Goal: Information Seeking & Learning: Learn about a topic

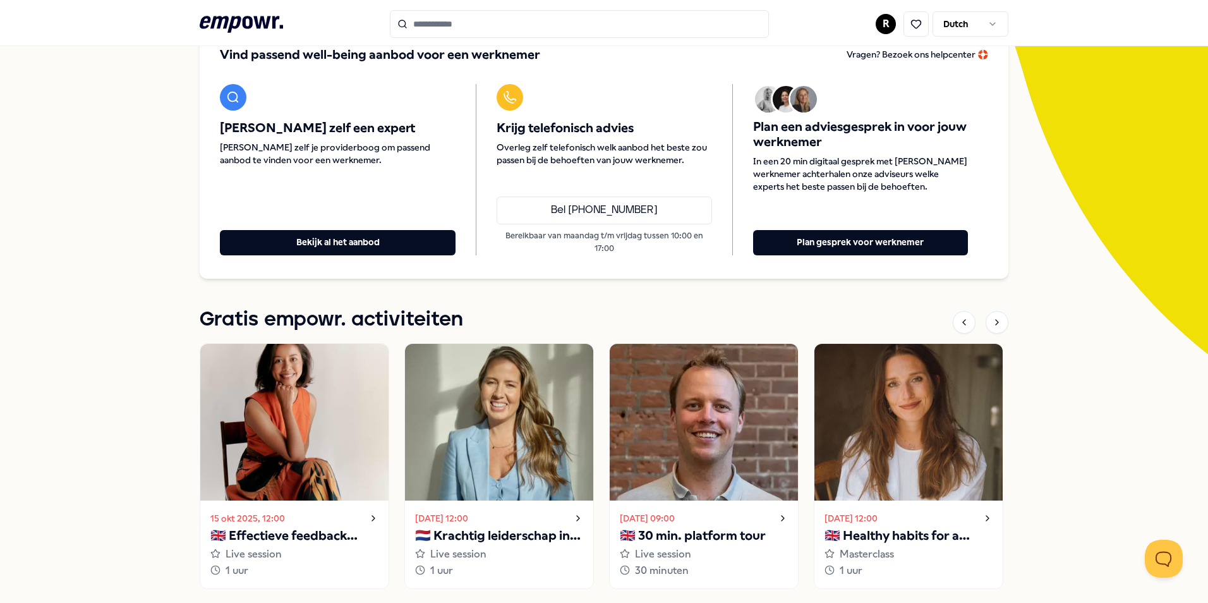
scroll to position [189, 0]
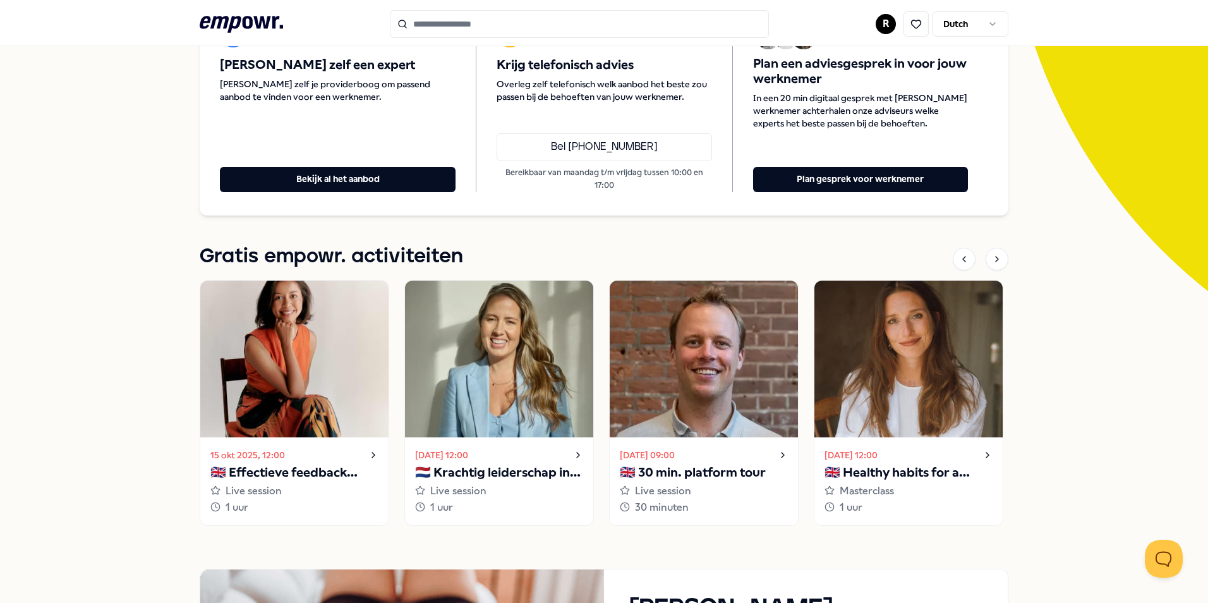
click at [505, 468] on p "🇳🇱 Krachtig leiderschap in uitdagende situaties" at bounding box center [499, 472] width 168 height 20
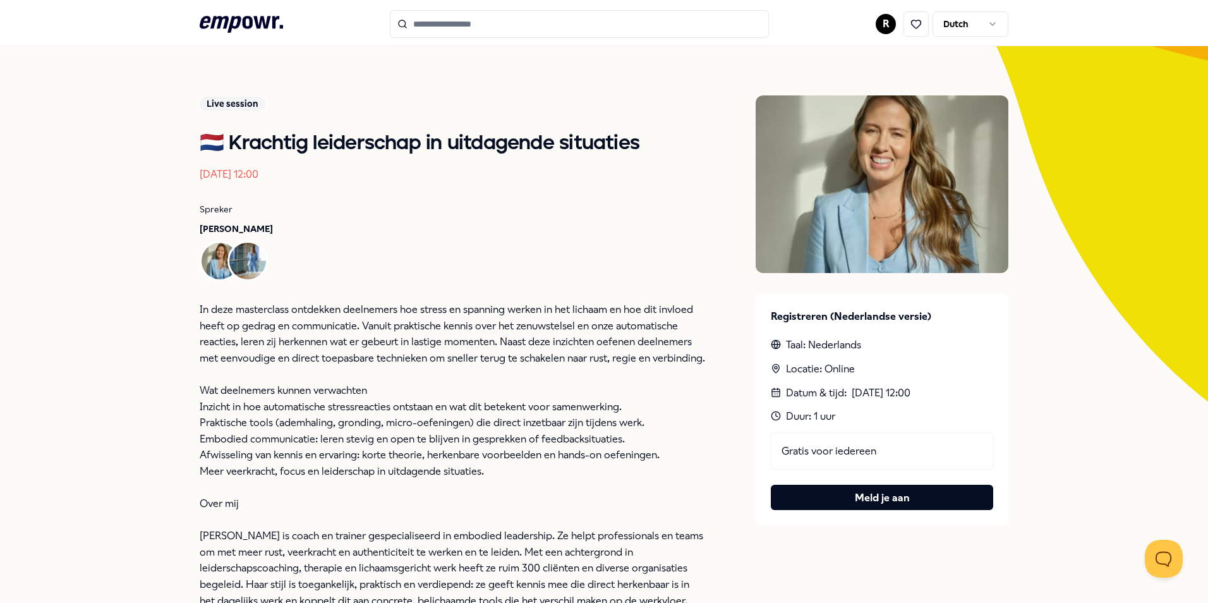
scroll to position [189, 0]
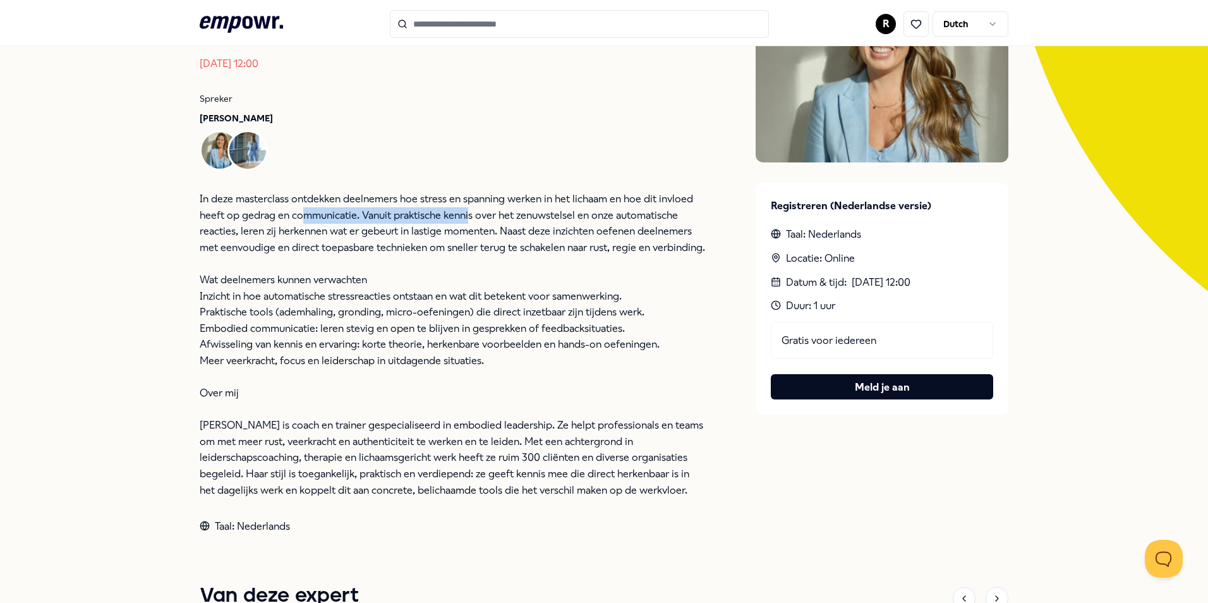
drag, startPoint x: 328, startPoint y: 208, endPoint x: 467, endPoint y: 220, distance: 139.5
click at [467, 220] on p "In deze masterclass ontdekken deelnemers hoe stress en spanning werken in het l…" at bounding box center [452, 239] width 505 height 97
drag, startPoint x: 467, startPoint y: 220, endPoint x: 487, endPoint y: 238, distance: 26.4
click at [487, 238] on p "In deze masterclass ontdekken deelnemers hoe stress en spanning werken in het l…" at bounding box center [452, 239] width 505 height 97
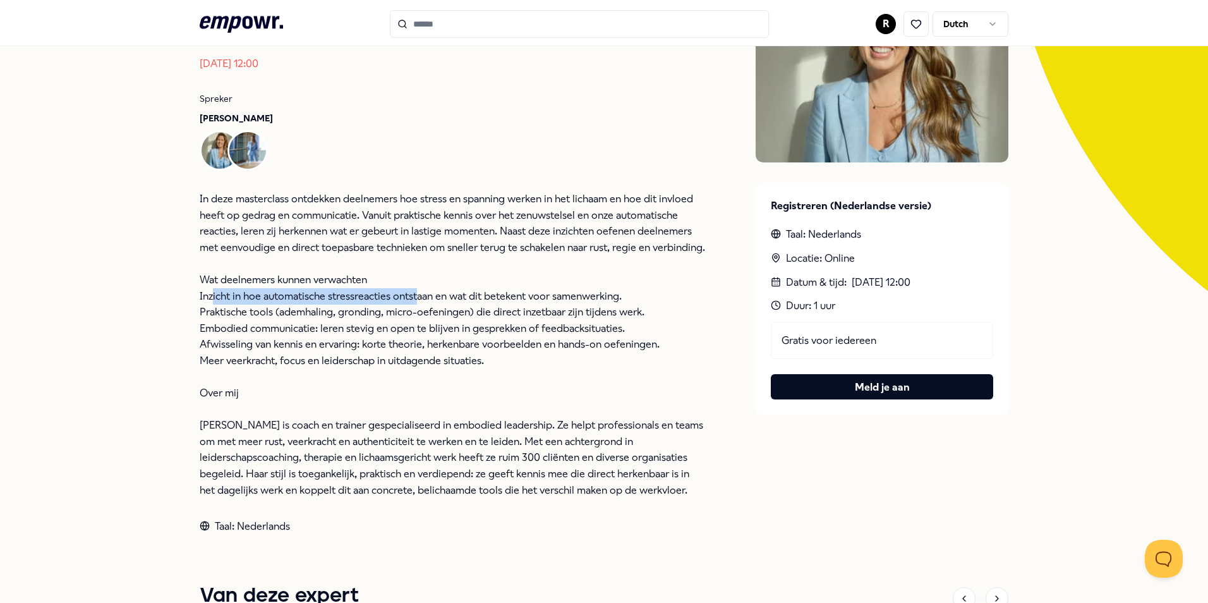
drag, startPoint x: 215, startPoint y: 292, endPoint x: 416, endPoint y: 301, distance: 201.0
click at [416, 301] on p "Inzicht in hoe automatische stressreacties ontstaan en wat dit betekent voor sa…" at bounding box center [452, 296] width 505 height 16
drag, startPoint x: 416, startPoint y: 301, endPoint x: 412, endPoint y: 320, distance: 19.3
click at [412, 320] on p "Embodied communicatie: leren stevig en open te blijven in gesprekken of feedbac…" at bounding box center [452, 328] width 505 height 16
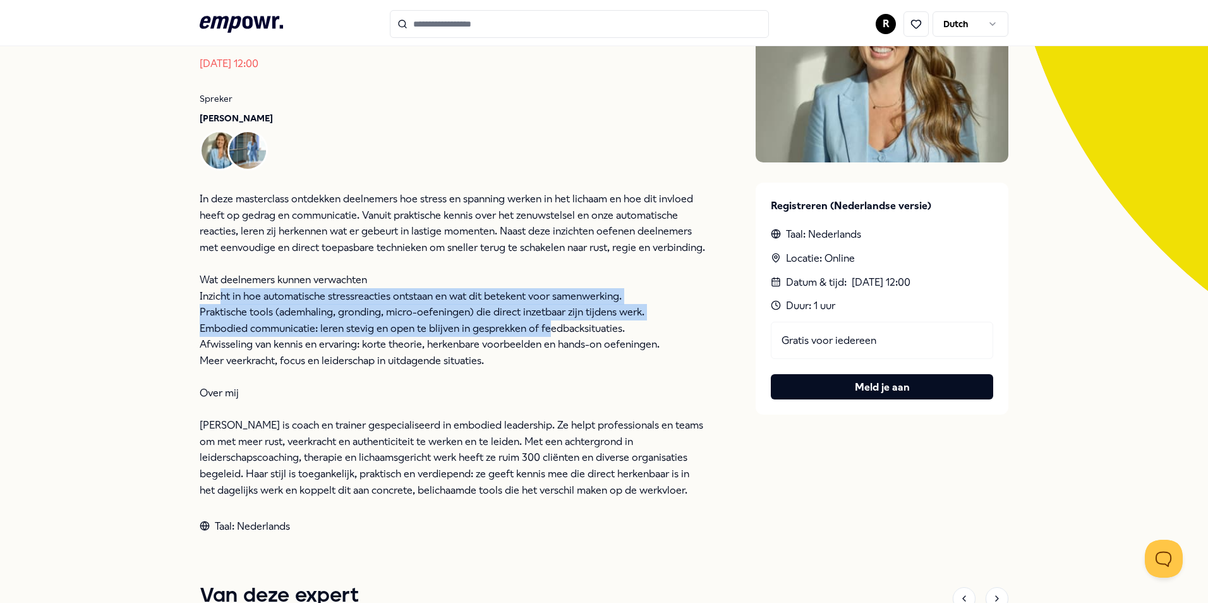
drag, startPoint x: 218, startPoint y: 297, endPoint x: 543, endPoint y: 321, distance: 325.6
click at [543, 321] on ul "Inzicht in hoe automatische stressreacties ontstaan en wat dit betekent voor sa…" at bounding box center [452, 393] width 505 height 210
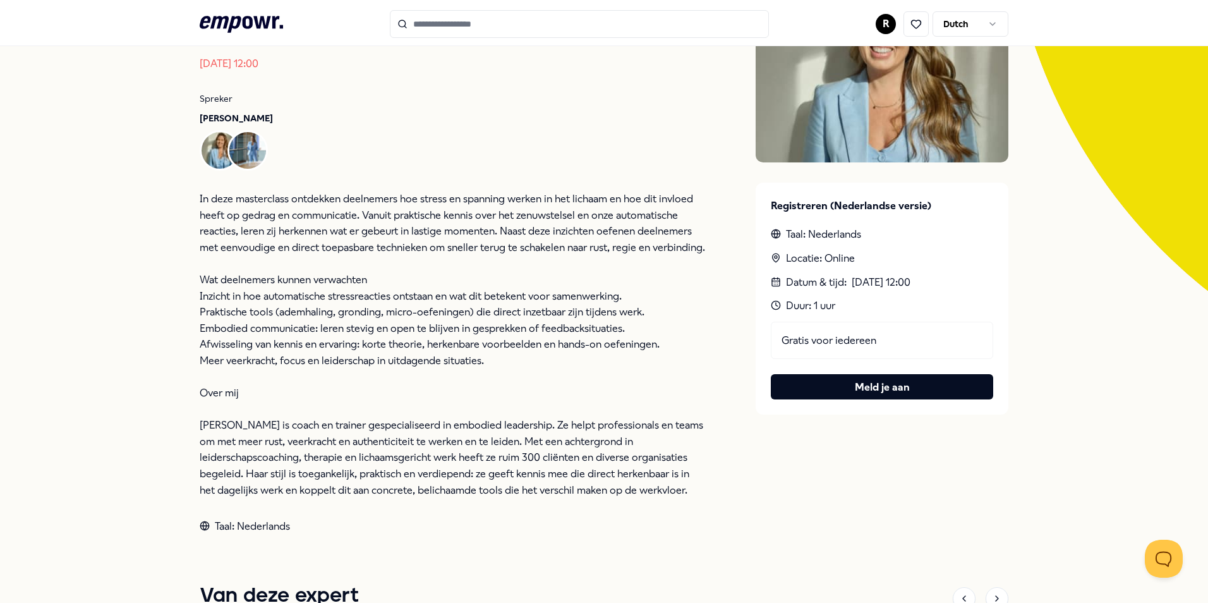
drag, startPoint x: 543, startPoint y: 321, endPoint x: 534, endPoint y: 339, distance: 20.1
click at [534, 339] on p "Afwisseling van kennis en ervaring: korte theorie, herkenbare voorbeelden en ha…" at bounding box center [452, 344] width 505 height 16
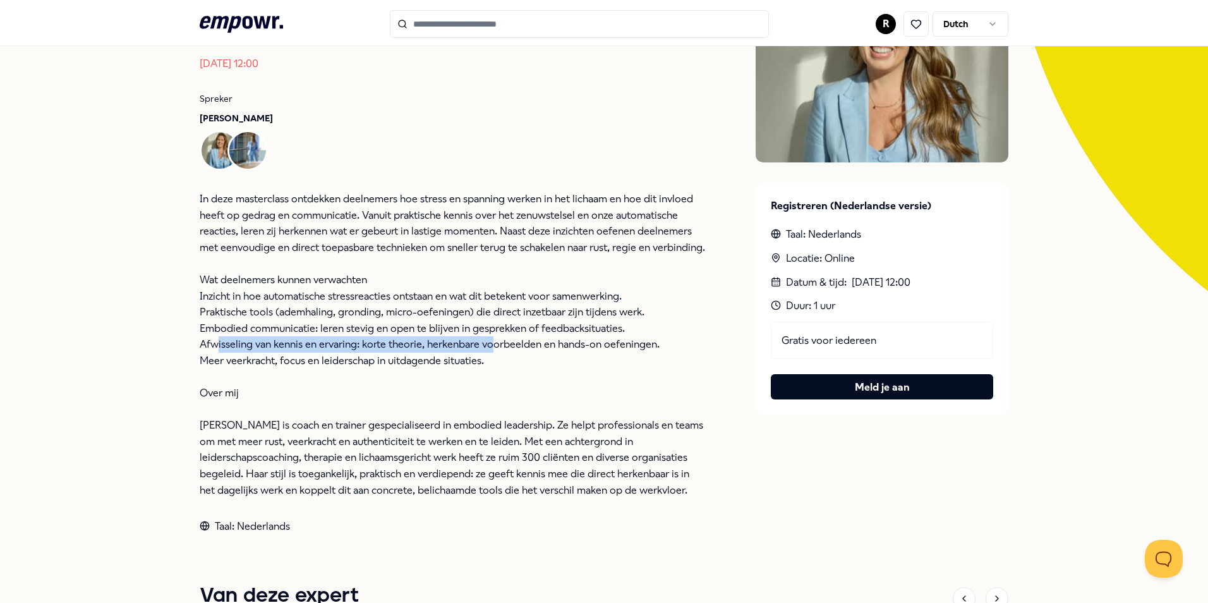
drag, startPoint x: 215, startPoint y: 344, endPoint x: 487, endPoint y: 343, distance: 272.2
click at [487, 343] on p "Afwisseling van kennis en ervaring: korte theorie, herkenbare voorbeelden en ha…" at bounding box center [452, 344] width 505 height 16
click at [380, 358] on p "Meer veerkracht, focus en leiderschap in uitdagende situaties. Over mij" at bounding box center [452, 376] width 505 height 49
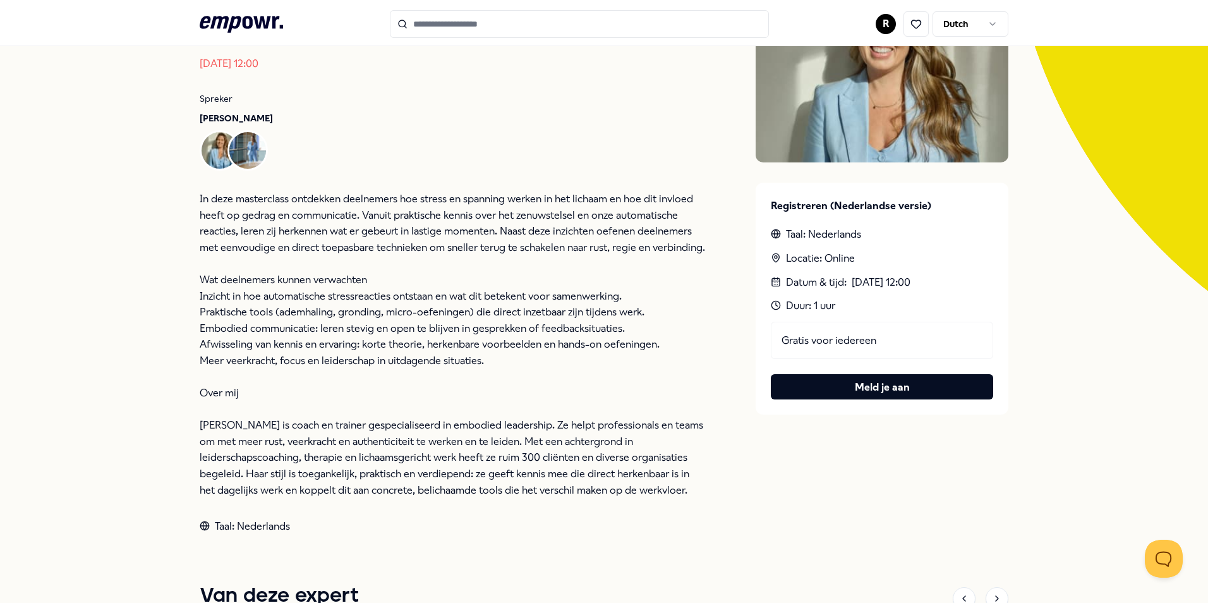
drag, startPoint x: 877, startPoint y: 385, endPoint x: 935, endPoint y: 385, distance: 57.5
click at [877, 385] on button "Meld je aan" at bounding box center [882, 386] width 222 height 25
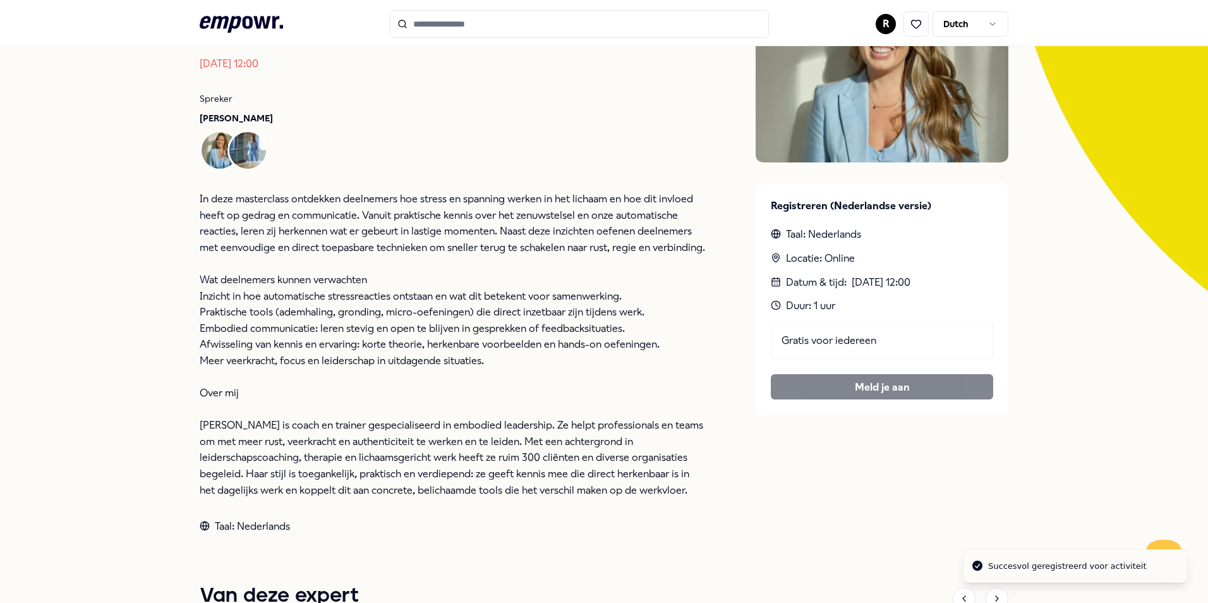
click at [1050, 567] on div "Succesvol geregistreerd voor activiteit" at bounding box center [1067, 566] width 159 height 13
click at [836, 387] on div "Gratis voor iedereen [PERSON_NAME] je aan" at bounding box center [882, 361] width 222 height 78
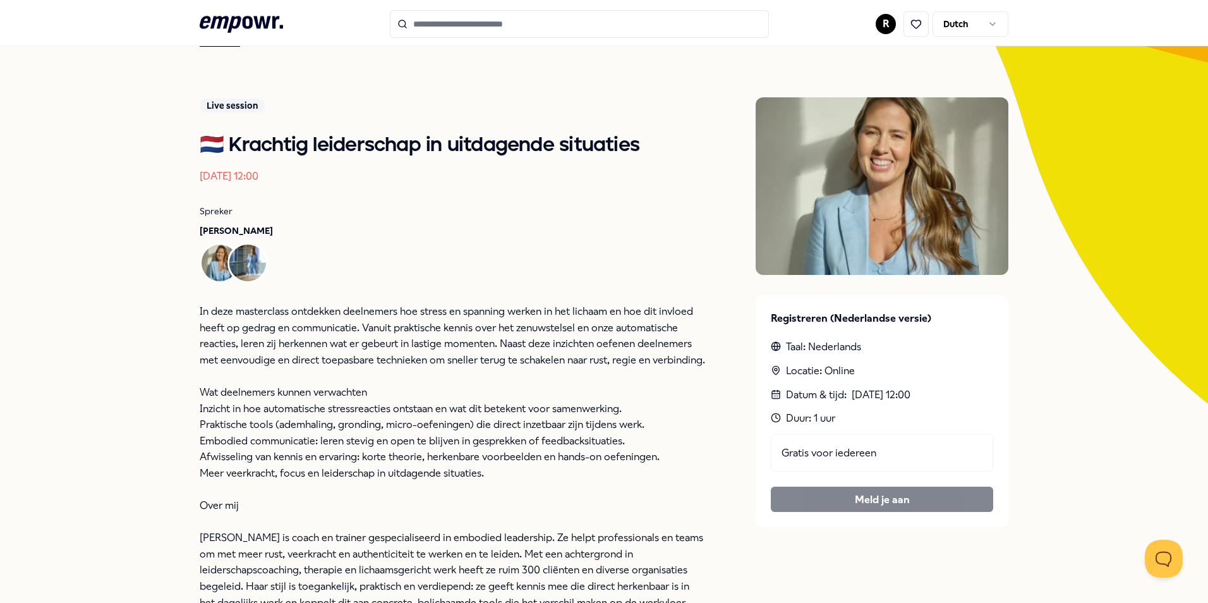
scroll to position [63, 0]
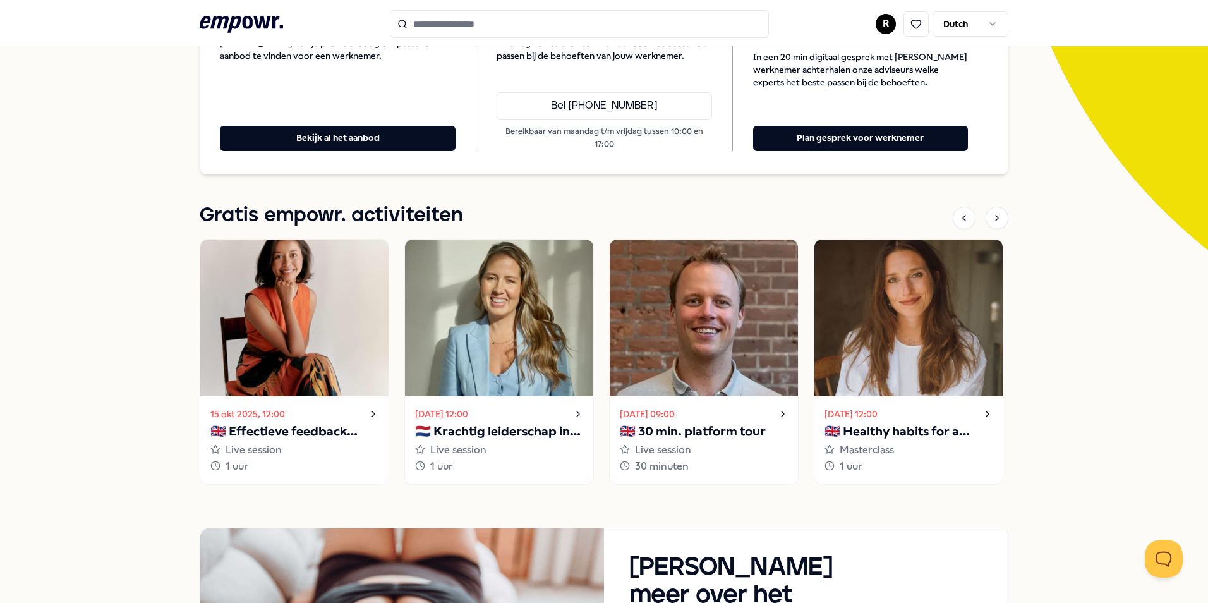
scroll to position [253, 0]
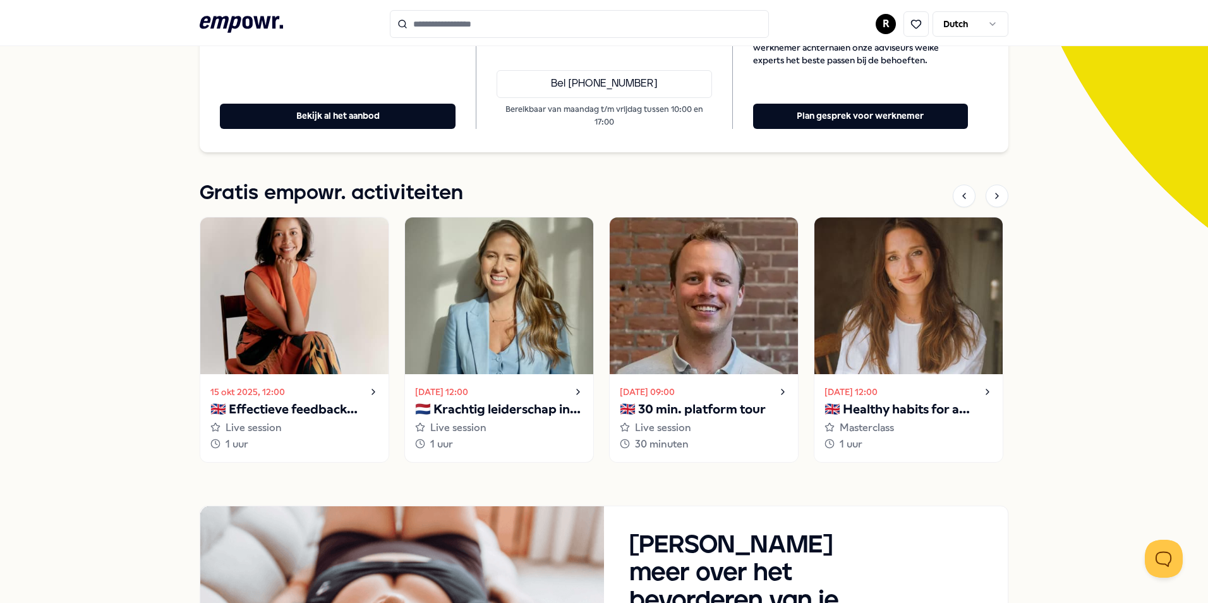
click at [489, 327] on img at bounding box center [499, 295] width 188 height 157
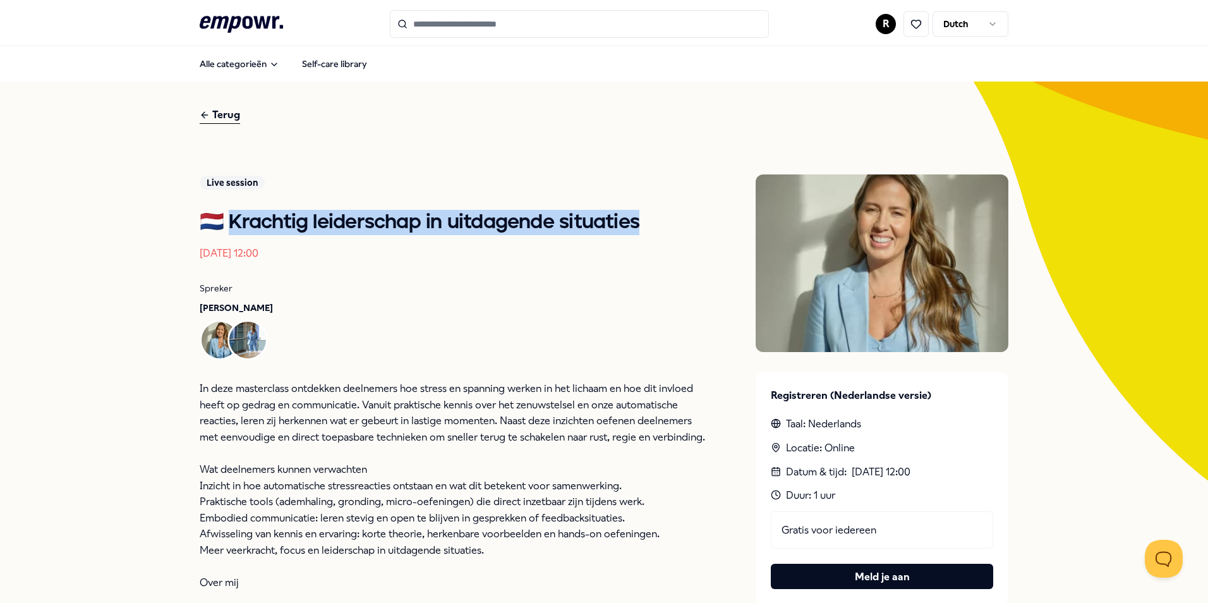
drag, startPoint x: 222, startPoint y: 215, endPoint x: 633, endPoint y: 220, distance: 410.6
click at [633, 220] on h1 "🇳🇱 Krachtig leiderschap in uitdagende situaties" at bounding box center [452, 222] width 505 height 25
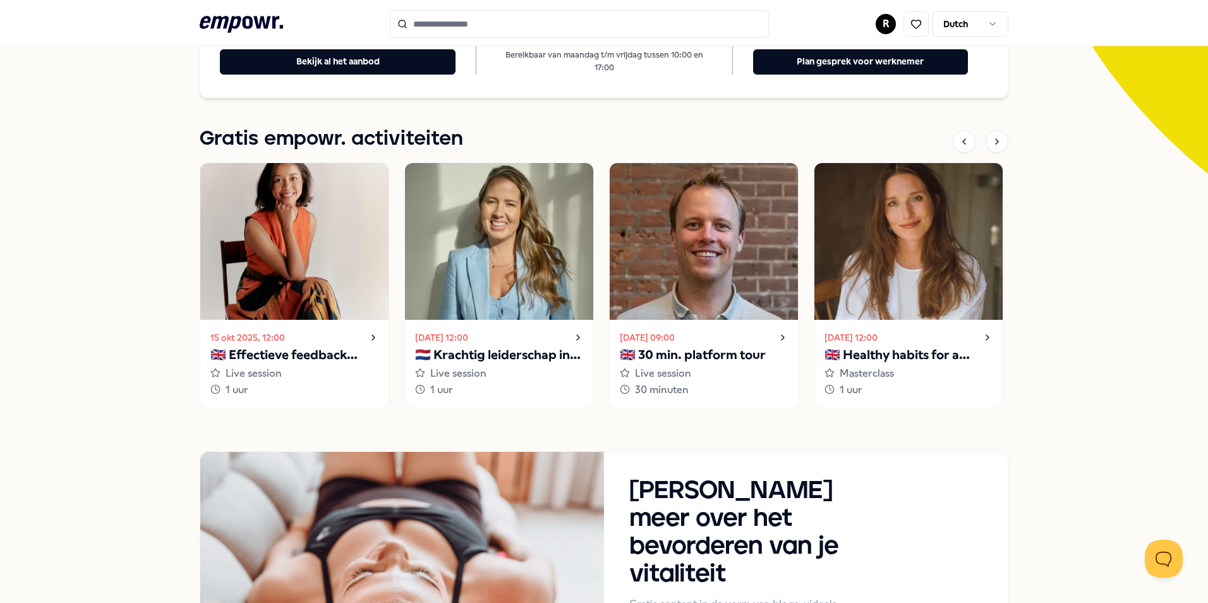
scroll to position [379, 0]
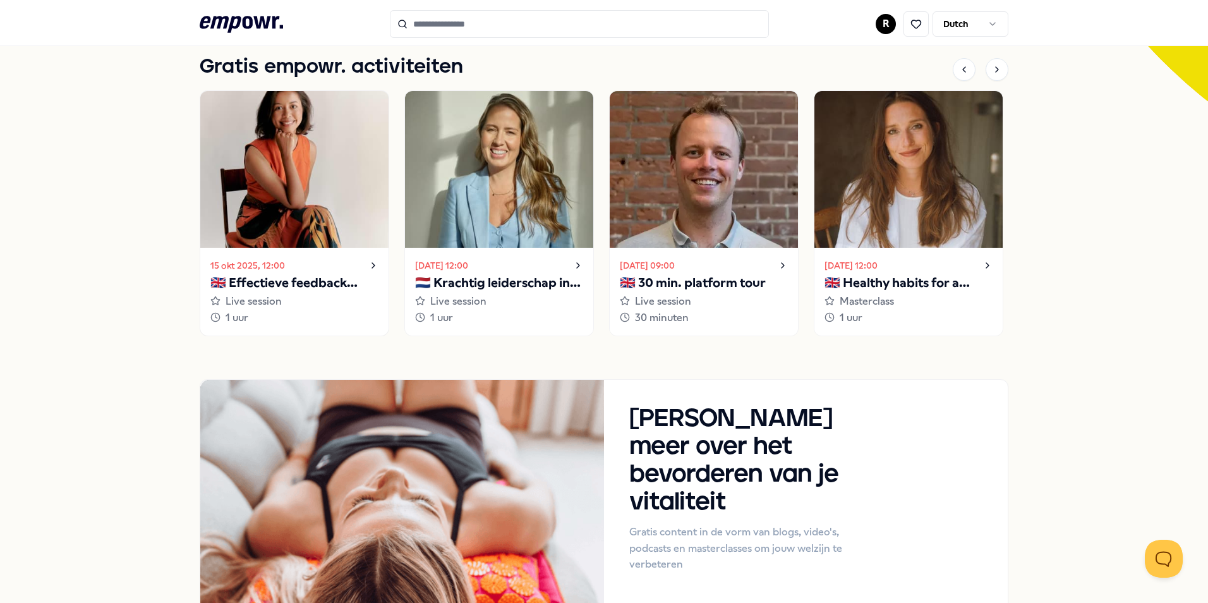
click at [286, 263] on div "15 okt 2025, 12:00" at bounding box center [294, 265] width 168 height 15
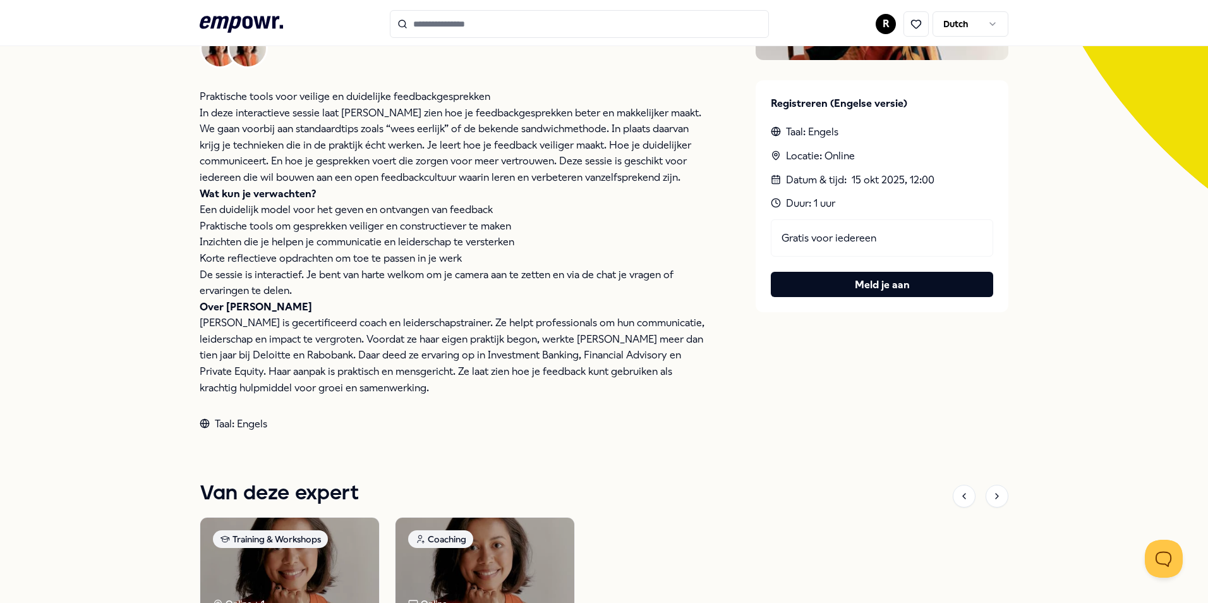
scroll to position [126, 0]
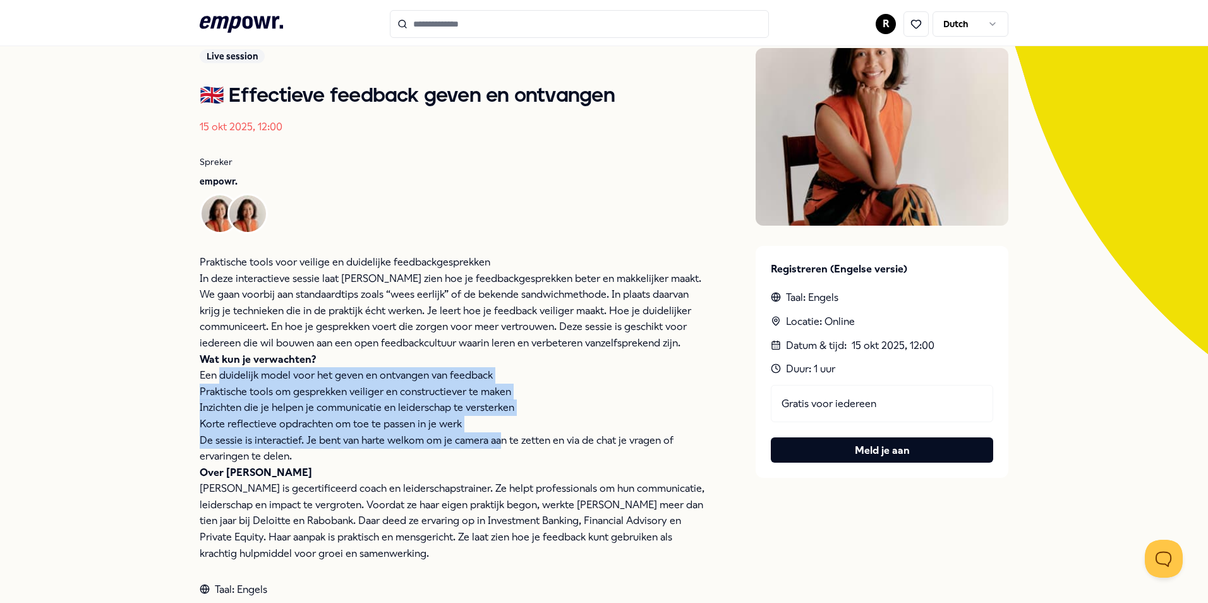
drag, startPoint x: 214, startPoint y: 377, endPoint x: 493, endPoint y: 434, distance: 284.3
click at [493, 434] on div "Praktische tools voor veilige en duidelijke feedbackgesprekken In deze interact…" at bounding box center [452, 407] width 505 height 307
drag, startPoint x: 493, startPoint y: 434, endPoint x: 481, endPoint y: 446, distance: 17.0
click at [481, 446] on p "De sessie is interactief. Je bent van harte welkom om je camera aan te zetten e…" at bounding box center [452, 448] width 505 height 32
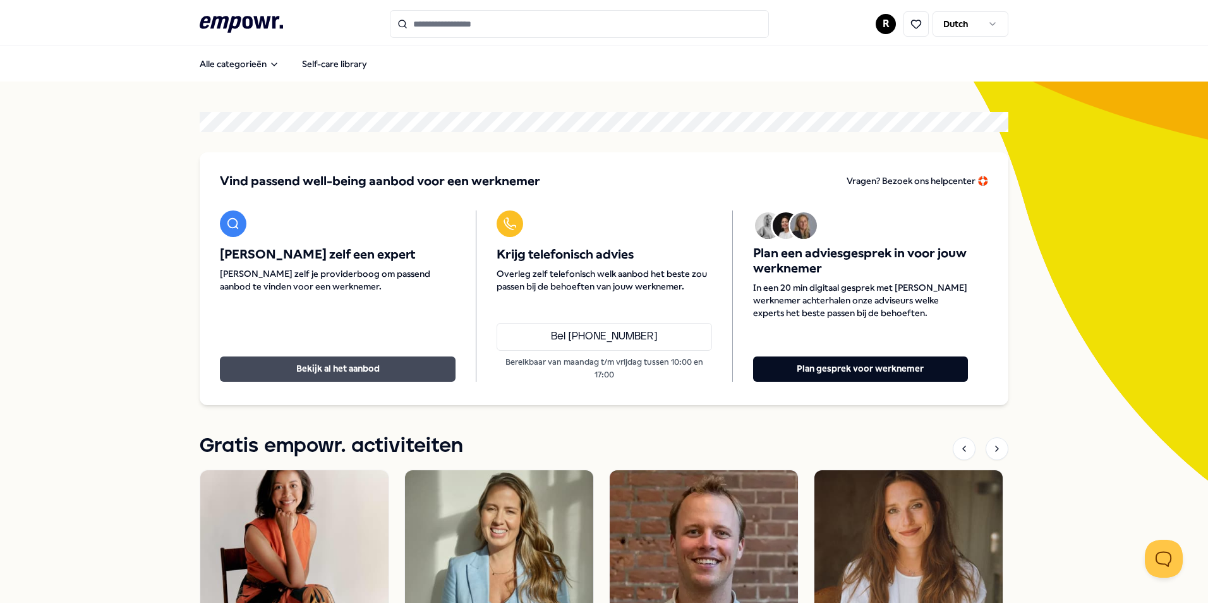
click at [397, 370] on button "Bekijk al het aanbod" at bounding box center [338, 368] width 236 height 25
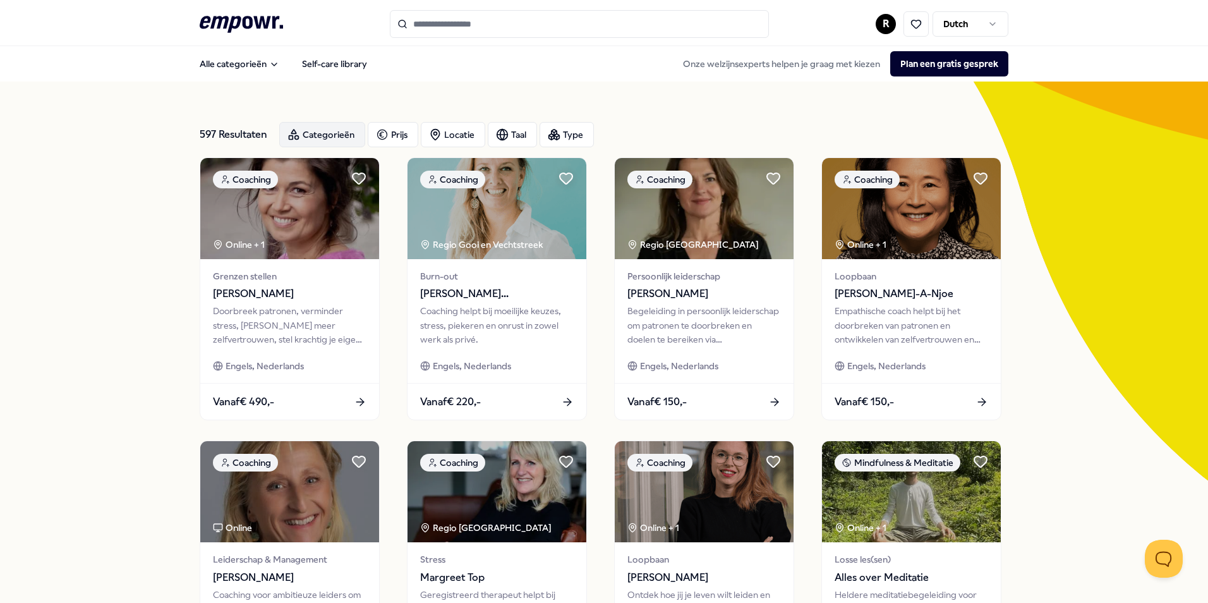
click at [310, 136] on div "Categorieën" at bounding box center [322, 134] width 86 height 25
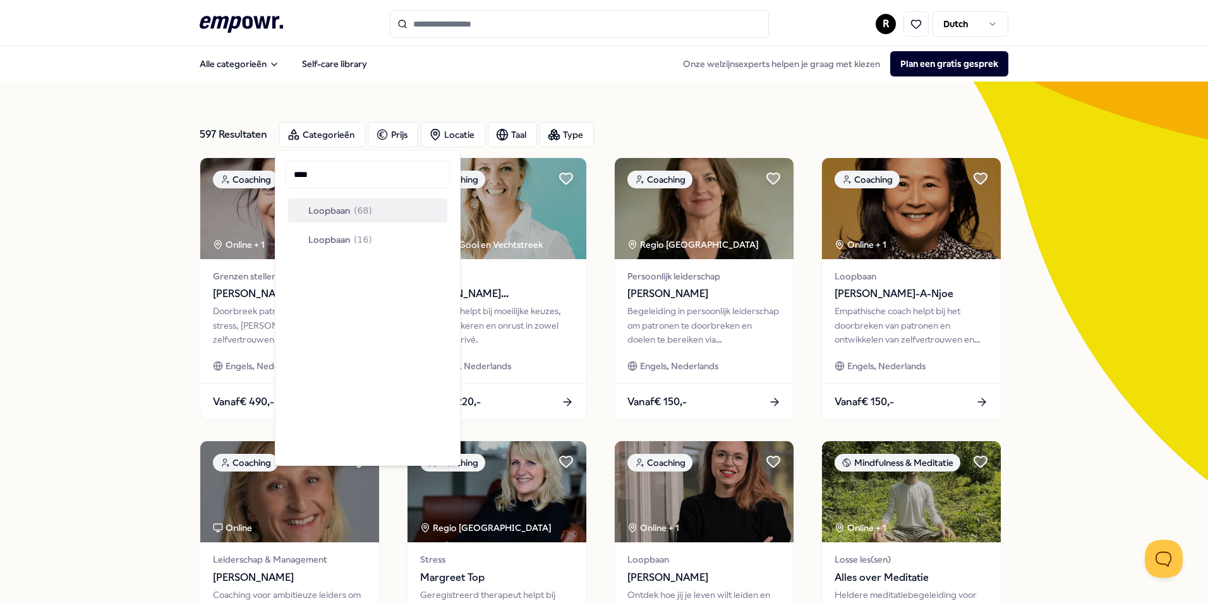
type input "****"
drag, startPoint x: 318, startPoint y: 207, endPoint x: 333, endPoint y: 208, distance: 14.6
click at [320, 208] on span "Loopbaan" at bounding box center [329, 210] width 42 height 14
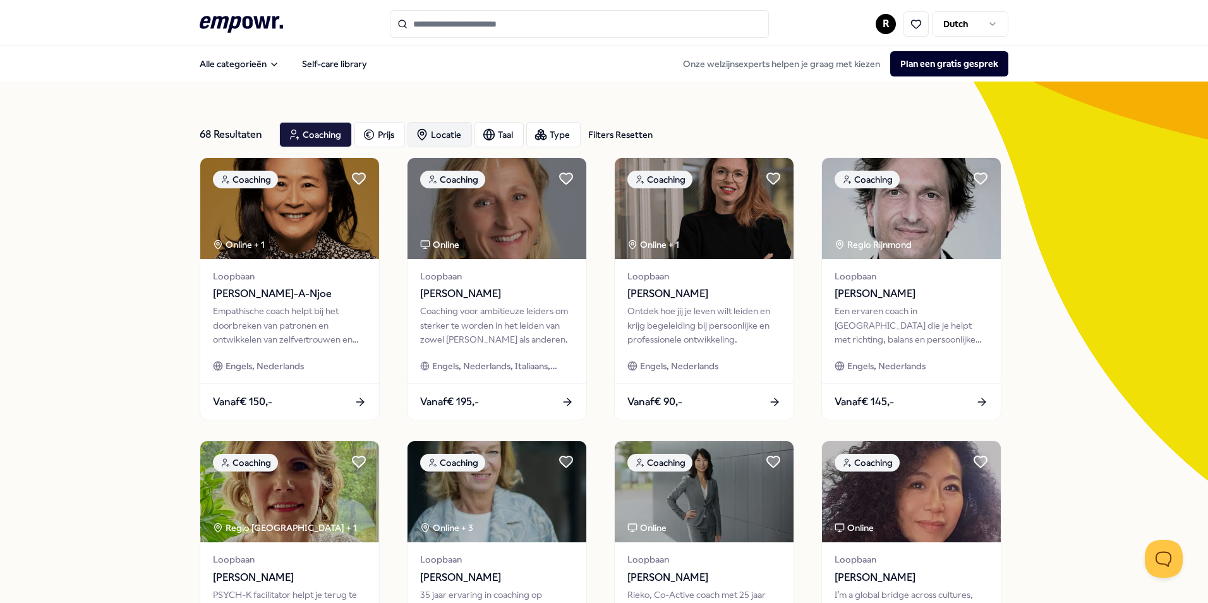
click at [439, 136] on div "Locatie" at bounding box center [439, 134] width 64 height 25
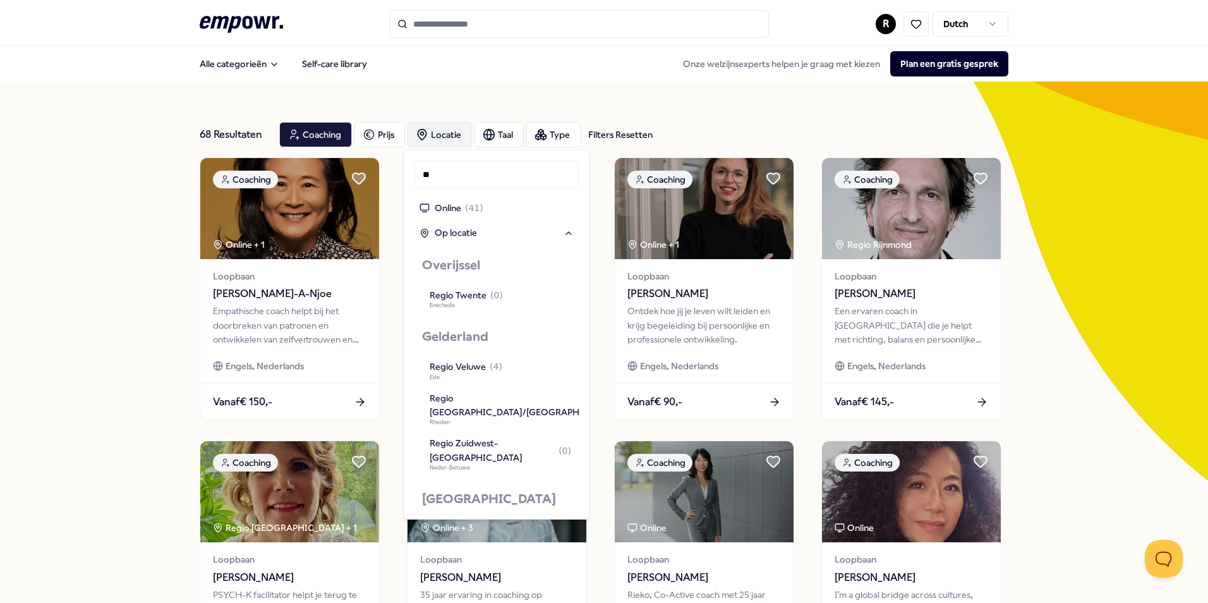
type input "*"
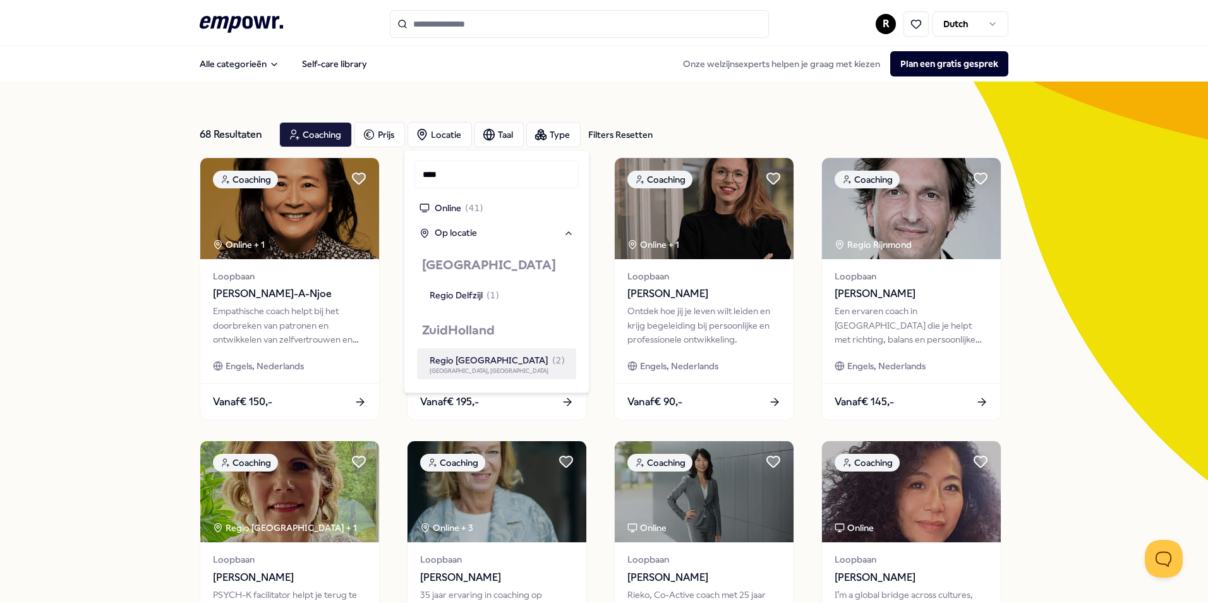
type input "****"
click at [474, 357] on div "Regio [GEOGRAPHIC_DATA] ( 2 )" at bounding box center [497, 360] width 135 height 14
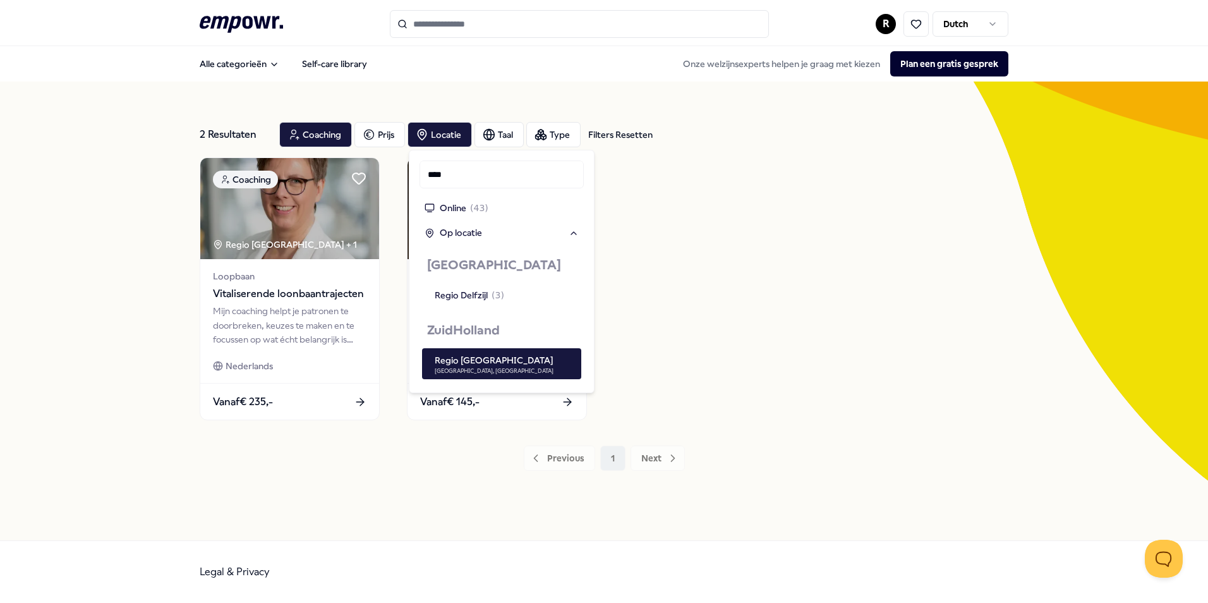
click at [694, 276] on div "Coaching [GEOGRAPHIC_DATA] + 1 Loopbaan Vitaliserende loonbaantrajecten Mijn co…" at bounding box center [604, 288] width 809 height 263
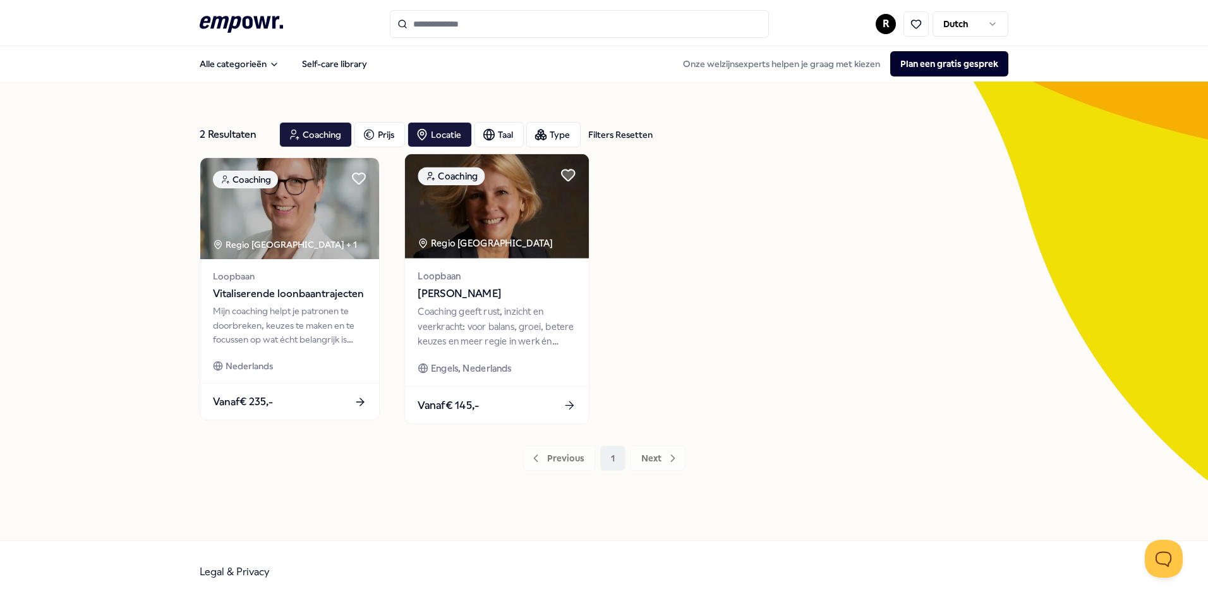
click at [512, 318] on div "Coaching geeft rust, inzicht en veerkracht: voor balans, groei, betere keuzes e…" at bounding box center [497, 326] width 158 height 44
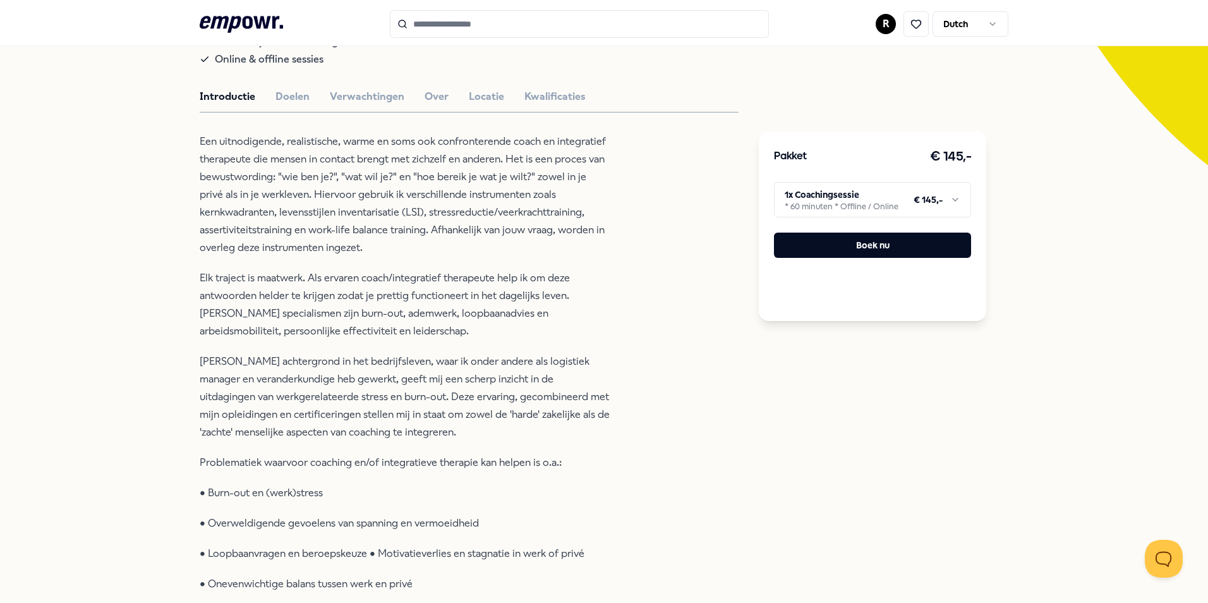
scroll to position [316, 0]
click at [858, 207] on html ".empowr-logo_svg__cls-1{fill:#03032f} R Dutch Alle categorieën Self-care librar…" at bounding box center [604, 301] width 1208 height 603
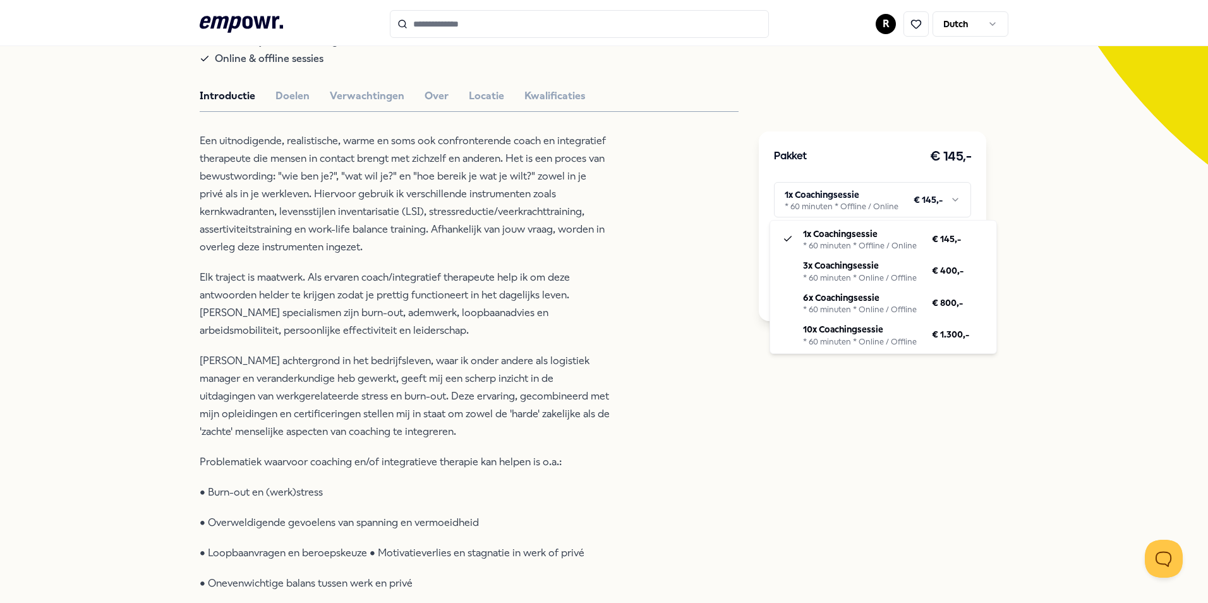
click at [251, 530] on html ".empowr-logo_svg__cls-1{fill:#03032f} R Dutch Alle categorieën Self-care librar…" at bounding box center [604, 301] width 1208 height 603
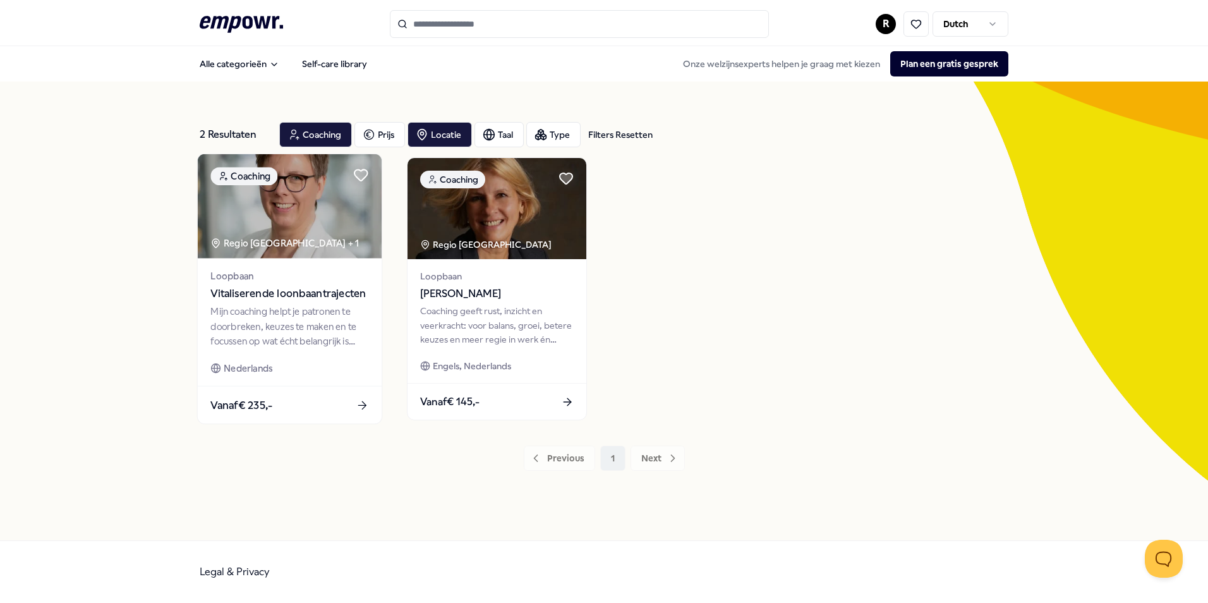
click at [286, 245] on img at bounding box center [290, 206] width 184 height 104
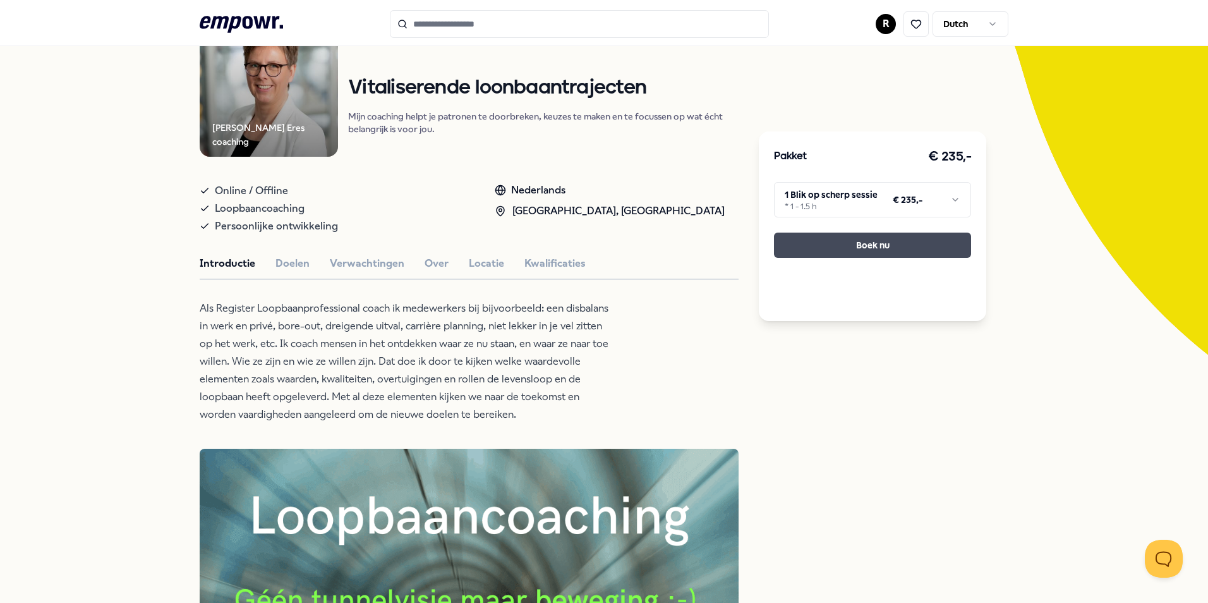
scroll to position [126, 0]
click at [826, 204] on html ".empowr-logo_svg__cls-1{fill:#03032f} R Dutch Alle categorieën Self-care librar…" at bounding box center [604, 301] width 1208 height 603
click at [662, 345] on html ".empowr-logo_svg__cls-1{fill:#03032f} R Dutch Alle categorieën Self-care librar…" at bounding box center [604, 301] width 1208 height 603
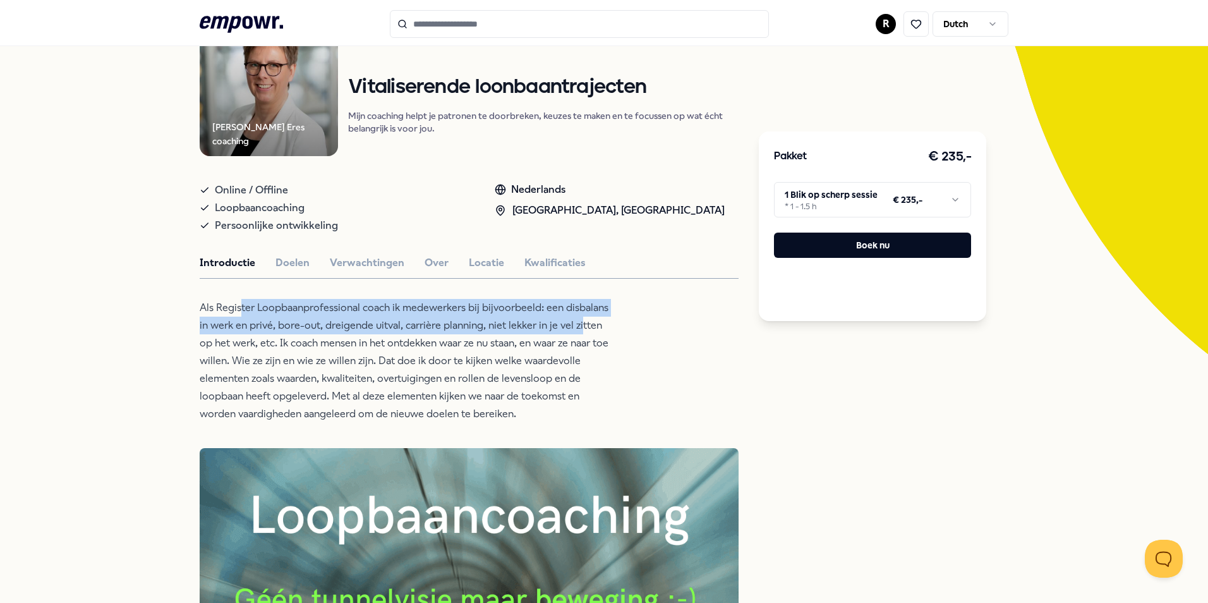
drag, startPoint x: 351, startPoint y: 289, endPoint x: 577, endPoint y: 322, distance: 228.5
click at [577, 322] on p "Als Register Loopbaanprofessional coach ik medewerkers bij bijvoorbeeld: een di…" at bounding box center [405, 361] width 411 height 124
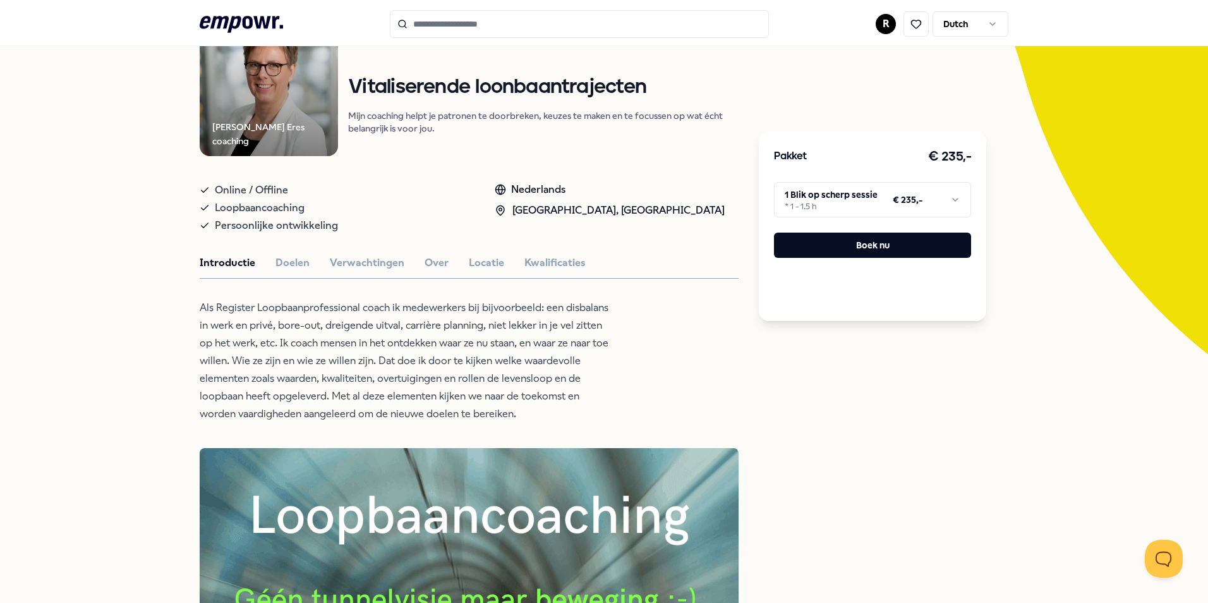
drag, startPoint x: 577, startPoint y: 322, endPoint x: 587, endPoint y: 343, distance: 22.9
click at [587, 343] on p "Als Register Loopbaanprofessional coach ik medewerkers bij bijvoorbeeld: een di…" at bounding box center [405, 361] width 411 height 124
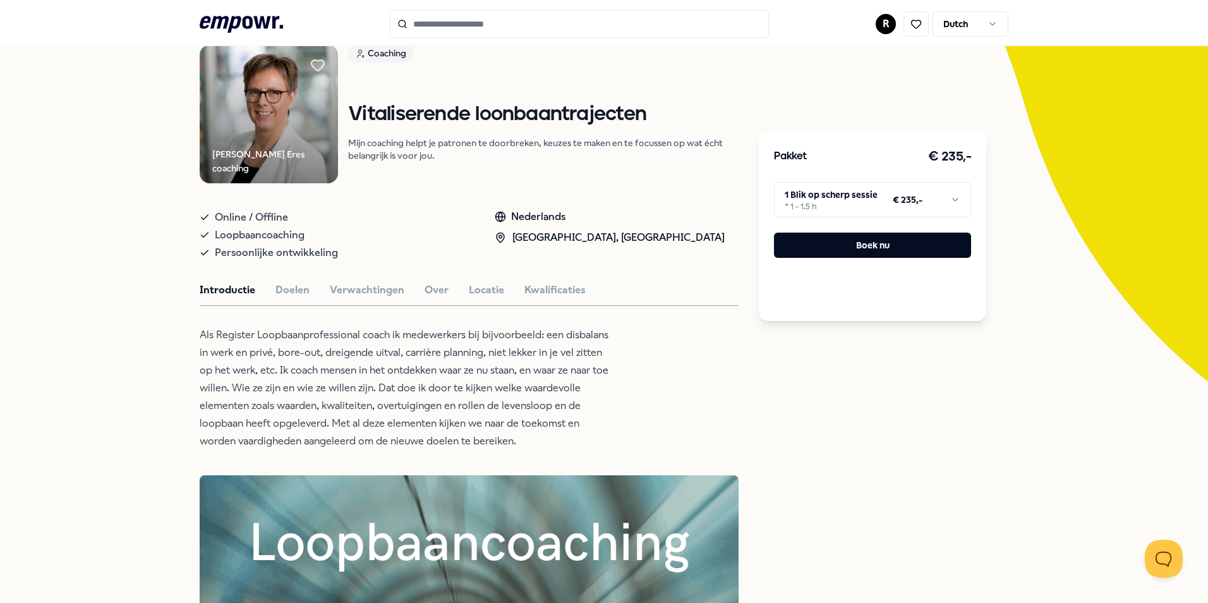
scroll to position [0, 0]
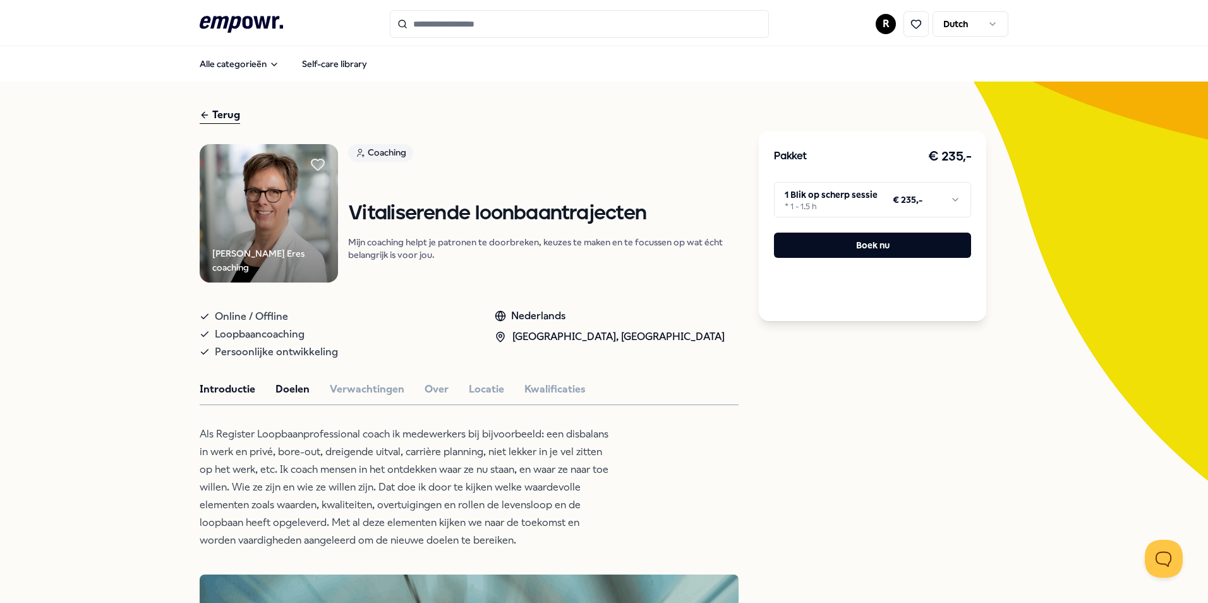
click at [292, 392] on button "Doelen" at bounding box center [292, 389] width 34 height 16
drag, startPoint x: 353, startPoint y: 389, endPoint x: 371, endPoint y: 390, distance: 17.7
click at [354, 390] on button "Verwachtingen" at bounding box center [367, 389] width 75 height 16
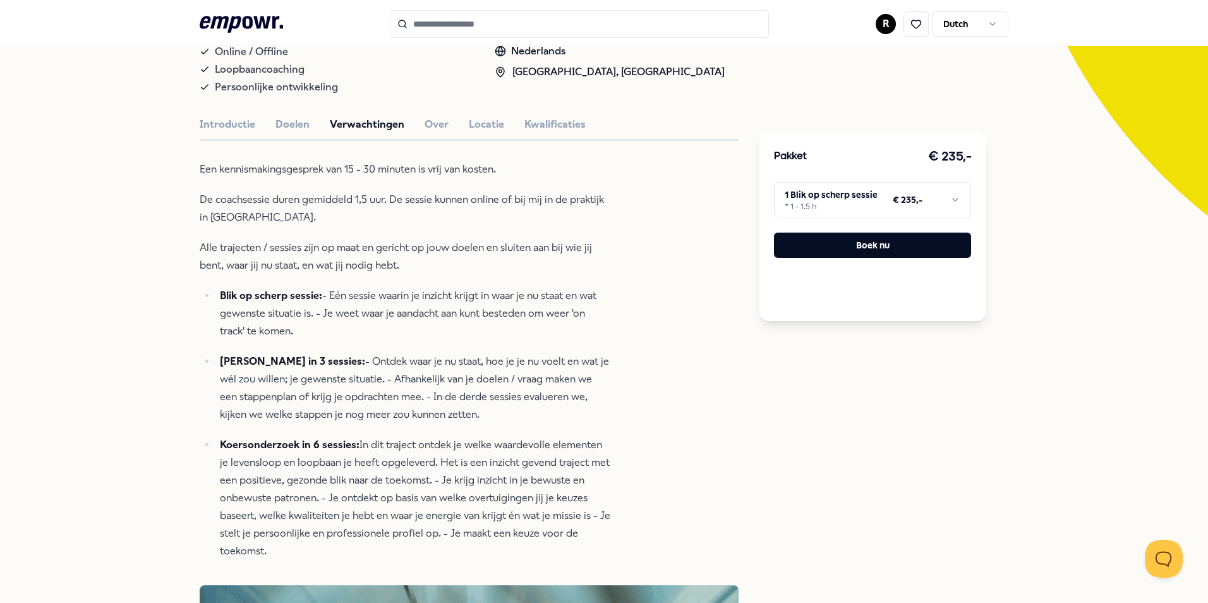
scroll to position [316, 0]
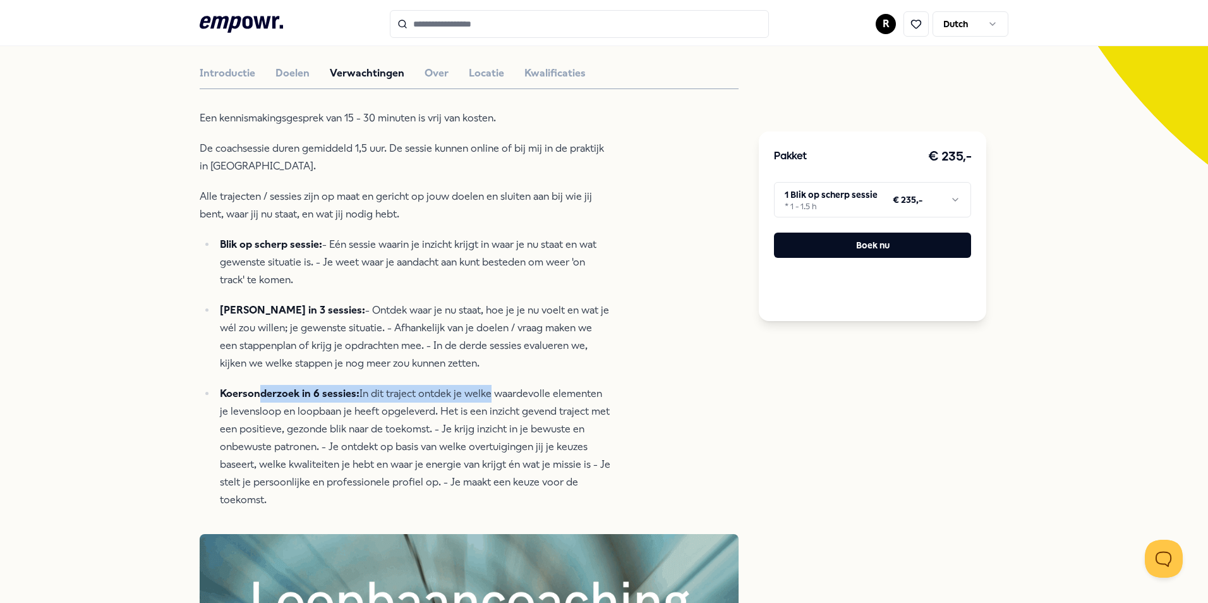
drag, startPoint x: 268, startPoint y: 390, endPoint x: 477, endPoint y: 390, distance: 209.1
click at [477, 390] on p "[PERSON_NAME] in 6 sessies: In dit traject ontdek je welke waardevolle elemente…" at bounding box center [415, 447] width 390 height 124
drag, startPoint x: 477, startPoint y: 390, endPoint x: 434, endPoint y: 414, distance: 48.9
click at [468, 434] on p "[PERSON_NAME] in 6 sessies: In dit traject ontdek je welke waardevolle elemente…" at bounding box center [415, 447] width 390 height 124
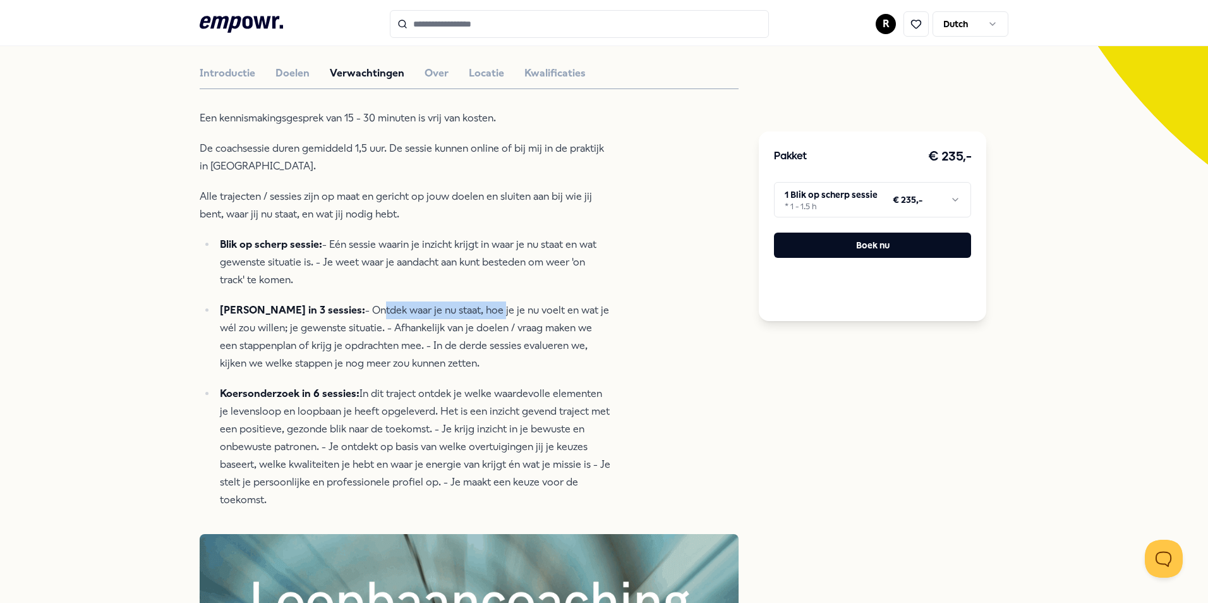
drag, startPoint x: 506, startPoint y: 318, endPoint x: 531, endPoint y: 319, distance: 24.7
click at [531, 319] on p "Verkort koersonderzoek in 3 sessies: - Ontdek waar je nu staat, hoe je je nu vo…" at bounding box center [415, 336] width 390 height 71
drag, startPoint x: 531, startPoint y: 319, endPoint x: 456, endPoint y: 327, distance: 75.0
click at [486, 346] on p "Verkort koersonderzoek in 3 sessies: - Ontdek waar je nu staat, hoe je je nu vo…" at bounding box center [415, 336] width 390 height 71
drag, startPoint x: 351, startPoint y: 242, endPoint x: 455, endPoint y: 244, distance: 104.9
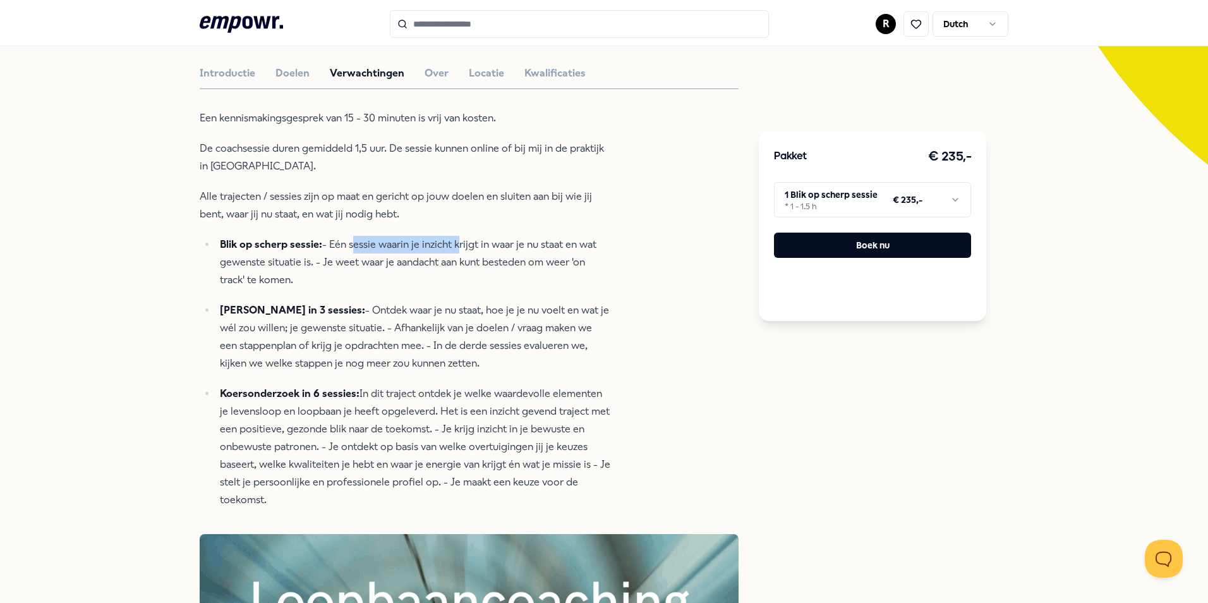
click at [455, 244] on p "[PERSON_NAME] op scherp sessie: - Eén sessie waarin je inzicht krijgt in waar j…" at bounding box center [415, 262] width 390 height 53
drag, startPoint x: 455, startPoint y: 244, endPoint x: 455, endPoint y: 268, distance: 24.6
click at [455, 268] on p "[PERSON_NAME] op scherp sessie: - Eén sessie waarin je inzicht krijgt in waar j…" at bounding box center [415, 262] width 390 height 53
drag, startPoint x: 224, startPoint y: 258, endPoint x: 483, endPoint y: 267, distance: 258.5
click at [483, 267] on p "[PERSON_NAME] op scherp sessie: - Eén sessie waarin je inzicht krijgt in waar j…" at bounding box center [415, 262] width 390 height 53
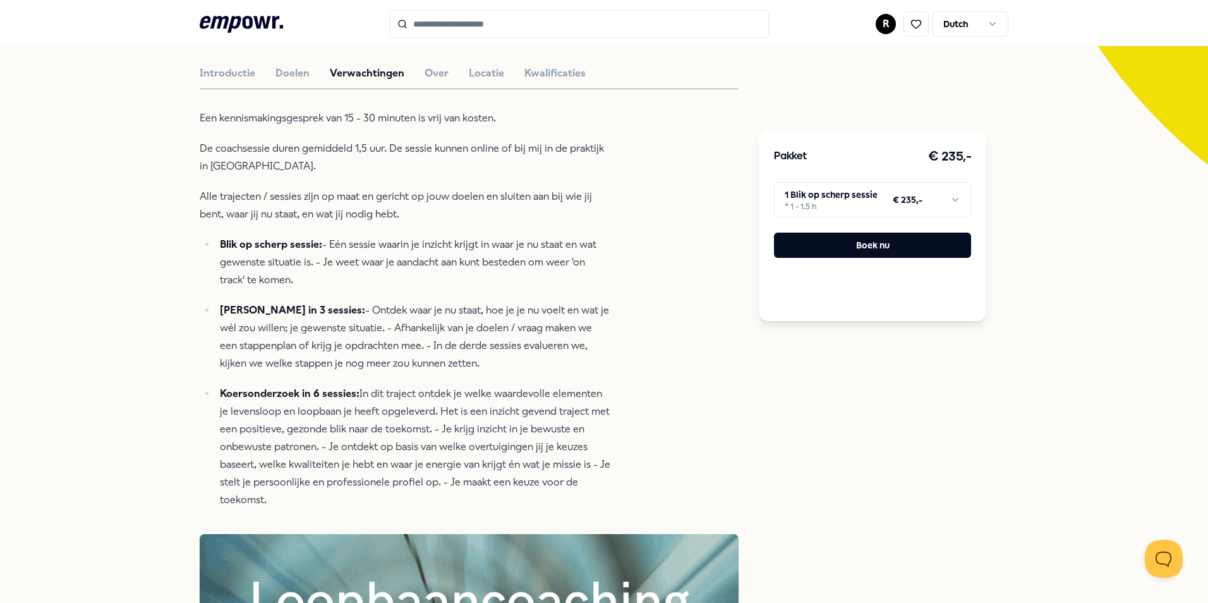
drag, startPoint x: 483, startPoint y: 267, endPoint x: 463, endPoint y: 286, distance: 26.8
click at [463, 286] on p "[PERSON_NAME] op scherp sessie: - Eén sessie waarin je inzicht krijgt in waar j…" at bounding box center [415, 262] width 390 height 53
drag, startPoint x: 408, startPoint y: 306, endPoint x: 539, endPoint y: 308, distance: 131.4
click at [539, 308] on p "Verkort koersonderzoek in 3 sessies: - Ontdek waar je nu staat, hoe je je nu vo…" at bounding box center [415, 336] width 390 height 71
drag, startPoint x: 539, startPoint y: 308, endPoint x: 490, endPoint y: 338, distance: 57.5
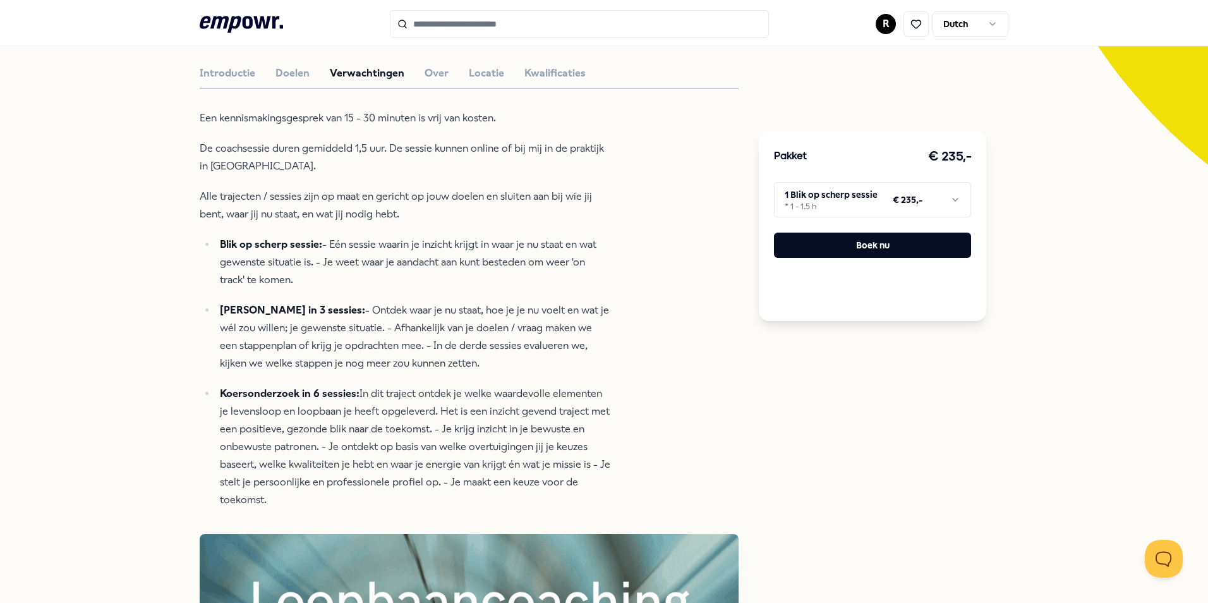
click at [490, 338] on p "Verkort koersonderzoek in 3 sessies: - Ontdek waar je nu staat, hoe je je nu vo…" at bounding box center [415, 336] width 390 height 71
drag, startPoint x: 217, startPoint y: 327, endPoint x: 378, endPoint y: 323, distance: 160.5
click at [378, 323] on p "Verkort koersonderzoek in 3 sessies: - Ontdek waar je nu staat, hoe je je nu vo…" at bounding box center [415, 336] width 390 height 71
click at [793, 193] on html ".empowr-logo_svg__cls-1{fill:#03032f} R Dutch Alle categorieën Self-care librar…" at bounding box center [604, 301] width 1208 height 603
drag, startPoint x: 390, startPoint y: 395, endPoint x: 577, endPoint y: 400, distance: 186.4
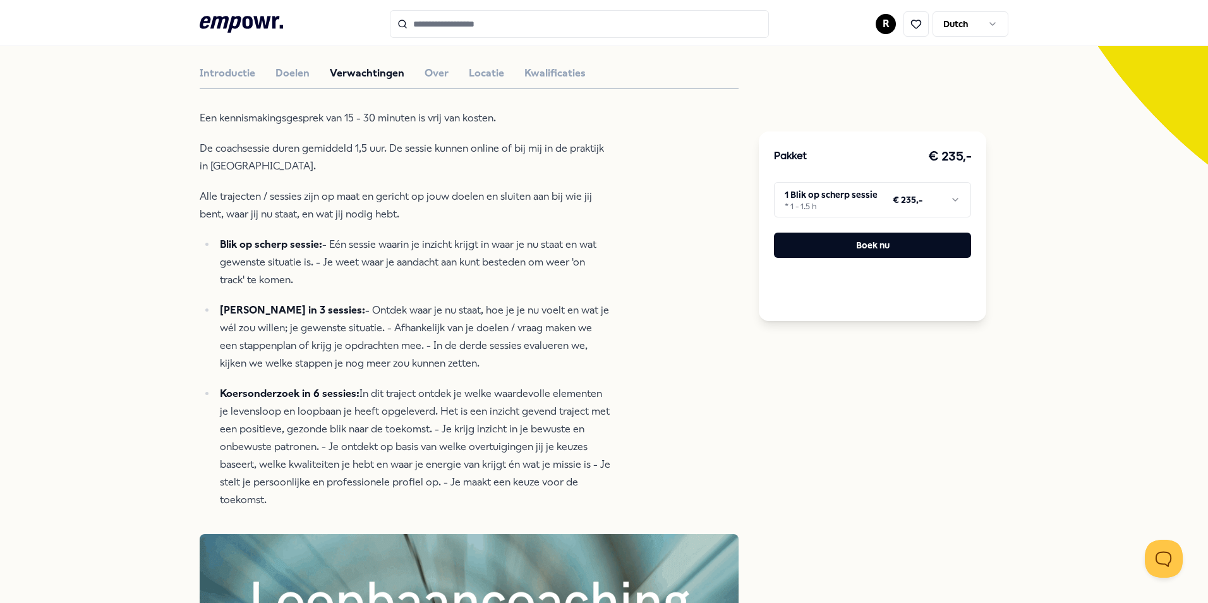
click at [577, 400] on html ".empowr-logo_svg__cls-1{fill:#03032f} R Dutch Alle categorieën Self-care librar…" at bounding box center [604, 301] width 1208 height 603
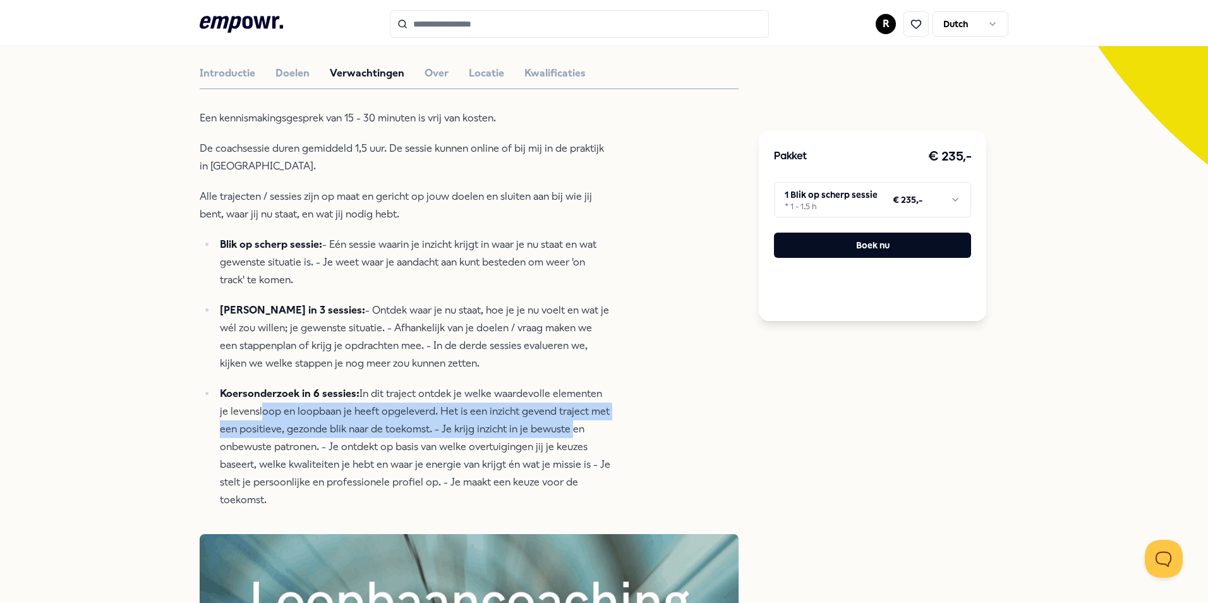
drag, startPoint x: 243, startPoint y: 412, endPoint x: 562, endPoint y: 427, distance: 319.3
click at [562, 427] on p "[PERSON_NAME] in 6 sessies: In dit traject ontdek je welke waardevolle elemente…" at bounding box center [415, 447] width 390 height 124
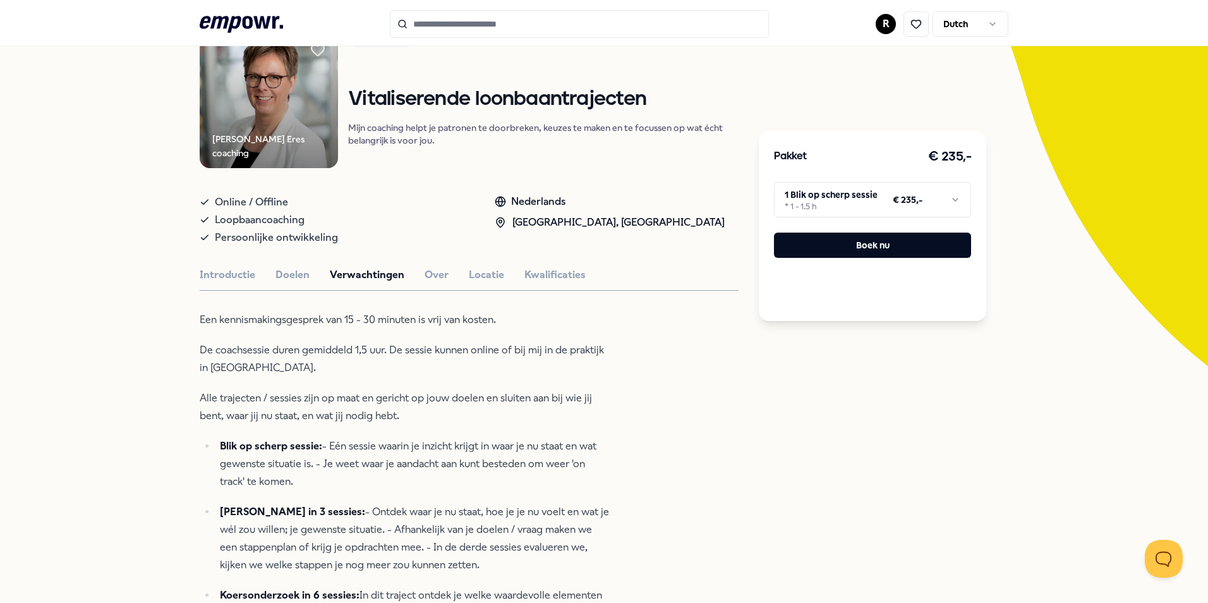
scroll to position [0, 0]
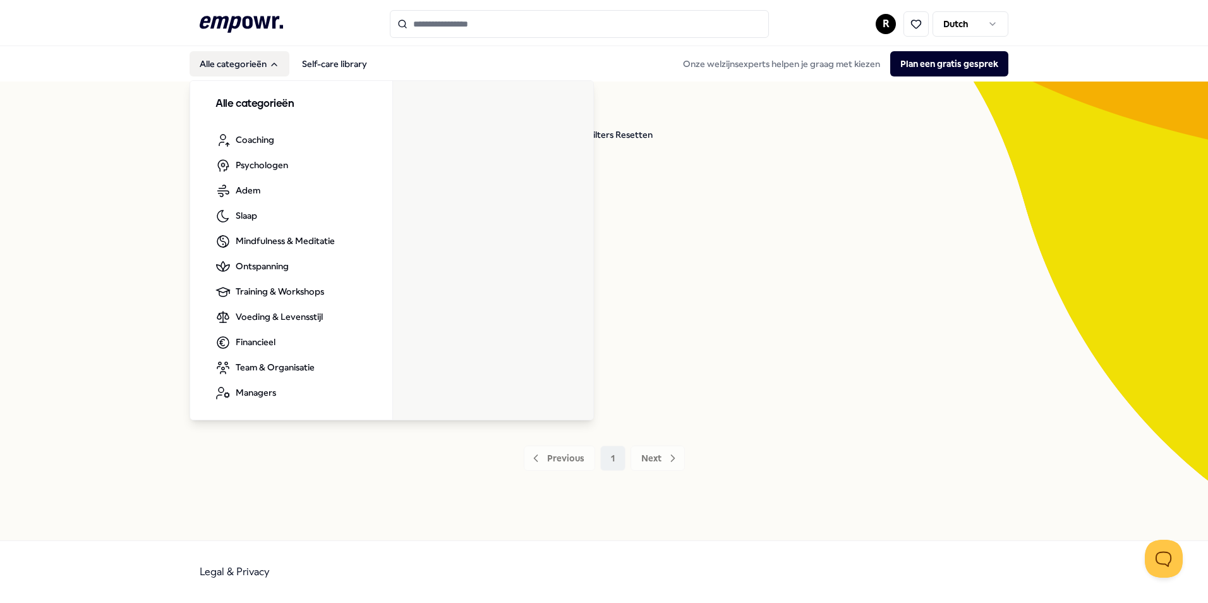
click at [705, 124] on div "Coaching Prijs Locatie Taal Type Filters Resetten" at bounding box center [643, 134] width 729 height 25
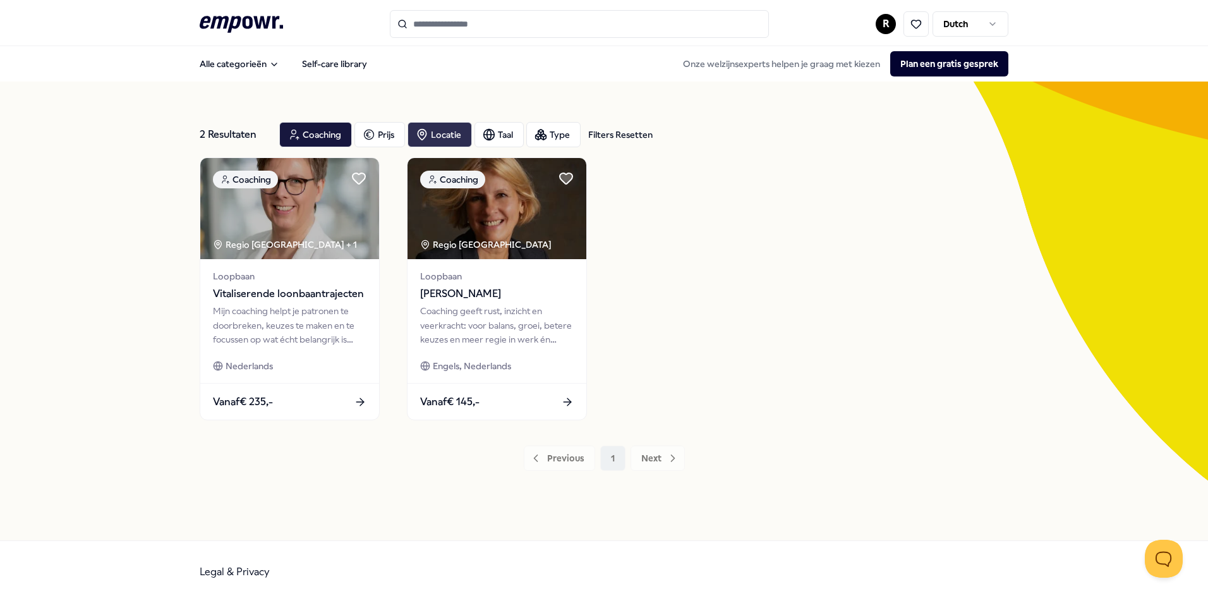
click at [452, 130] on div "Locatie" at bounding box center [439, 134] width 64 height 25
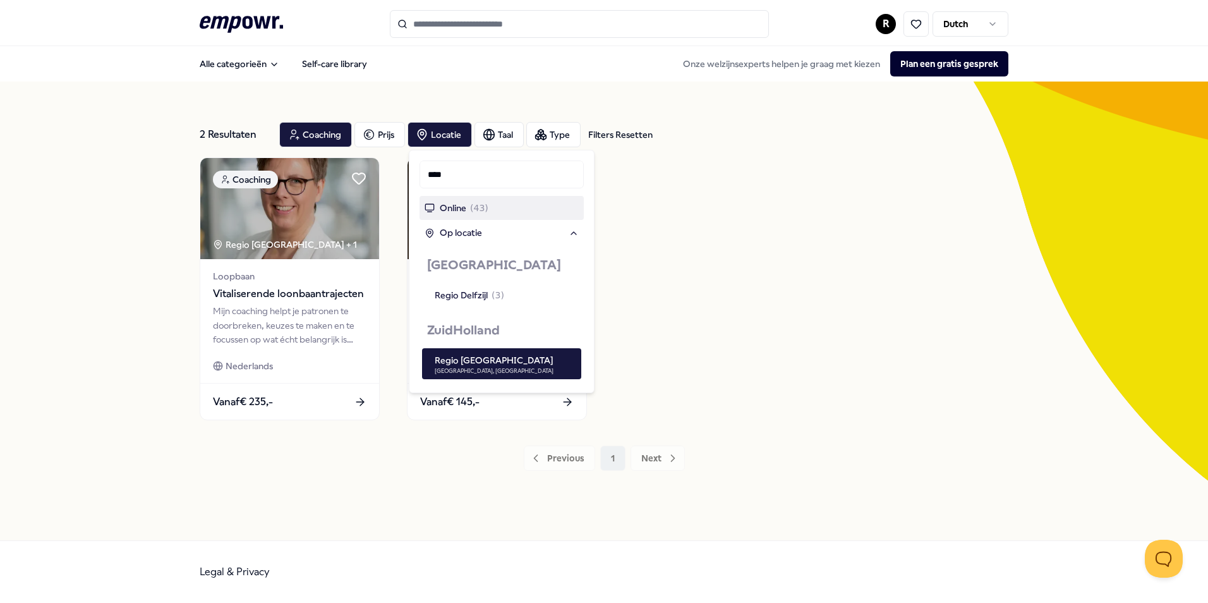
drag, startPoint x: 446, startPoint y: 173, endPoint x: 380, endPoint y: 179, distance: 65.9
click at [385, 177] on body ".empowr-logo_svg__cls-1{fill:#03032f} R Dutch Alle categorieën Self-care librar…" at bounding box center [604, 301] width 1208 height 603
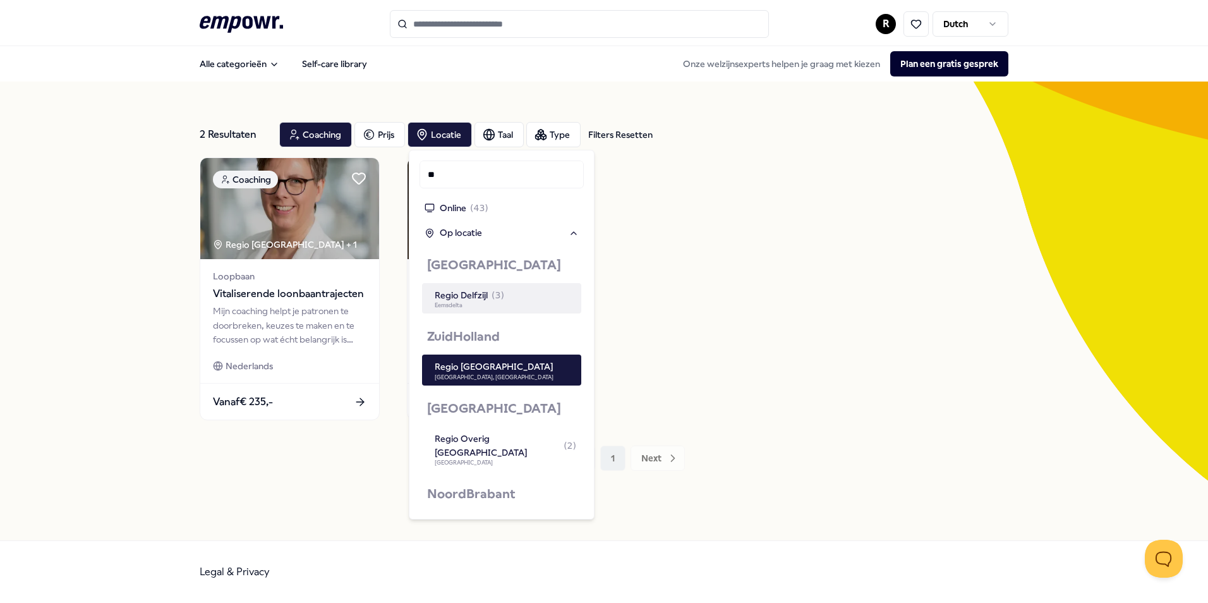
type input "*"
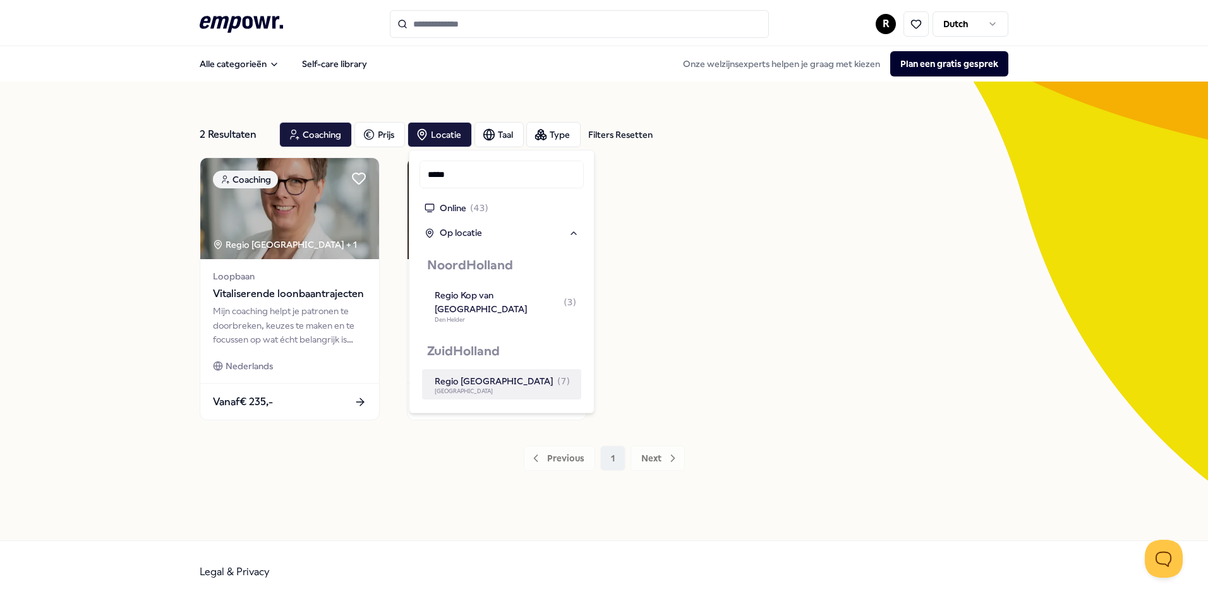
type input "*****"
click at [492, 381] on div "Regio [GEOGRAPHIC_DATA] ( 7 )" at bounding box center [502, 381] width 135 height 14
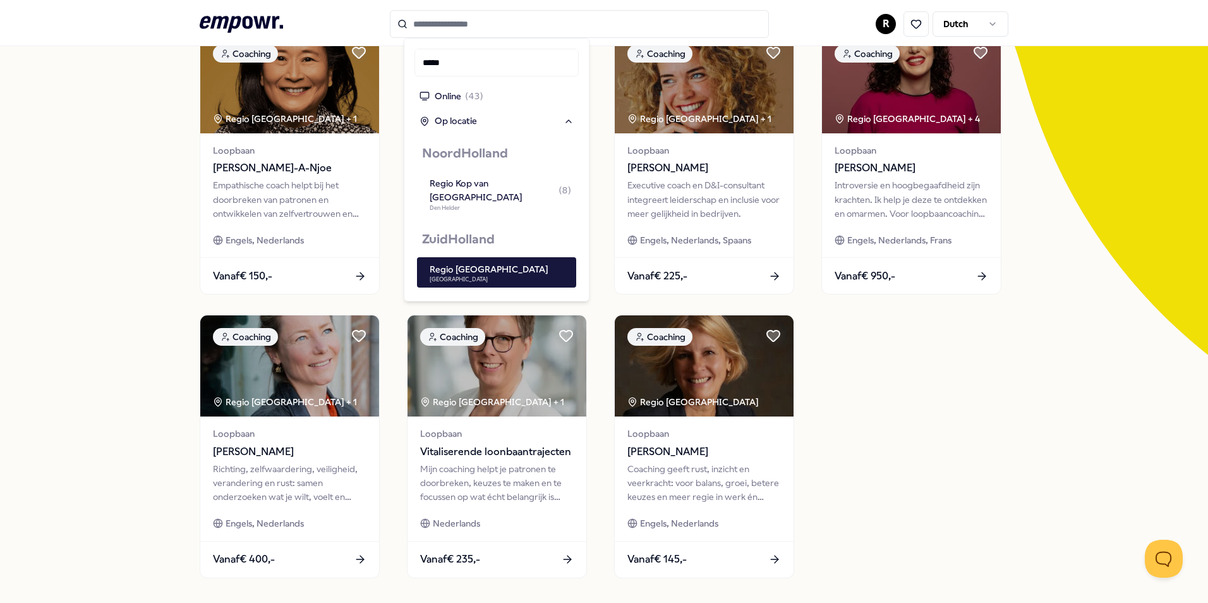
scroll to position [126, 0]
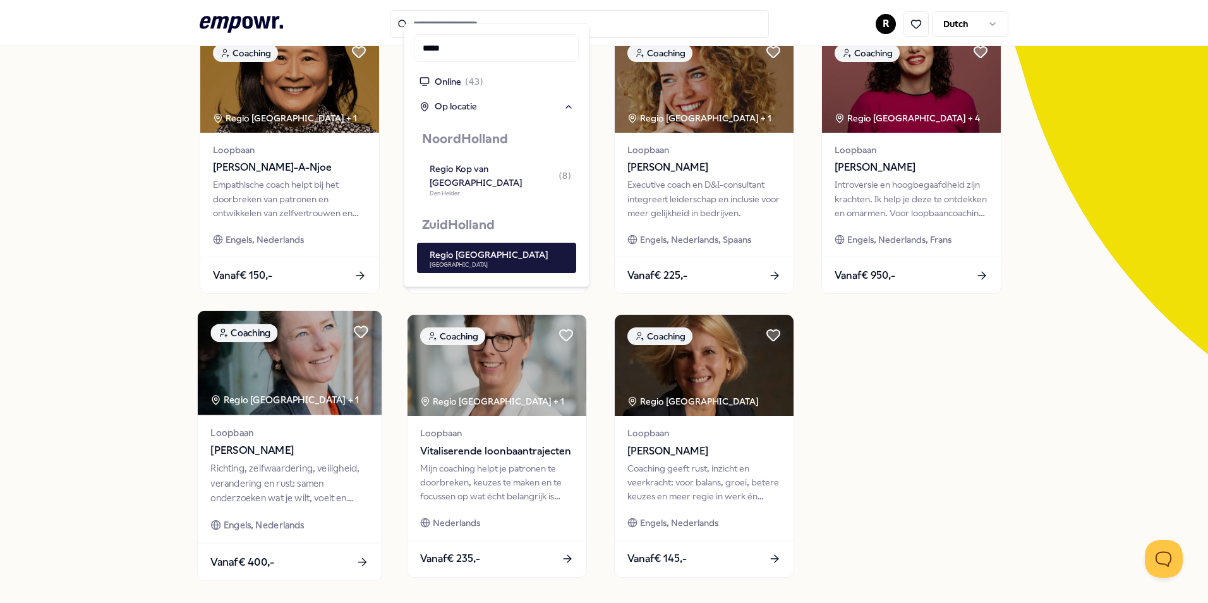
click at [296, 454] on span "[PERSON_NAME]" at bounding box center [289, 450] width 158 height 16
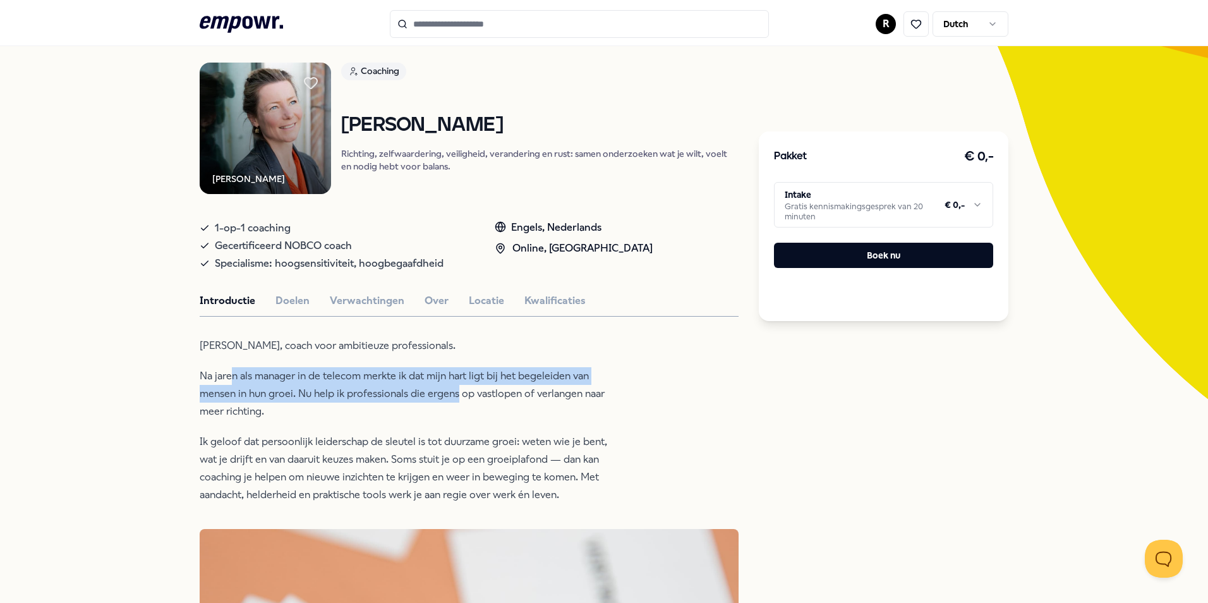
drag, startPoint x: 380, startPoint y: 382, endPoint x: 452, endPoint y: 388, distance: 72.3
click at [452, 388] on p "Na jaren als manager in de telecom merkte ik dat mijn hart ligt bij het begelei…" at bounding box center [405, 393] width 411 height 53
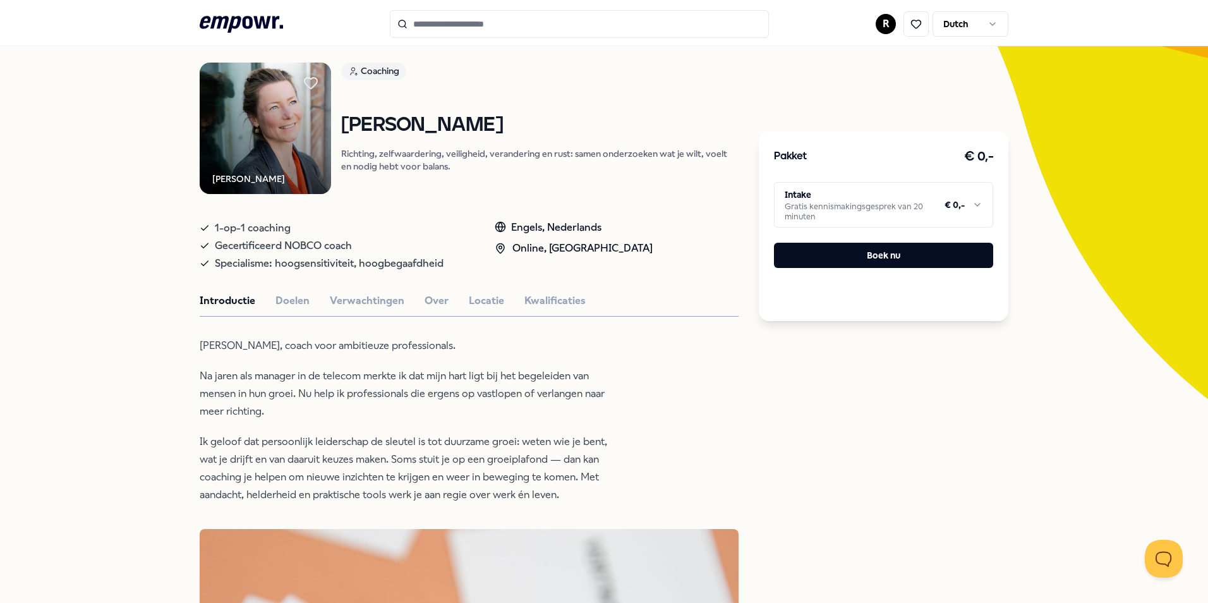
drag, startPoint x: 452, startPoint y: 388, endPoint x: 376, endPoint y: 406, distance: 78.5
click at [378, 406] on p "Na jaren als manager in de telecom merkte ik dat mijn hart ligt bij het begelei…" at bounding box center [405, 393] width 411 height 53
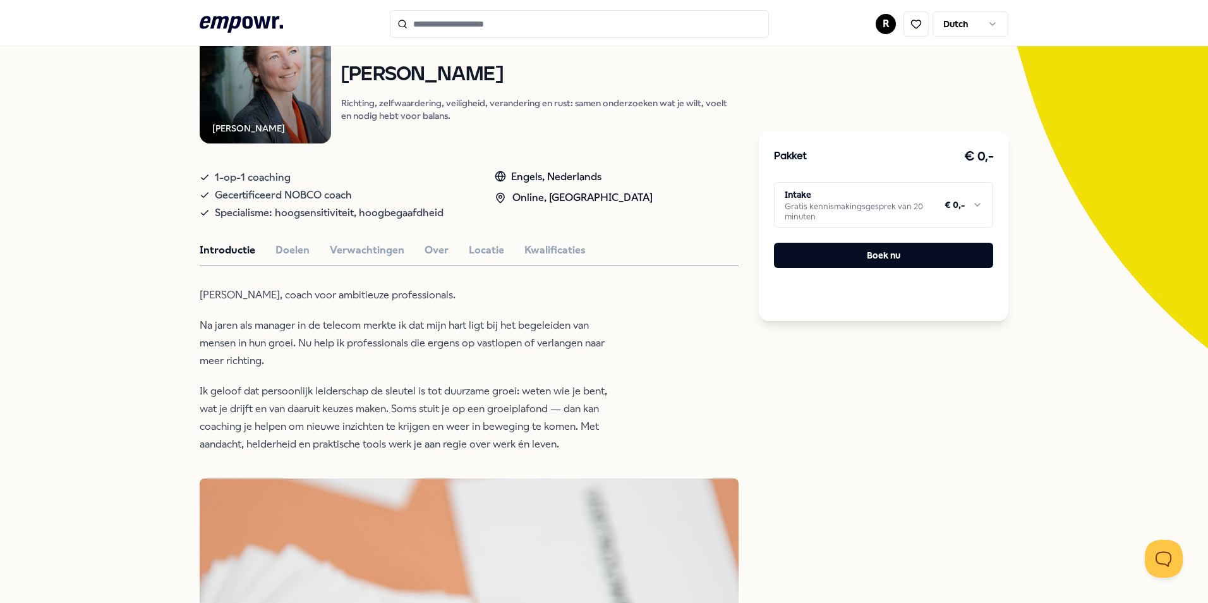
scroll to position [208, 0]
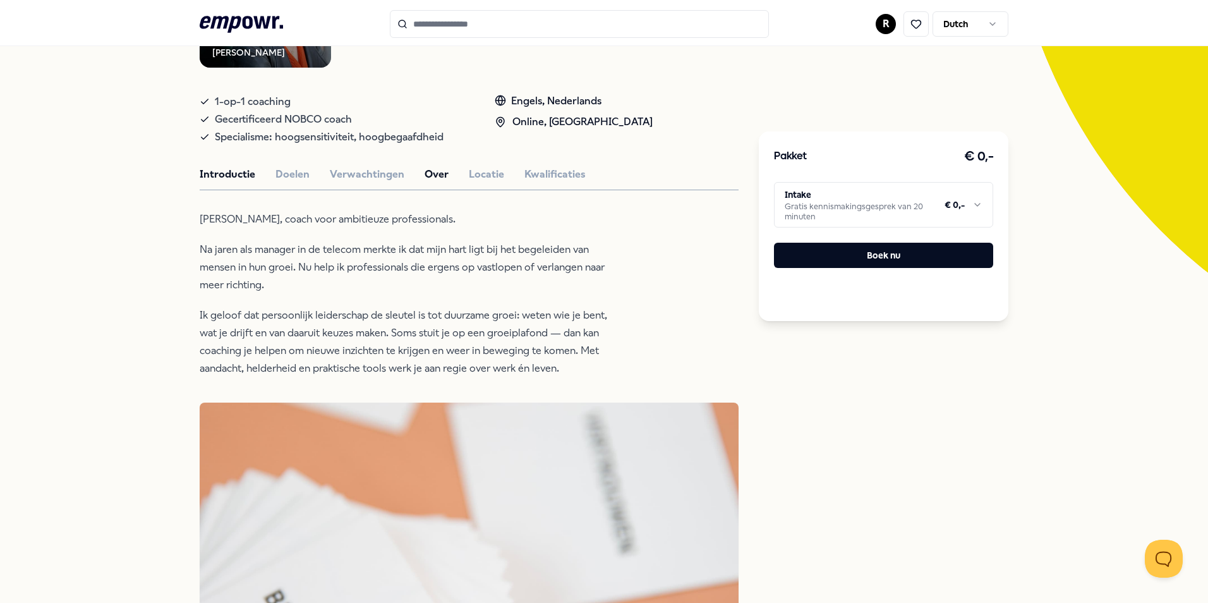
click at [430, 172] on button "Over" at bounding box center [436, 174] width 24 height 16
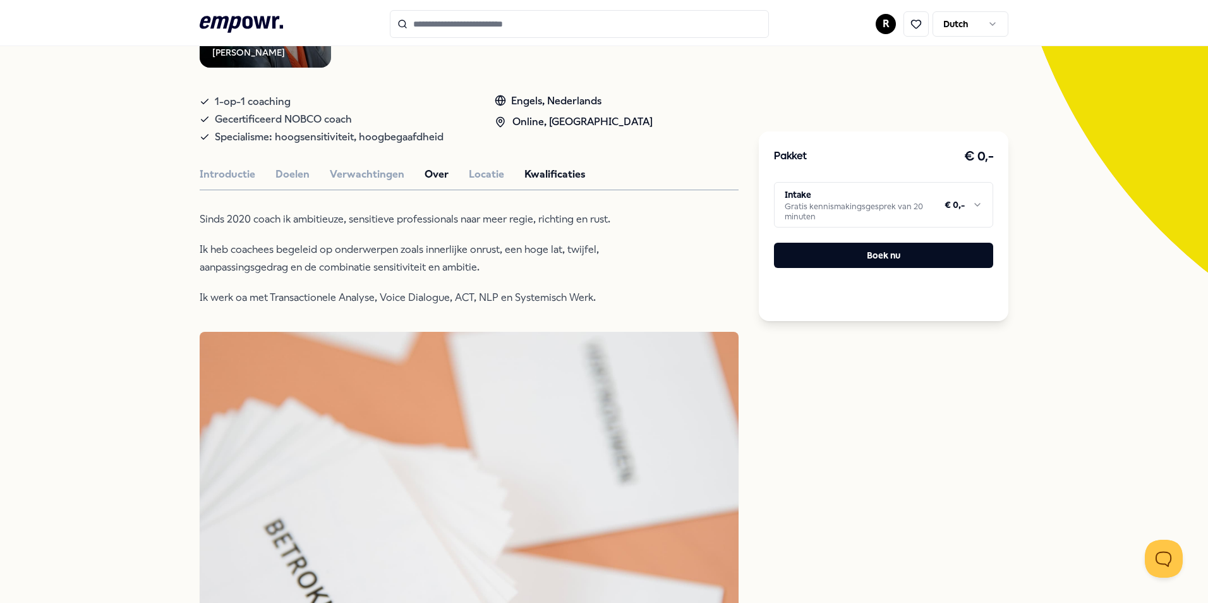
click at [532, 171] on button "Kwalificaties" at bounding box center [554, 174] width 61 height 16
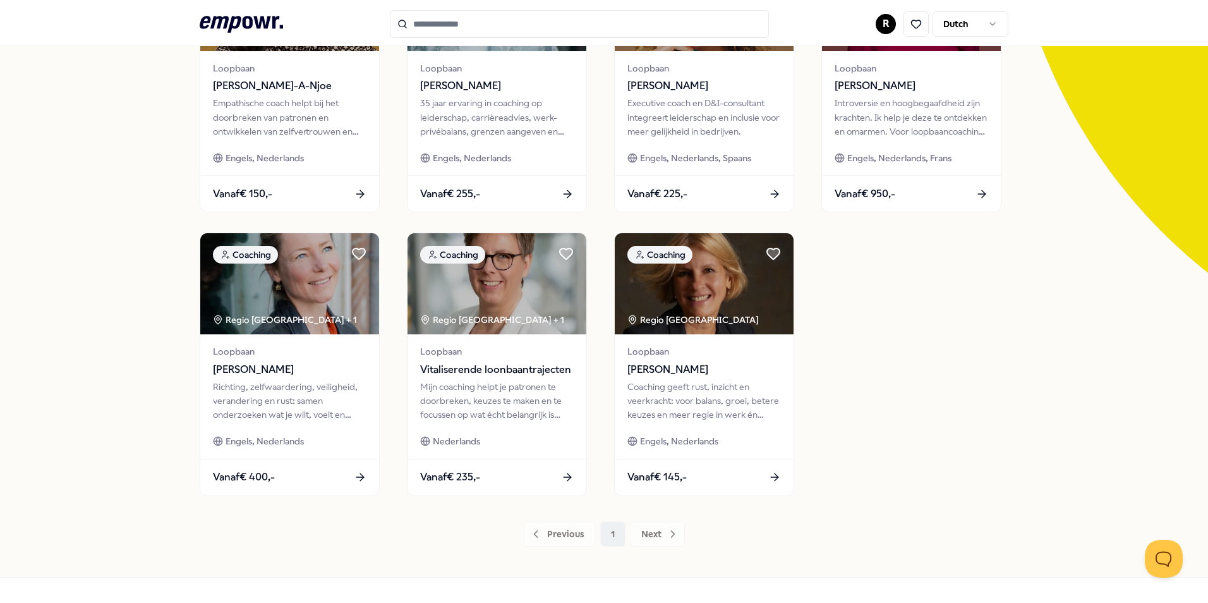
click at [650, 537] on div "Previous 1 Next" at bounding box center [604, 533] width 809 height 25
click at [887, 464] on div "Coaching Regio [GEOGRAPHIC_DATA] + 1 Loopbaan [PERSON_NAME]-A-Njoe Empathische …" at bounding box center [604, 222] width 809 height 546
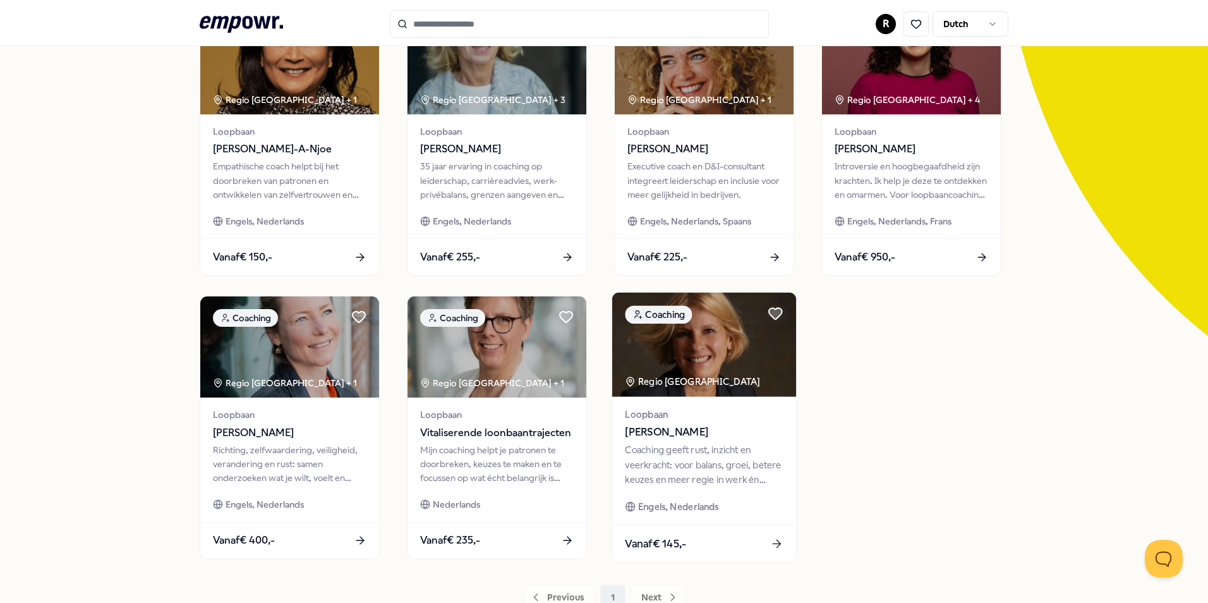
click at [731, 365] on img at bounding box center [704, 344] width 184 height 104
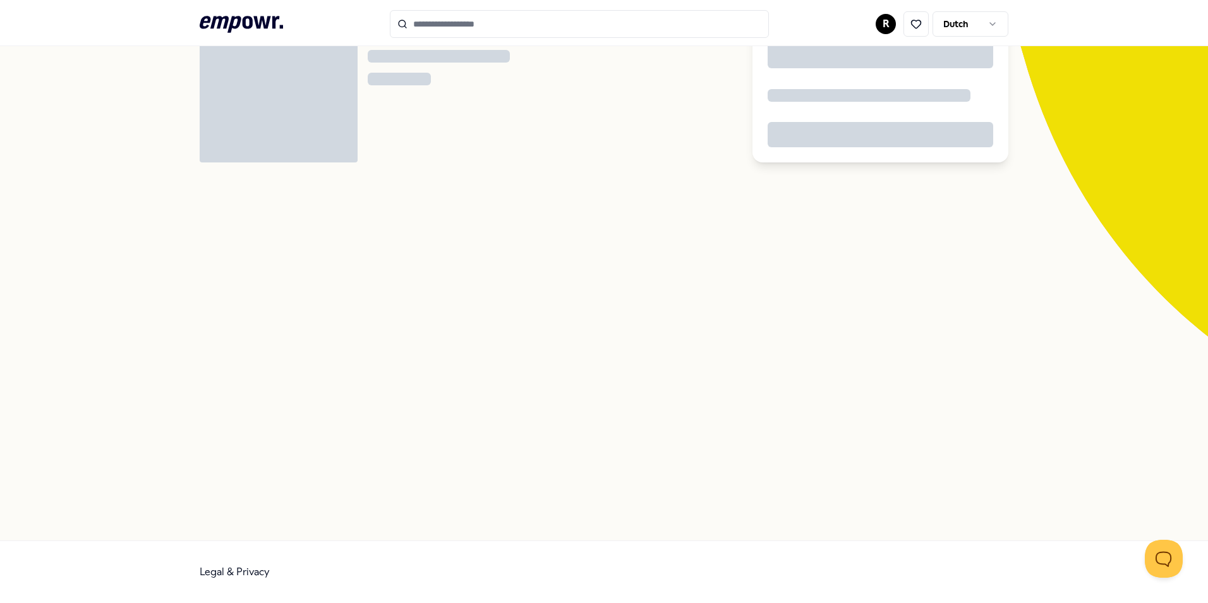
scroll to position [81, 0]
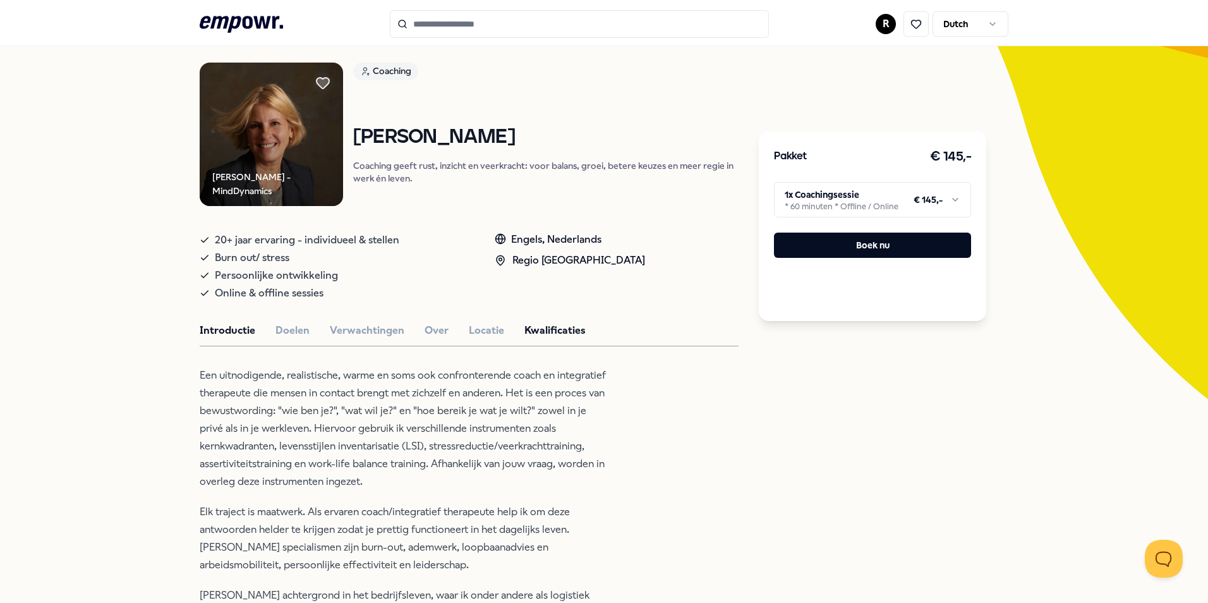
click at [548, 329] on button "Kwalificaties" at bounding box center [554, 330] width 61 height 16
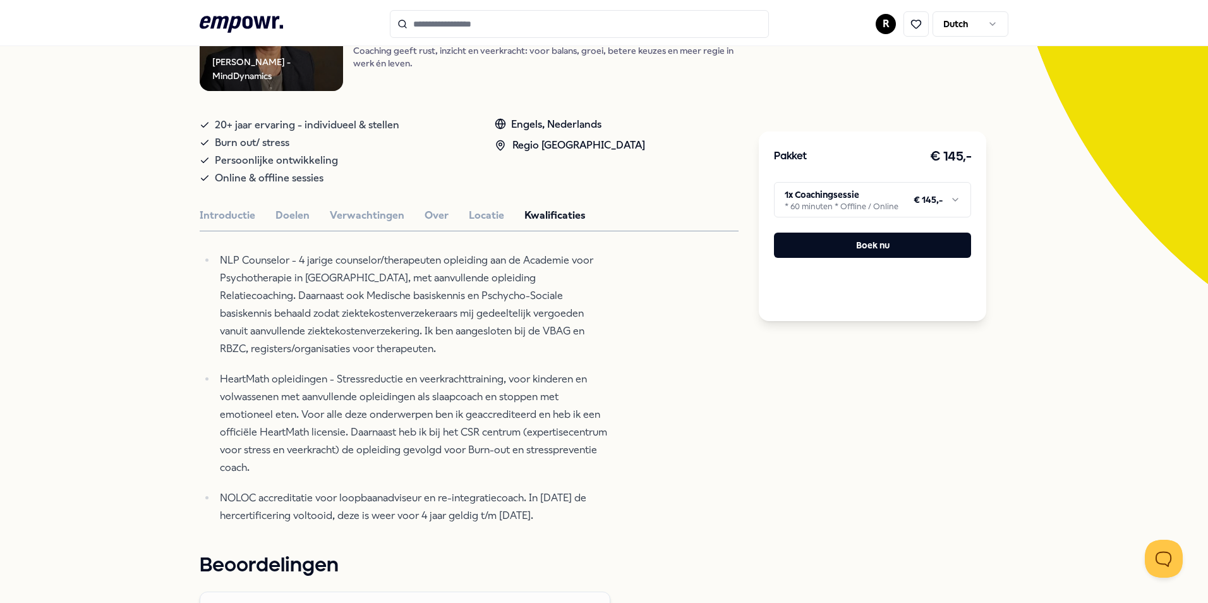
scroll to position [208, 0]
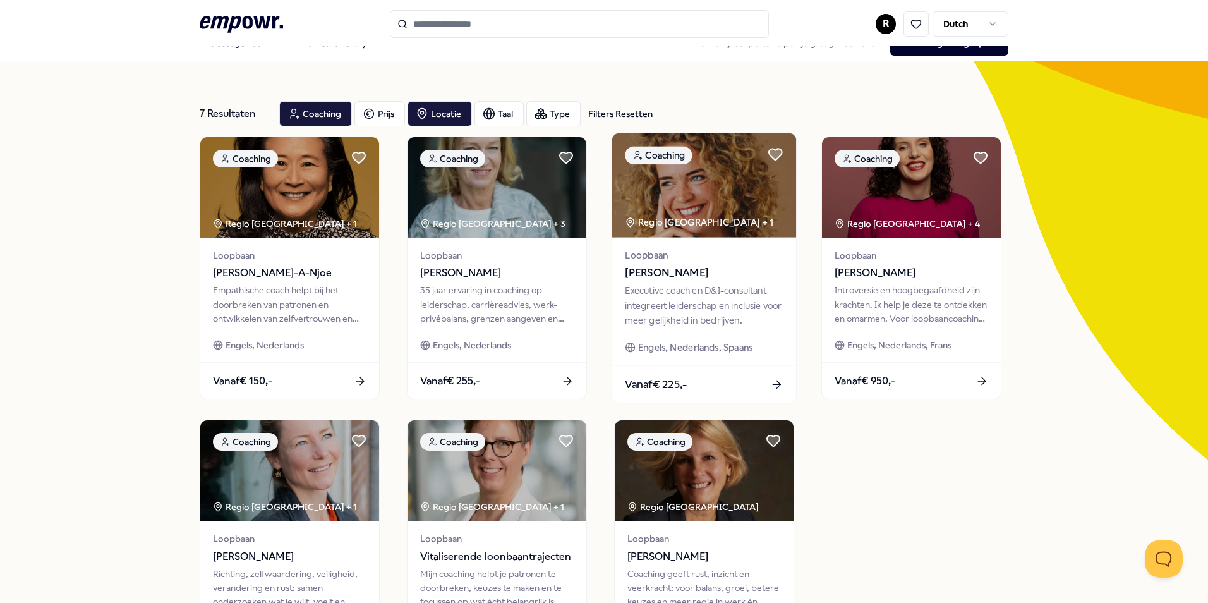
scroll to position [18, 0]
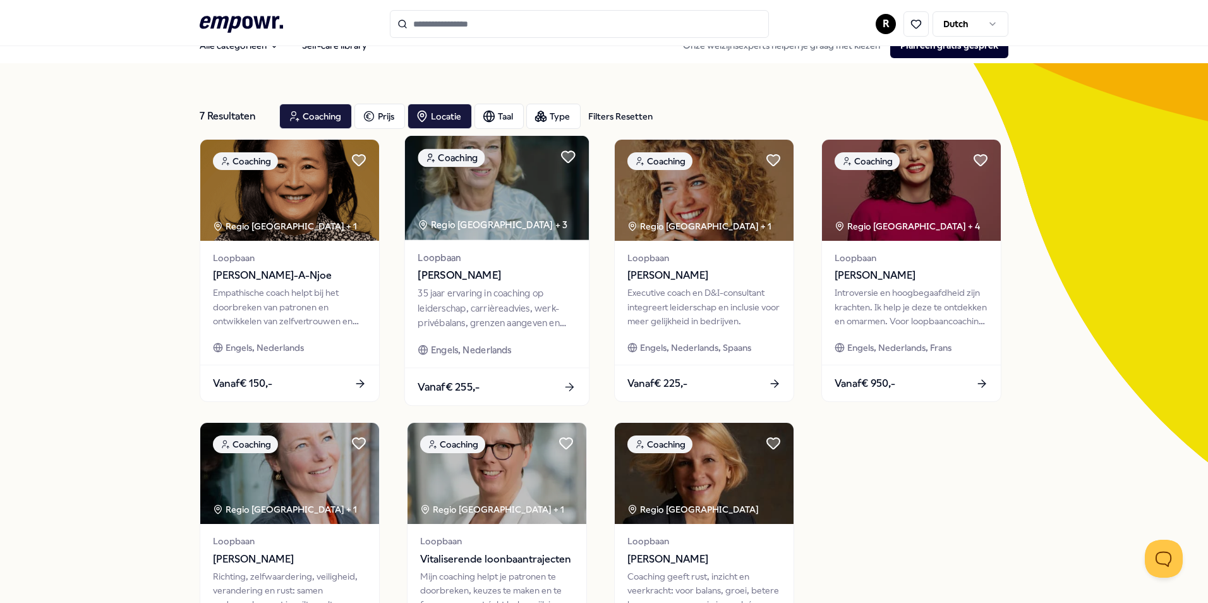
click at [544, 257] on span "Loopbaan" at bounding box center [497, 257] width 158 height 15
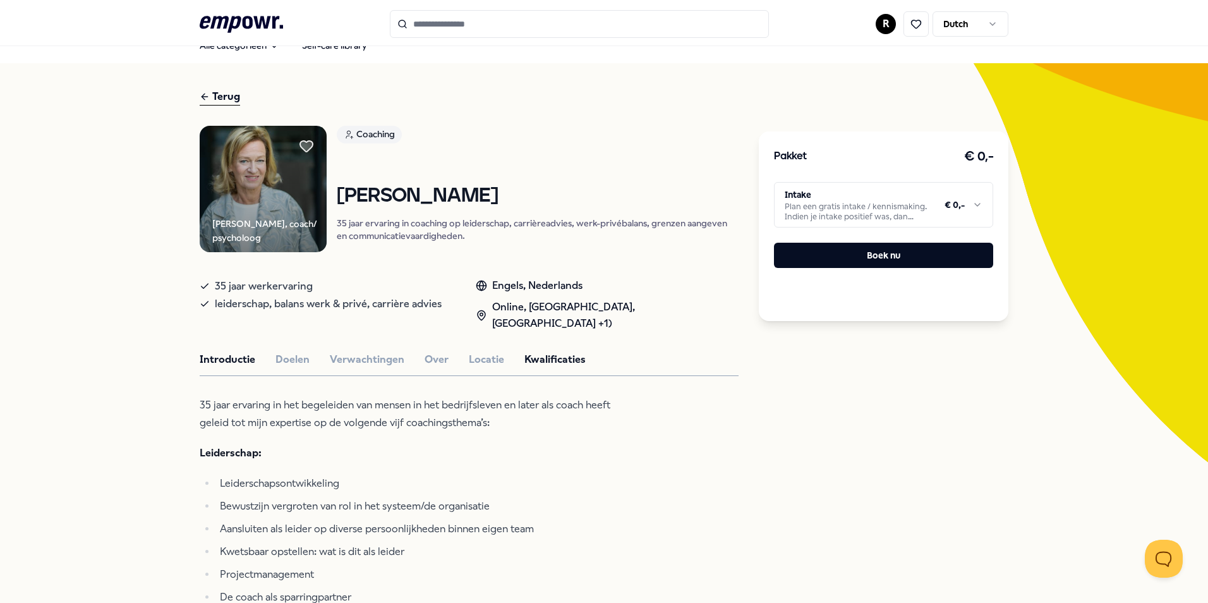
click at [533, 354] on button "Kwalificaties" at bounding box center [554, 359] width 61 height 16
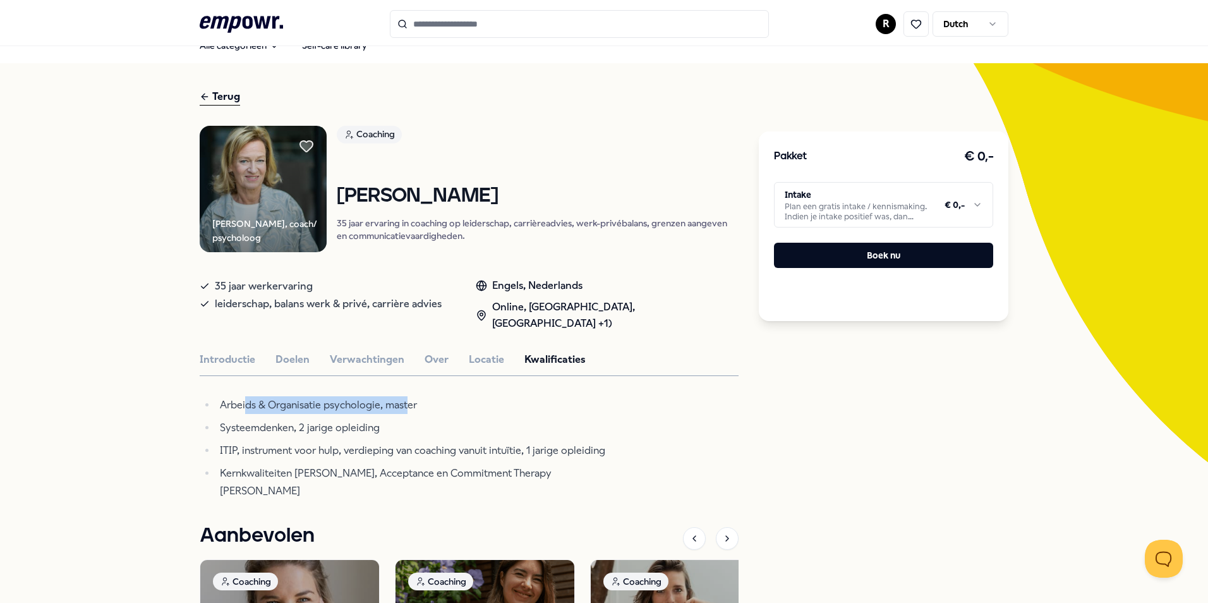
drag, startPoint x: 292, startPoint y: 406, endPoint x: 405, endPoint y: 407, distance: 113.1
click at [405, 407] on span "Arbeids & Organisatie psychologie, master" at bounding box center [318, 405] width 197 height 12
drag, startPoint x: 405, startPoint y: 407, endPoint x: 439, endPoint y: 423, distance: 37.3
click at [451, 421] on li "Systeemdenken, 2 jarige opleiding" at bounding box center [413, 428] width 394 height 18
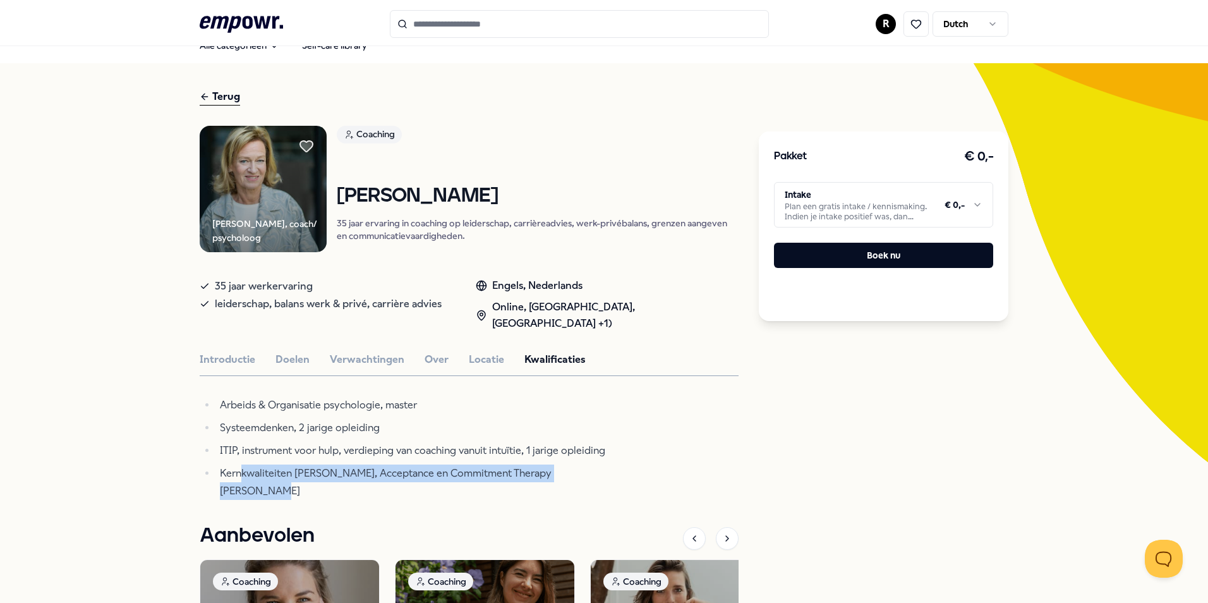
drag, startPoint x: 239, startPoint y: 474, endPoint x: 643, endPoint y: 475, distance: 403.6
click at [643, 475] on div "[PERSON_NAME], coach/ psycholoog Coaching [PERSON_NAME] 35 jaar ervaring in coa…" at bounding box center [469, 480] width 539 height 709
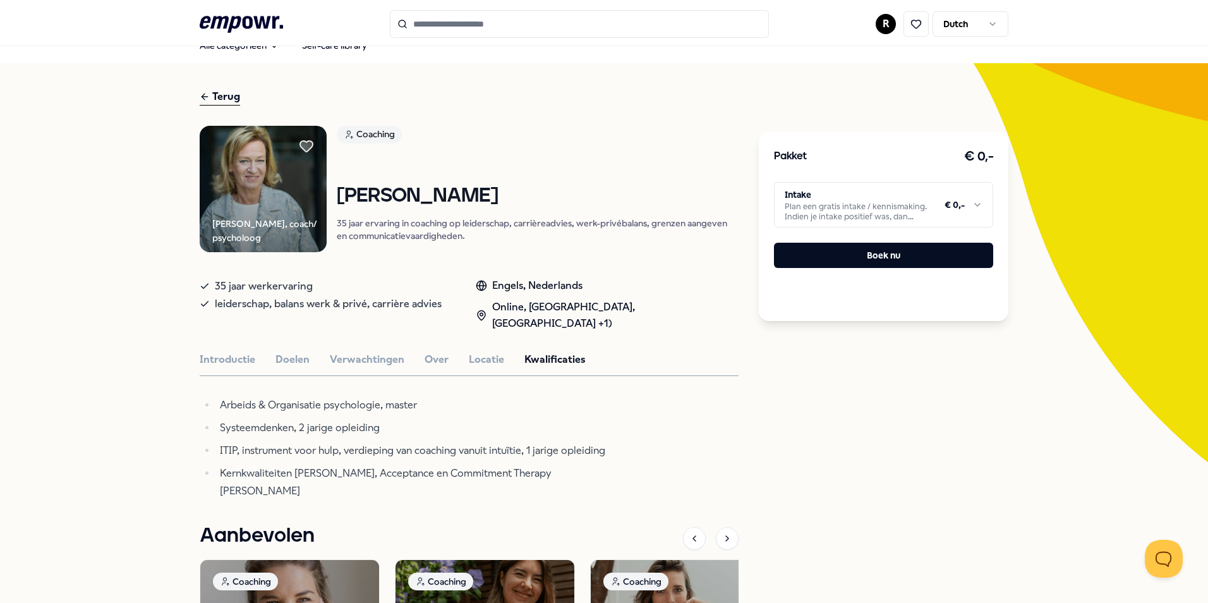
drag, startPoint x: 643, startPoint y: 475, endPoint x: 575, endPoint y: 431, distance: 80.4
click at [685, 454] on div "[PERSON_NAME], coach/ psycholoog Coaching [PERSON_NAME] 35 jaar ervaring in coa…" at bounding box center [469, 480] width 539 height 709
drag, startPoint x: 390, startPoint y: 448, endPoint x: 512, endPoint y: 454, distance: 121.4
click at [512, 454] on span "ITIP, instrument voor hulp, verdieping van coaching vanuit intuïtie, 1 jarige o…" at bounding box center [412, 450] width 385 height 12
drag, startPoint x: 512, startPoint y: 454, endPoint x: 449, endPoint y: 421, distance: 70.9
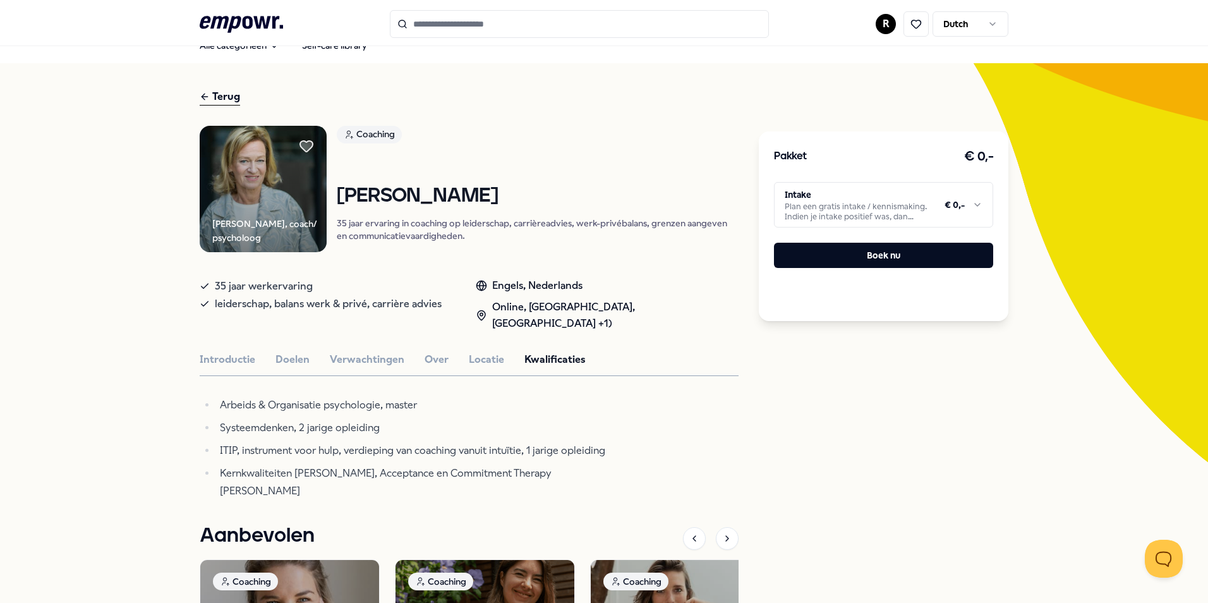
click at [449, 421] on li "Systeemdenken, 2 jarige opleiding" at bounding box center [413, 428] width 394 height 18
drag, startPoint x: 283, startPoint y: 420, endPoint x: 382, endPoint y: 427, distance: 98.8
click at [382, 427] on li "Systeemdenken, 2 jarige opleiding" at bounding box center [413, 428] width 394 height 18
drag, startPoint x: 382, startPoint y: 427, endPoint x: 383, endPoint y: 419, distance: 7.7
click at [433, 430] on li "Systeemdenken, 2 jarige opleiding" at bounding box center [413, 428] width 394 height 18
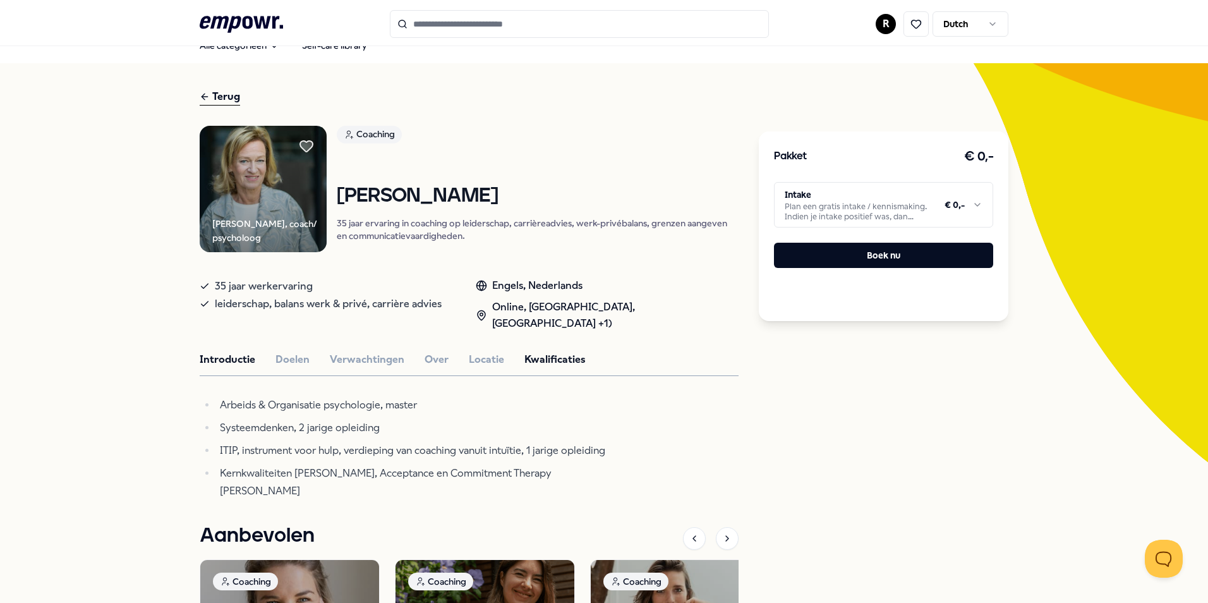
drag, startPoint x: 192, startPoint y: 365, endPoint x: 200, endPoint y: 365, distance: 7.6
click at [195, 365] on div "[PERSON_NAME], coach/ psycholoog Coaching [PERSON_NAME] 35 jaar ervaring in coa…" at bounding box center [604, 461] width 1208 height 797
click at [211, 359] on button "Introductie" at bounding box center [228, 359] width 56 height 16
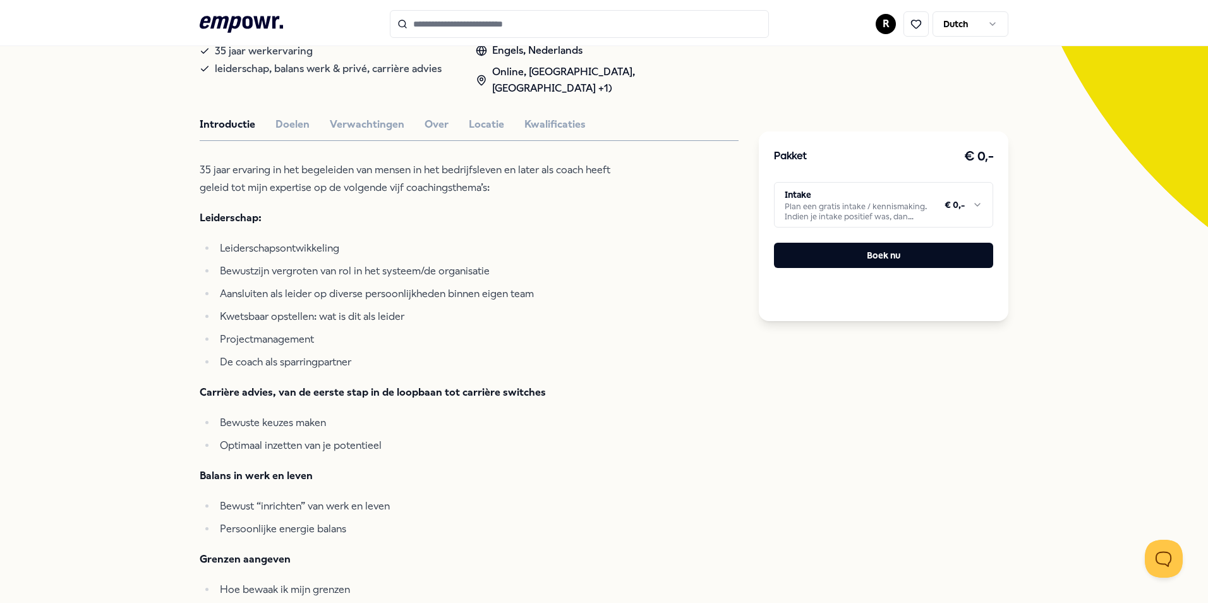
scroll to position [271, 0]
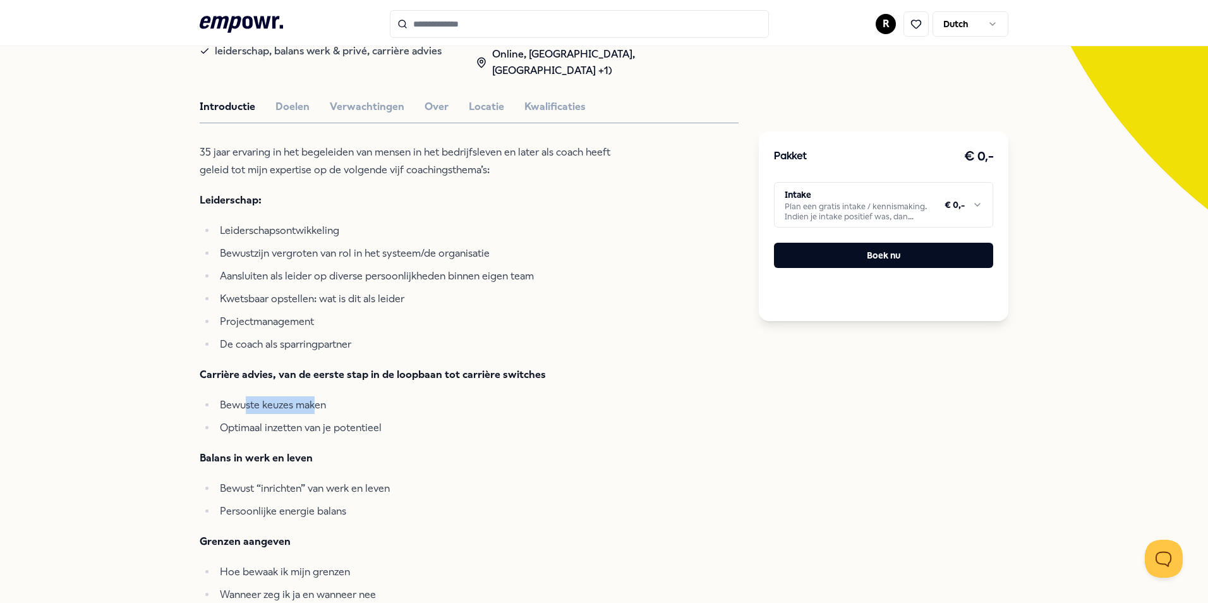
drag, startPoint x: 239, startPoint y: 400, endPoint x: 311, endPoint y: 411, distance: 72.8
click at [311, 411] on li "Bewuste keuzes maken" at bounding box center [413, 405] width 394 height 18
drag, startPoint x: 311, startPoint y: 411, endPoint x: 311, endPoint y: 427, distance: 15.8
click at [311, 427] on span "Optimaal inzetten van je potentieel" at bounding box center [301, 427] width 162 height 12
drag, startPoint x: 248, startPoint y: 429, endPoint x: 336, endPoint y: 430, distance: 87.8
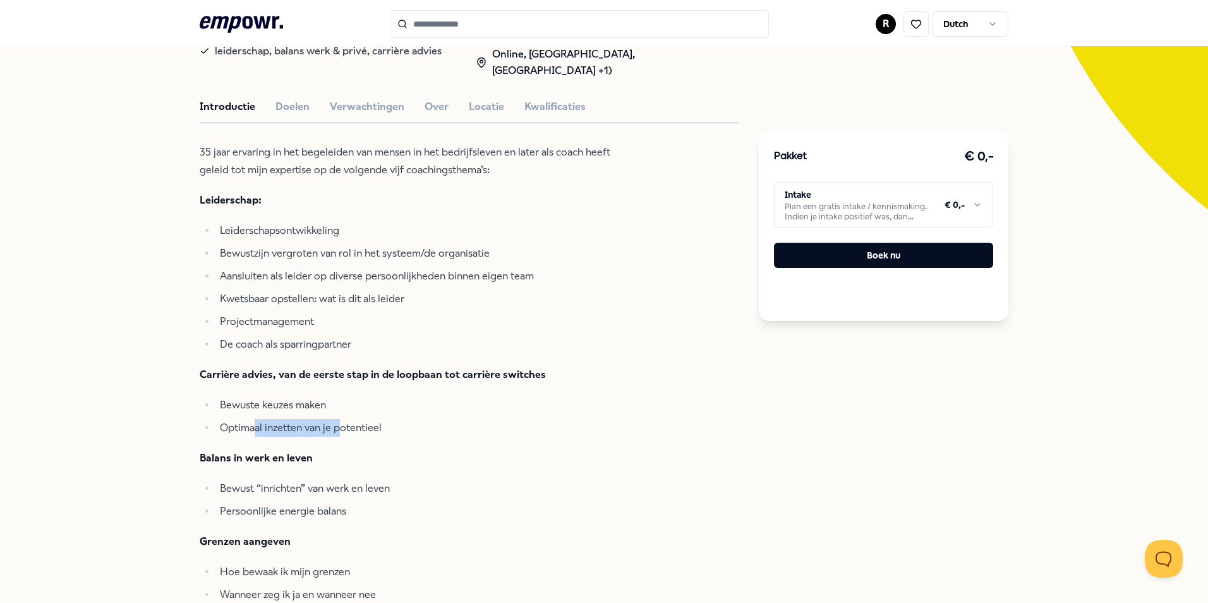
click at [336, 430] on span "Optimaal inzetten van je potentieel" at bounding box center [301, 427] width 162 height 12
drag, startPoint x: 336, startPoint y: 430, endPoint x: 304, endPoint y: 457, distance: 42.1
click at [304, 457] on strong "Balans in werk en leven" at bounding box center [256, 458] width 113 height 12
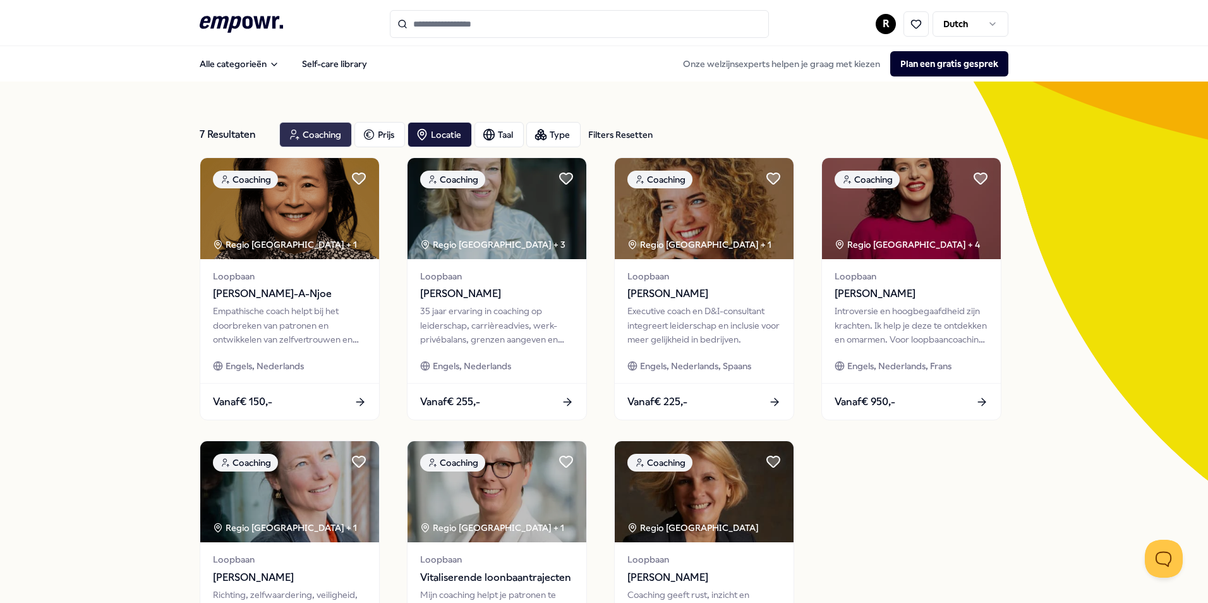
click at [328, 131] on div "Coaching" at bounding box center [315, 134] width 73 height 25
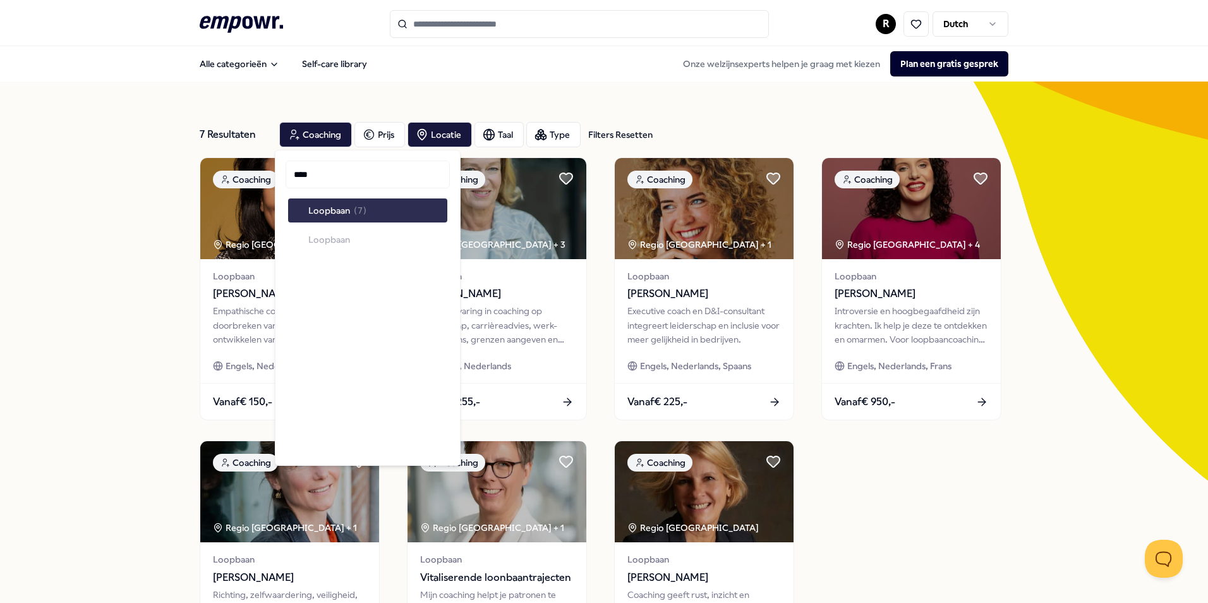
type input "****"
click at [339, 207] on span "Loopbaan" at bounding box center [329, 210] width 42 height 14
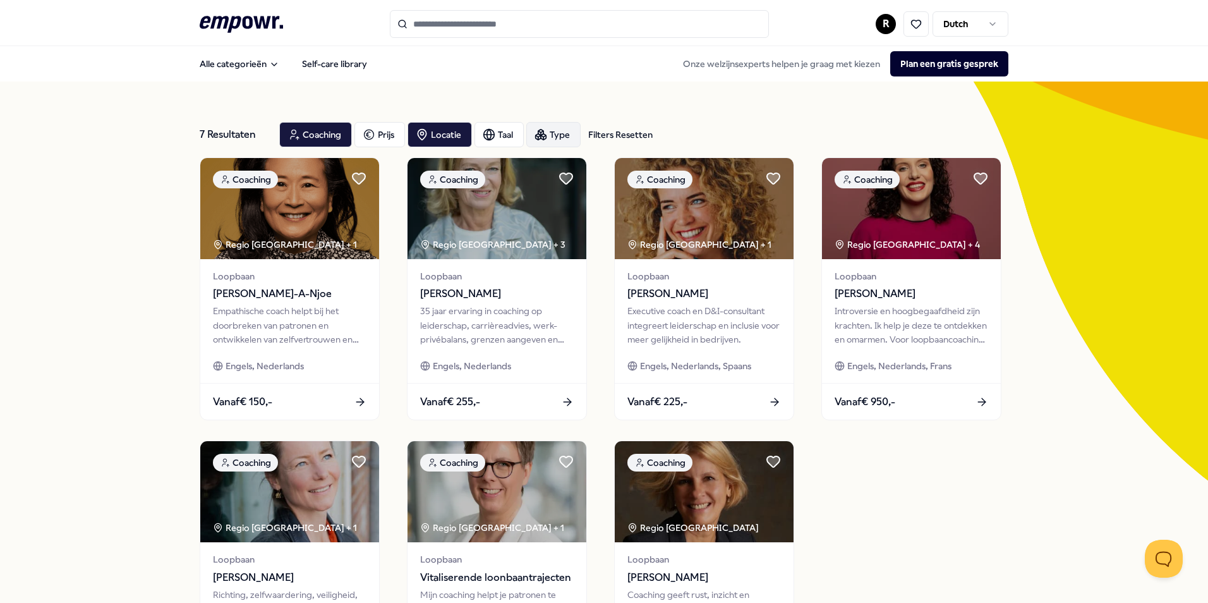
click at [563, 133] on div "Type" at bounding box center [553, 134] width 54 height 25
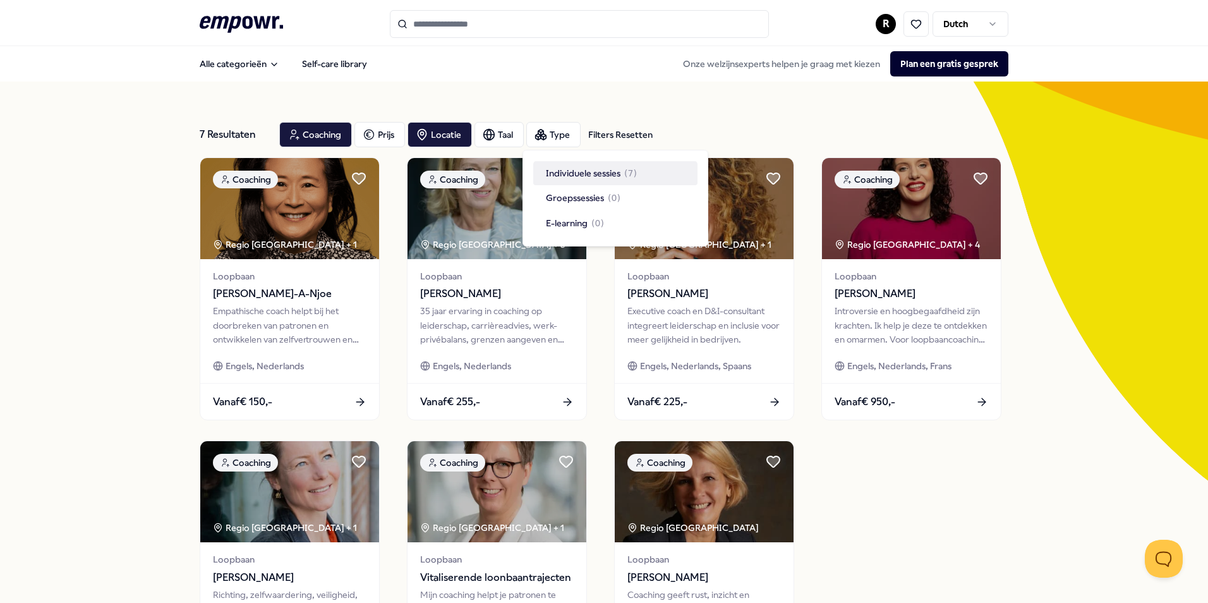
click at [635, 86] on div "7 Resultaten Filters Resetten Coaching Prijs Locatie Taal Type Filters Resetten…" at bounding box center [604, 432] width 809 height 703
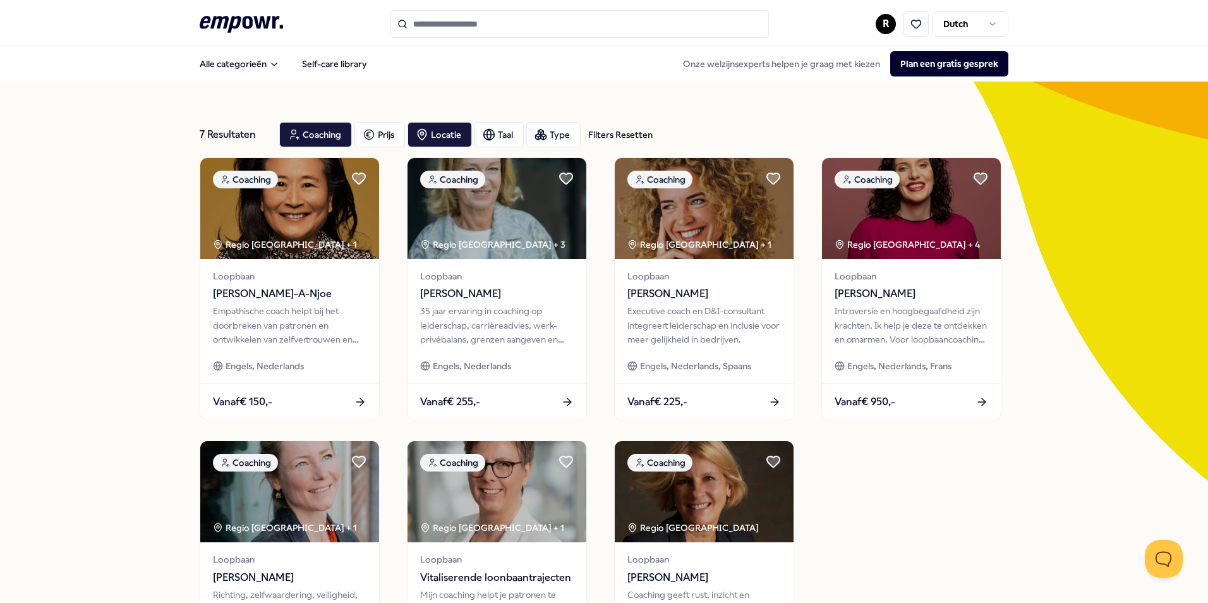
click at [917, 500] on div "Coaching Regio [GEOGRAPHIC_DATA] + 1 Loopbaan [PERSON_NAME]-A-Njoe Empathische …" at bounding box center [604, 430] width 809 height 546
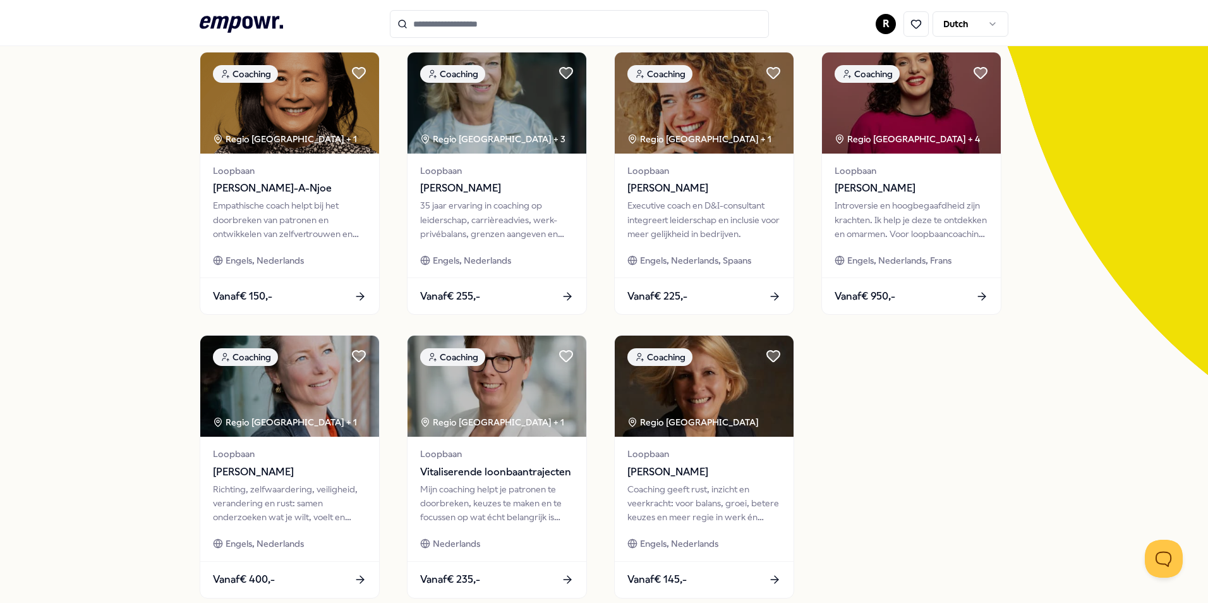
scroll to position [126, 0]
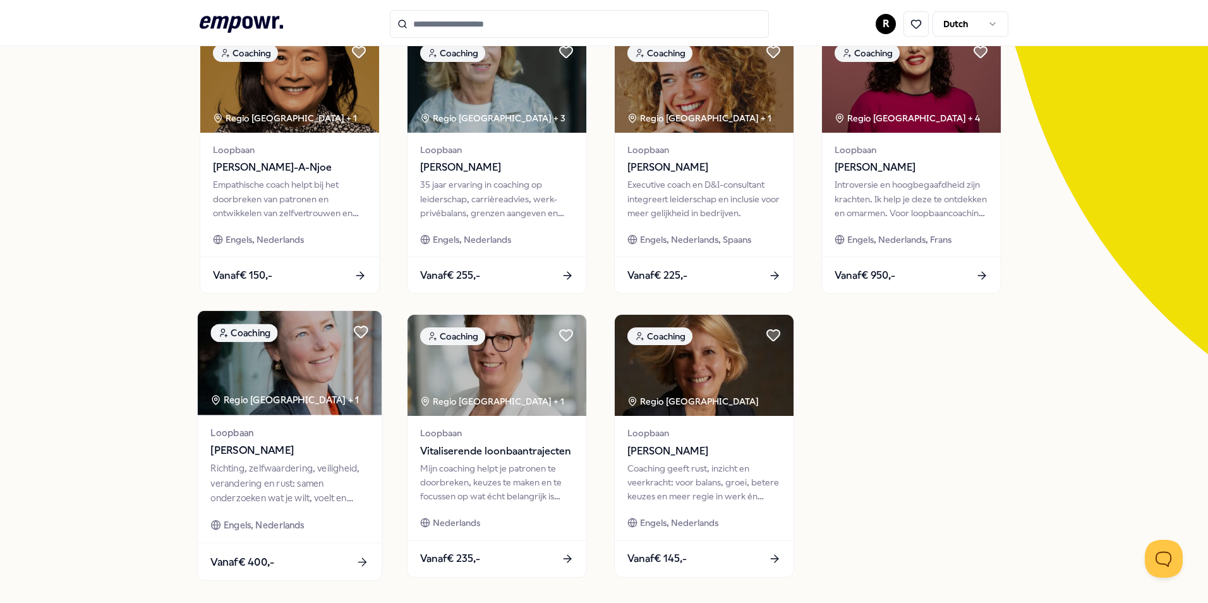
click at [277, 472] on div "Richting, zelfwaardering, veiligheid, verandering en rust: samen onderzoeken wa…" at bounding box center [289, 483] width 158 height 44
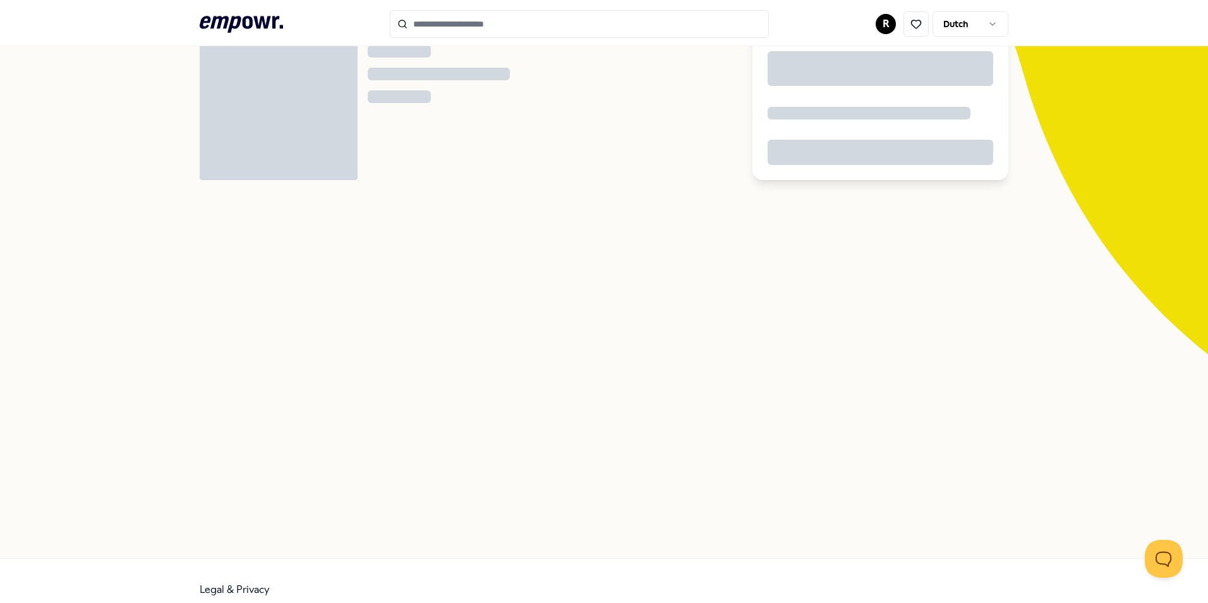
scroll to position [81, 0]
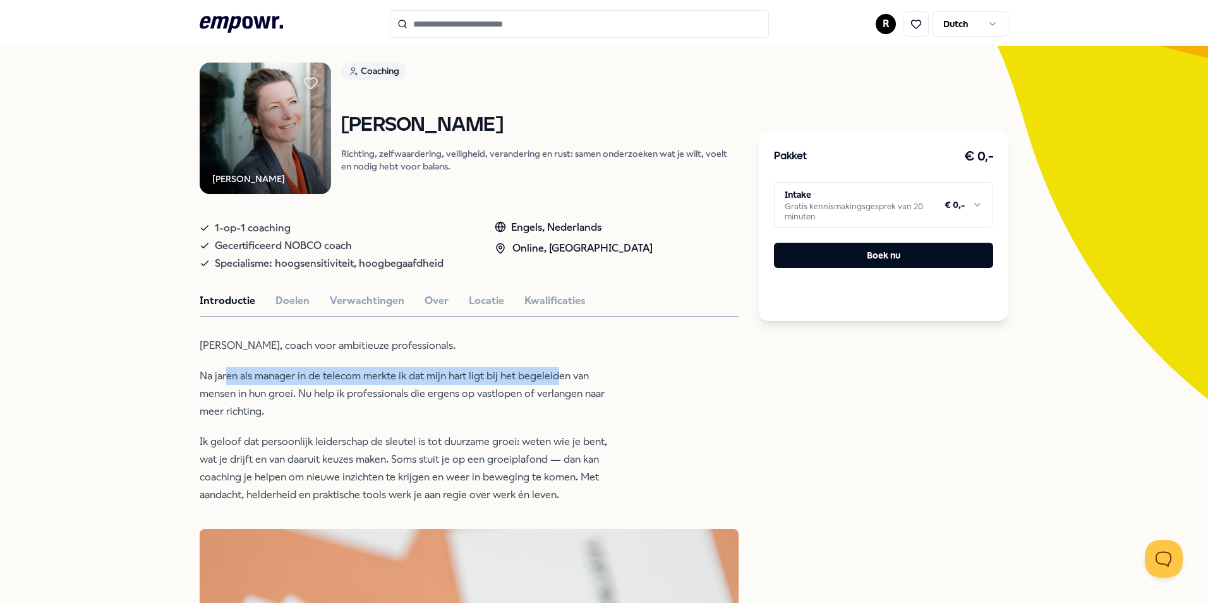
drag, startPoint x: 224, startPoint y: 376, endPoint x: 551, endPoint y: 383, distance: 327.3
click at [551, 383] on p "Na jaren als manager in de telecom merkte ik dat mijn hart ligt bij het begelei…" at bounding box center [405, 393] width 411 height 53
drag, startPoint x: 551, startPoint y: 383, endPoint x: 406, endPoint y: 414, distance: 149.0
click at [406, 414] on p "Na jaren als manager in de telecom merkte ik dat mijn hart ligt bij het begelei…" at bounding box center [405, 393] width 411 height 53
click at [528, 294] on button "Kwalificaties" at bounding box center [554, 300] width 61 height 16
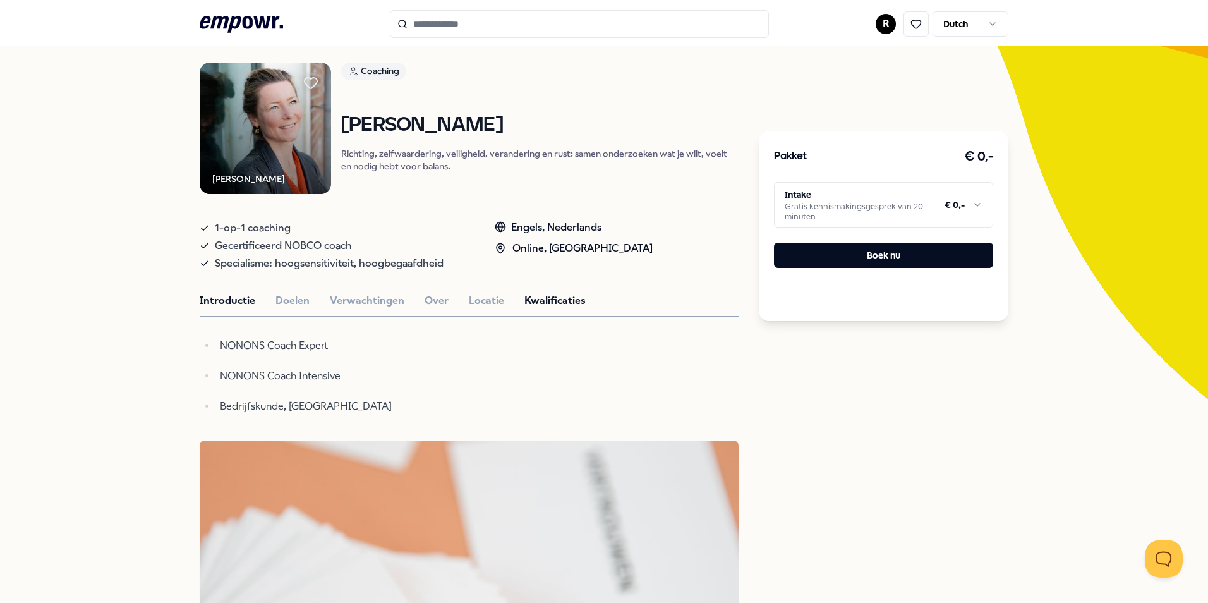
click at [200, 299] on button "Introductie" at bounding box center [228, 300] width 56 height 16
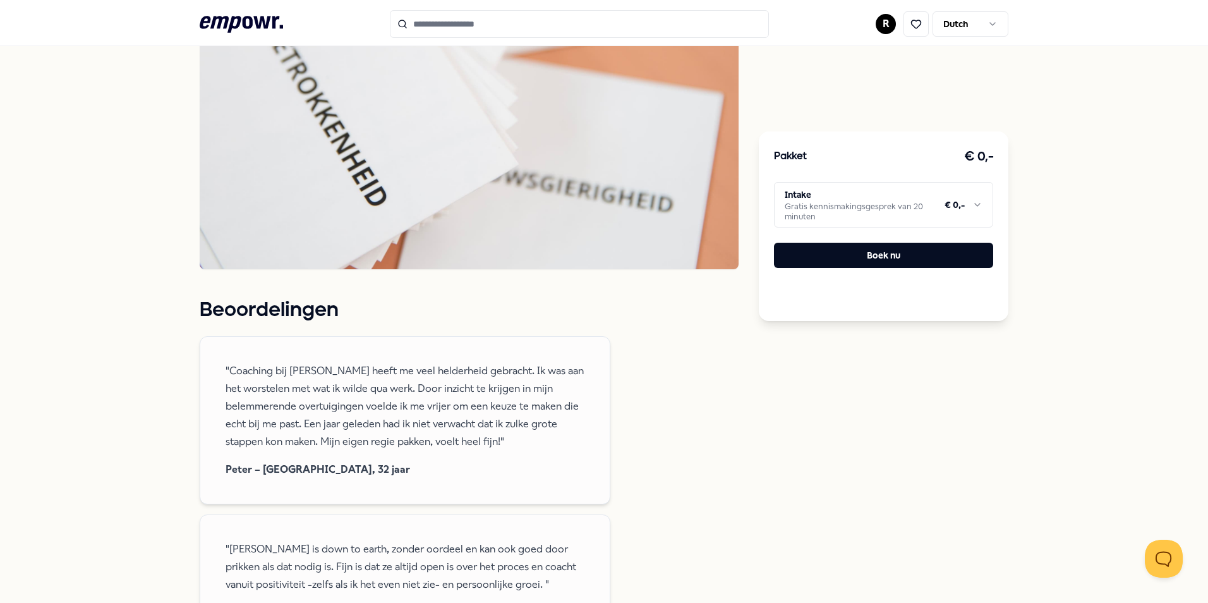
scroll to position [839, 0]
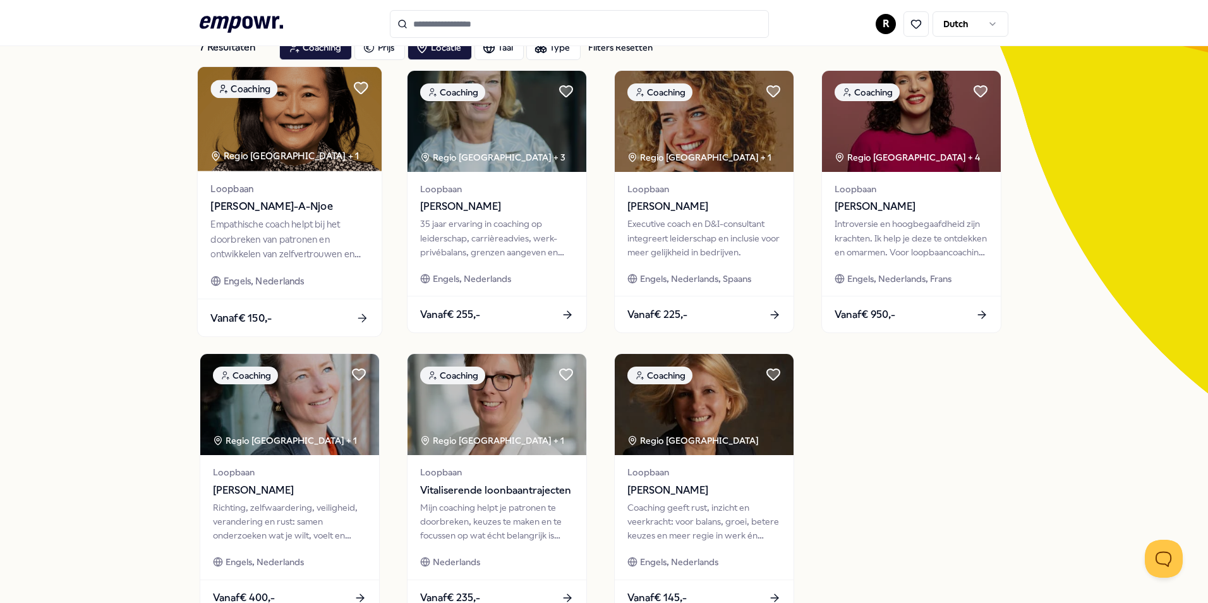
scroll to position [54, 0]
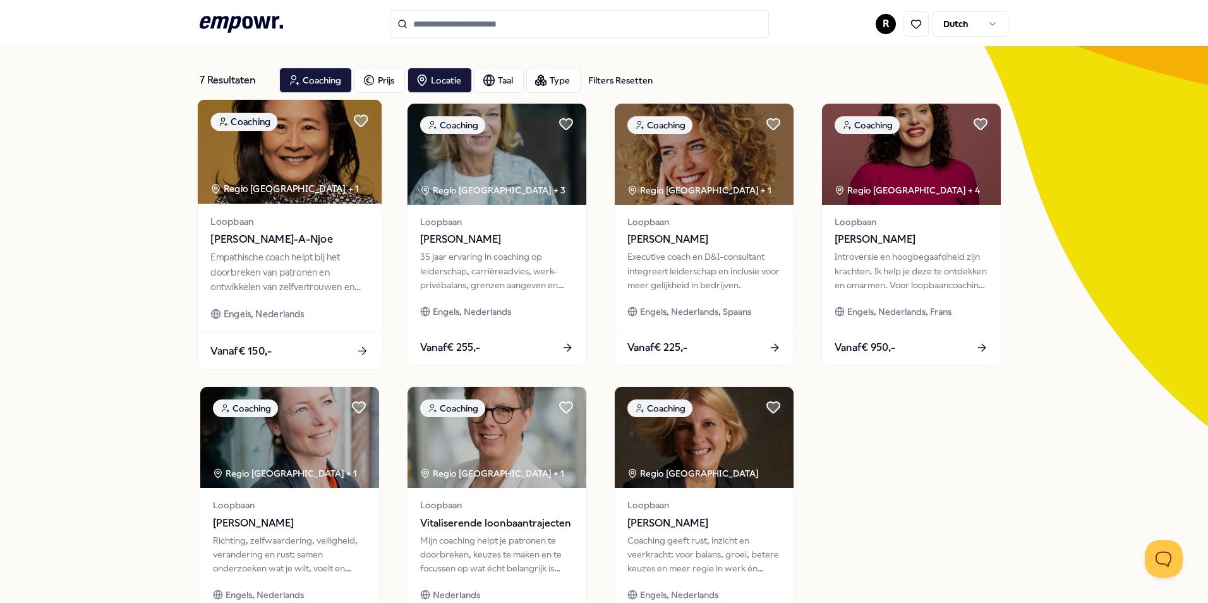
click at [203, 224] on div "Loopbaan [PERSON_NAME] Empathische coach helpt bij het doorbreken van patronen …" at bounding box center [290, 268] width 184 height 128
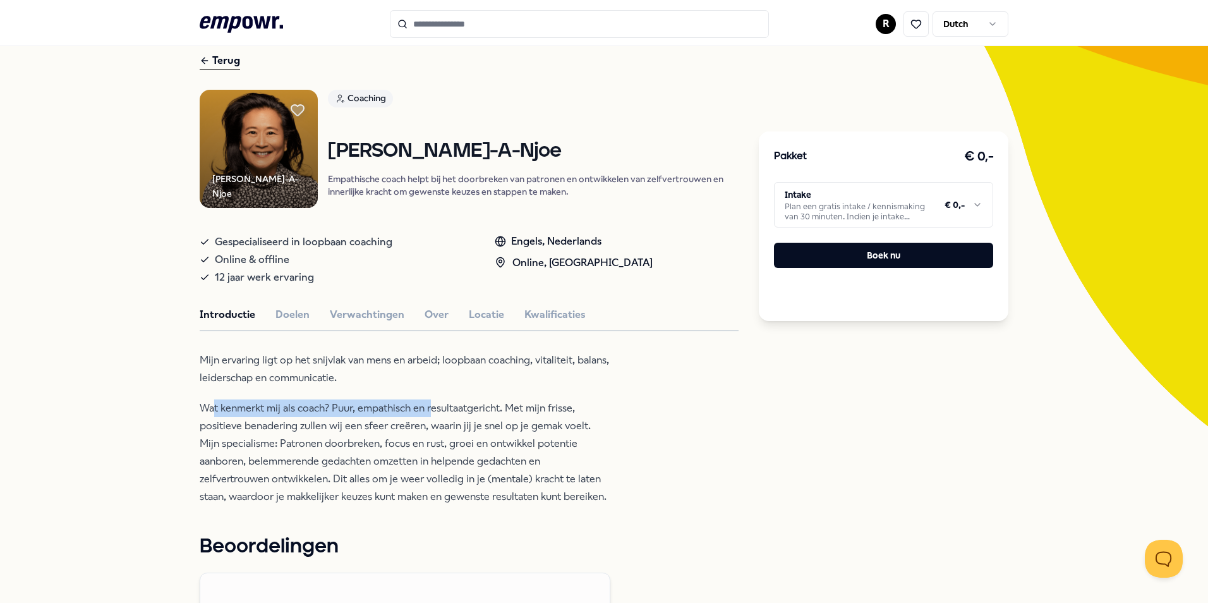
drag, startPoint x: 268, startPoint y: 412, endPoint x: 428, endPoint y: 404, distance: 160.0
click at [428, 404] on p "Wat kenmerkt mij als coach? Puur, empathisch en resultaatgericht. Met mijn fris…" at bounding box center [405, 452] width 411 height 106
drag, startPoint x: 428, startPoint y: 404, endPoint x: 279, endPoint y: 438, distance: 152.3
click at [279, 438] on p "Wat kenmerkt mij als coach? Puur, empathisch en resultaatgericht. Met mijn fris…" at bounding box center [405, 452] width 411 height 106
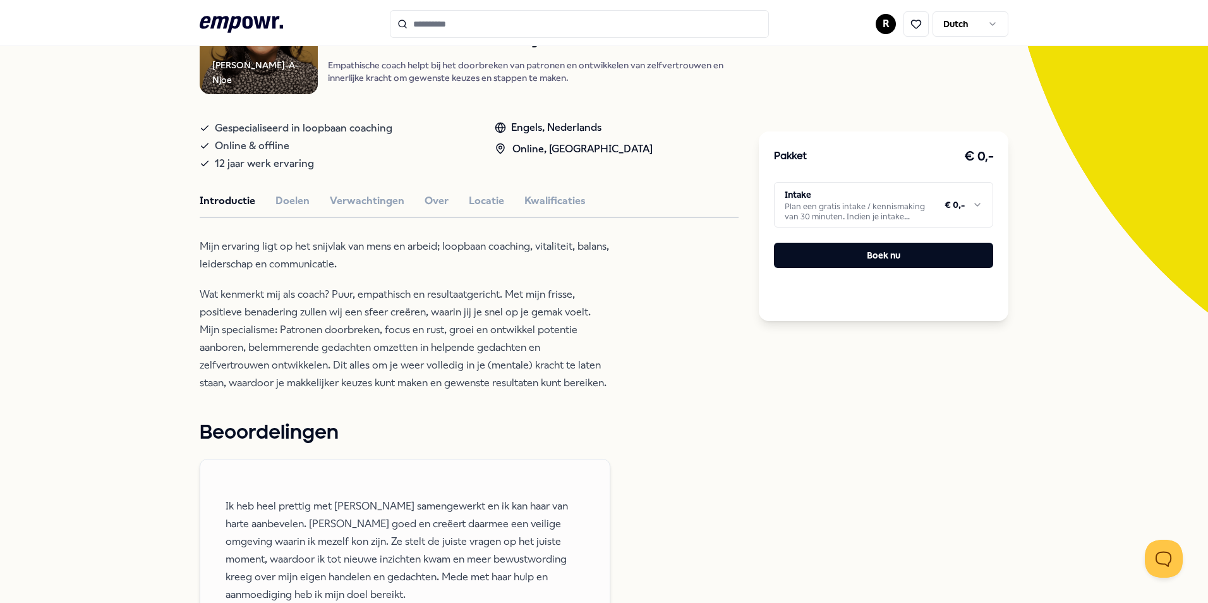
scroll to position [433, 0]
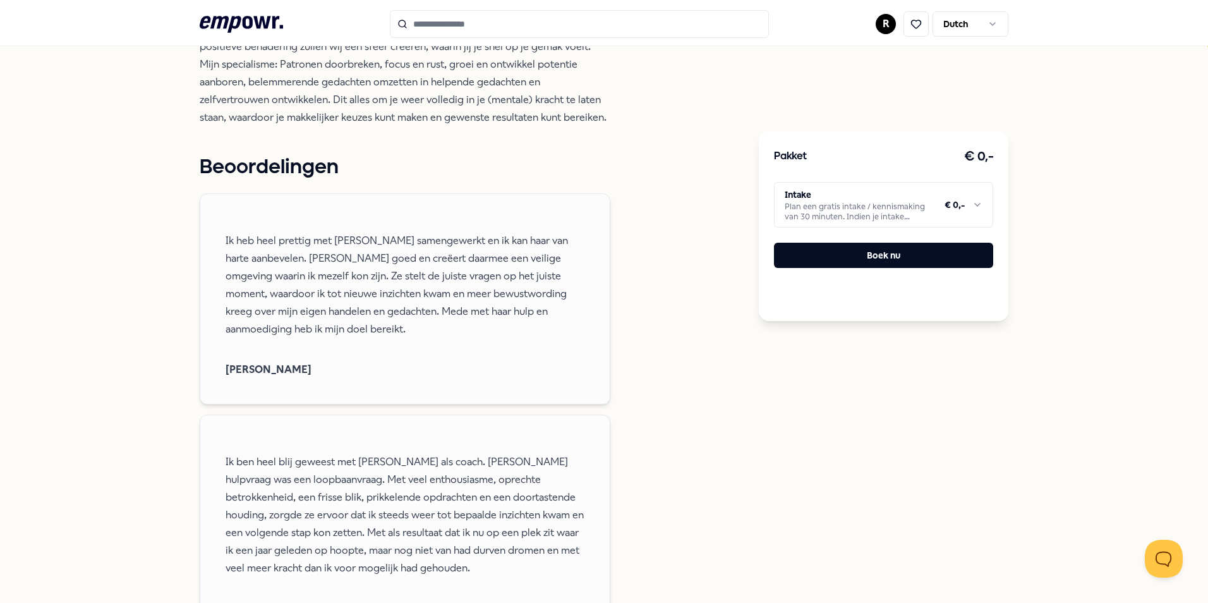
click at [827, 207] on html ".empowr-logo_svg__cls-1{fill:#03032f} R Dutch Alle categorieën Self-care librar…" at bounding box center [604, 301] width 1208 height 603
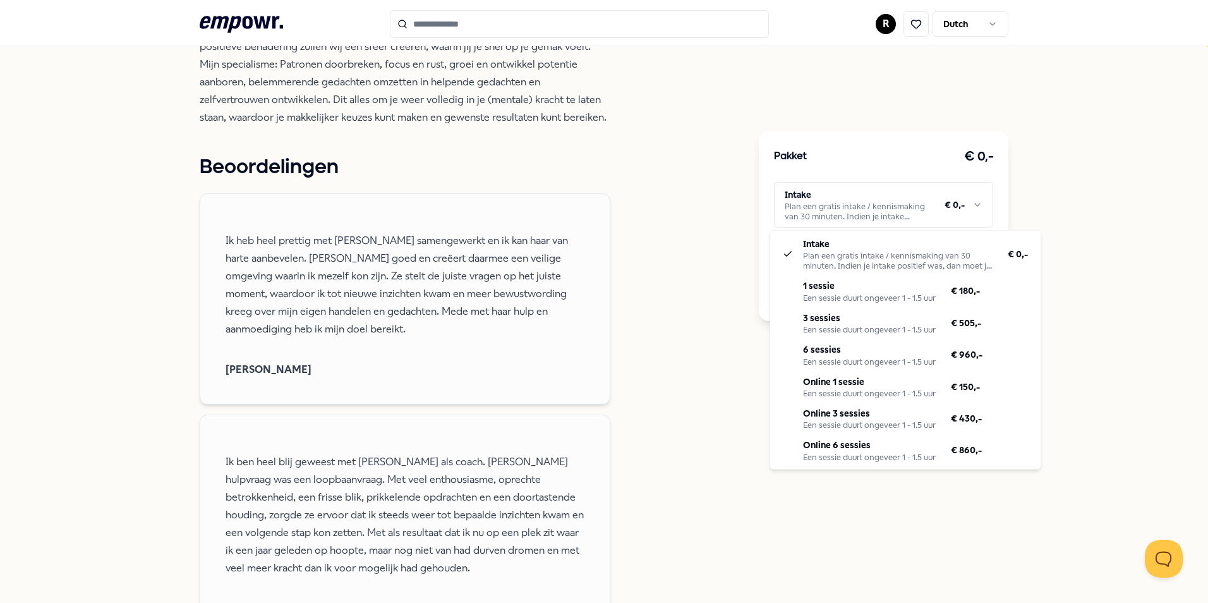
click at [677, 375] on html ".empowr-logo_svg__cls-1{fill:#03032f} R Dutch Alle categorieën Self-care librar…" at bounding box center [604, 301] width 1208 height 603
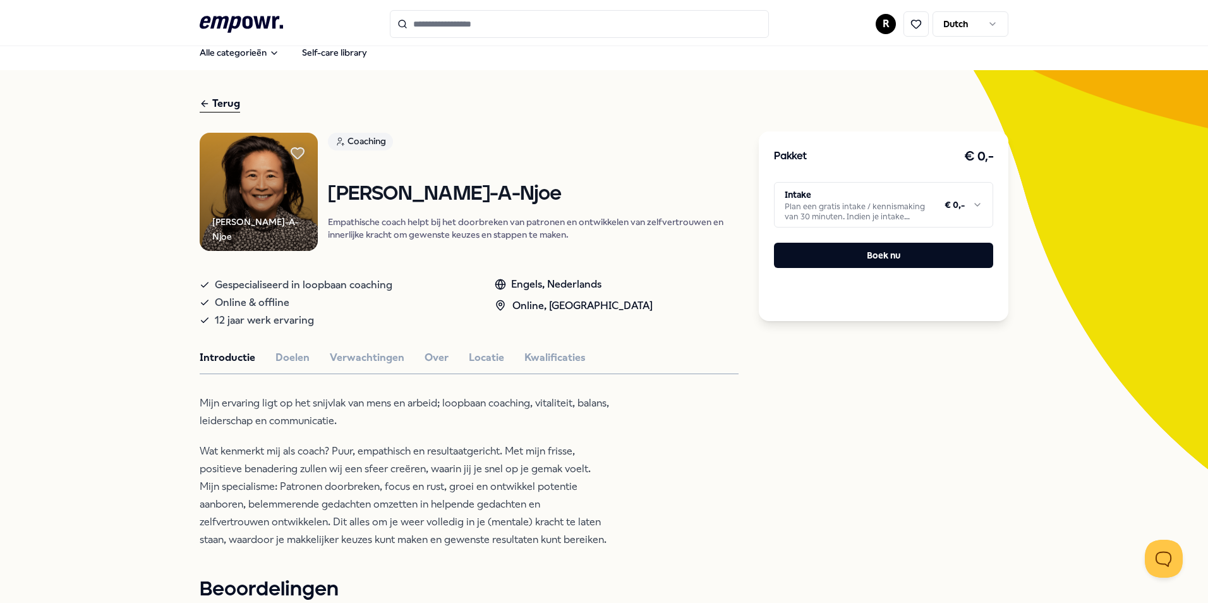
scroll to position [0, 0]
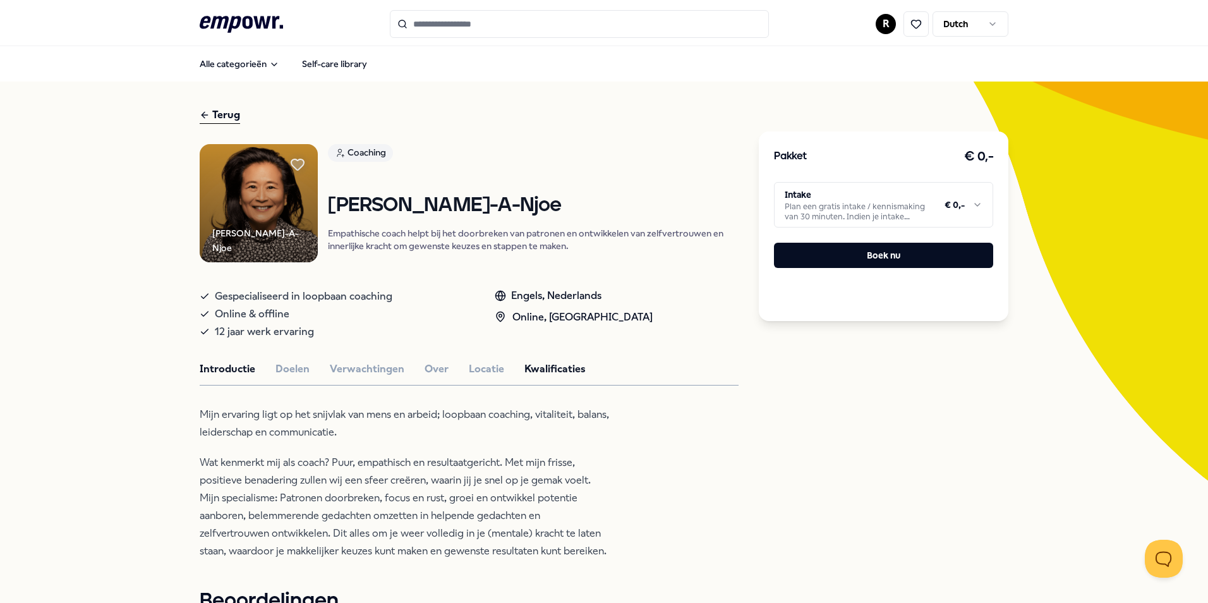
click at [538, 373] on button "Kwalificaties" at bounding box center [554, 369] width 61 height 16
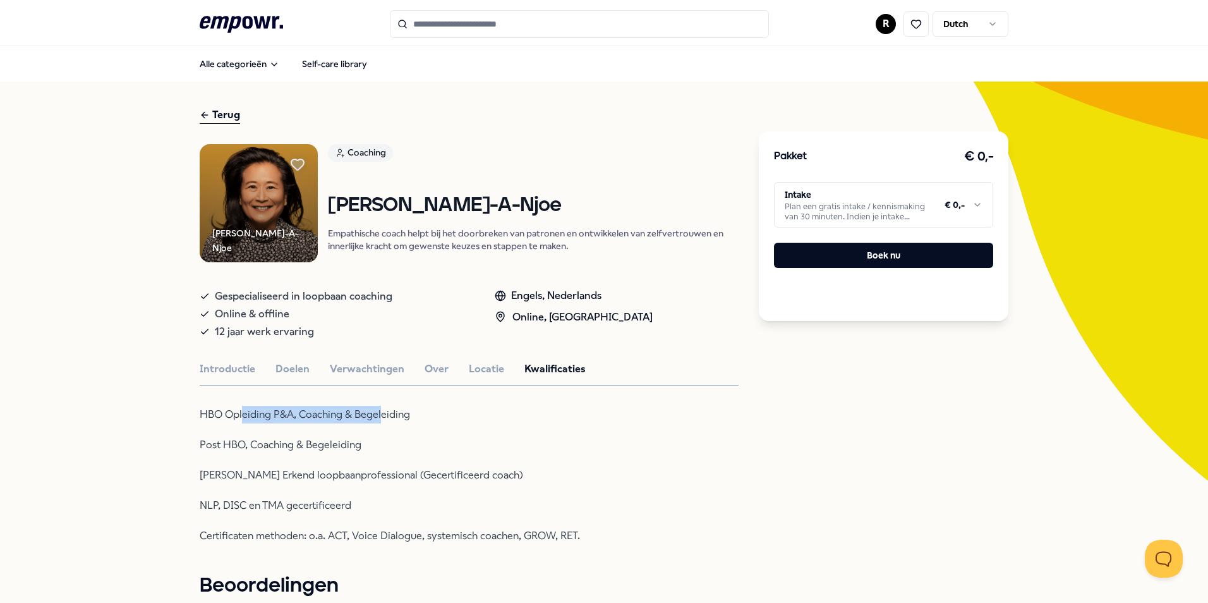
drag, startPoint x: 241, startPoint y: 414, endPoint x: 375, endPoint y: 421, distance: 134.1
click at [375, 421] on p "HBO Opleiding P&A, Coaching & Begeleiding" at bounding box center [405, 415] width 411 height 18
drag, startPoint x: 375, startPoint y: 421, endPoint x: 331, endPoint y: 441, distance: 48.6
click at [350, 438] on p "Post HBO, Coaching & Begeleiding" at bounding box center [405, 445] width 411 height 18
drag, startPoint x: 258, startPoint y: 506, endPoint x: 323, endPoint y: 507, distance: 65.1
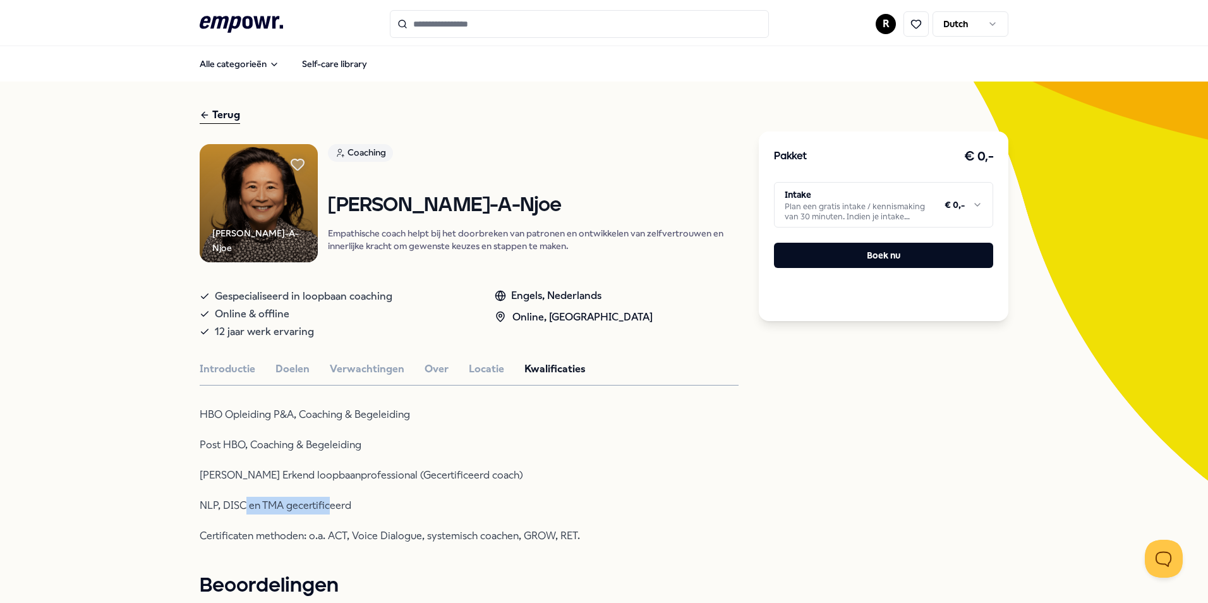
click at [323, 507] on p "NLP, DISC en TMA gecertificeerd" at bounding box center [405, 505] width 411 height 18
drag, startPoint x: 323, startPoint y: 507, endPoint x: 385, endPoint y: 508, distance: 61.9
click at [385, 507] on p "NLP, DISC en TMA gecertificeerd" at bounding box center [405, 505] width 411 height 18
drag, startPoint x: 214, startPoint y: 502, endPoint x: 368, endPoint y: 505, distance: 154.8
click at [368, 505] on p "NLP, DISC en TMA gecertificeerd" at bounding box center [405, 505] width 411 height 18
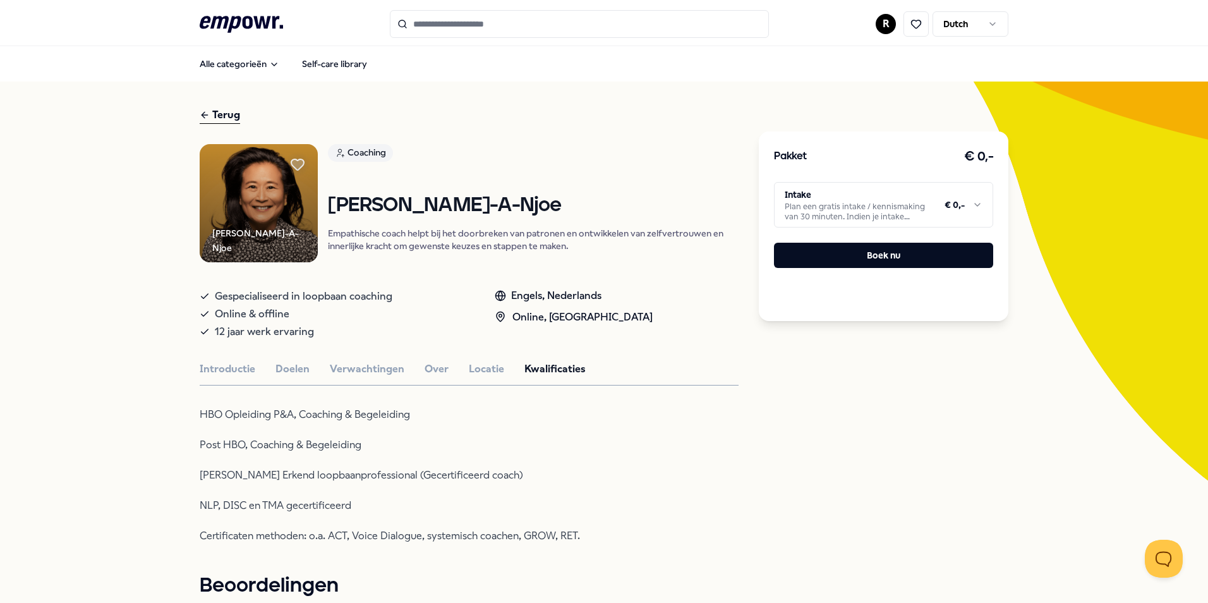
drag, startPoint x: 368, startPoint y: 505, endPoint x: 391, endPoint y: 514, distance: 24.6
click at [391, 514] on div "HBO Opleiding P&A, Coaching & Begeleiding Post HBO, Coaching & Begeleiding Nolo…" at bounding box center [405, 475] width 411 height 139
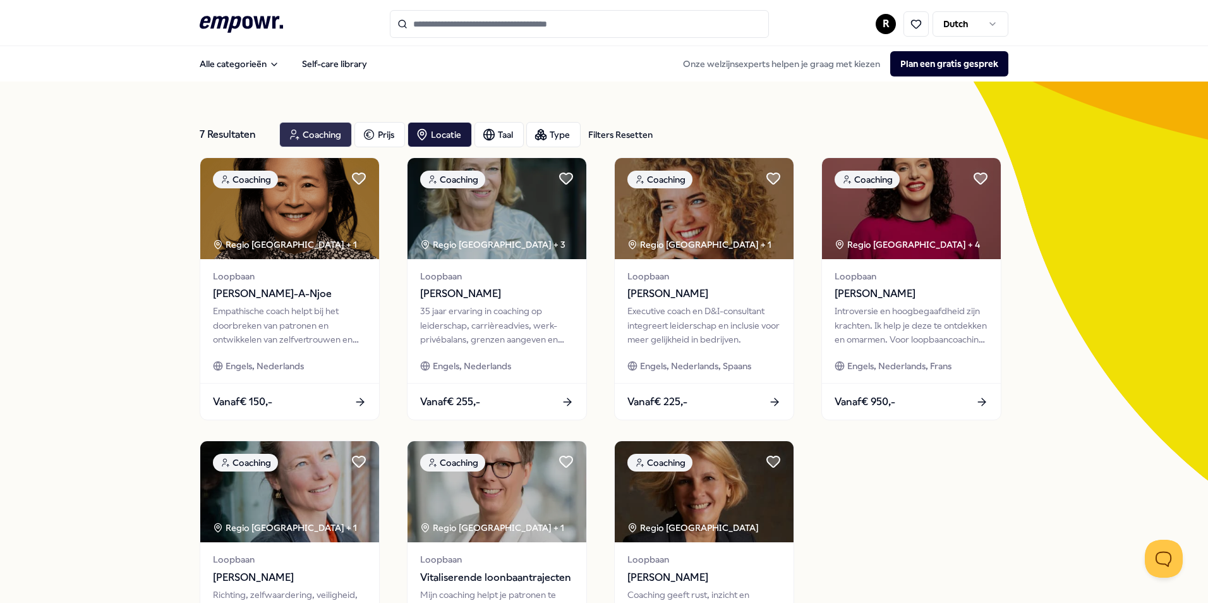
click at [314, 135] on div "Coaching" at bounding box center [315, 134] width 73 height 25
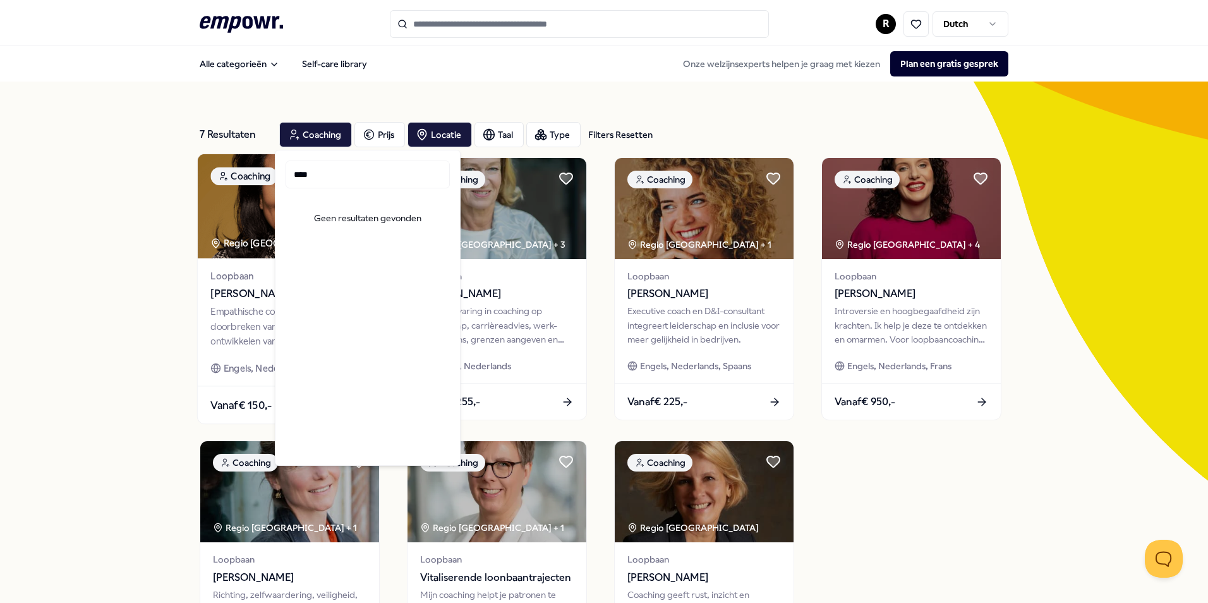
drag, startPoint x: 332, startPoint y: 179, endPoint x: 260, endPoint y: 174, distance: 71.6
click at [260, 174] on body ".empowr-logo_svg__cls-1{fill:#03032f} R Dutch Alle categorieën Self-care librar…" at bounding box center [604, 301] width 1208 height 603
type input "***"
click at [30, 243] on div "7 Resultaten Filters Resetten Coaching Prijs Locatie Taal Type Filters Resetten…" at bounding box center [604, 432] width 1208 height 703
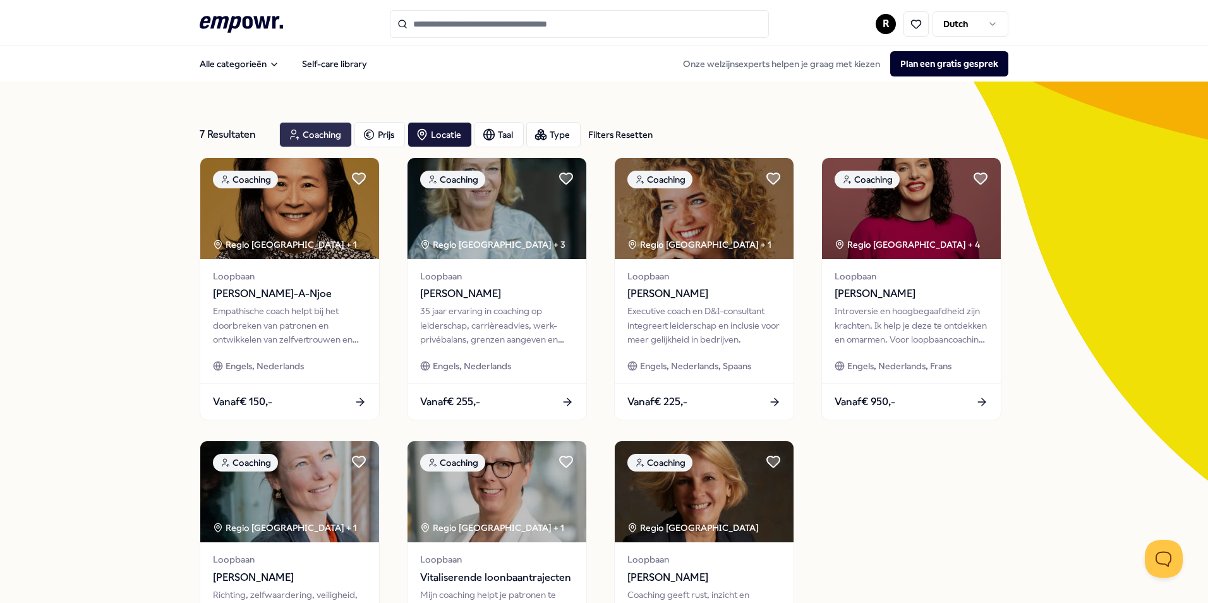
drag, startPoint x: 303, startPoint y: 129, endPoint x: 315, endPoint y: 129, distance: 11.4
click at [303, 129] on div "Coaching" at bounding box center [315, 134] width 73 height 25
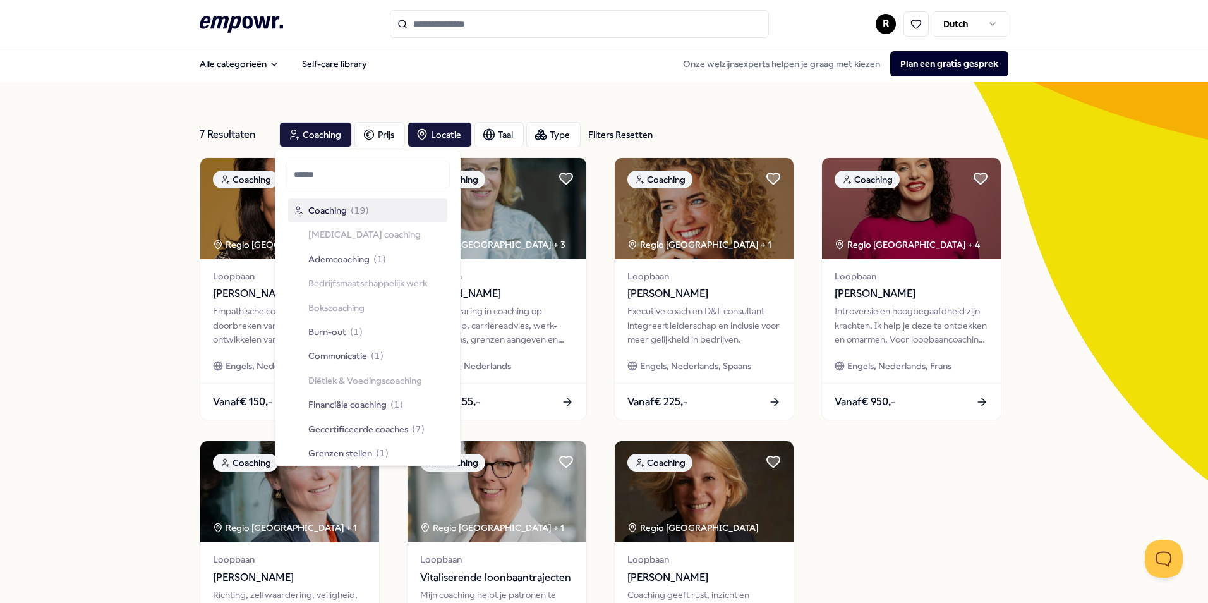
click at [454, 27] on input "Search for products, categories or subcategories" at bounding box center [579, 24] width 379 height 28
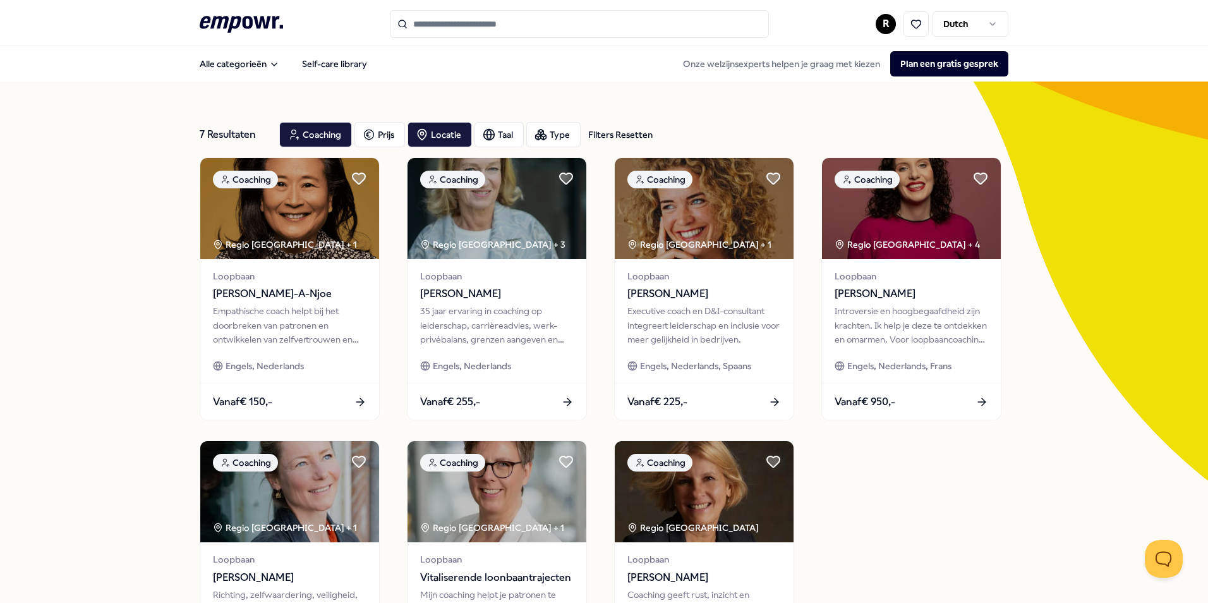
click at [460, 24] on input "Search for products, categories or subcategories" at bounding box center [579, 24] width 379 height 28
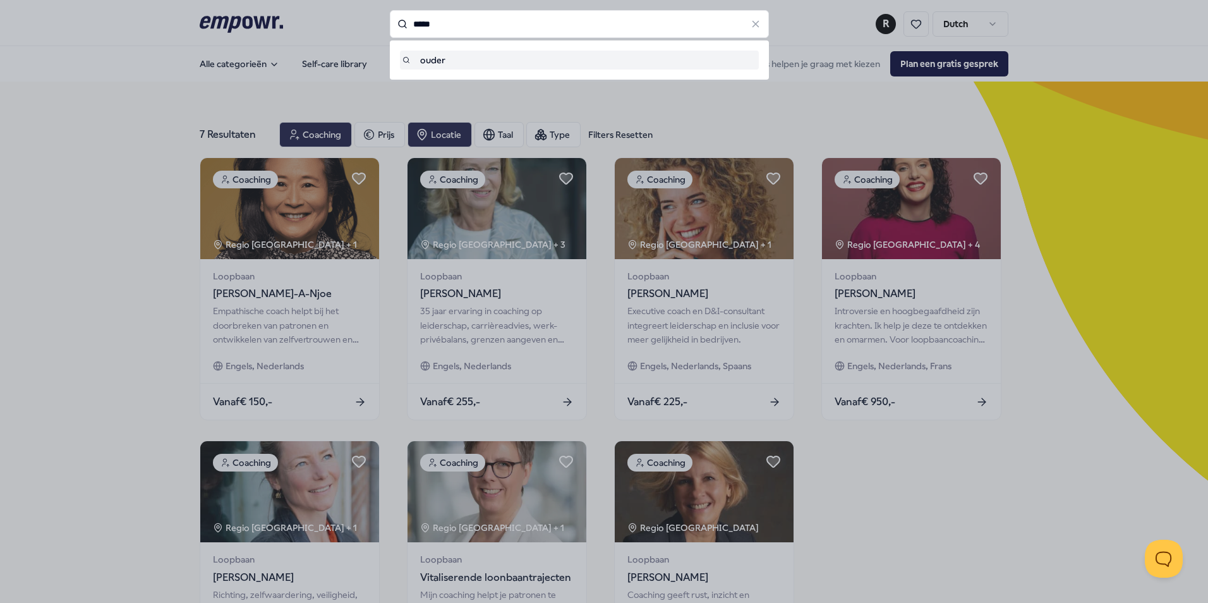
type input "*****"
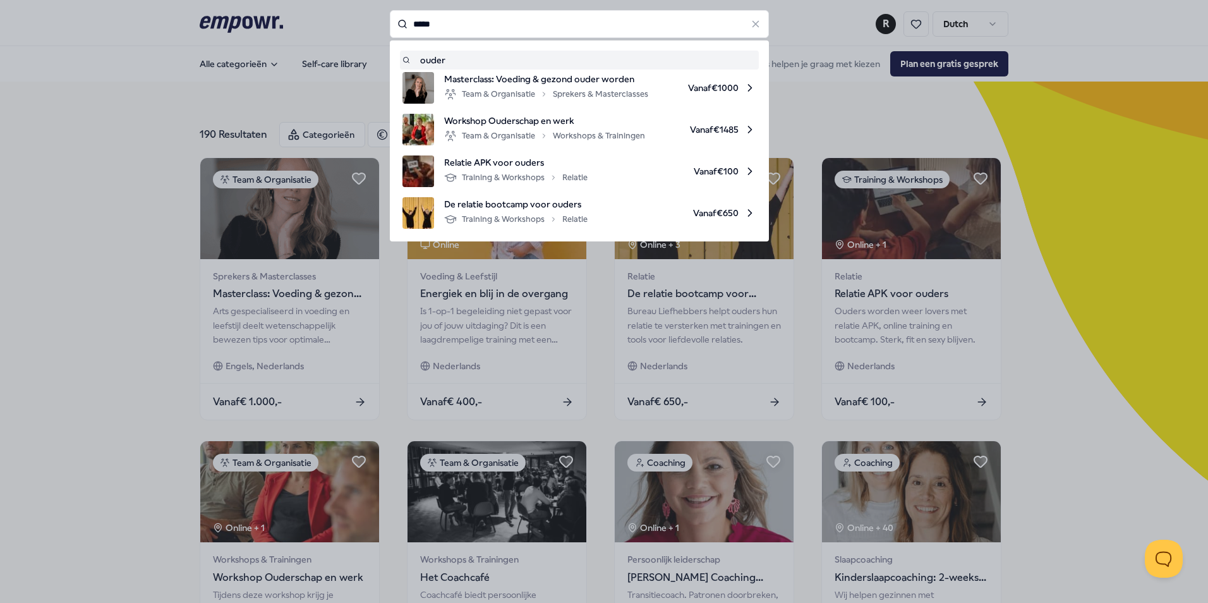
click at [457, 20] on input "*****" at bounding box center [579, 24] width 379 height 28
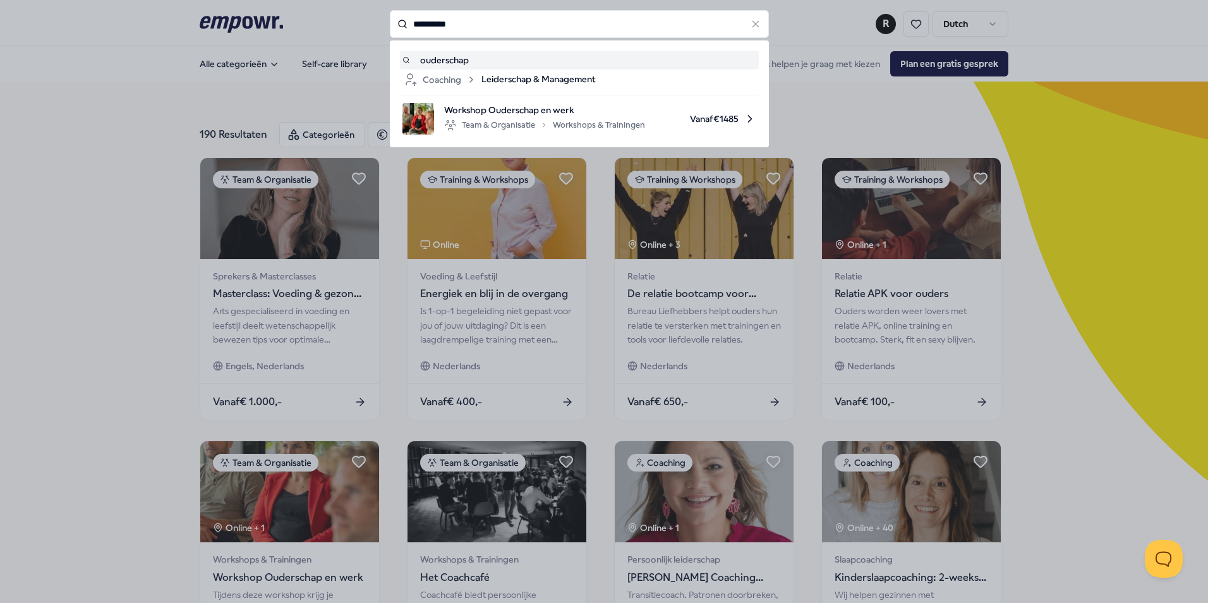
type input "**********"
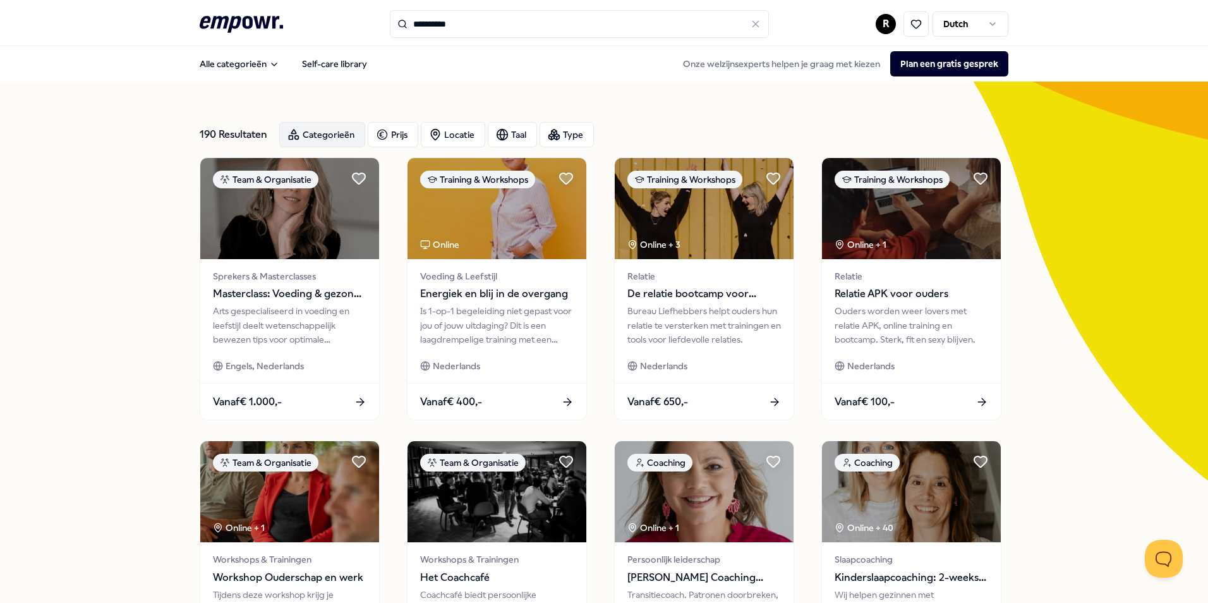
click at [318, 136] on div "Categorieën" at bounding box center [322, 134] width 86 height 25
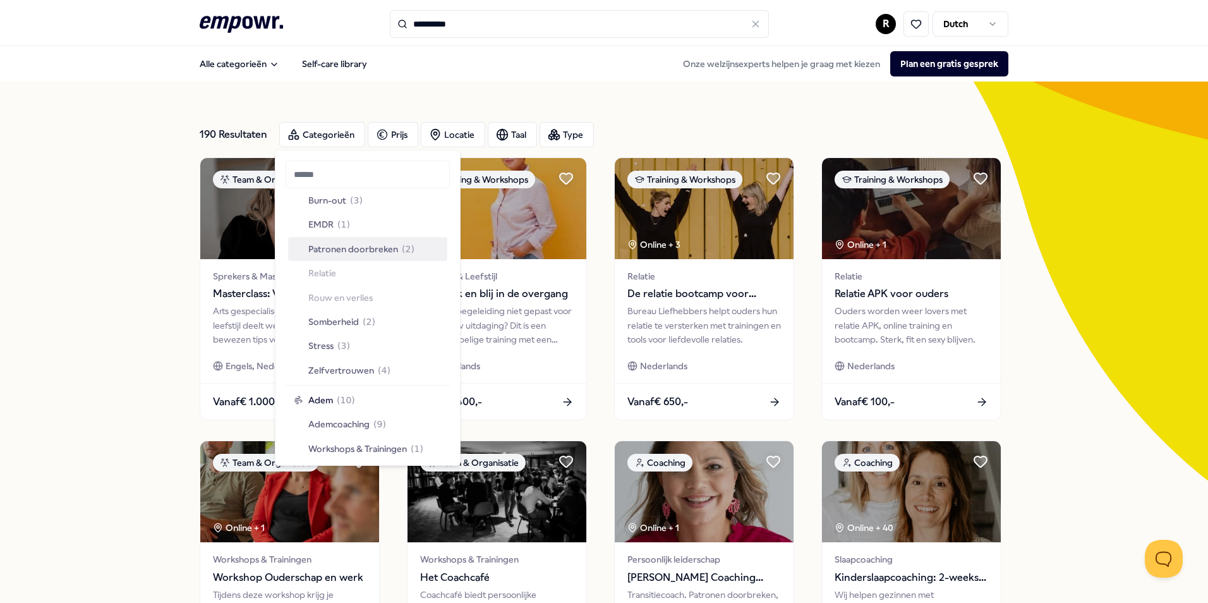
scroll to position [758, 0]
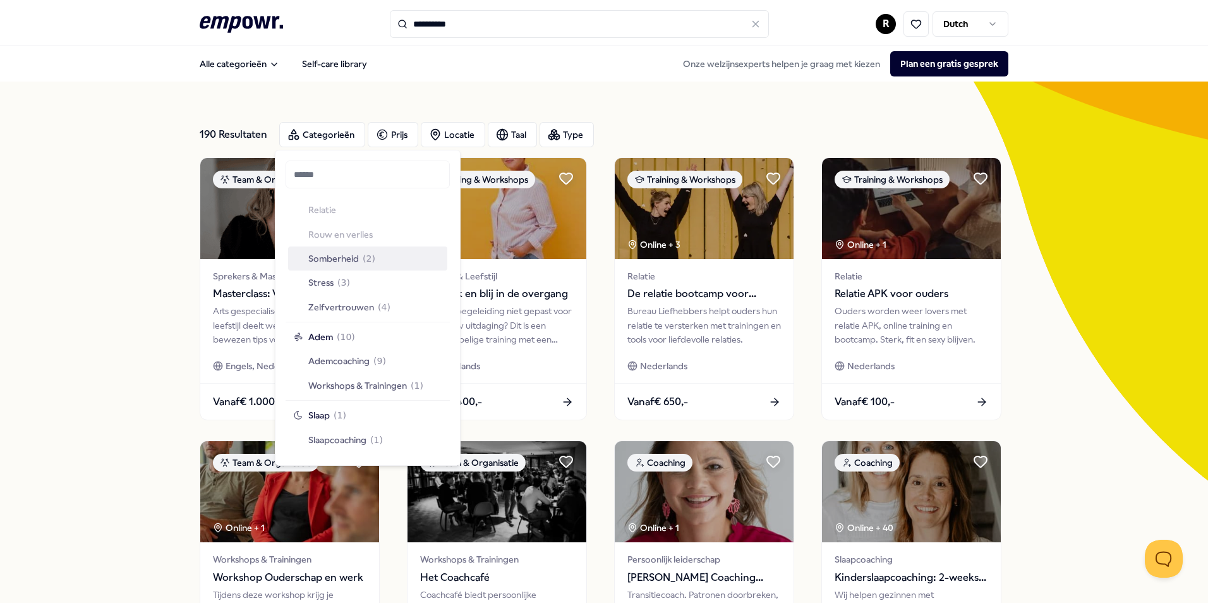
click at [33, 179] on div "190 Resultaten Categorieën Prijs Locatie Taal Type Team & Organisatie Sprekers …" at bounding box center [604, 574] width 1208 height 986
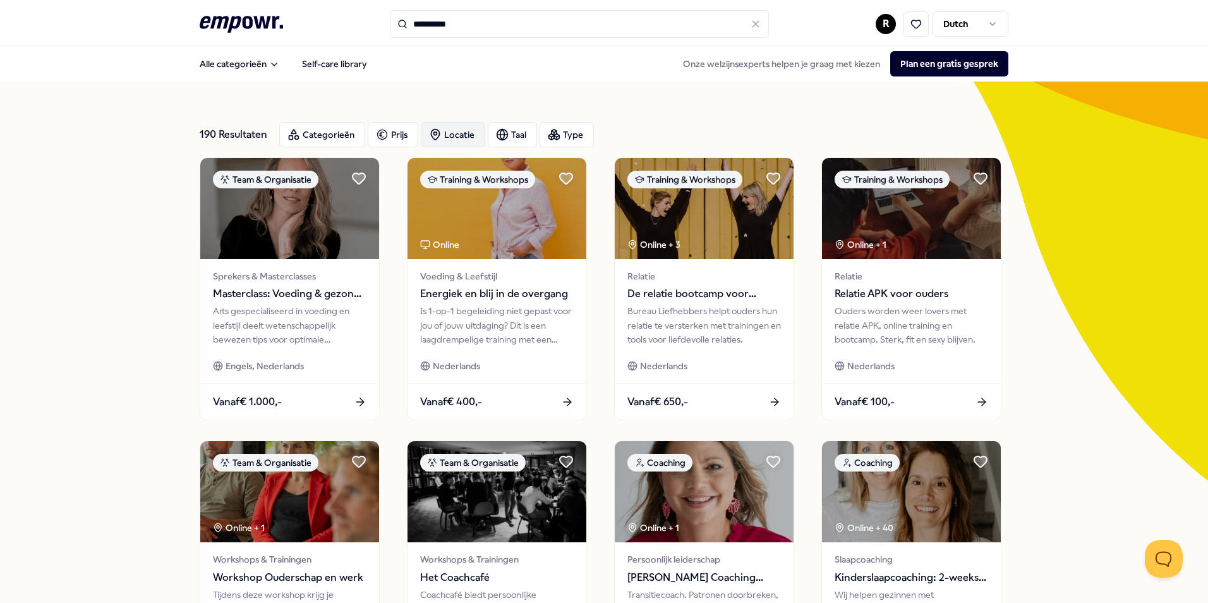
click at [460, 137] on div "Locatie" at bounding box center [453, 134] width 64 height 25
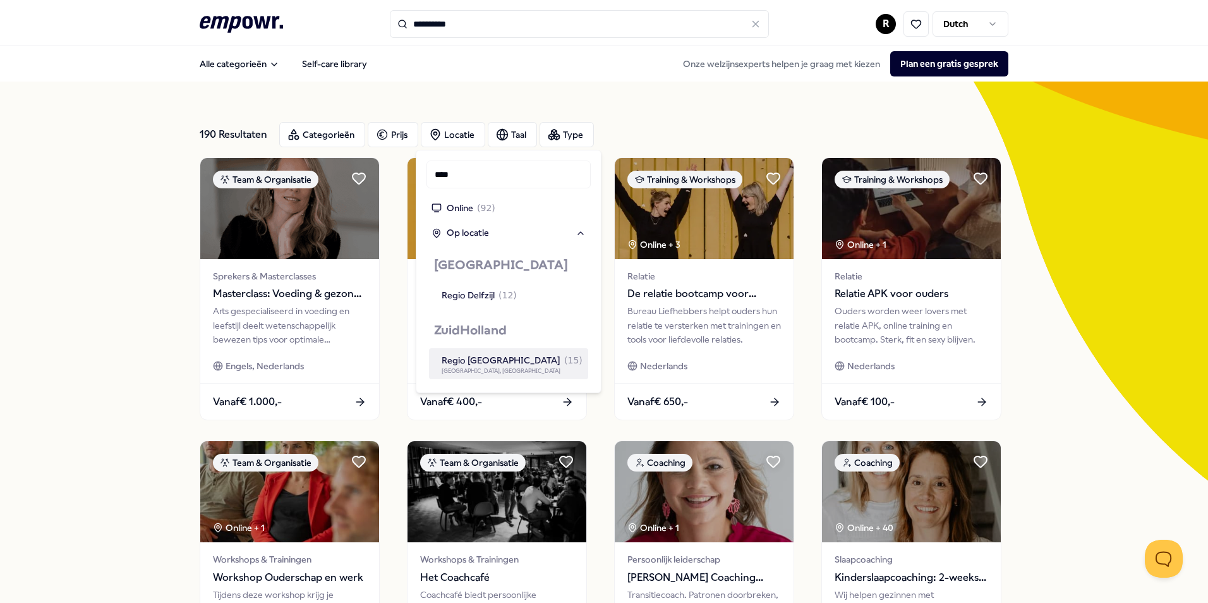
type input "****"
click at [488, 368] on span "[GEOGRAPHIC_DATA], [GEOGRAPHIC_DATA]" at bounding box center [501, 371] width 119 height 6
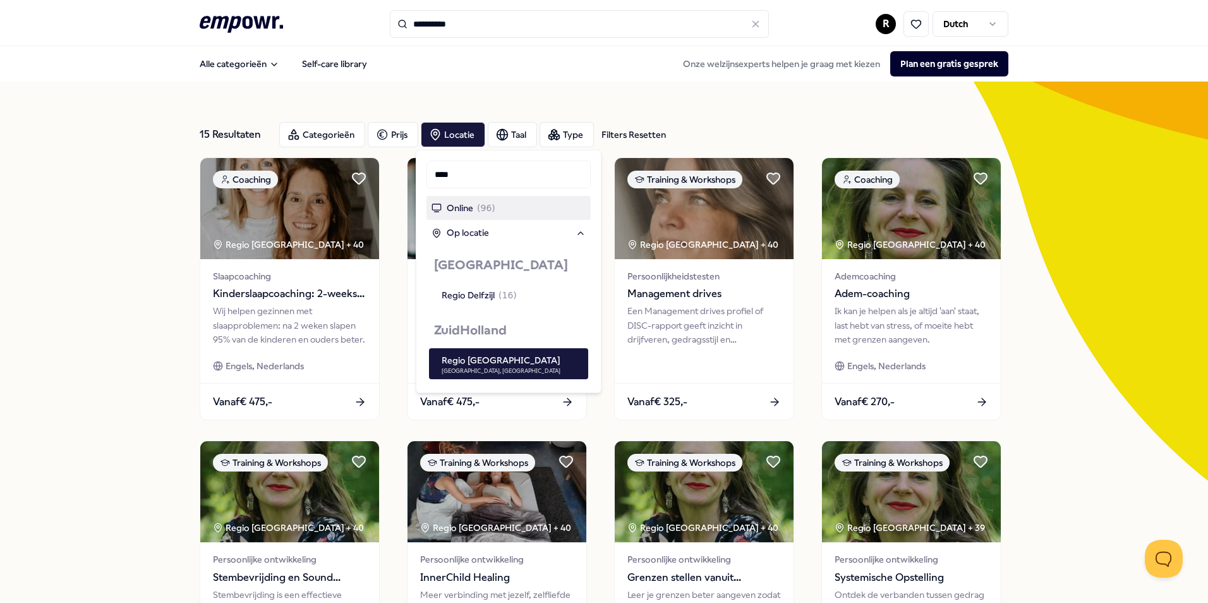
click at [97, 271] on div "15 Resultaten Filters Resetten Categorieën Prijs Locatie Taal Type Filters Rese…" at bounding box center [604, 574] width 1208 height 986
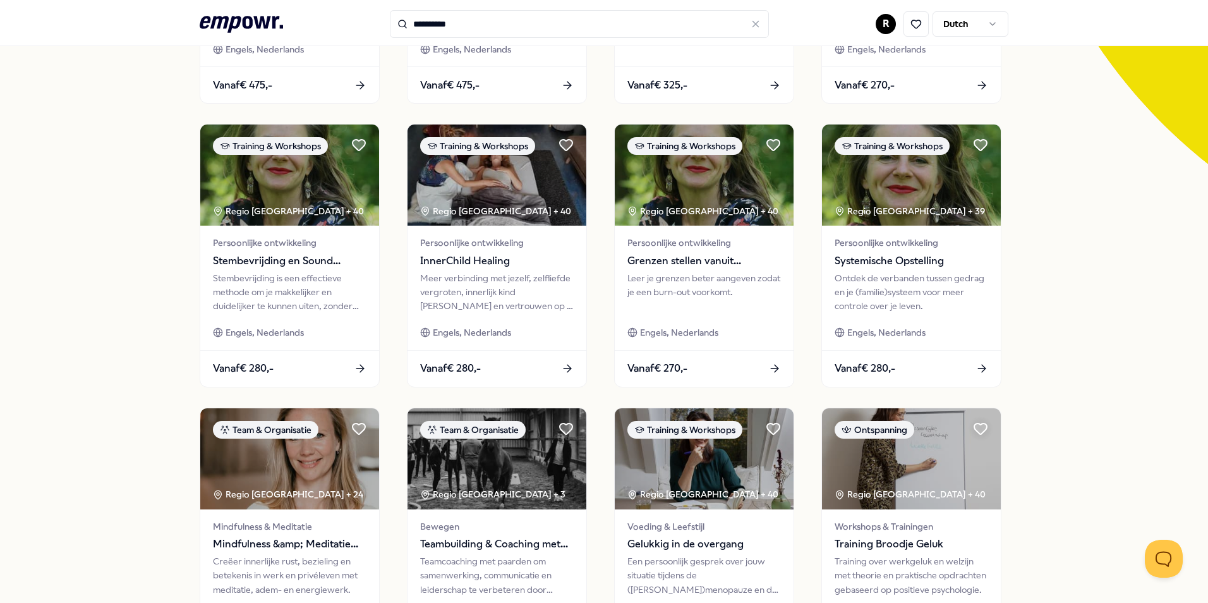
scroll to position [442, 0]
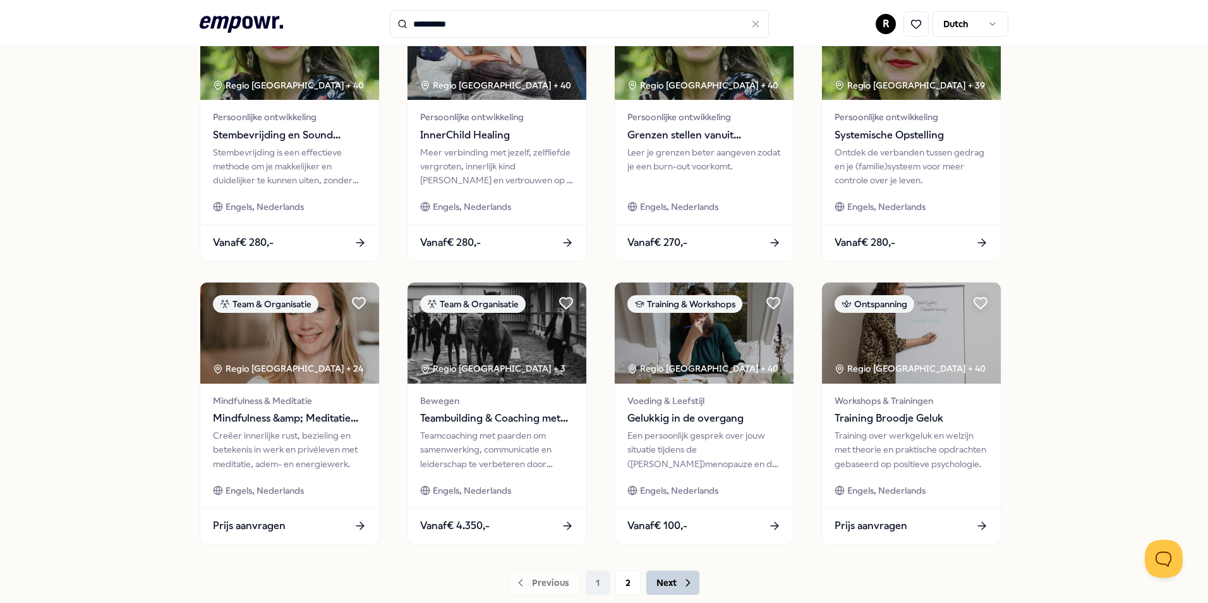
click at [671, 579] on button "Next" at bounding box center [673, 582] width 54 height 25
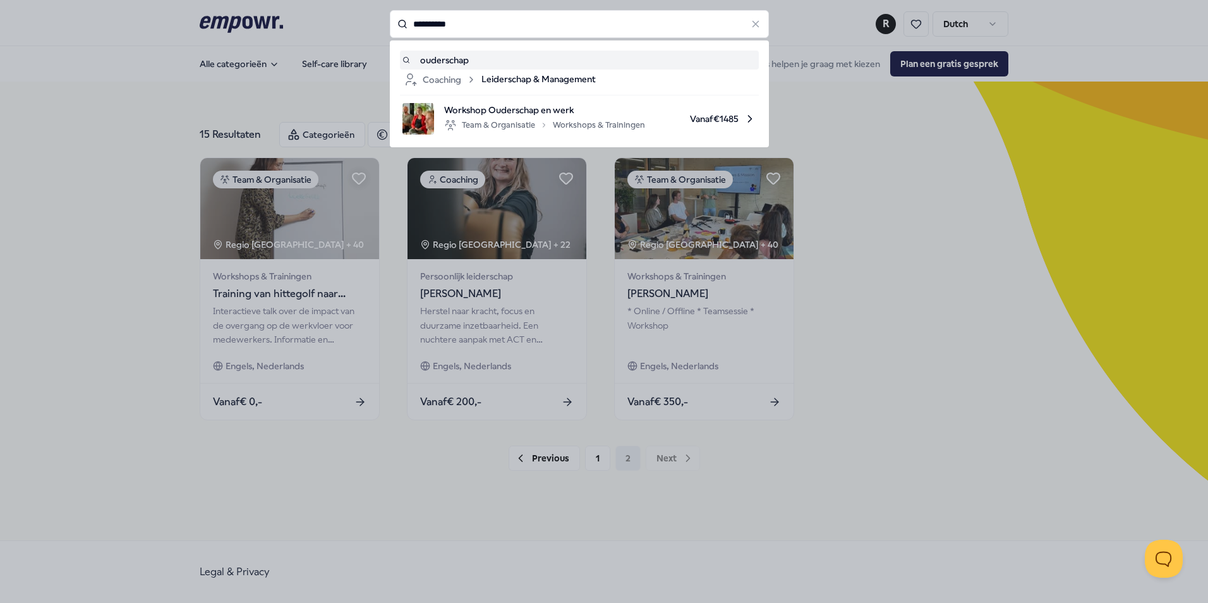
drag, startPoint x: 478, startPoint y: 29, endPoint x: 191, endPoint y: 16, distance: 287.1
click at [390, 14] on div "**********" at bounding box center [579, 24] width 379 height 28
type input "*"
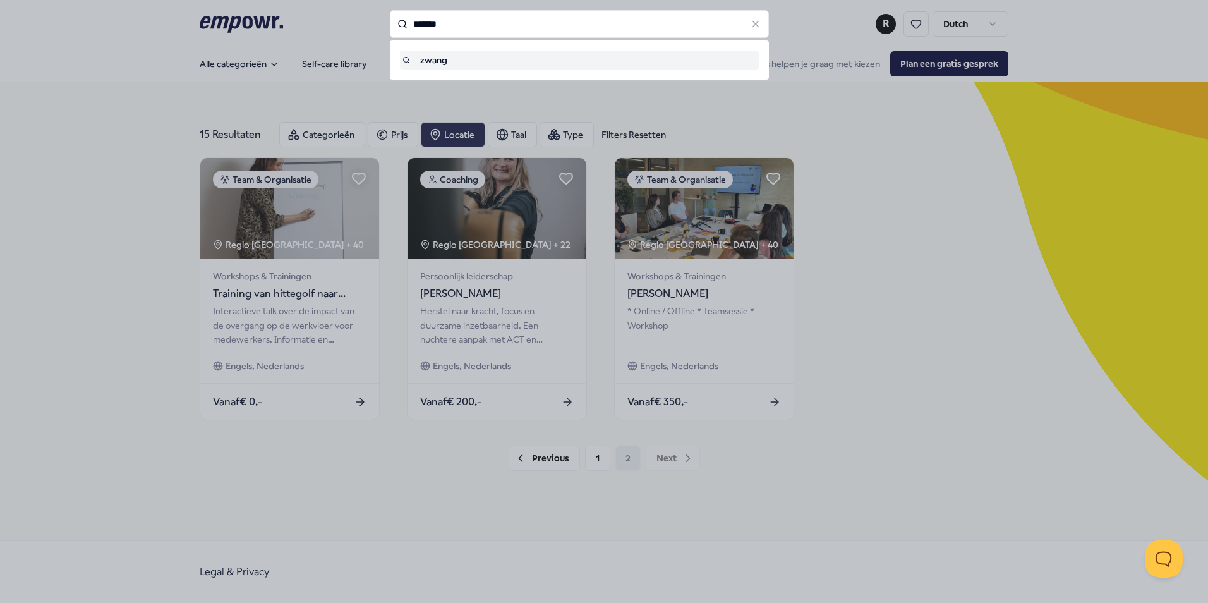
type input "*******"
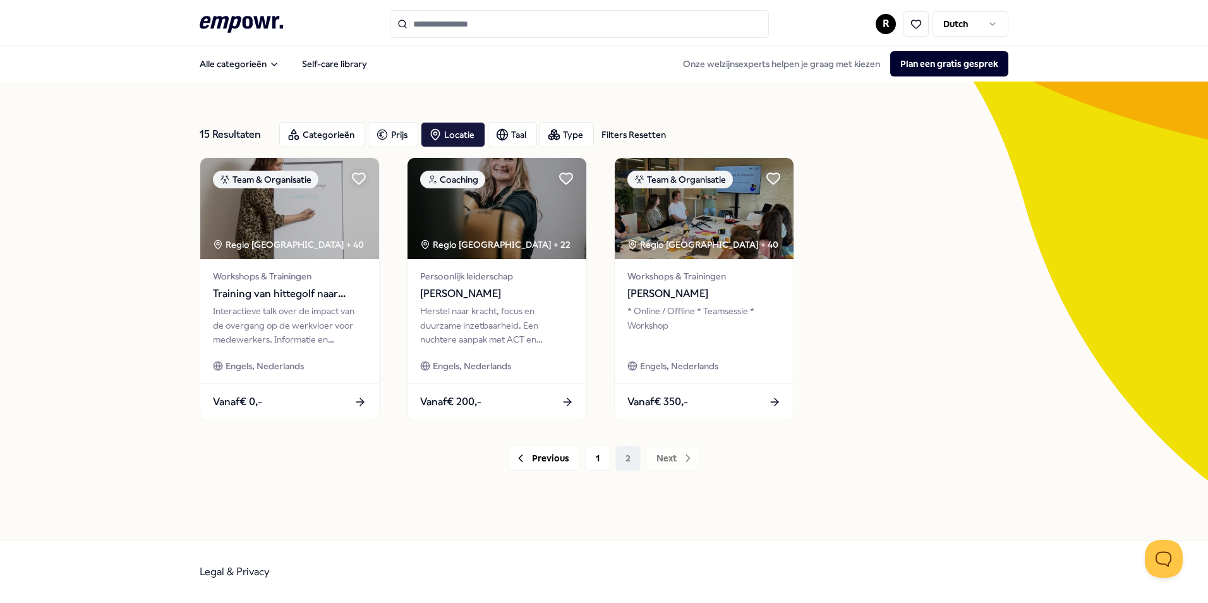
type input "*******"
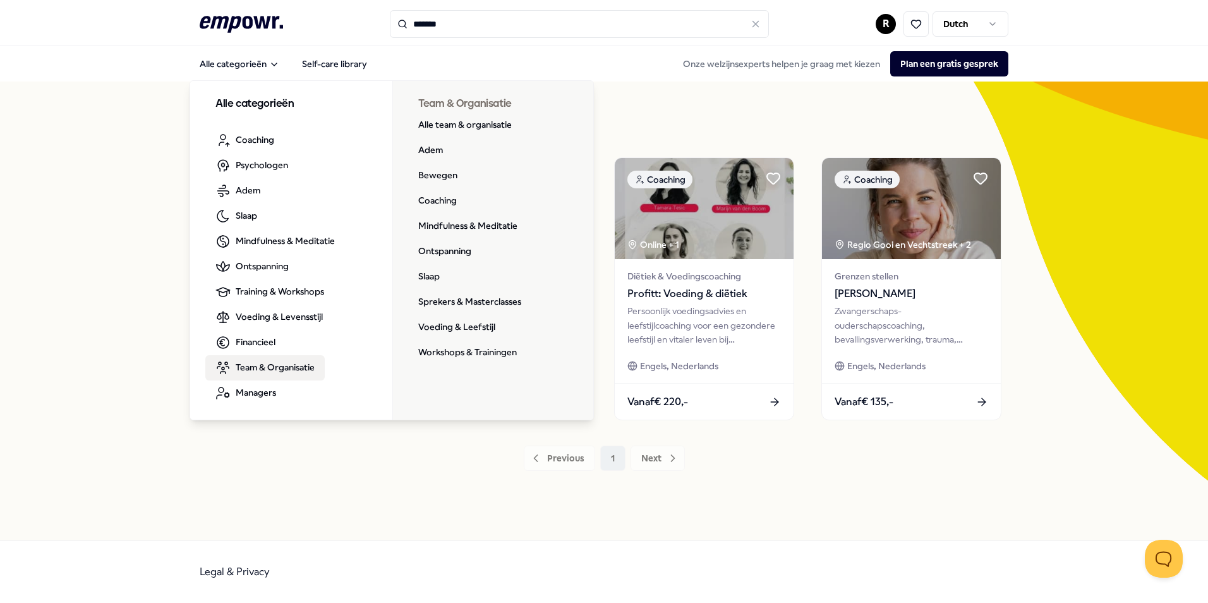
click at [124, 293] on div "4 Resultaten Categorieën Prijs Locatie Taal Type Coaching Regio Delft Relatie M…" at bounding box center [604, 310] width 1208 height 459
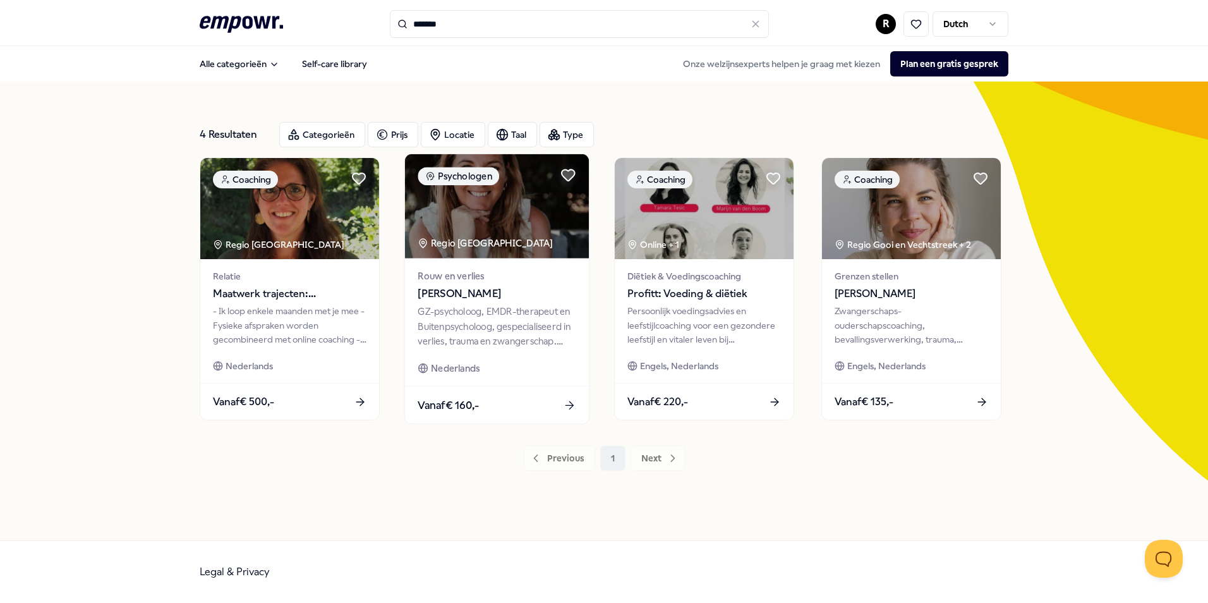
click at [540, 284] on div "Rouw en verlies Renee Swagerman-Feijen" at bounding box center [497, 284] width 158 height 33
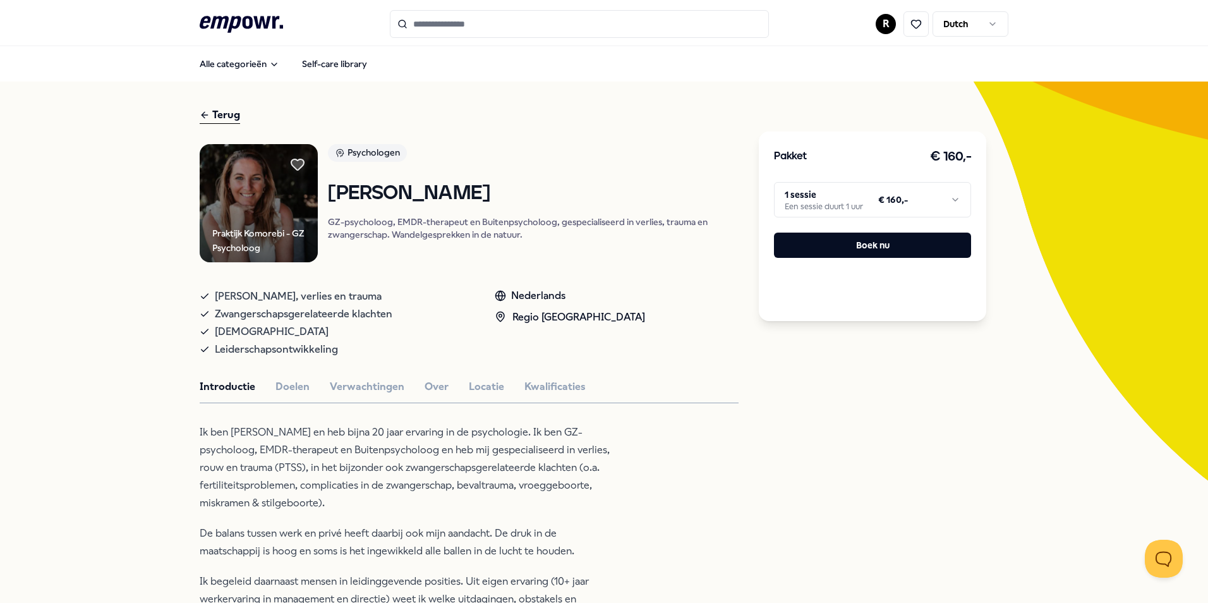
type input "*******"
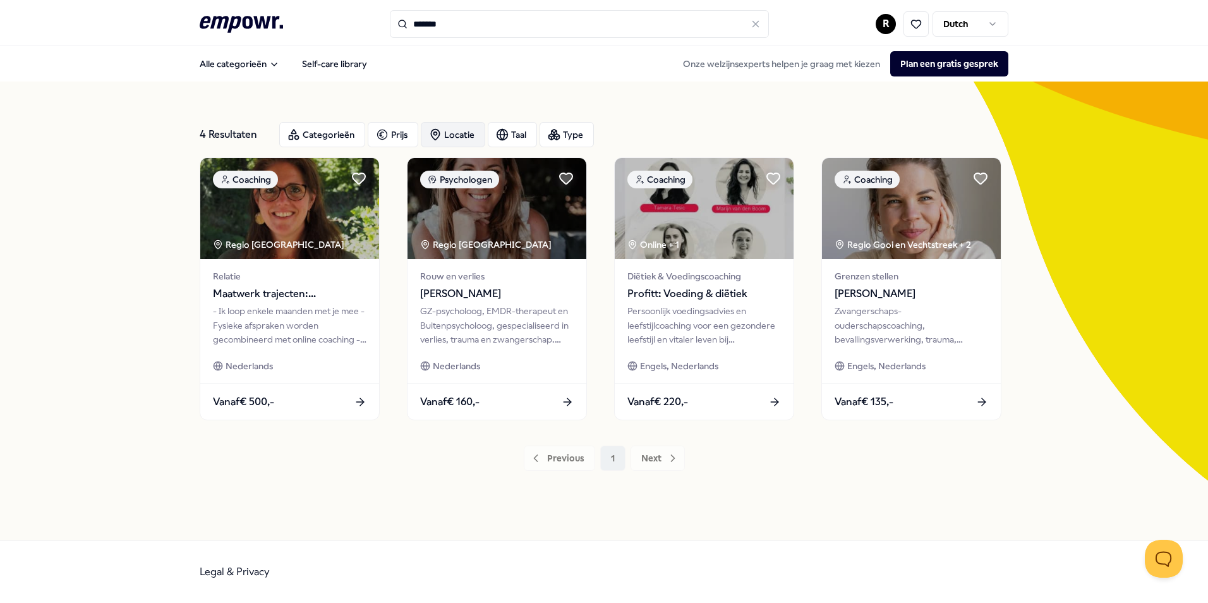
click at [446, 124] on div "Locatie" at bounding box center [453, 134] width 64 height 25
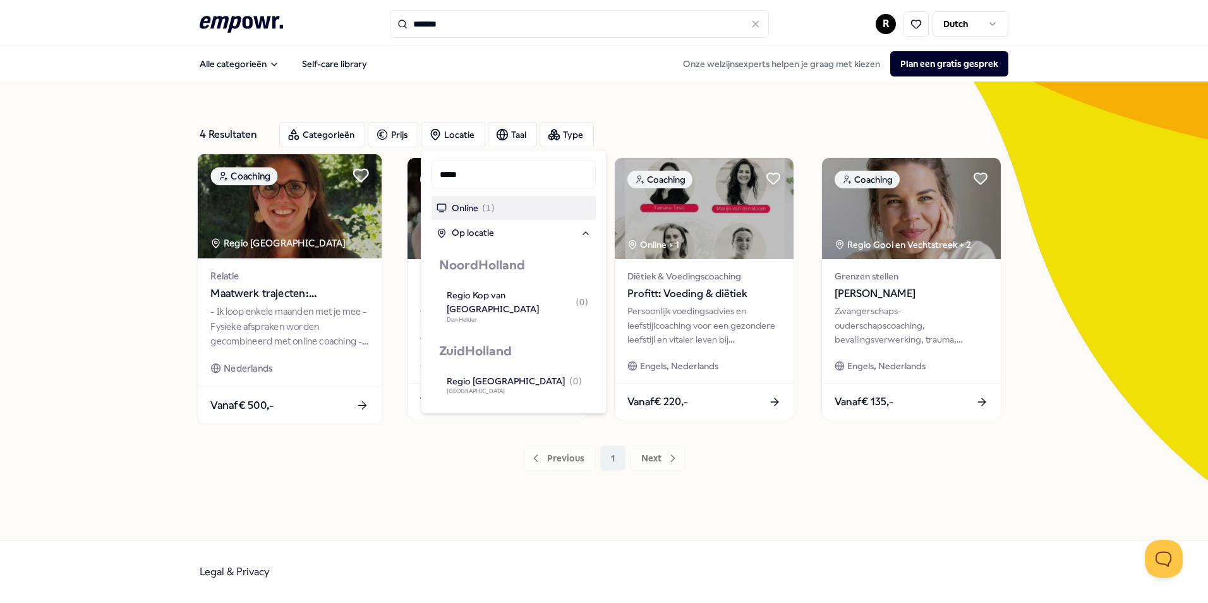
drag, startPoint x: 479, startPoint y: 175, endPoint x: 361, endPoint y: 167, distance: 119.0
click at [366, 167] on body ".empowr-logo_svg__cls-1{fill:#03032f} ******* R Dutch Alle categorieën Self-car…" at bounding box center [604, 301] width 1208 height 603
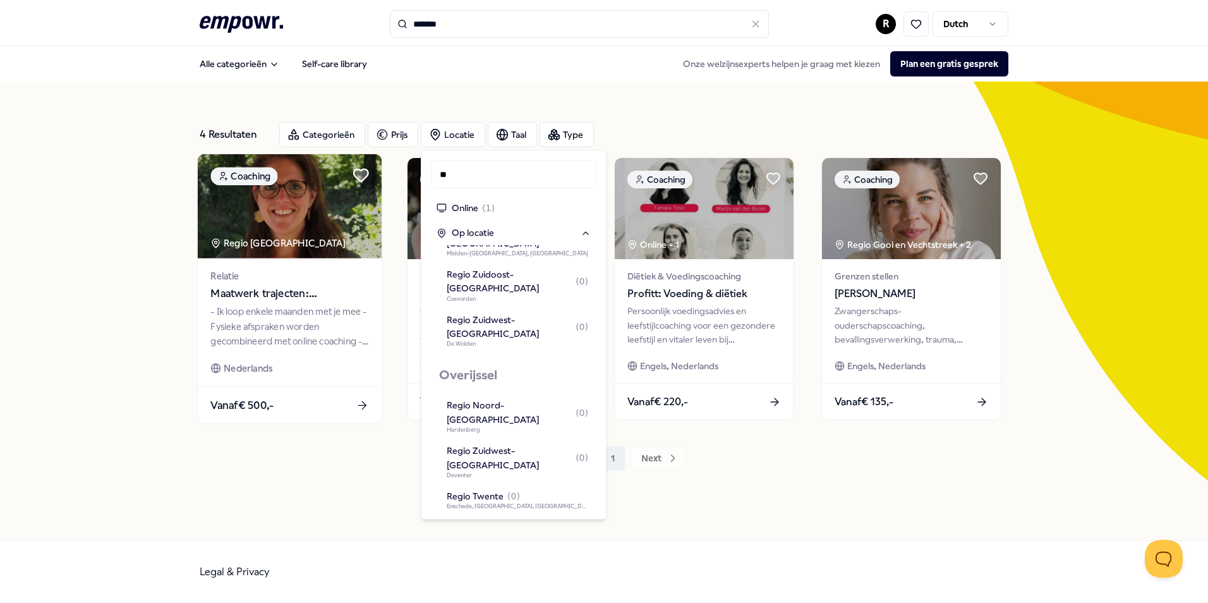
scroll to position [88, 0]
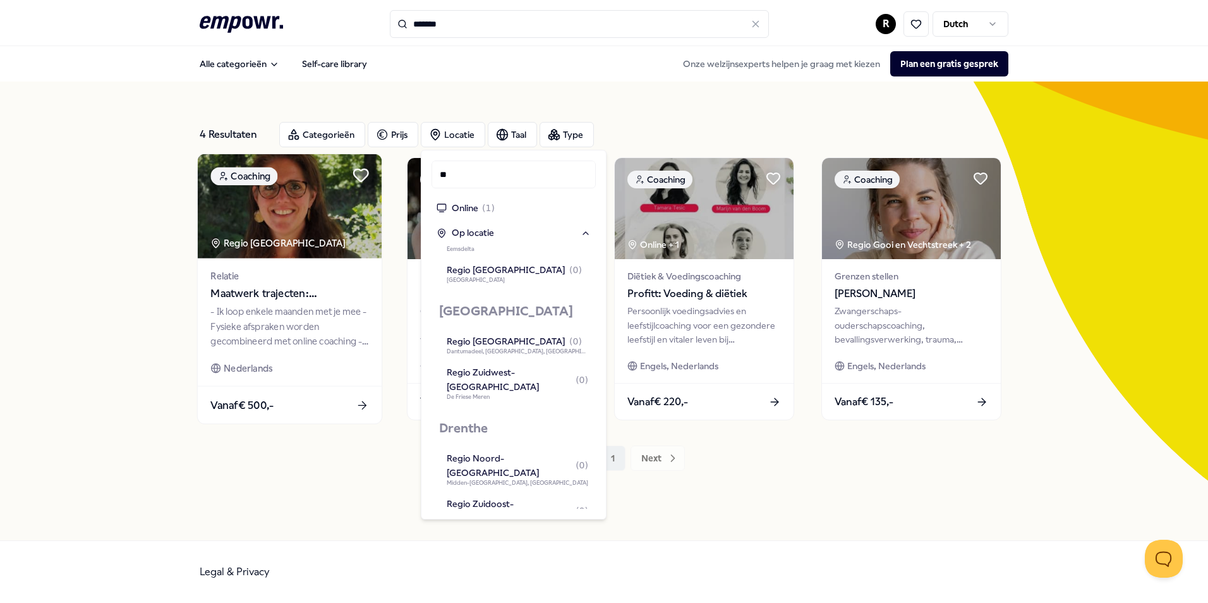
type input "*"
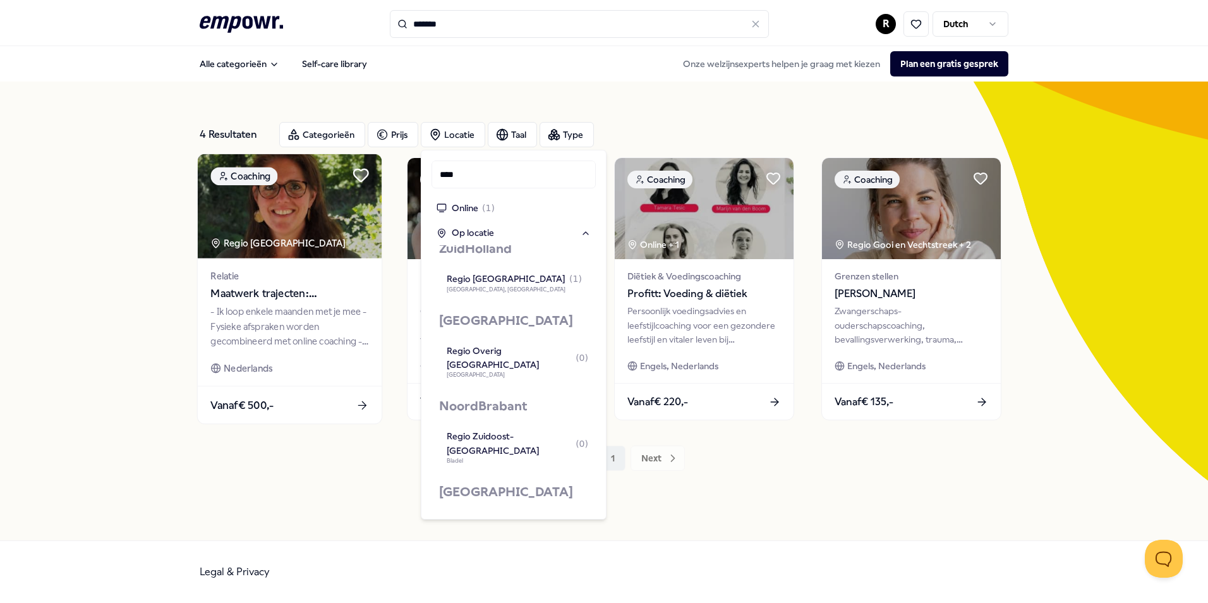
scroll to position [0, 0]
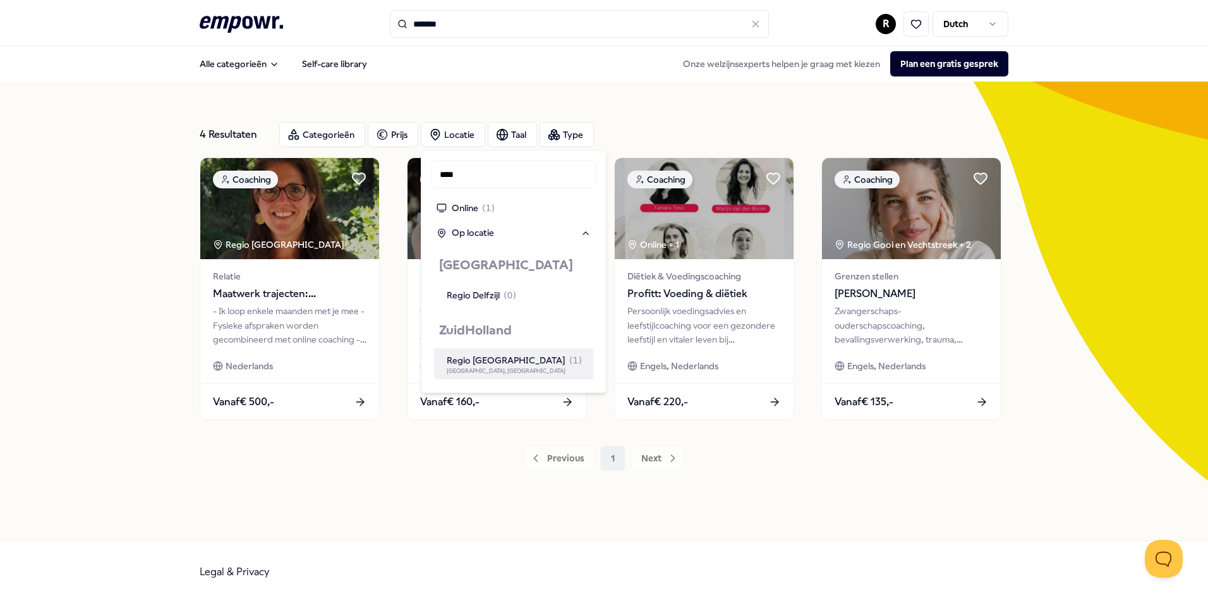
type input "****"
click at [516, 373] on span "[GEOGRAPHIC_DATA], [GEOGRAPHIC_DATA]" at bounding box center [517, 371] width 141 height 6
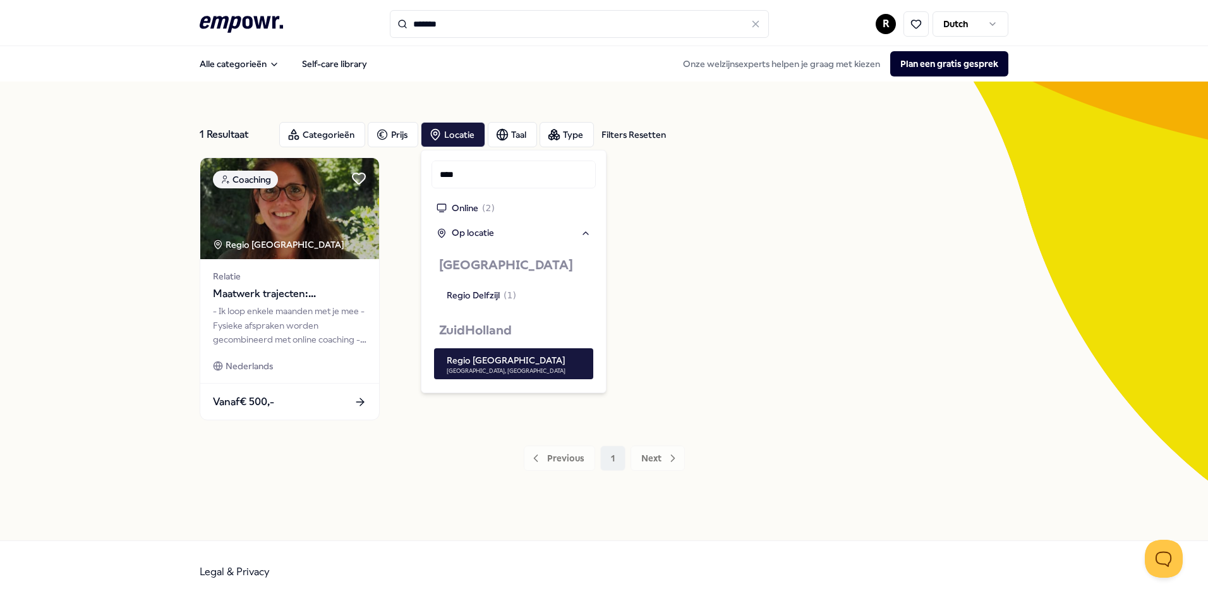
click at [809, 323] on div "Coaching Regio Delft Relatie Maatwerk trajecten: lifecoaching, zwangerschapsver…" at bounding box center [604, 288] width 809 height 263
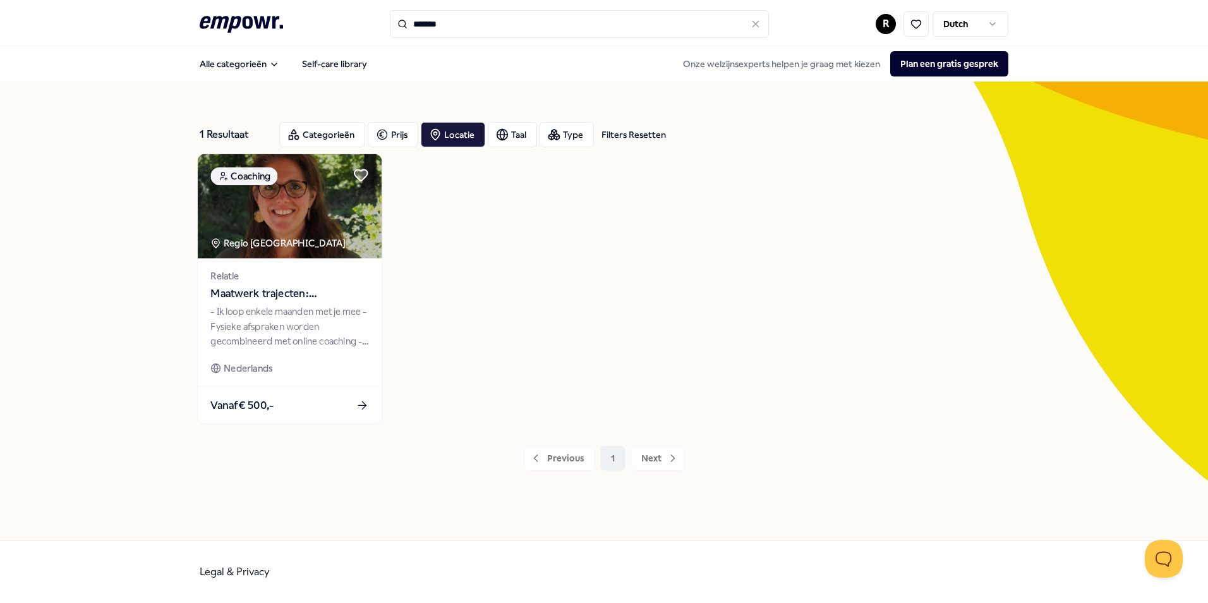
click at [299, 301] on span "Maatwerk trajecten: lifecoaching, zwangerschapsverlies, relatiecoaching" at bounding box center [289, 294] width 158 height 16
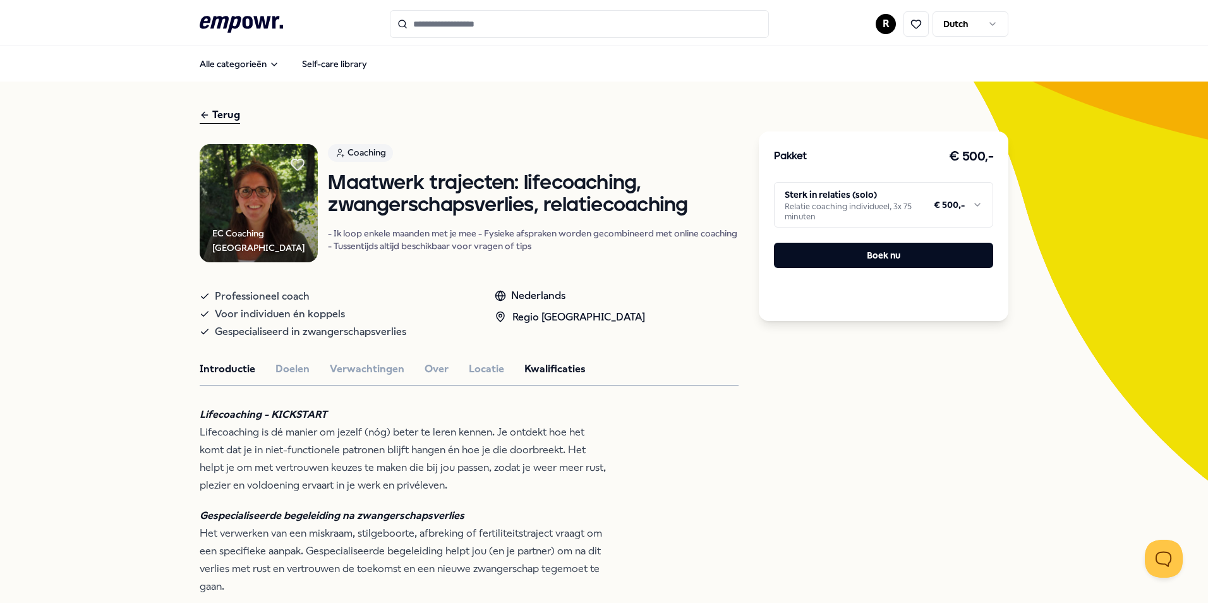
click at [550, 368] on button "Kwalificaties" at bounding box center [554, 369] width 61 height 16
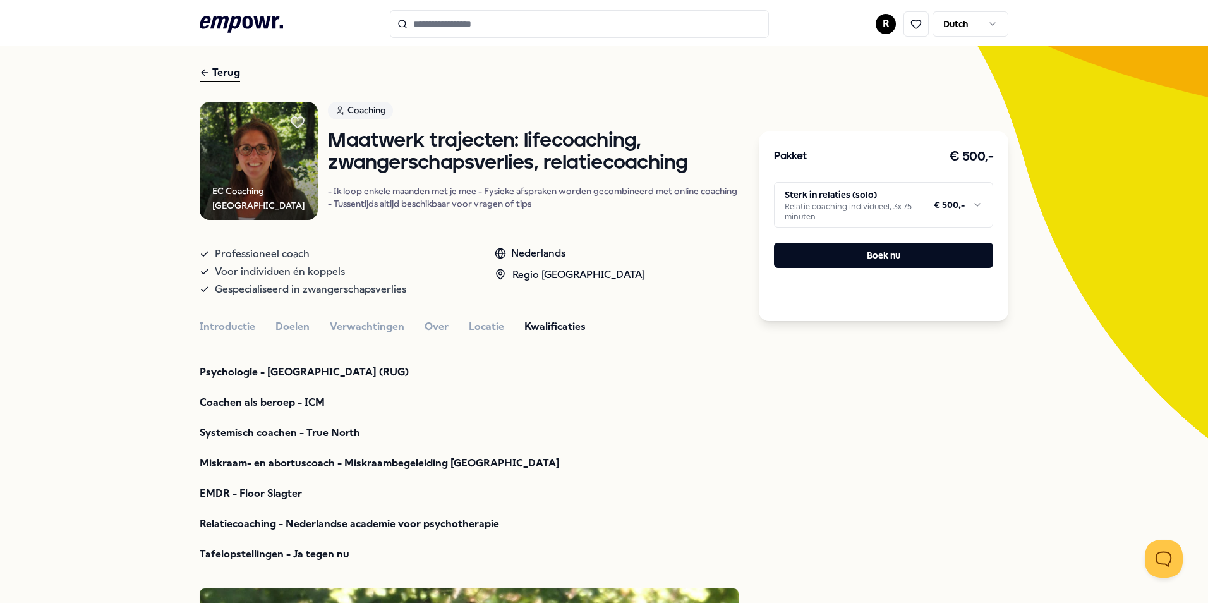
scroll to position [63, 0]
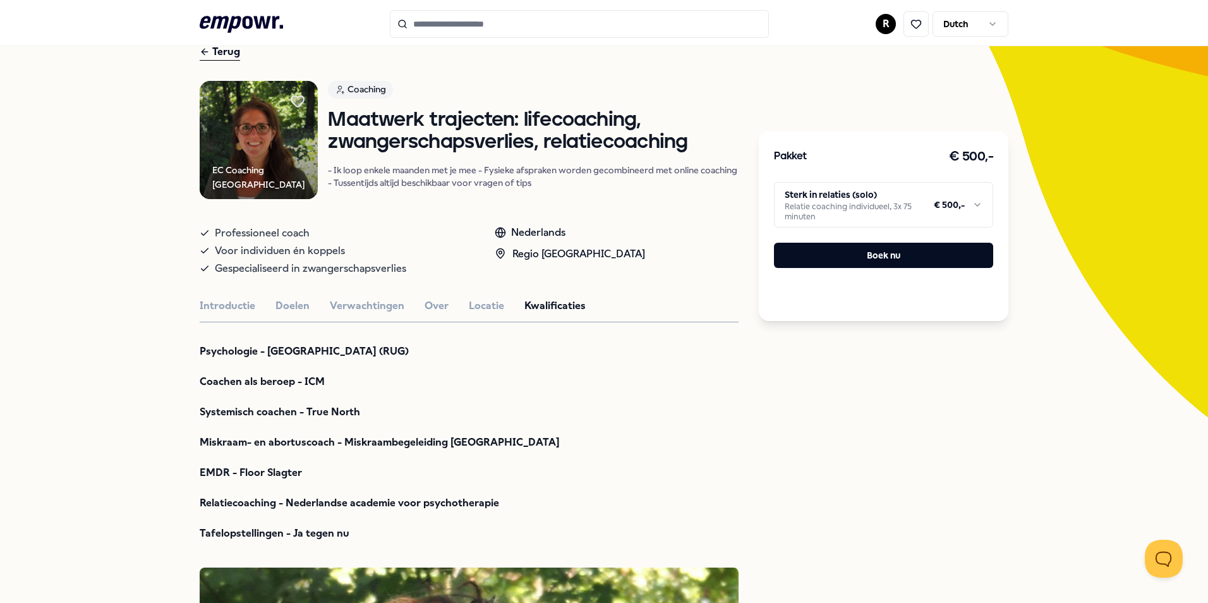
type input "*******"
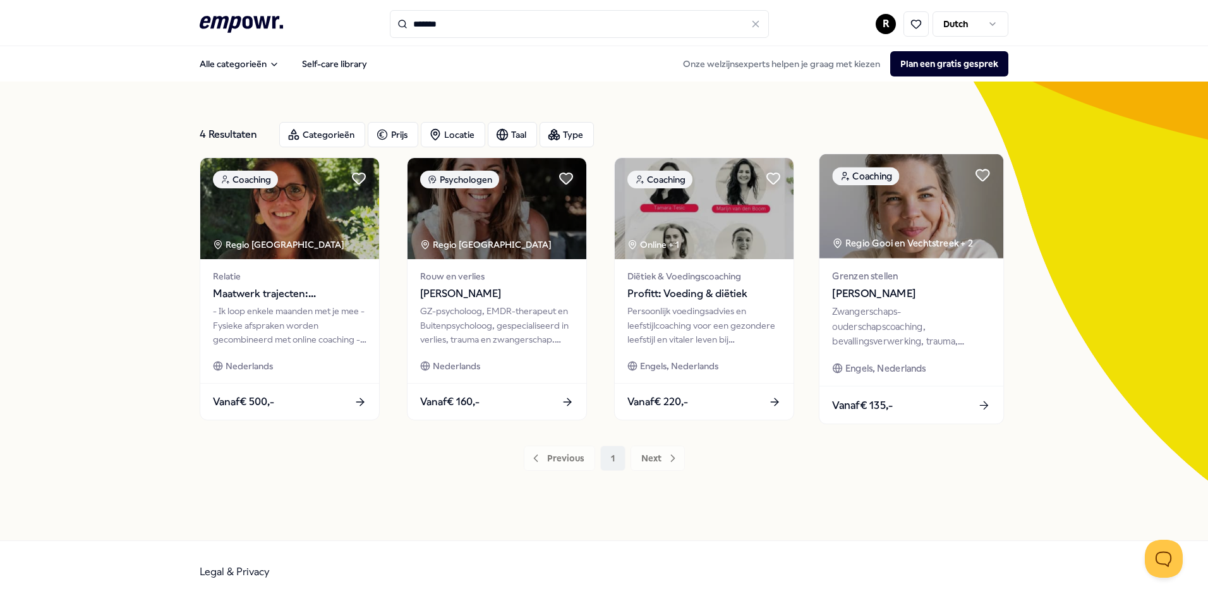
click at [932, 311] on div "Zwangerschaps- ouderschapscoaching, bevallingsverwerking, trauma, (prik)angst &…" at bounding box center [911, 326] width 158 height 44
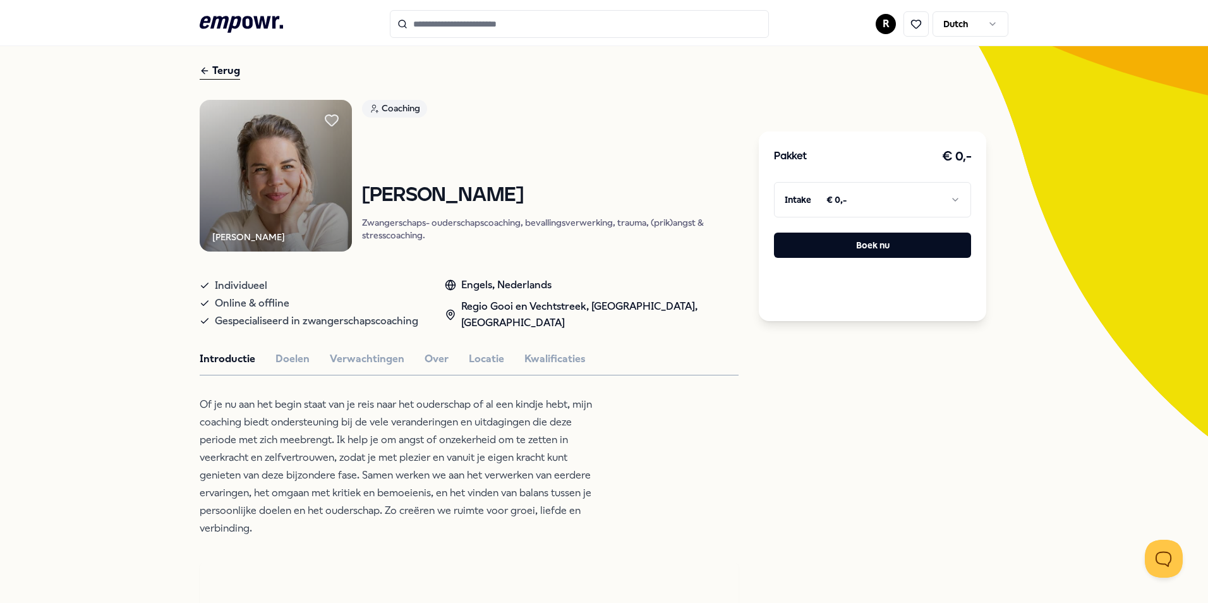
scroll to position [63, 0]
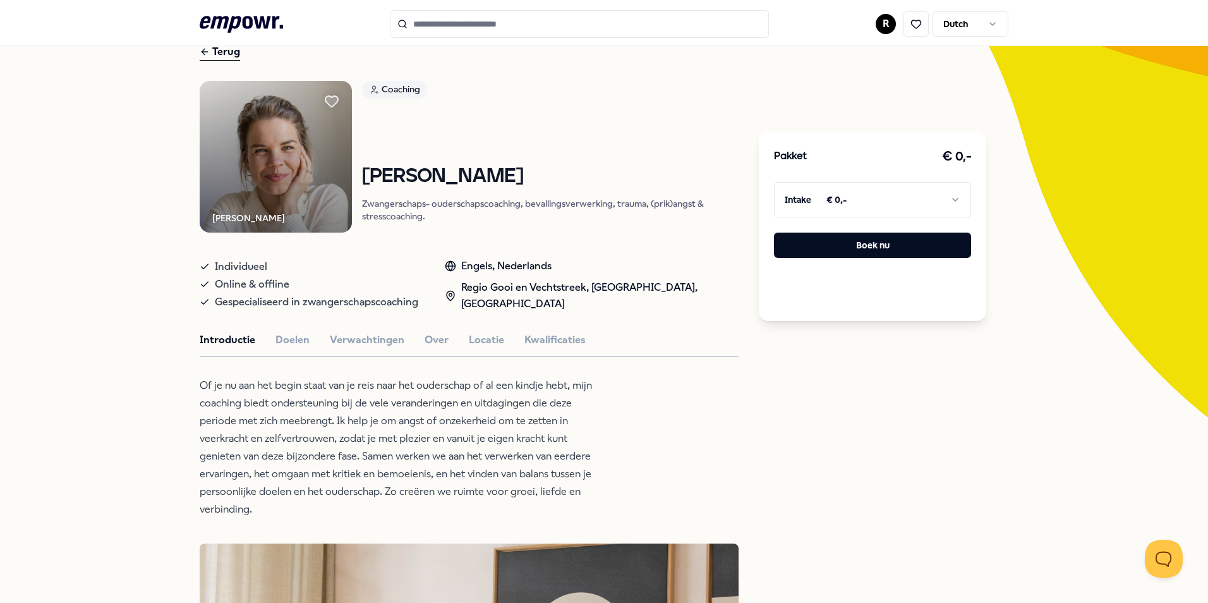
type input "*******"
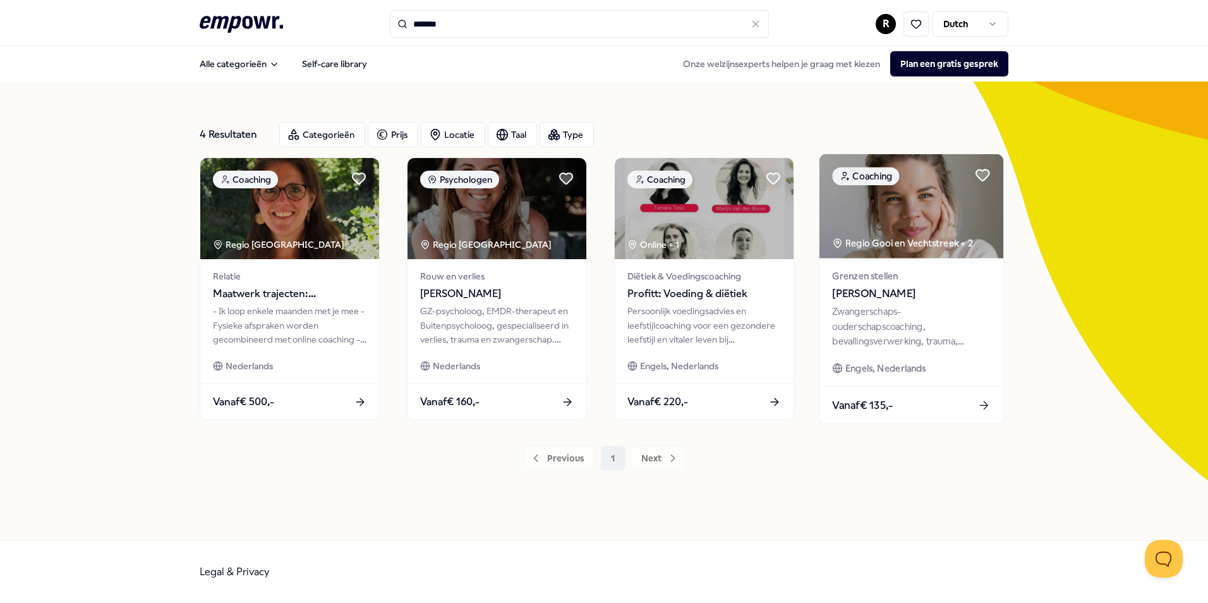
click at [883, 297] on span "[PERSON_NAME]" at bounding box center [911, 294] width 158 height 16
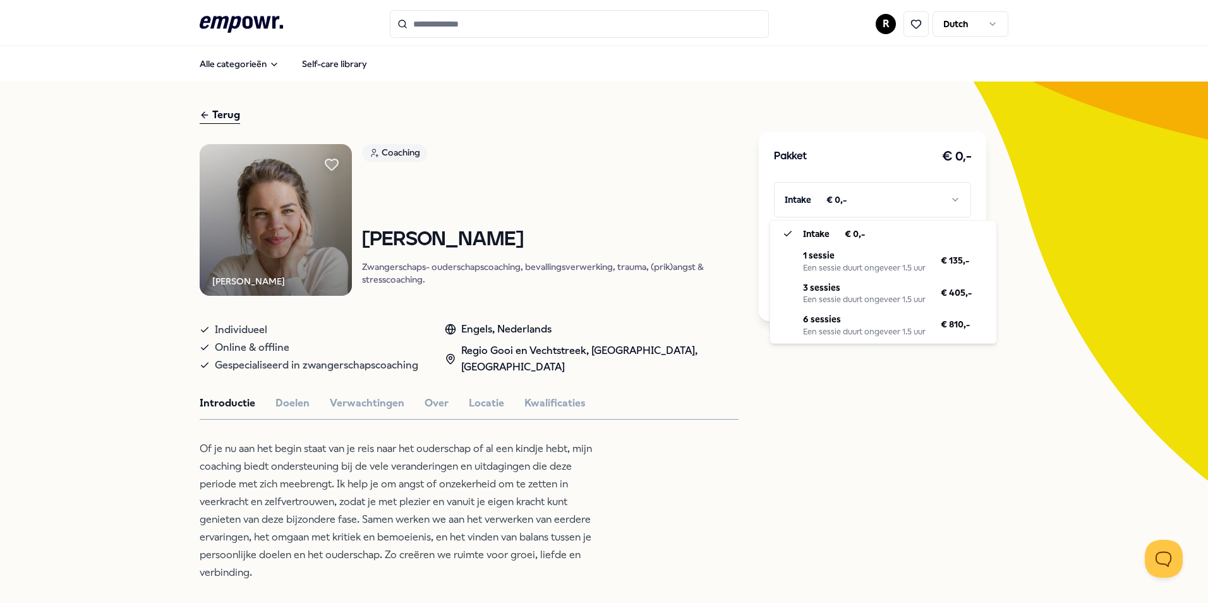
click at [870, 198] on html ".empowr-logo_svg__cls-1{fill:#03032f} R Dutch Alle categorieën Self-care librar…" at bounding box center [604, 301] width 1208 height 603
click at [738, 424] on html ".empowr-logo_svg__cls-1{fill:#03032f} R Dutch Alle categorieën Self-care librar…" at bounding box center [604, 301] width 1208 height 603
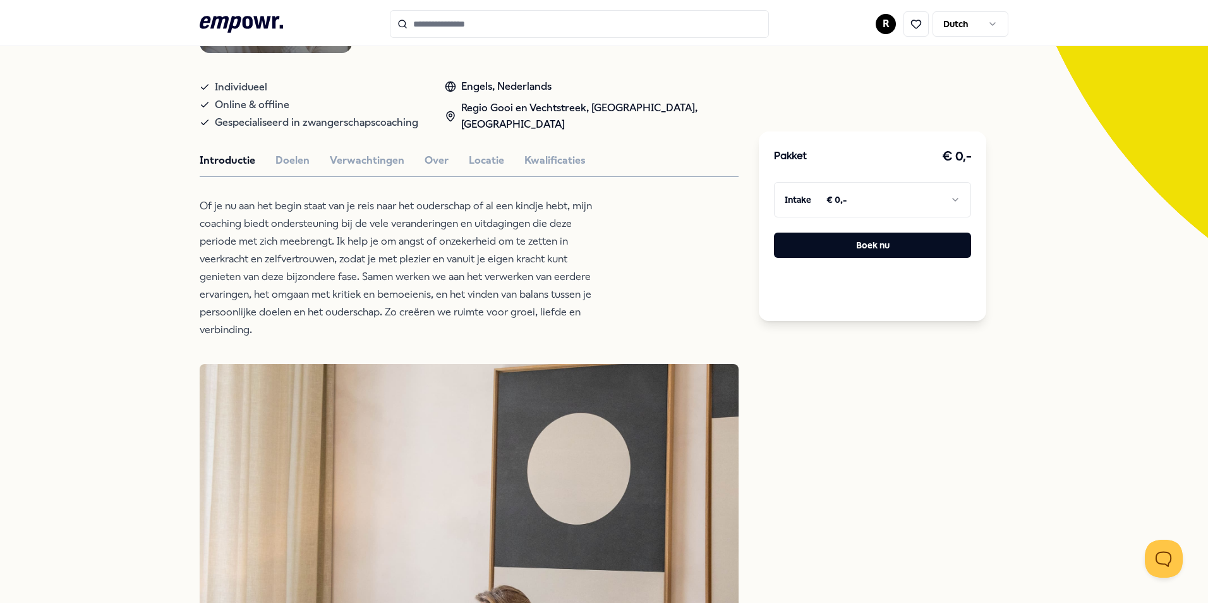
scroll to position [253, 0]
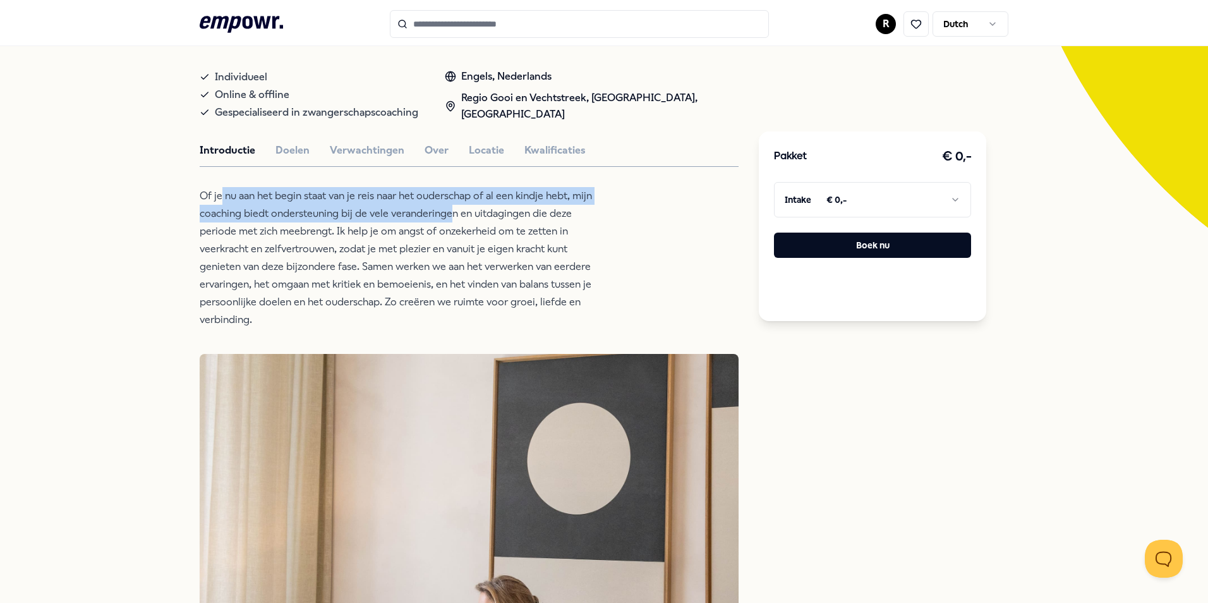
drag, startPoint x: 215, startPoint y: 203, endPoint x: 450, endPoint y: 207, distance: 235.6
click at [450, 207] on p "Of je nu aan het begin staat van je reis naar het ouderschap of al een kindje h…" at bounding box center [405, 257] width 411 height 141
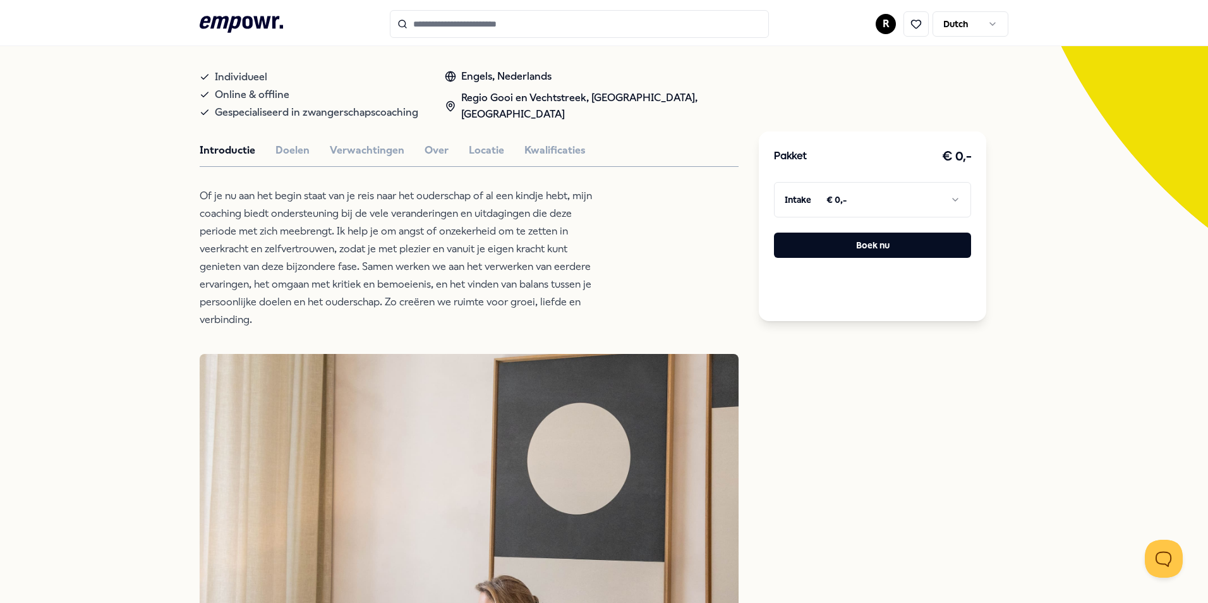
drag, startPoint x: 450, startPoint y: 207, endPoint x: 353, endPoint y: 231, distance: 100.2
click at [354, 231] on p "Of je nu aan het begin staat van je reis naar het ouderschap of al een kindje h…" at bounding box center [405, 257] width 411 height 141
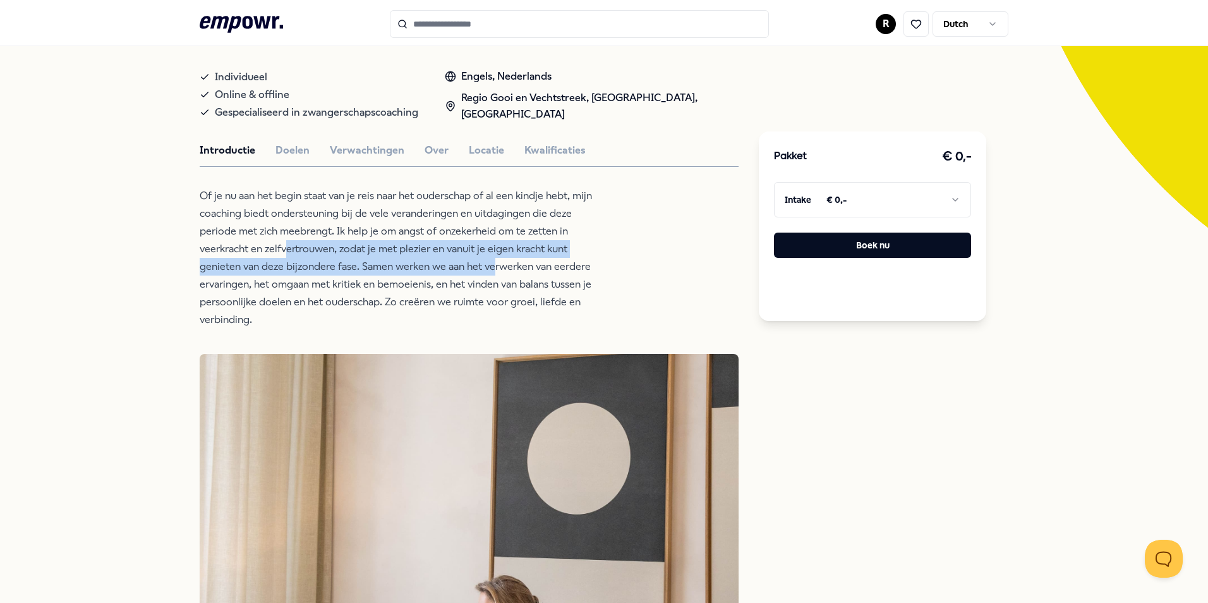
drag, startPoint x: 294, startPoint y: 258, endPoint x: 492, endPoint y: 265, distance: 198.4
click at [492, 265] on p "Of je nu aan het begin staat van je reis naar het ouderschap of al een kindje h…" at bounding box center [405, 257] width 411 height 141
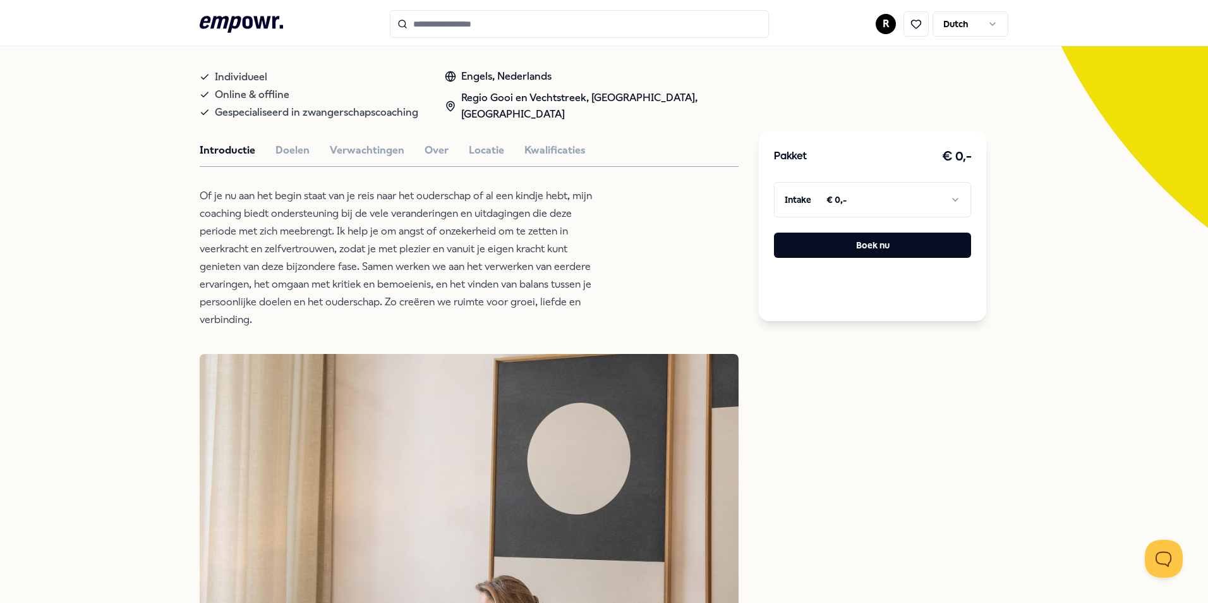
drag, startPoint x: 492, startPoint y: 265, endPoint x: 445, endPoint y: 288, distance: 52.3
click at [445, 288] on p "Of je nu aan het begin staat van je reis naar het ouderschap of al een kindje h…" at bounding box center [405, 257] width 411 height 141
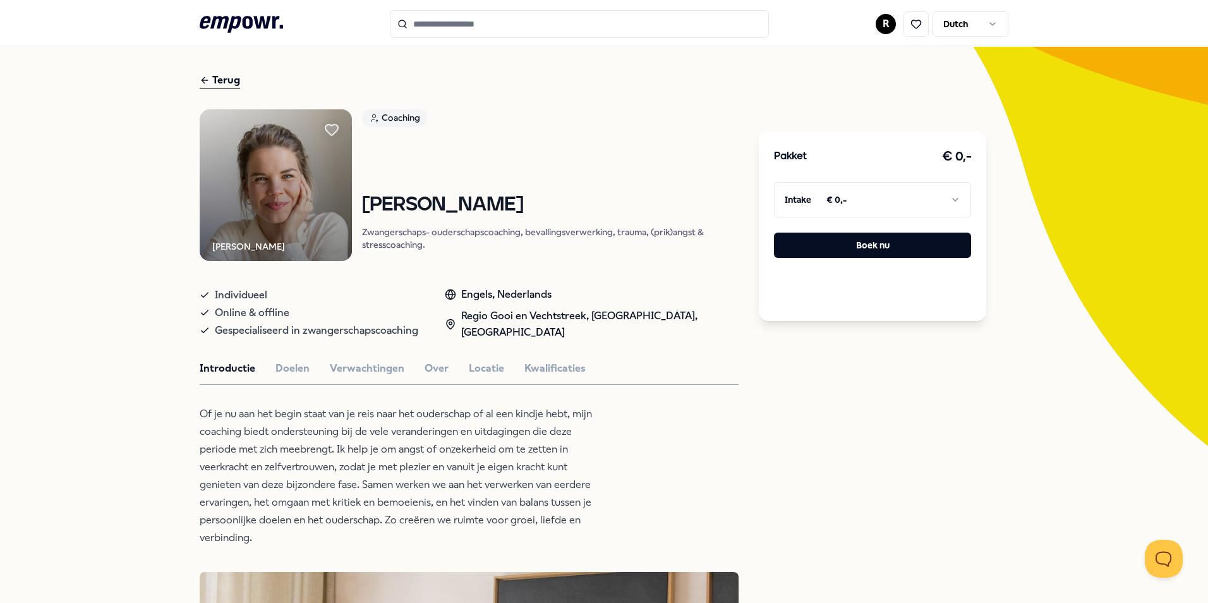
scroll to position [0, 0]
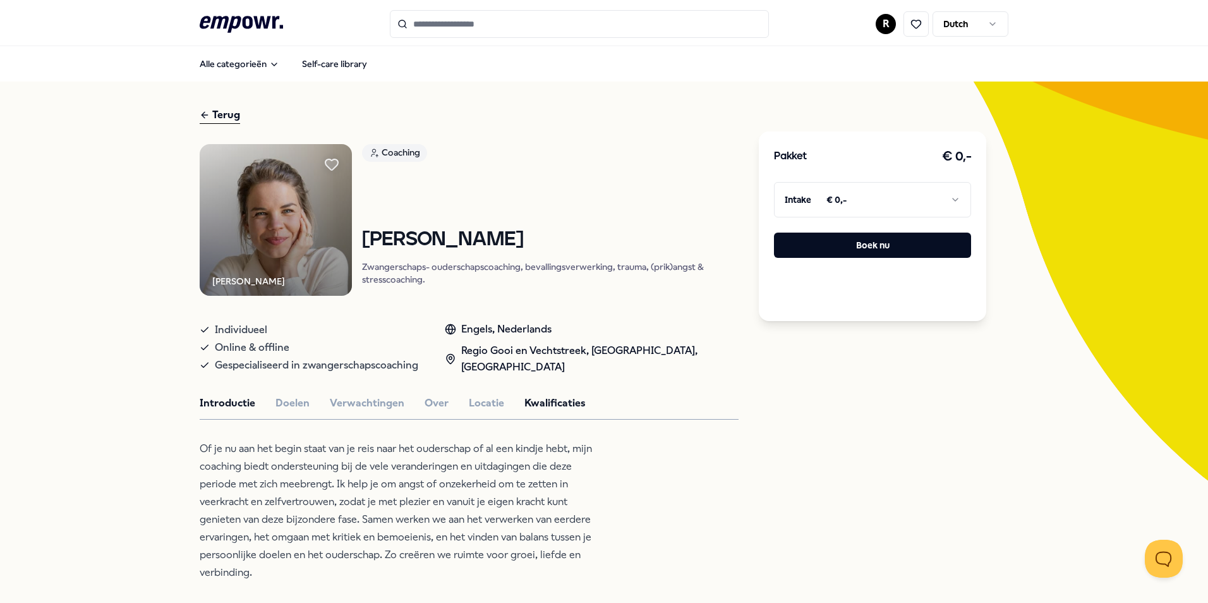
click at [535, 405] on button "Kwalificaties" at bounding box center [554, 403] width 61 height 16
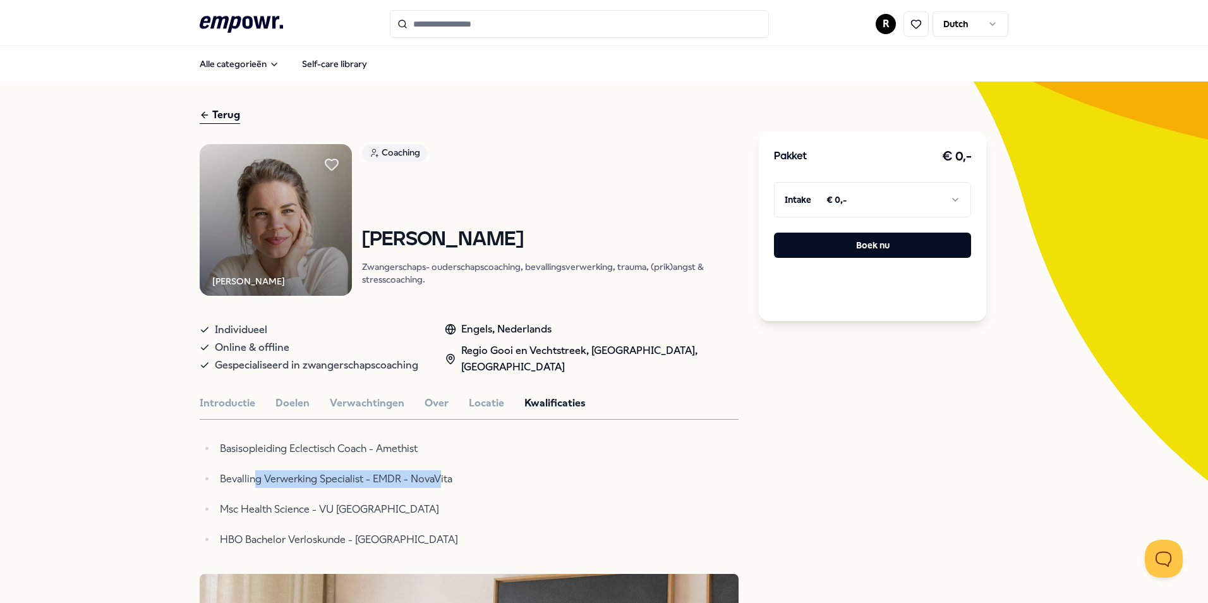
drag, startPoint x: 250, startPoint y: 472, endPoint x: 433, endPoint y: 474, distance: 183.8
click at [433, 474] on p "Bevalling Verwerking Specialist - EMDR - NovaVita" at bounding box center [415, 479] width 390 height 18
drag, startPoint x: 433, startPoint y: 474, endPoint x: 376, endPoint y: 543, distance: 88.8
click at [376, 543] on p "HBO Bachelor Verloskunde - KU Leuven" at bounding box center [415, 540] width 390 height 18
click at [335, 406] on button "Verwachtingen" at bounding box center [367, 403] width 75 height 16
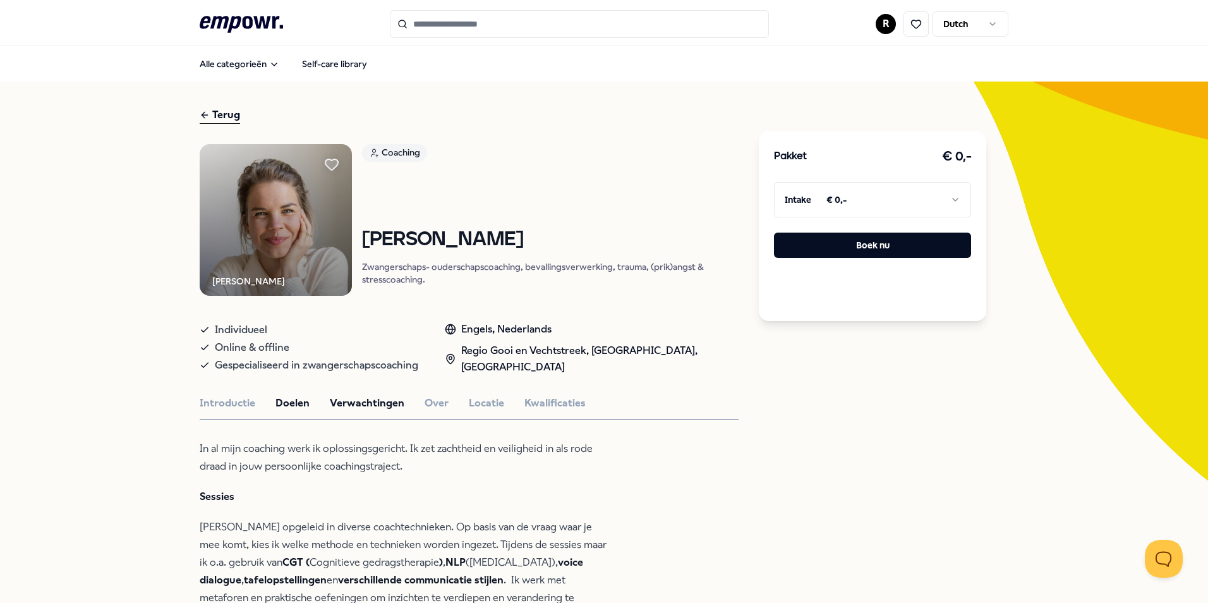
click at [279, 405] on button "Doelen" at bounding box center [292, 403] width 34 height 16
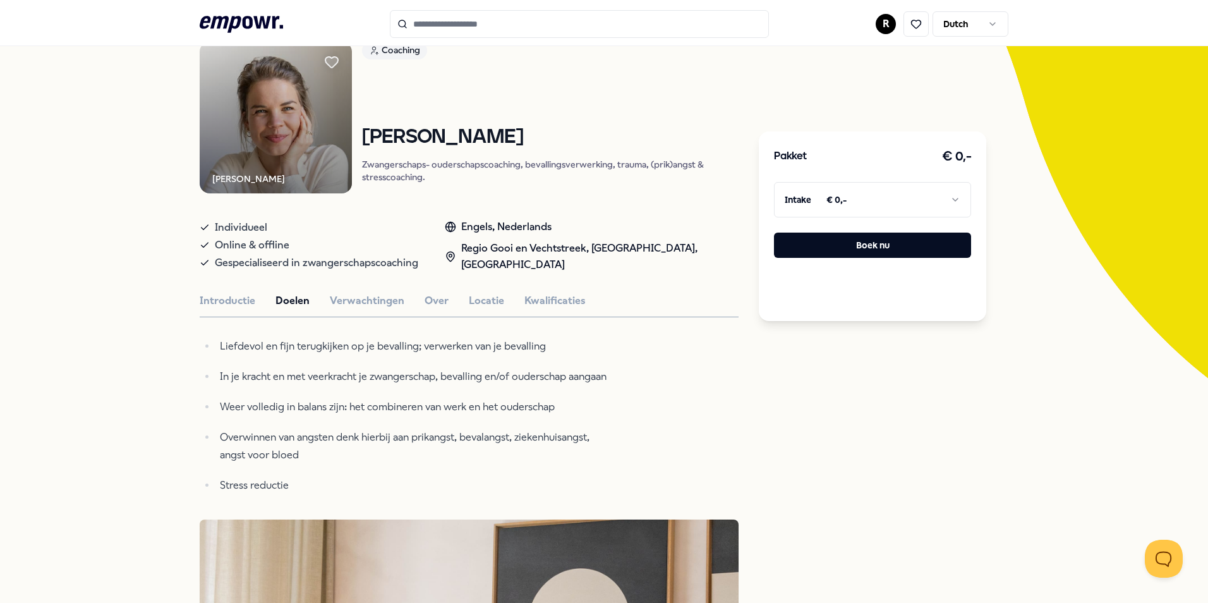
scroll to position [126, 0]
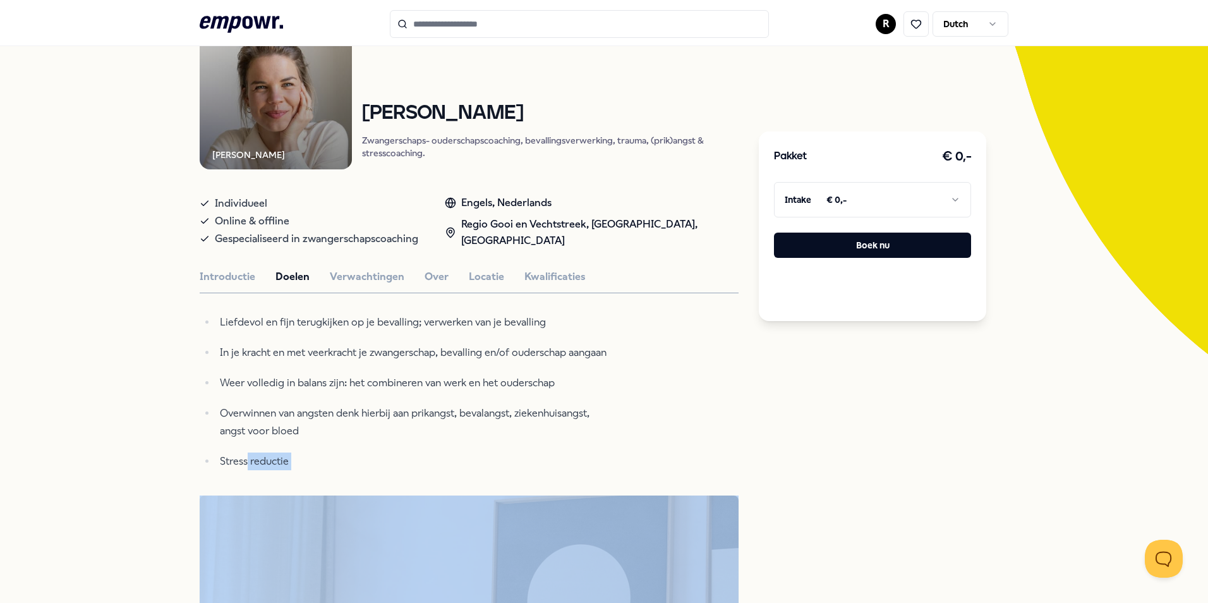
drag, startPoint x: 243, startPoint y: 455, endPoint x: 418, endPoint y: 470, distance: 175.6
drag, startPoint x: 418, startPoint y: 470, endPoint x: 421, endPoint y: 459, distance: 11.4
click at [421, 459] on p "Stress reductie" at bounding box center [415, 461] width 390 height 18
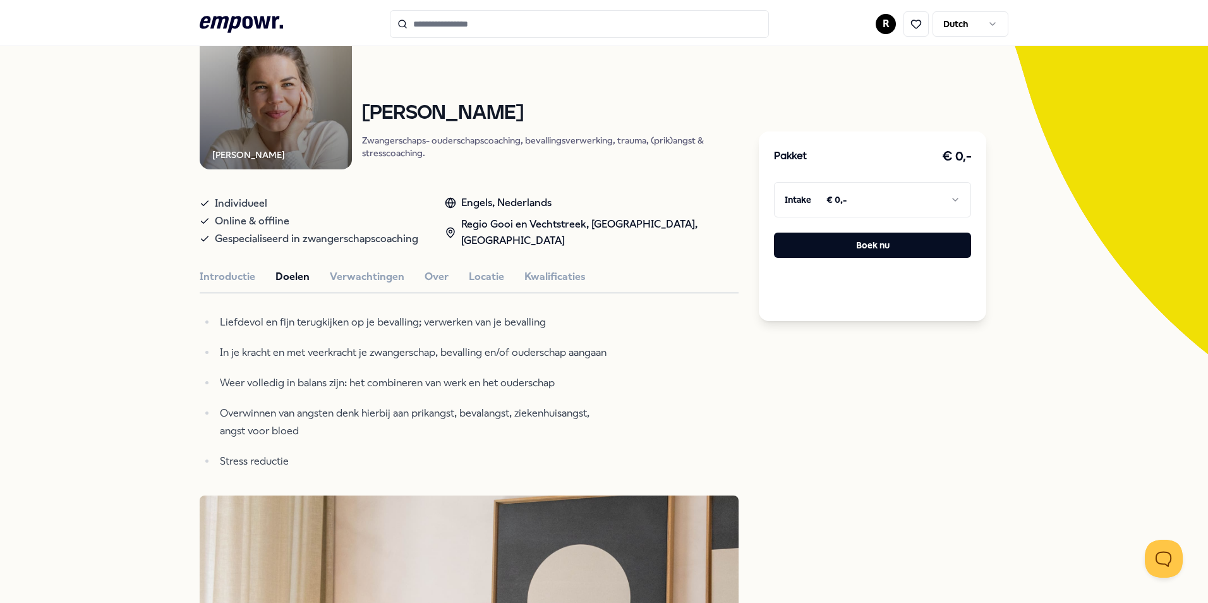
drag, startPoint x: 515, startPoint y: 277, endPoint x: 458, endPoint y: 268, distance: 57.5
click at [524, 278] on button "Kwalificaties" at bounding box center [554, 276] width 61 height 16
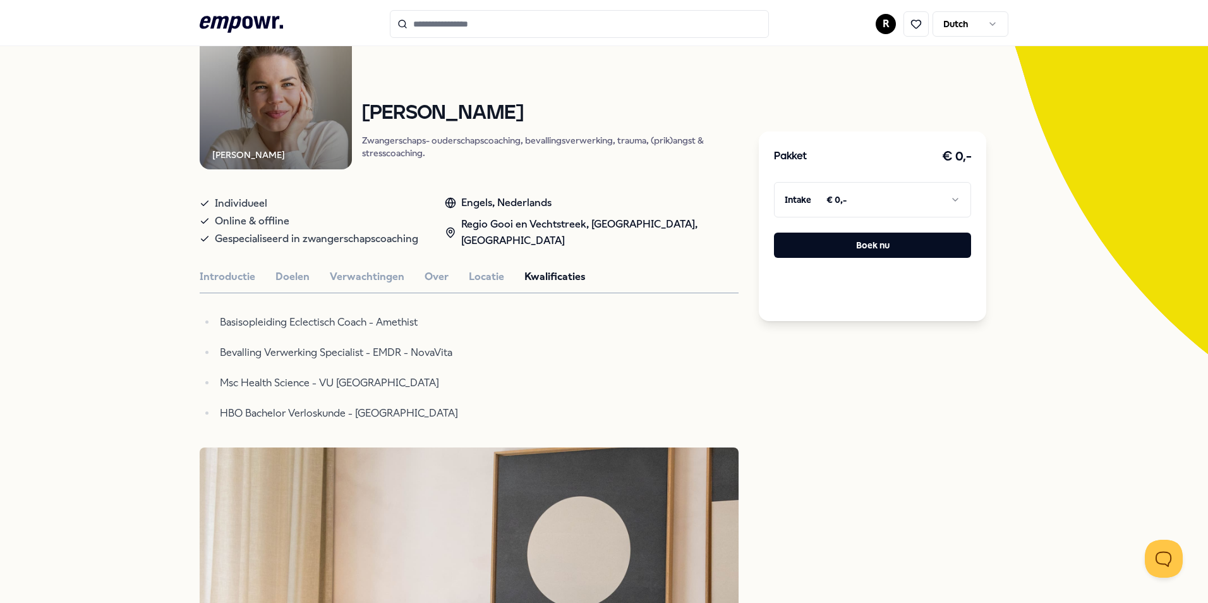
click at [411, 354] on p "Bevalling Verwerking Specialist - EMDR - NovaVita" at bounding box center [415, 353] width 390 height 18
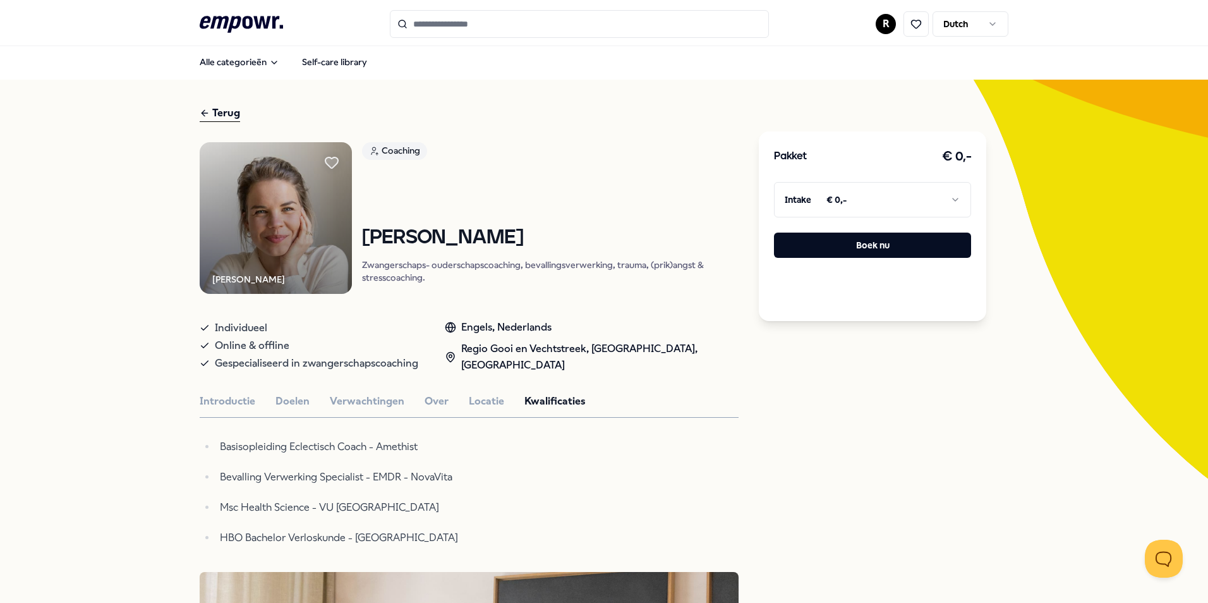
scroll to position [0, 0]
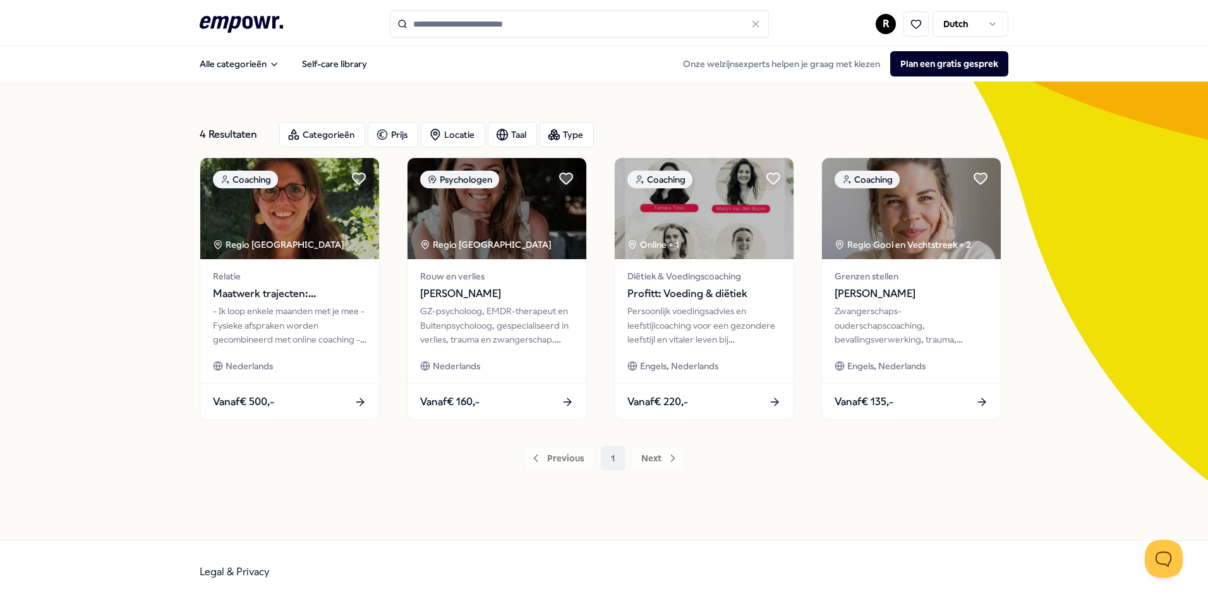
type input "*******"
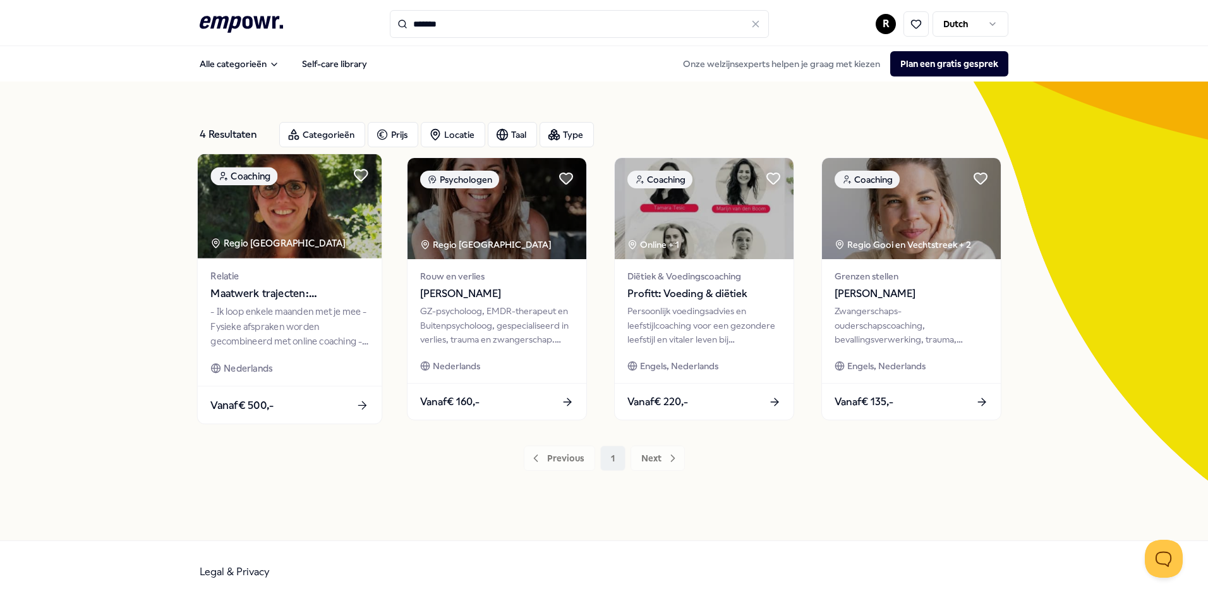
click at [291, 349] on div "Relatie Maatwerk trajecten: lifecoaching, zwangerschapsverlies, relatiecoaching…" at bounding box center [290, 322] width 184 height 128
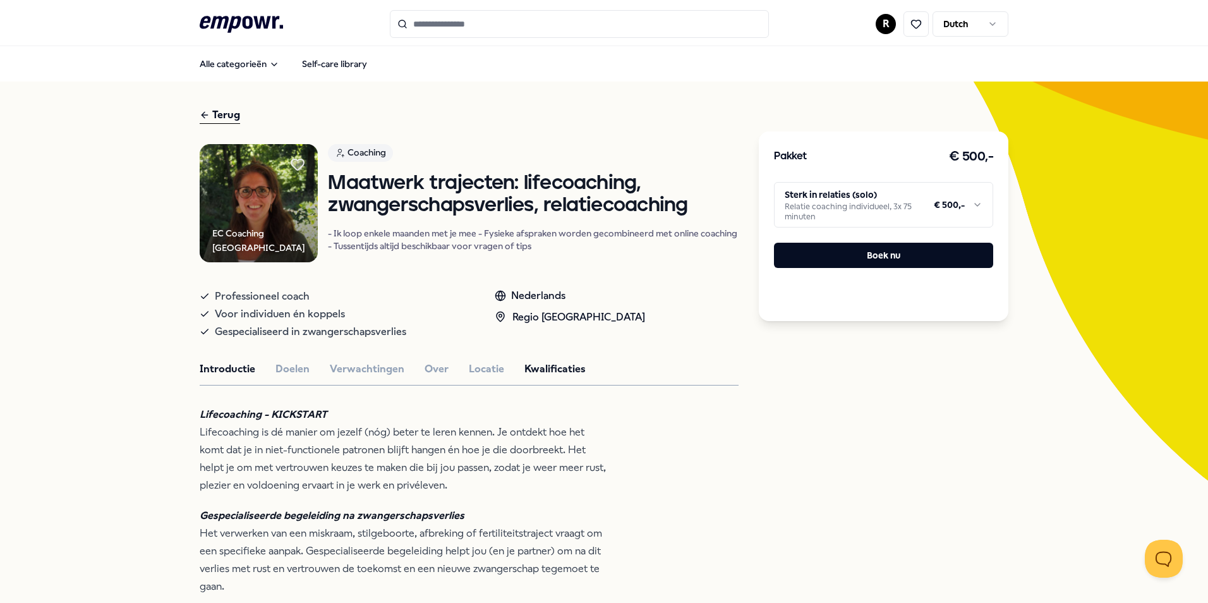
click at [538, 367] on button "Kwalificaties" at bounding box center [554, 369] width 61 height 16
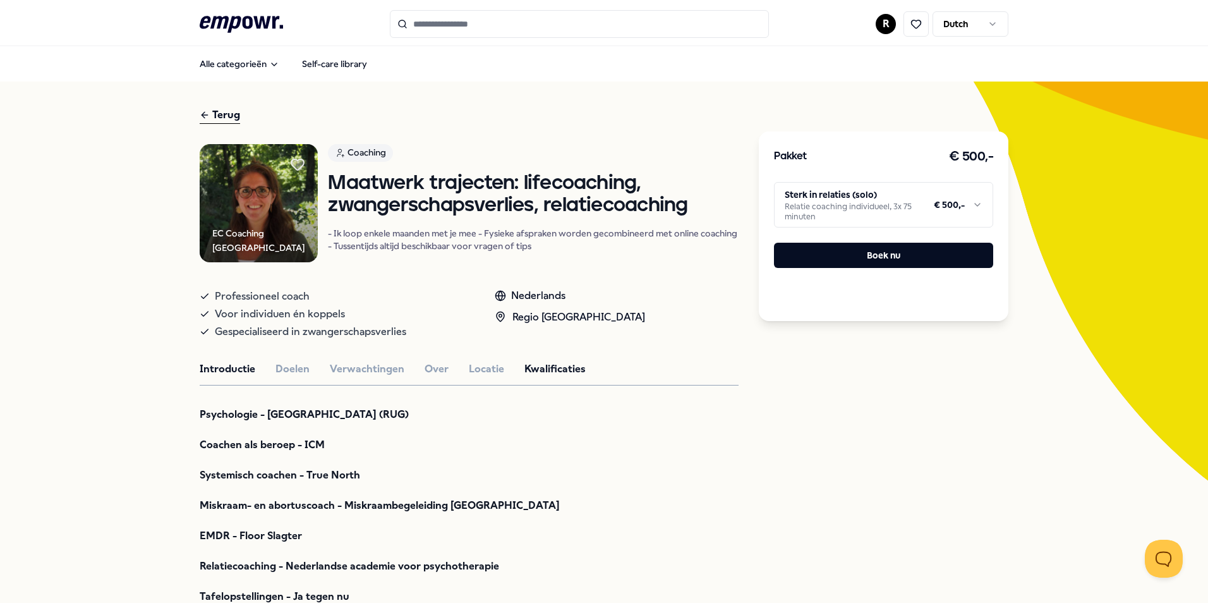
click at [212, 370] on button "Introductie" at bounding box center [228, 369] width 56 height 16
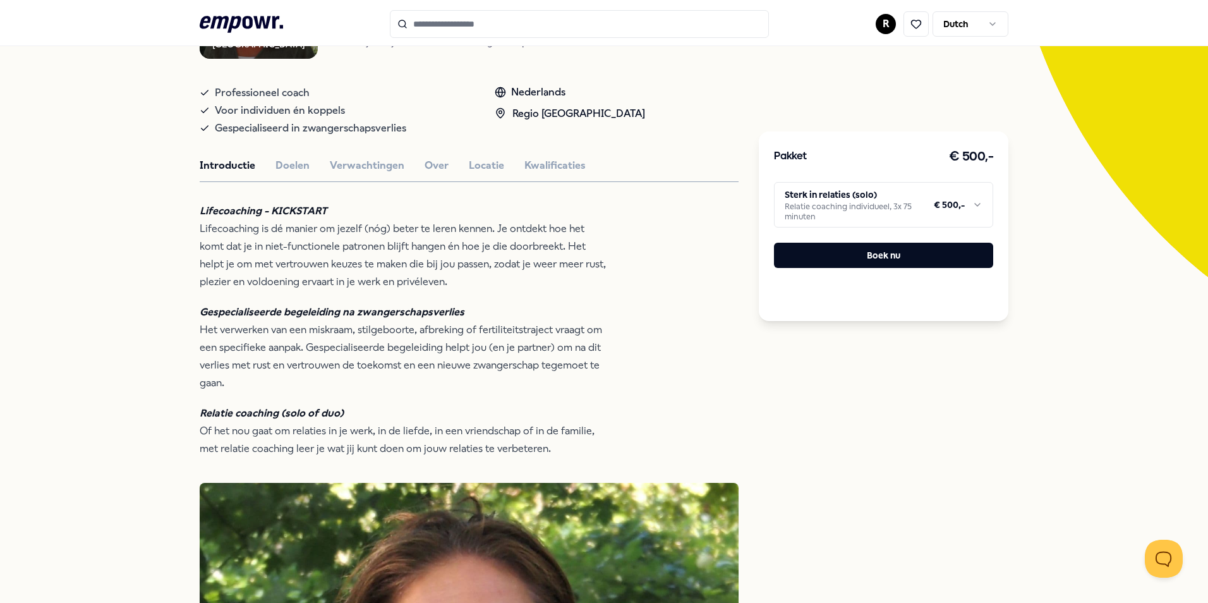
scroll to position [253, 0]
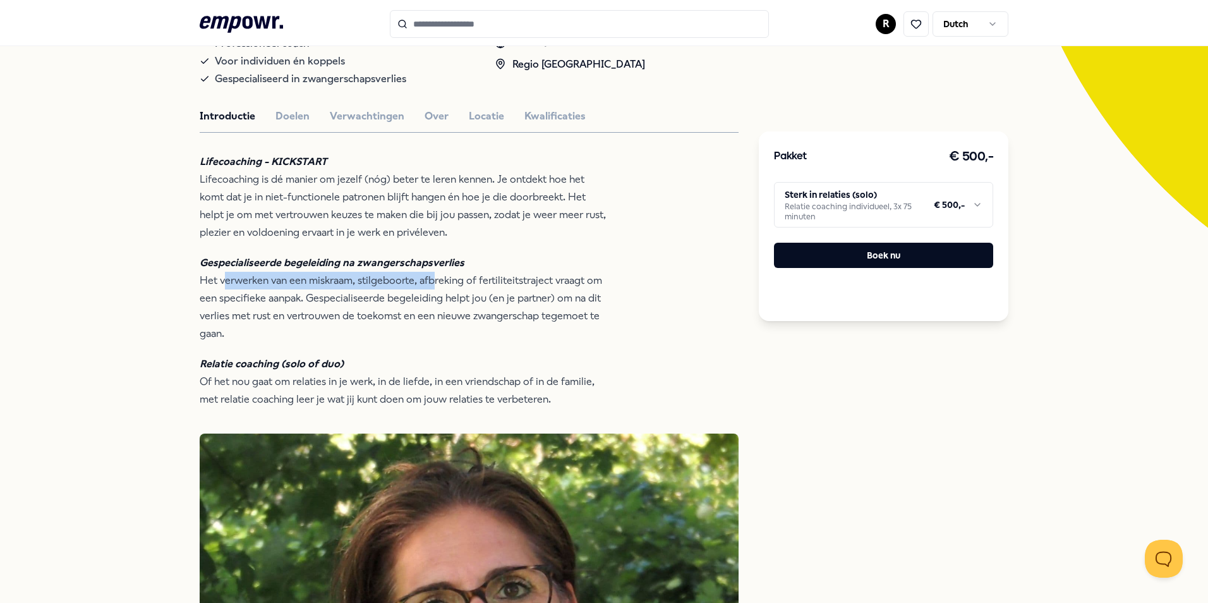
drag, startPoint x: 221, startPoint y: 280, endPoint x: 429, endPoint y: 284, distance: 207.8
click at [429, 284] on p "Gespecialiseerde begeleiding na zwangerschapsverlies Het verwerken van een misk…" at bounding box center [405, 298] width 411 height 88
drag, startPoint x: 429, startPoint y: 284, endPoint x: 394, endPoint y: 316, distance: 47.4
click at [395, 316] on p "Gespecialiseerde begeleiding na zwangerschapsverlies Het verwerken van een misk…" at bounding box center [405, 298] width 411 height 88
click at [382, 309] on p "Gespecialiseerde begeleiding na zwangerschapsverlies Het verwerken van een misk…" at bounding box center [405, 298] width 411 height 88
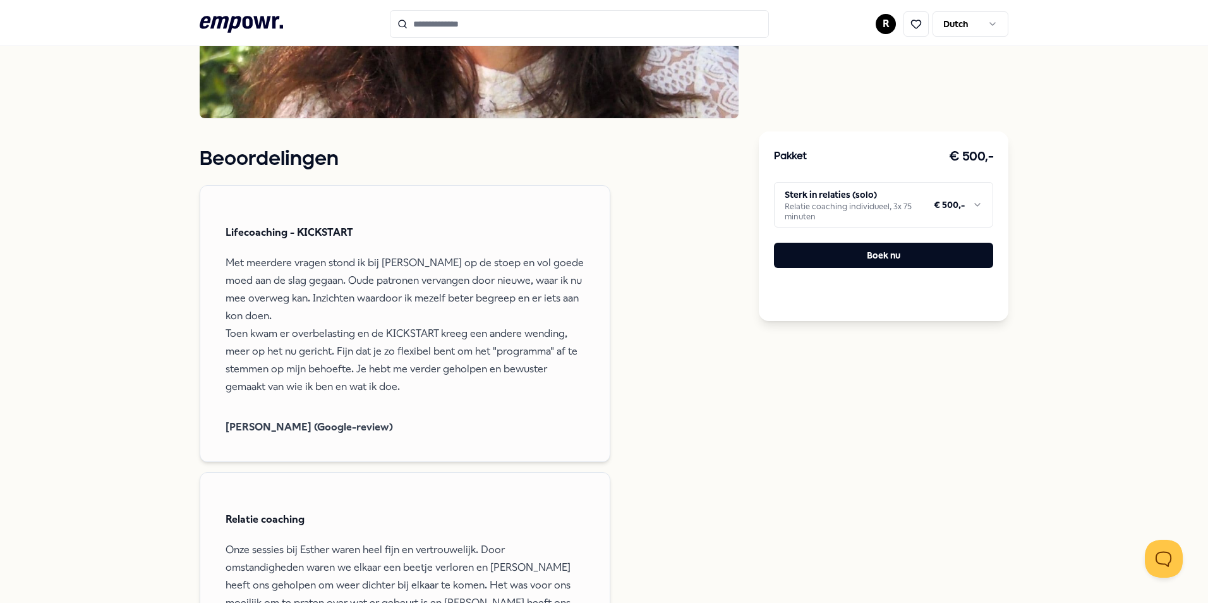
scroll to position [884, 0]
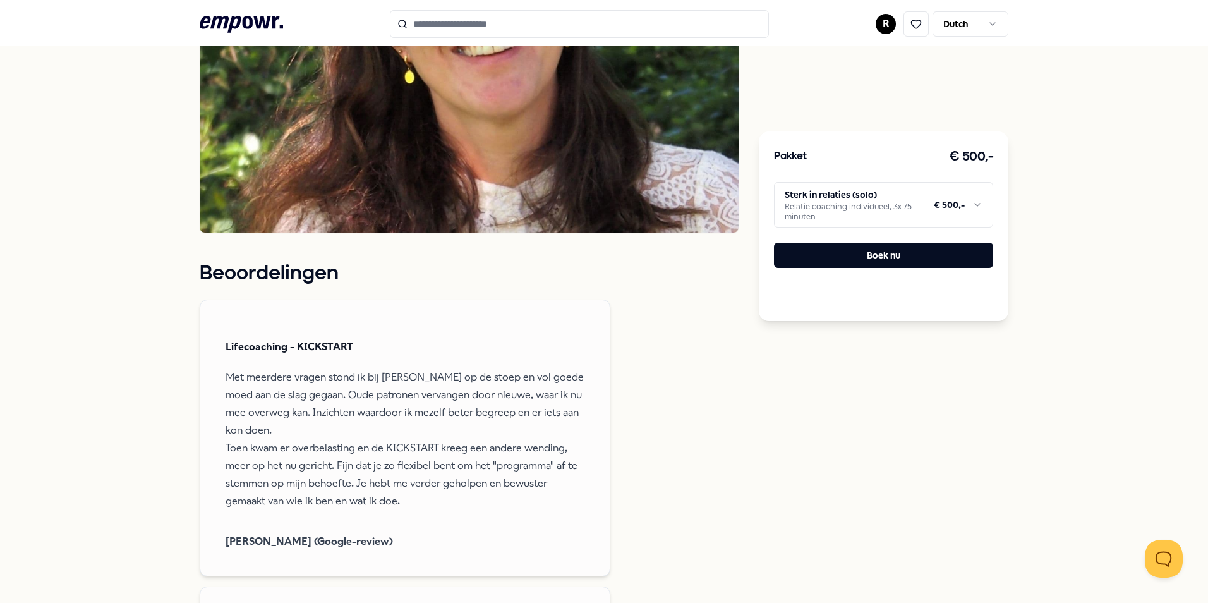
click at [934, 200] on html ".empowr-logo_svg__cls-1{fill:#03032f} R Dutch Alle categorieën Self-care librar…" at bounding box center [604, 301] width 1208 height 603
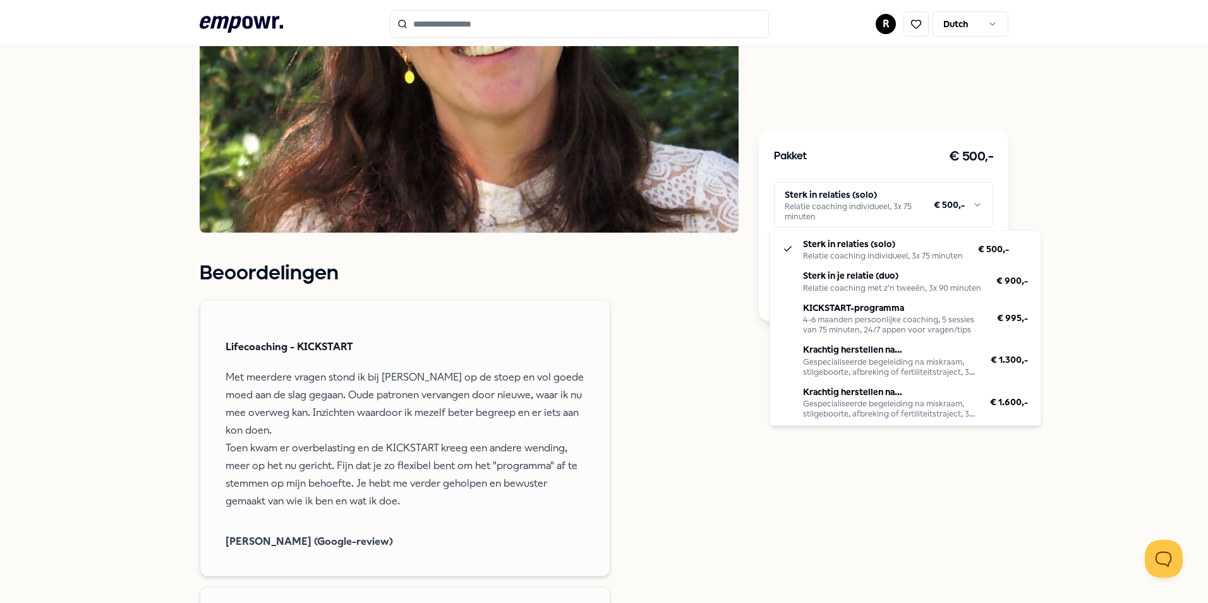
click at [685, 423] on html ".empowr-logo_svg__cls-1{fill:#03032f} R Dutch Alle categorieën Self-care librar…" at bounding box center [604, 301] width 1208 height 603
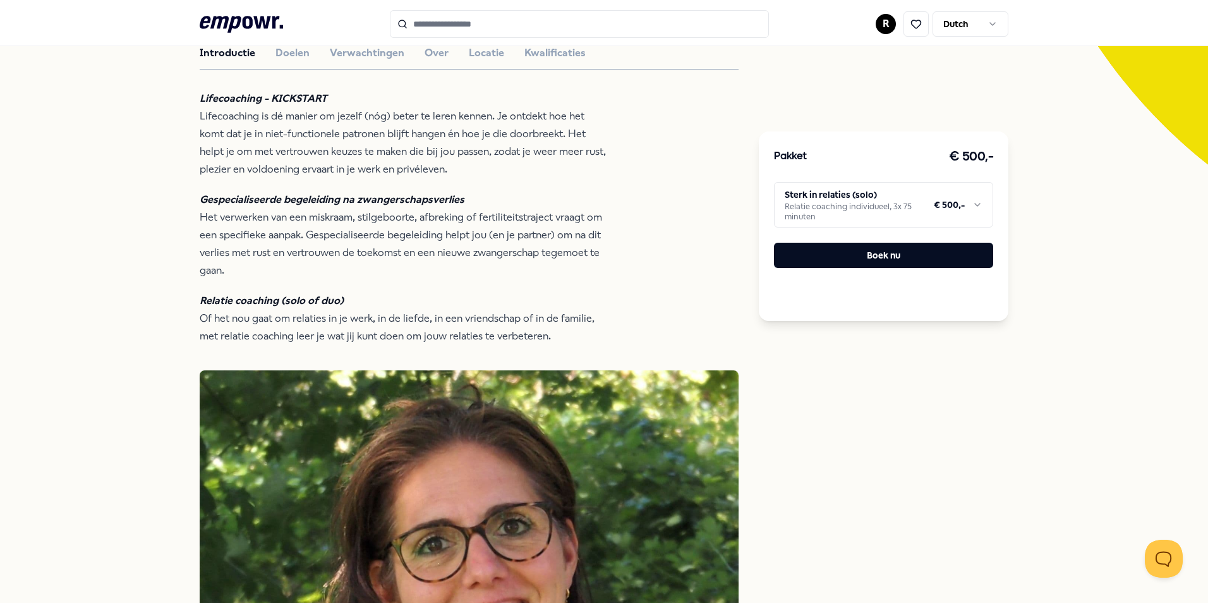
scroll to position [0, 0]
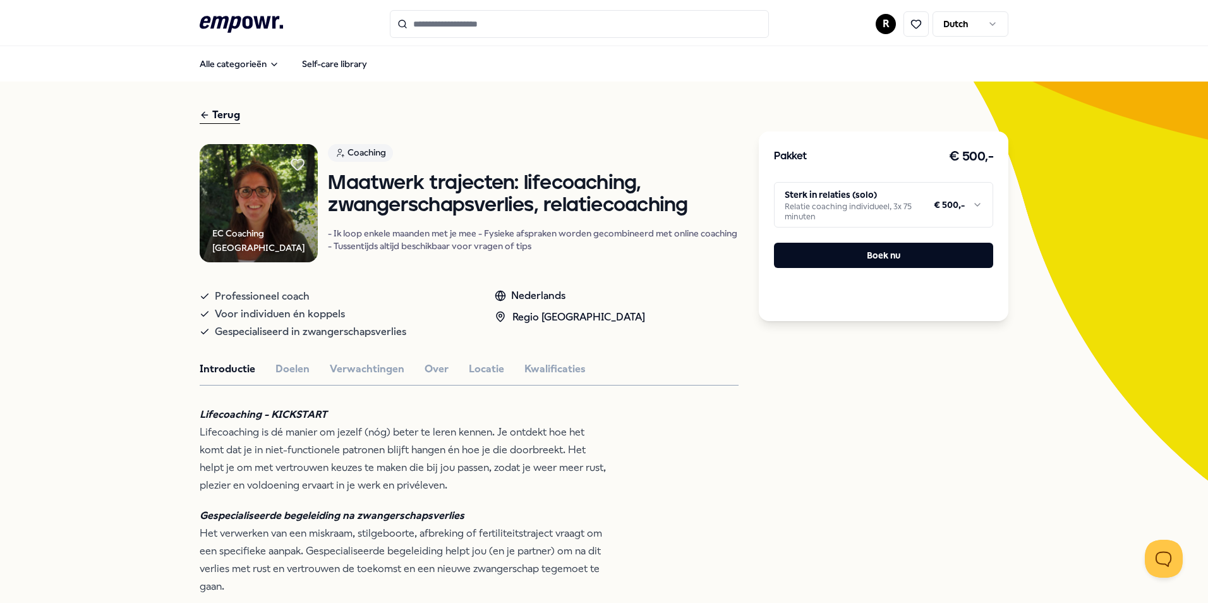
type input "*******"
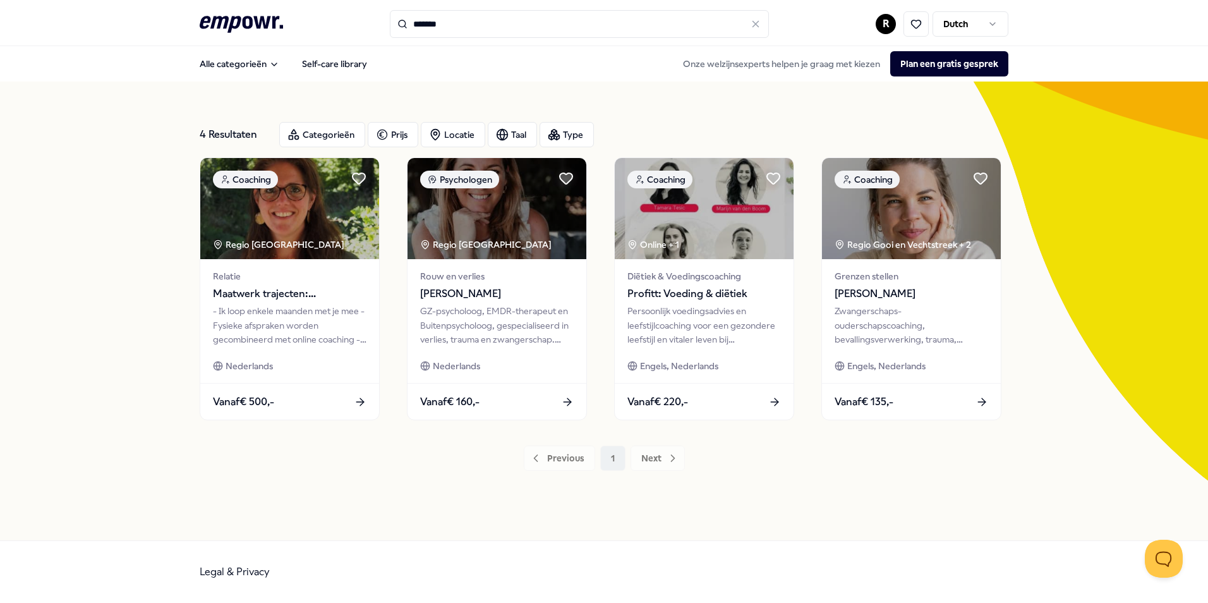
click at [253, 27] on icon ".empowr-logo_svg__cls-1{fill:#03032f}" at bounding box center [241, 24] width 83 height 23
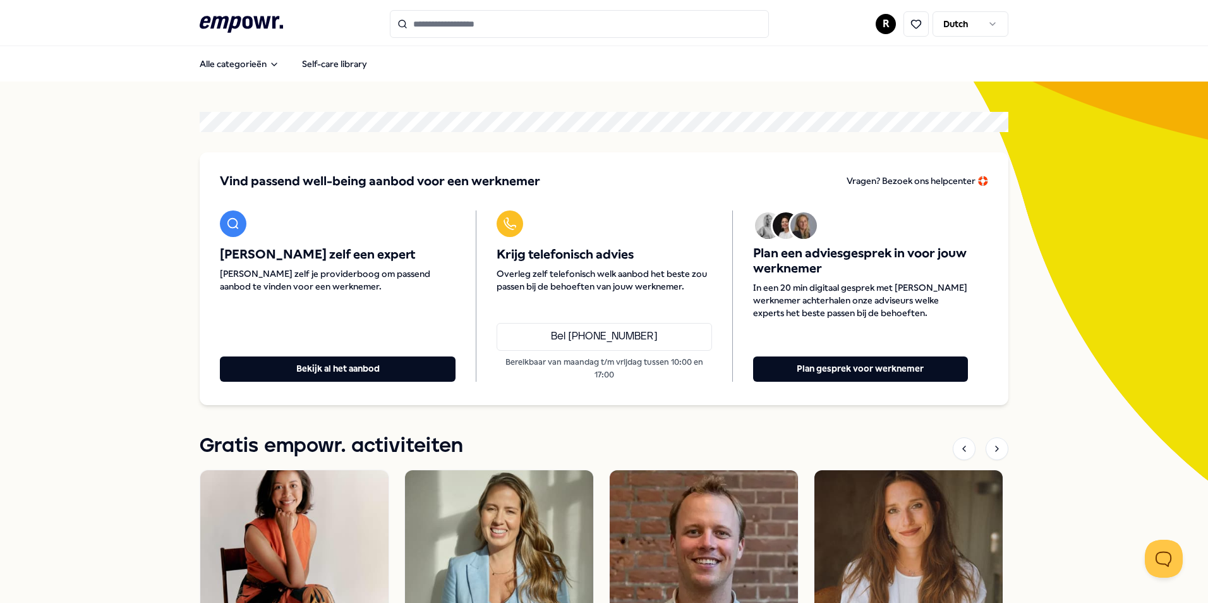
click at [496, 25] on input "Search for products, categories or subcategories" at bounding box center [579, 24] width 379 height 28
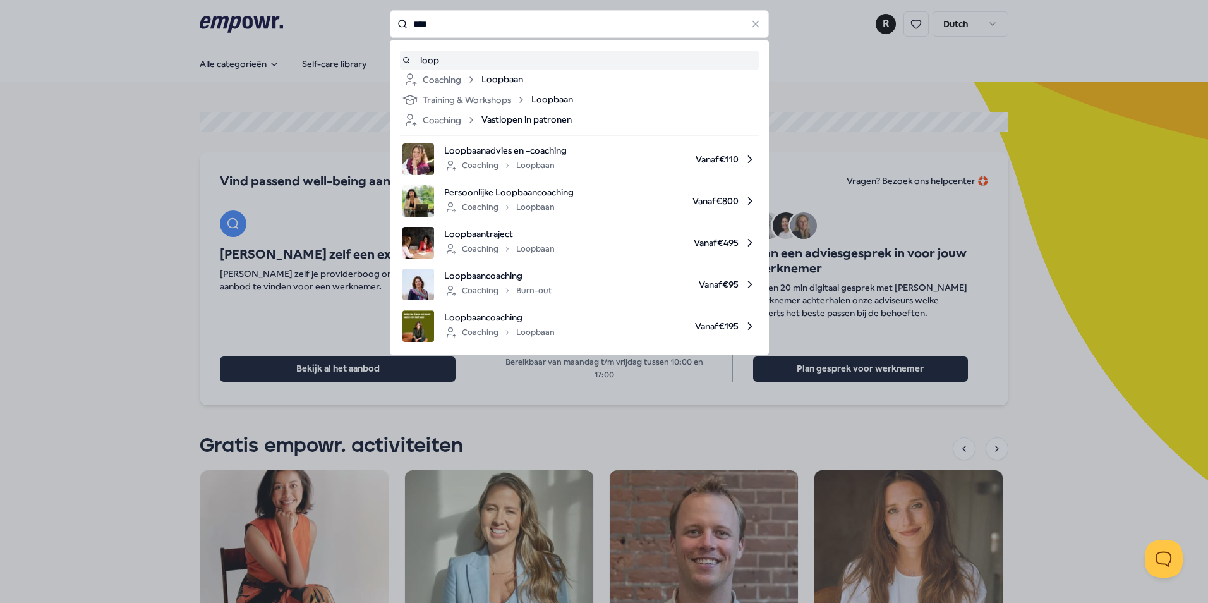
drag, startPoint x: 498, startPoint y: 80, endPoint x: 516, endPoint y: 80, distance: 18.3
click at [498, 79] on span "Loopbaan" at bounding box center [502, 79] width 42 height 15
type input "****"
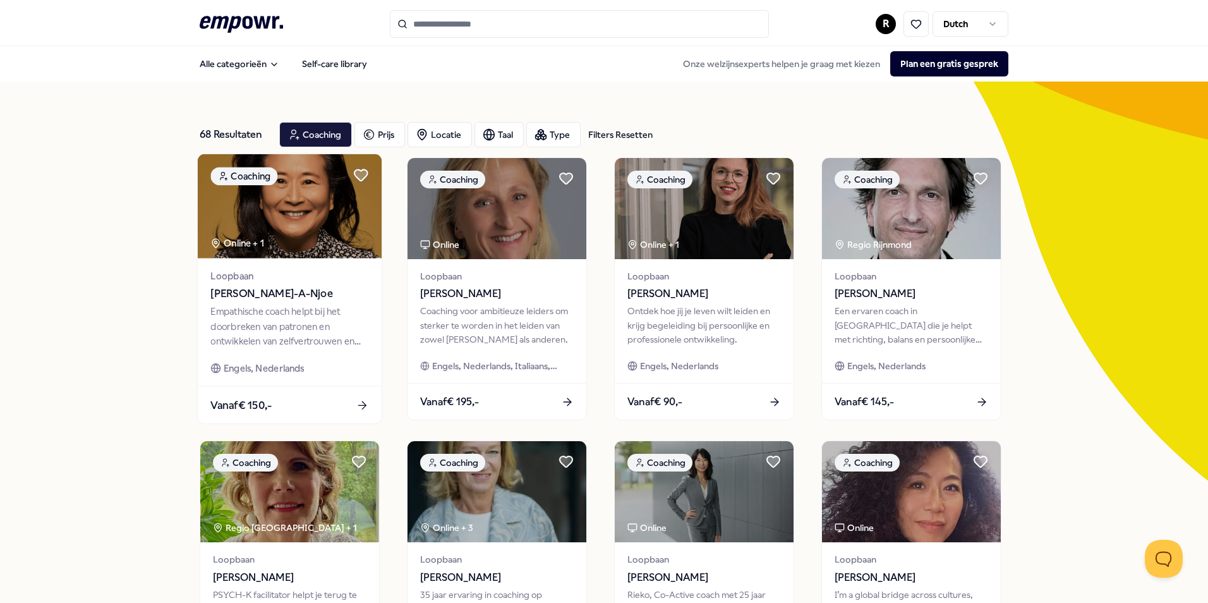
click at [291, 240] on img at bounding box center [290, 206] width 184 height 104
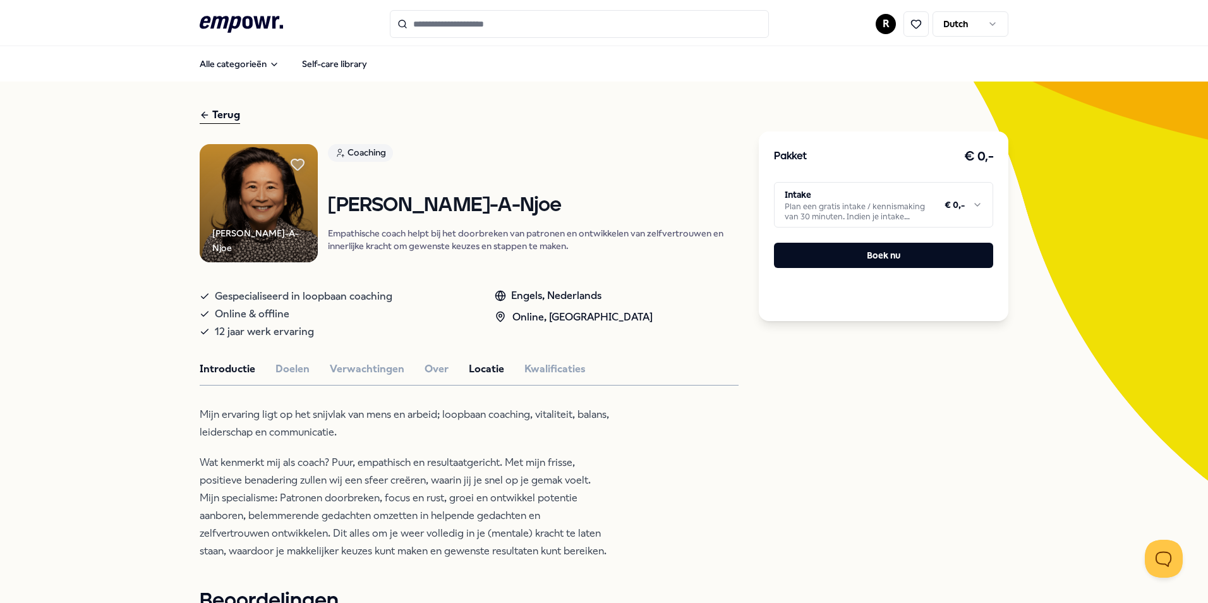
click at [471, 366] on button "Locatie" at bounding box center [486, 369] width 35 height 16
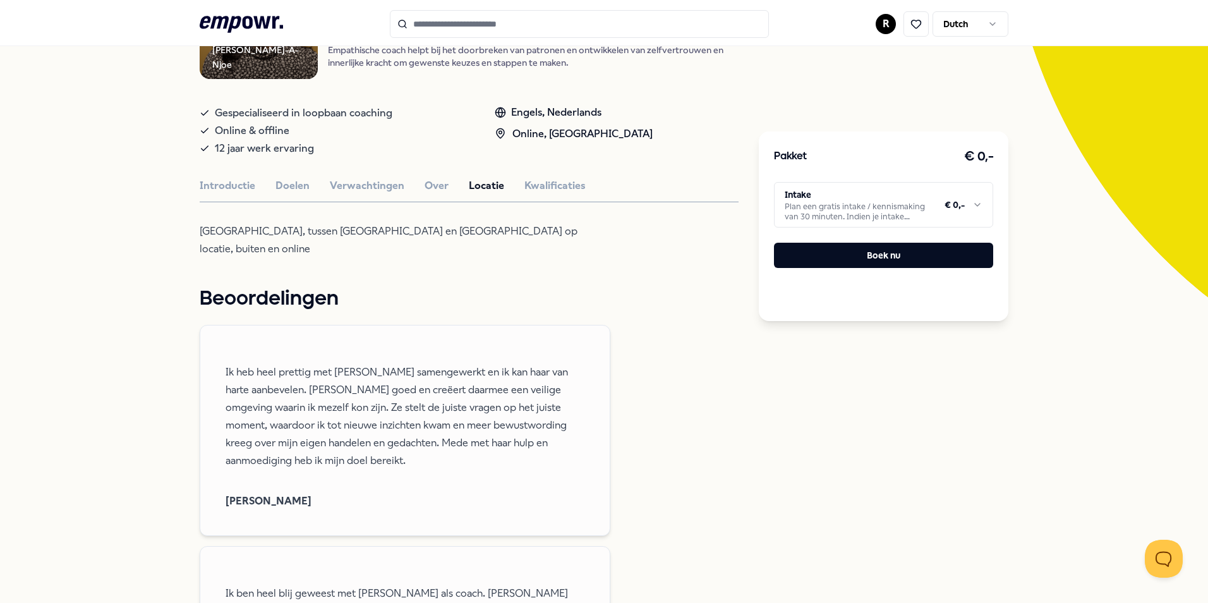
scroll to position [189, 0]
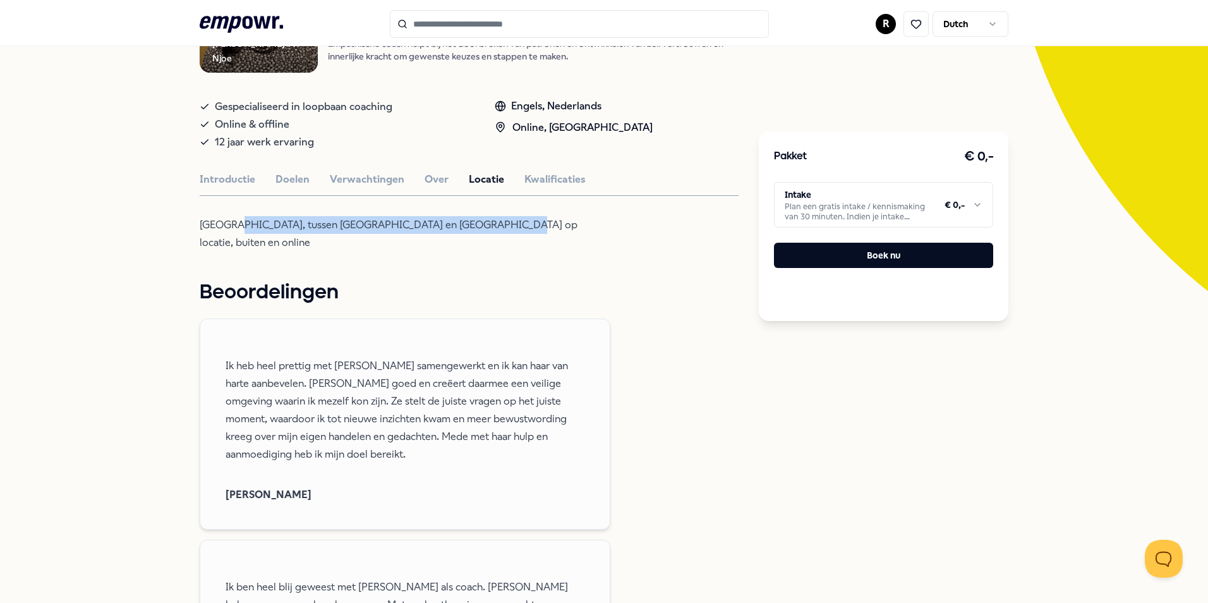
drag, startPoint x: 232, startPoint y: 223, endPoint x: 494, endPoint y: 224, distance: 261.5
click at [494, 224] on p "Randstad, tussen Amsterdam en Den Haag op locatie, buiten en online" at bounding box center [405, 233] width 411 height 35
drag, startPoint x: 494, startPoint y: 224, endPoint x: 483, endPoint y: 241, distance: 19.6
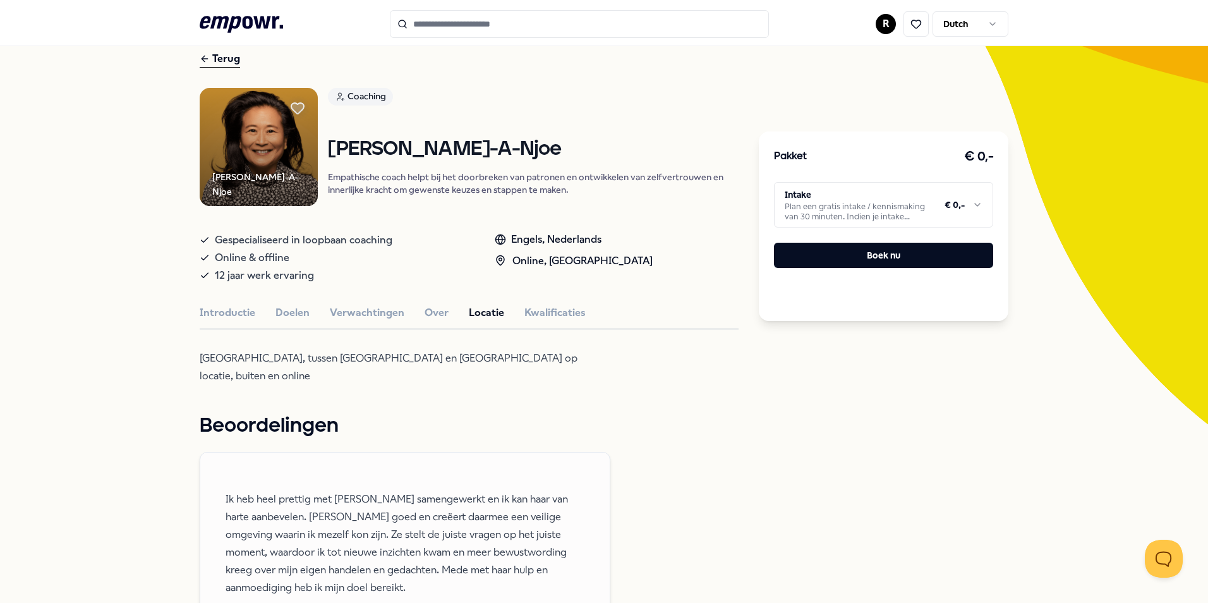
scroll to position [32, 0]
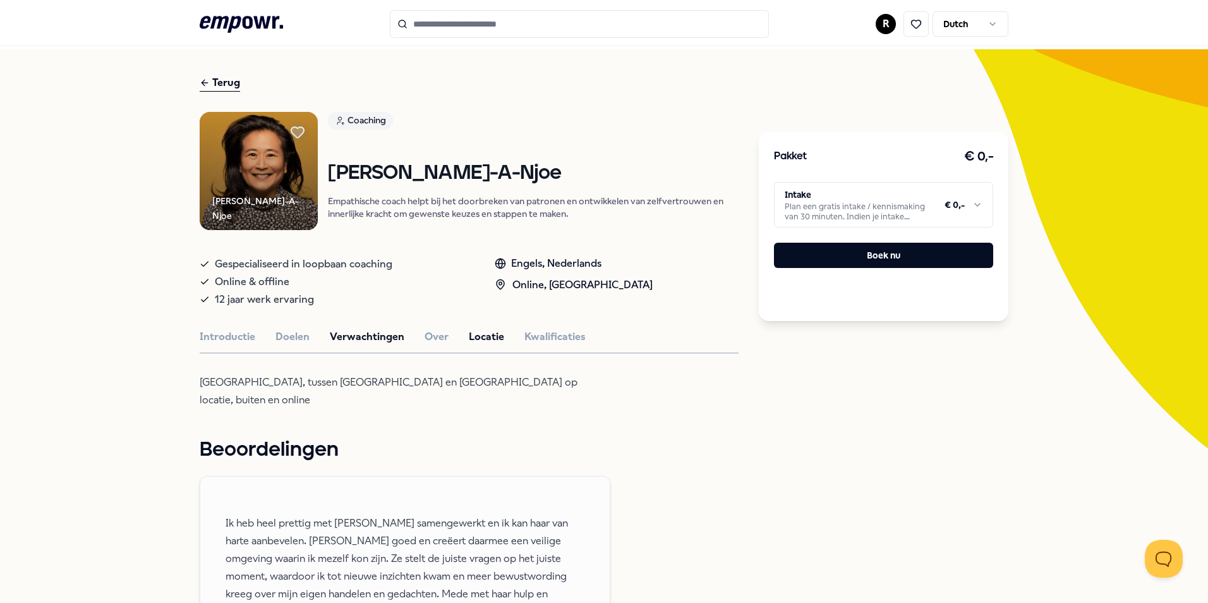
click at [368, 337] on button "Verwachtingen" at bounding box center [367, 336] width 75 height 16
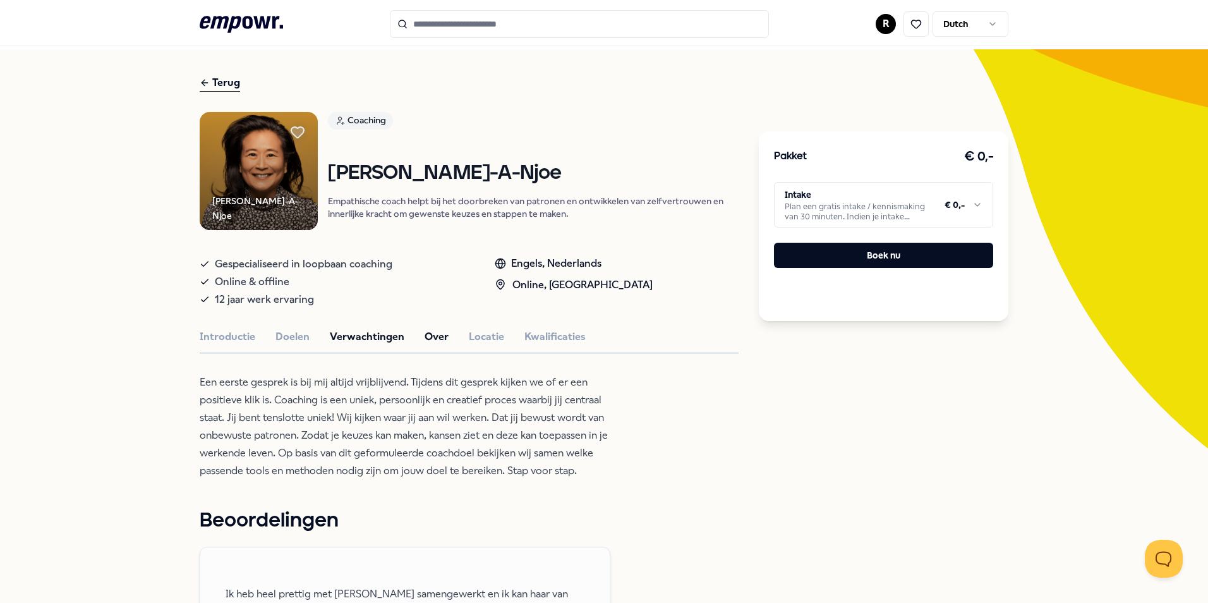
click at [416, 333] on div "Introductie Doelen Verwachtingen Over Locatie Kwalificaties" at bounding box center [469, 336] width 539 height 16
click at [425, 337] on button "Over" at bounding box center [436, 336] width 24 height 16
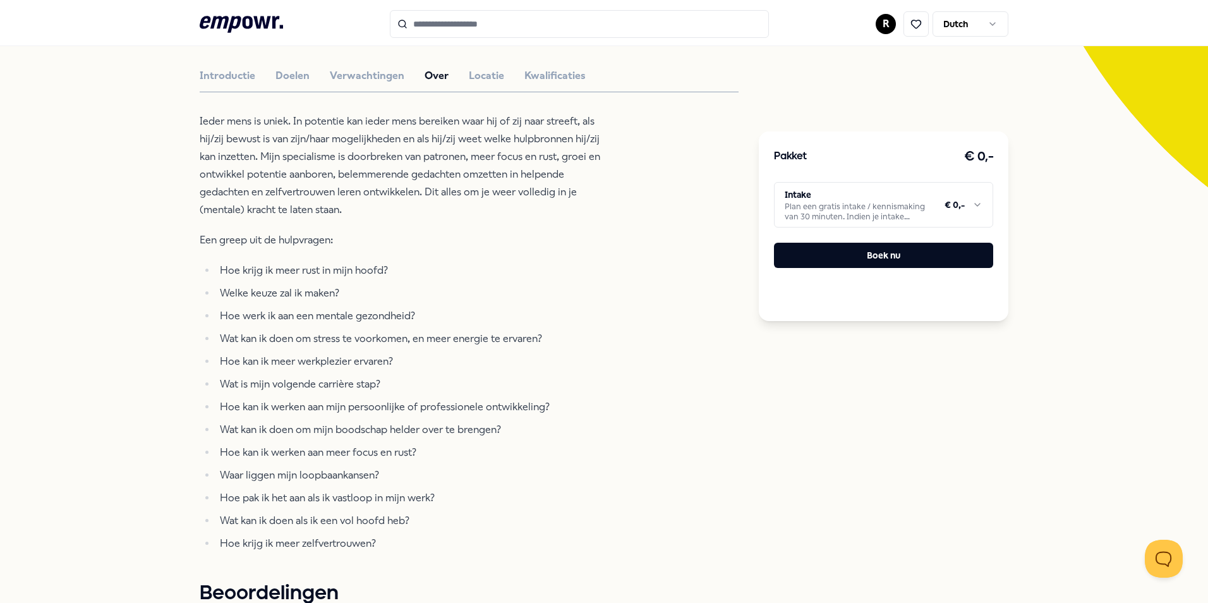
scroll to position [411, 0]
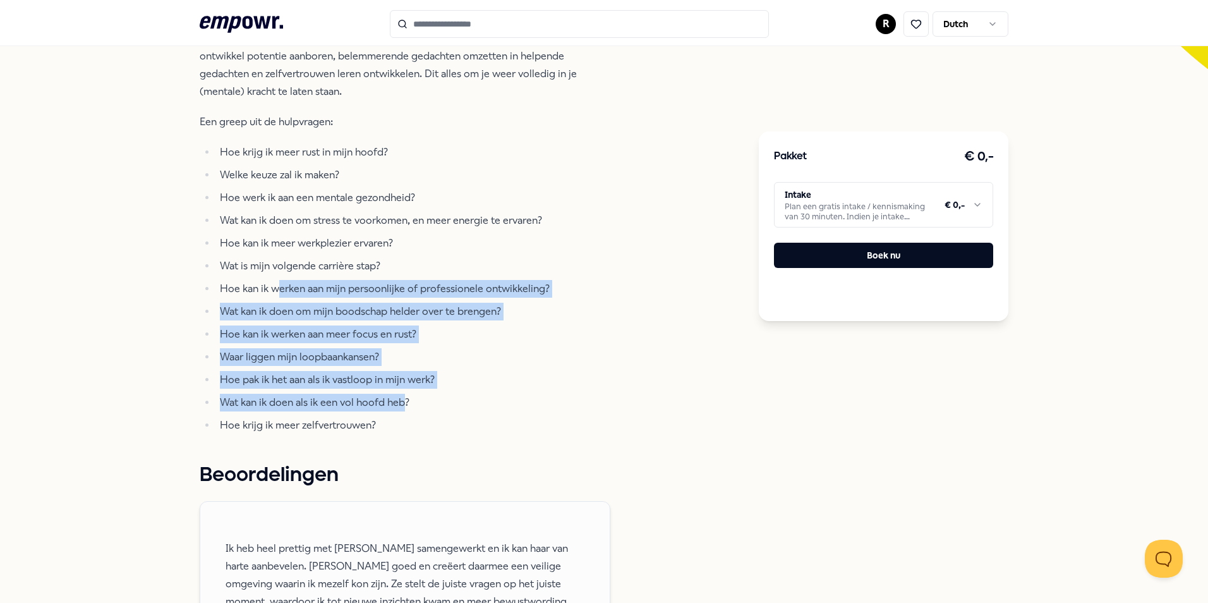
drag, startPoint x: 324, startPoint y: 285, endPoint x: 397, endPoint y: 392, distance: 129.6
click at [397, 392] on ul "Hoe krijg ik meer rust in mijn hoofd? Welke keuze zal ik maken? Hoe werk ik aan…" at bounding box center [405, 288] width 411 height 291
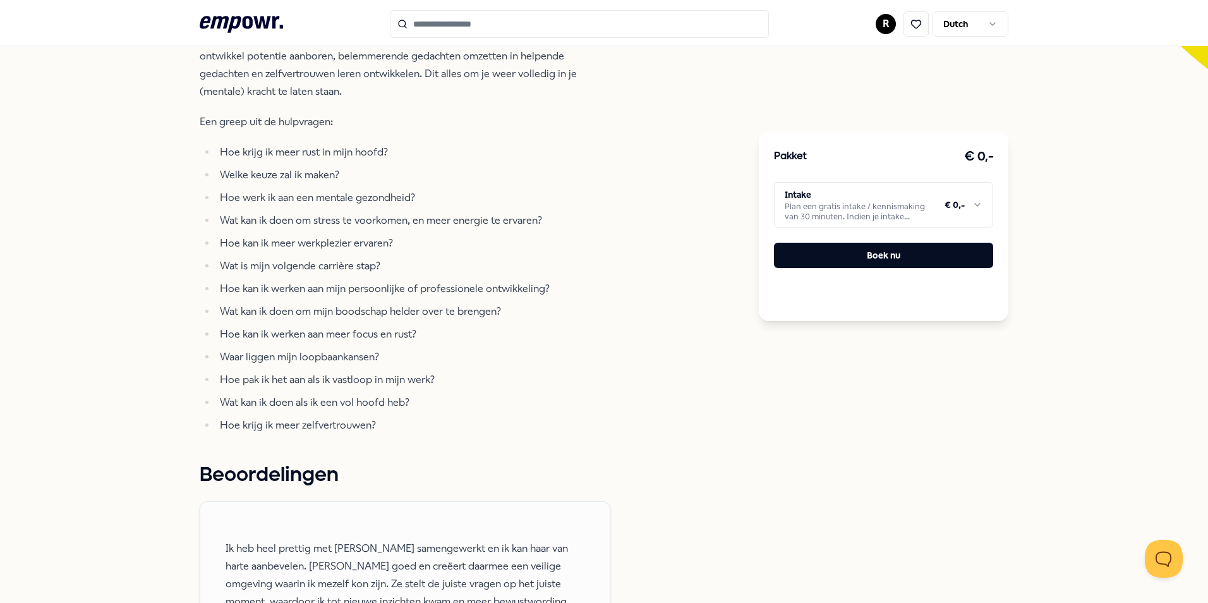
drag, startPoint x: 397, startPoint y: 392, endPoint x: 342, endPoint y: 425, distance: 64.0
click at [342, 425] on li "Hoe krijg ik meer zelfvertrouwen?" at bounding box center [413, 425] width 394 height 18
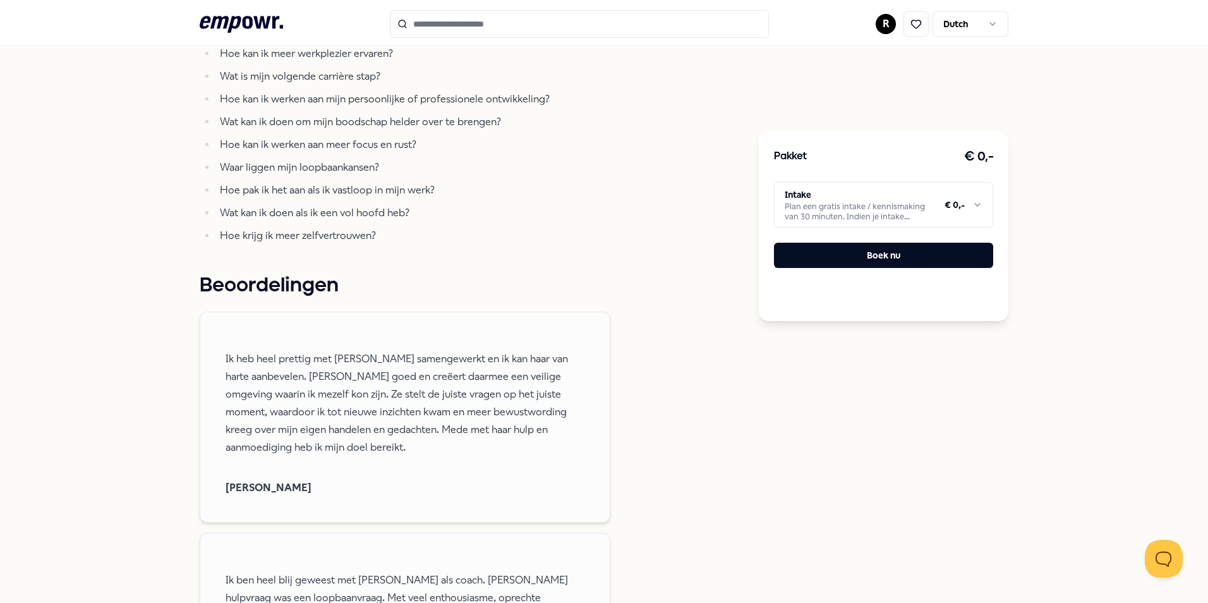
scroll to position [980, 0]
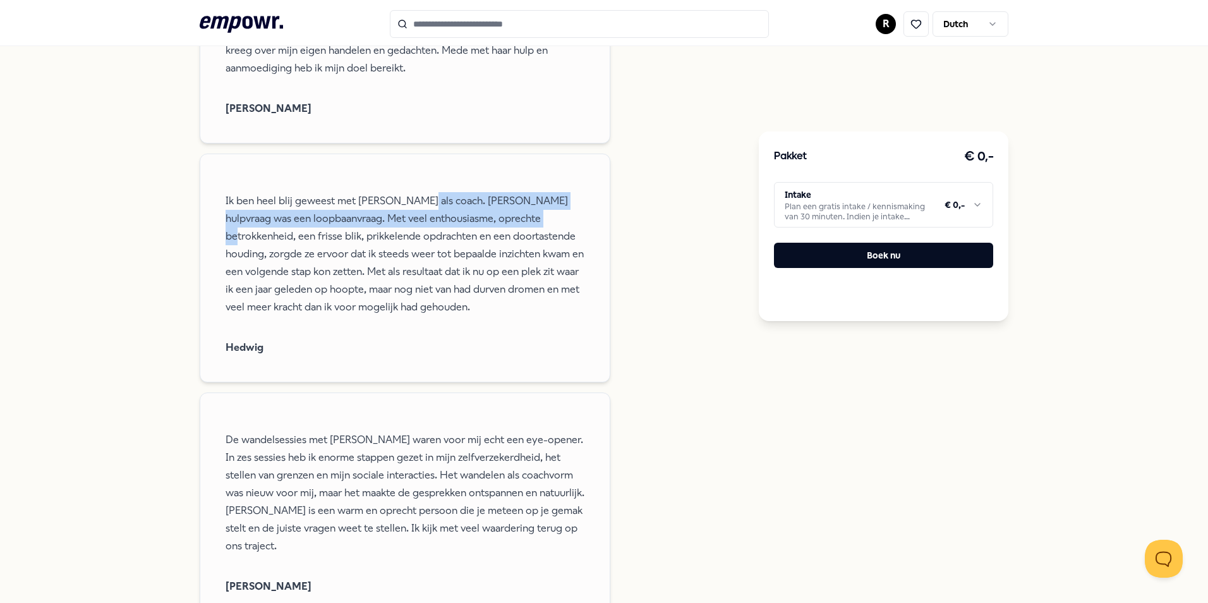
drag, startPoint x: 417, startPoint y: 203, endPoint x: 544, endPoint y: 213, distance: 127.3
click at [544, 213] on p "Ik ben heel blij geweest met [PERSON_NAME] als coach. [PERSON_NAME] hulpvraag w…" at bounding box center [405, 254] width 359 height 124
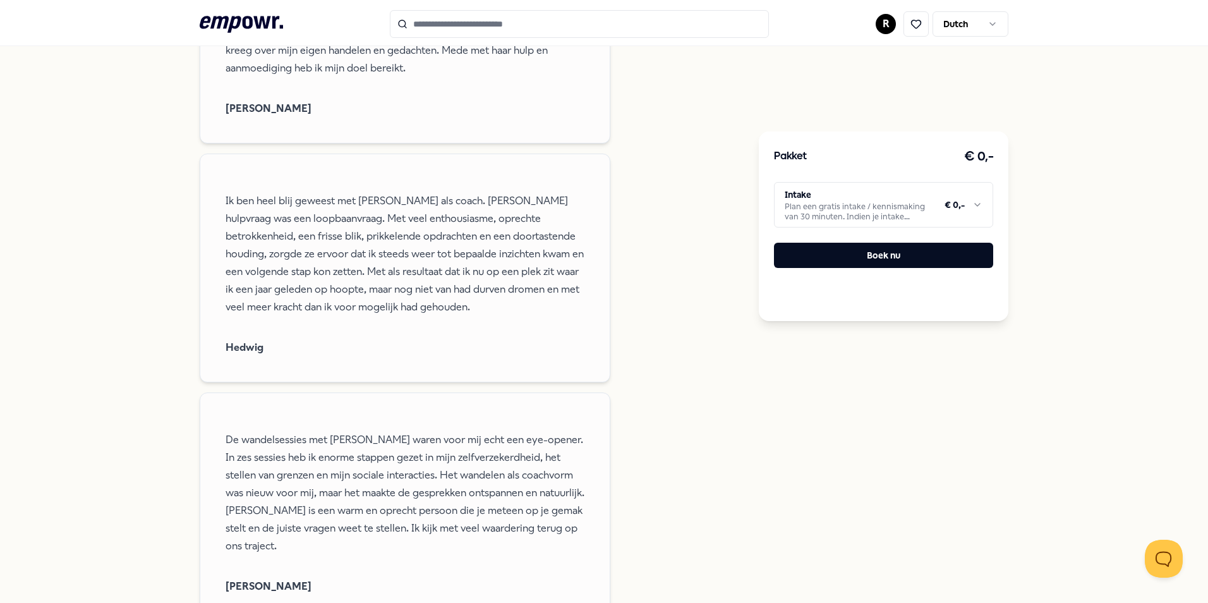
drag, startPoint x: 544, startPoint y: 213, endPoint x: 370, endPoint y: 254, distance: 179.1
click at [371, 254] on p "Ik ben heel blij geweest met [PERSON_NAME] als coach. [PERSON_NAME] hulpvraag w…" at bounding box center [405, 254] width 359 height 124
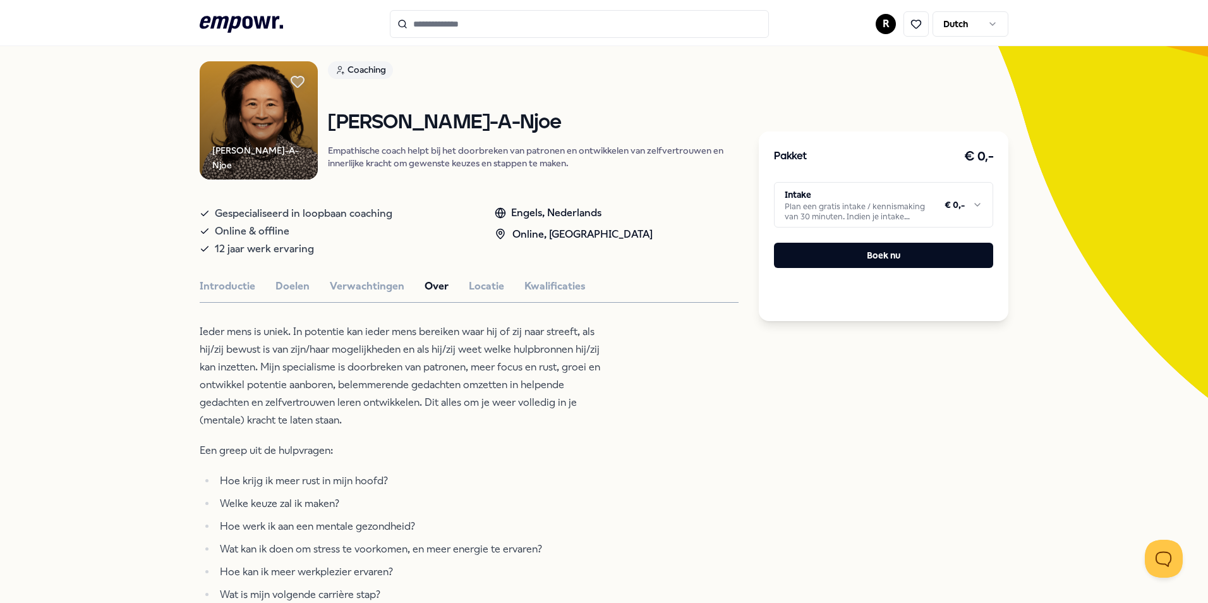
scroll to position [0, 0]
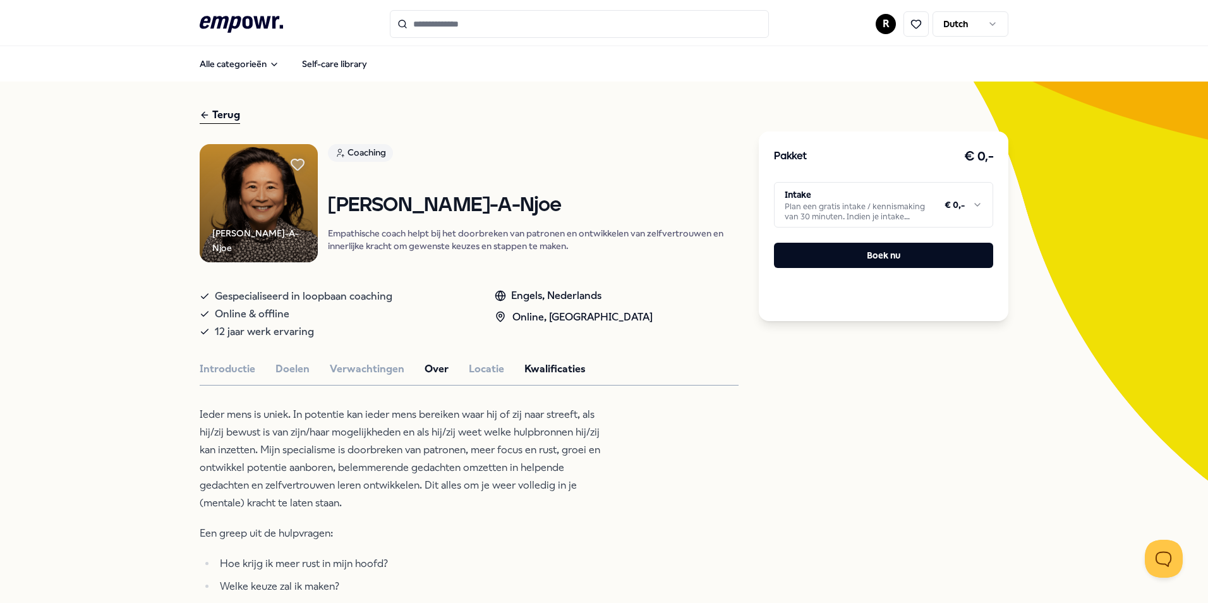
click at [559, 369] on button "Kwalificaties" at bounding box center [554, 369] width 61 height 16
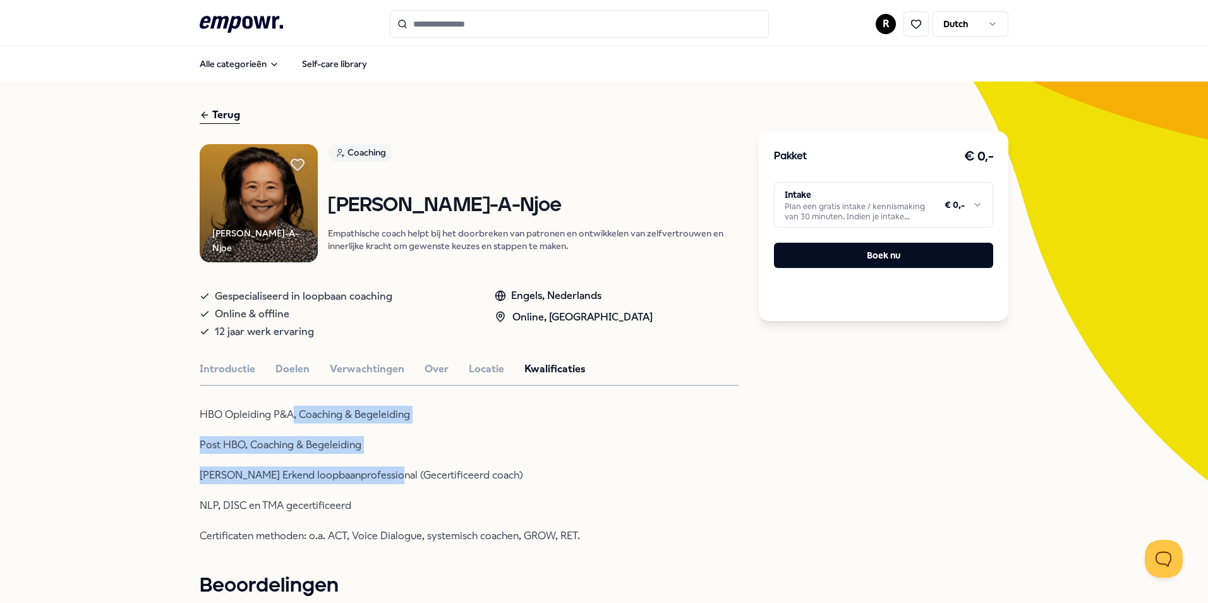
drag, startPoint x: 287, startPoint y: 414, endPoint x: 384, endPoint y: 466, distance: 109.4
click at [384, 466] on div "HBO Opleiding P&A, Coaching & Begeleiding Post HBO, Coaching & Begeleiding Nolo…" at bounding box center [405, 475] width 411 height 139
drag, startPoint x: 384, startPoint y: 466, endPoint x: 328, endPoint y: 473, distance: 56.7
click at [330, 474] on p "[PERSON_NAME] Erkend loopbaanprofessional (Gecertificeerd coach)" at bounding box center [405, 475] width 411 height 18
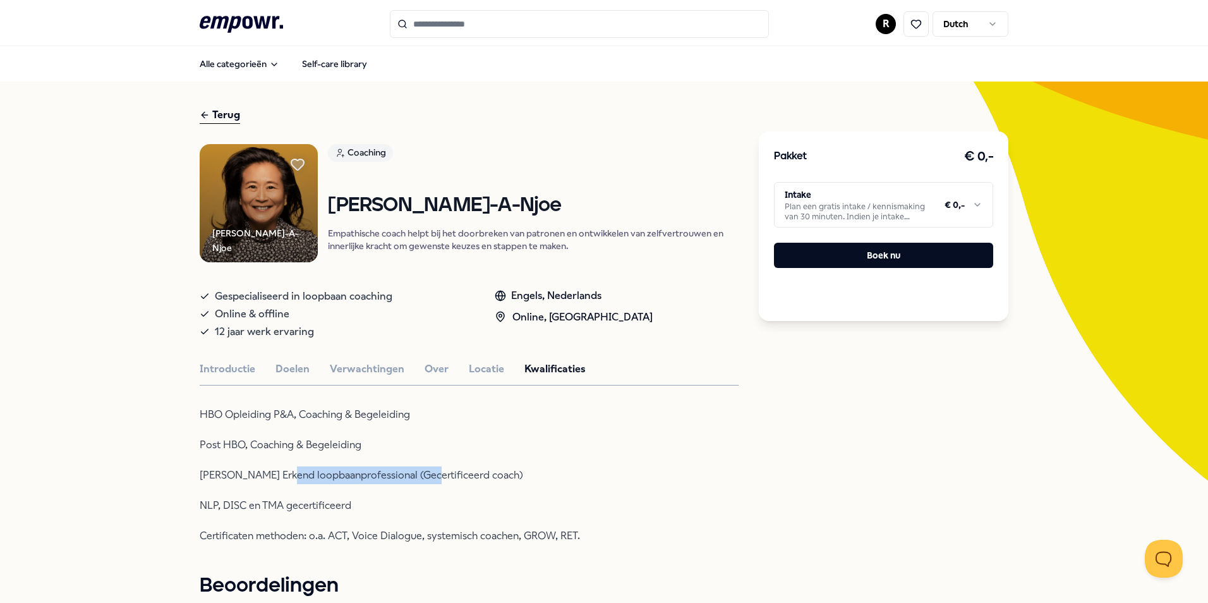
drag, startPoint x: 283, startPoint y: 476, endPoint x: 418, endPoint y: 475, distance: 135.2
click at [418, 475] on p "[PERSON_NAME] Erkend loopbaanprofessional (Gecertificeerd coach)" at bounding box center [405, 475] width 411 height 18
drag, startPoint x: 418, startPoint y: 475, endPoint x: 485, endPoint y: 481, distance: 67.3
click at [485, 481] on p "[PERSON_NAME] Erkend loopbaanprofessional (Gecertificeerd coach)" at bounding box center [405, 475] width 411 height 18
drag, startPoint x: 347, startPoint y: 505, endPoint x: 448, endPoint y: 504, distance: 101.1
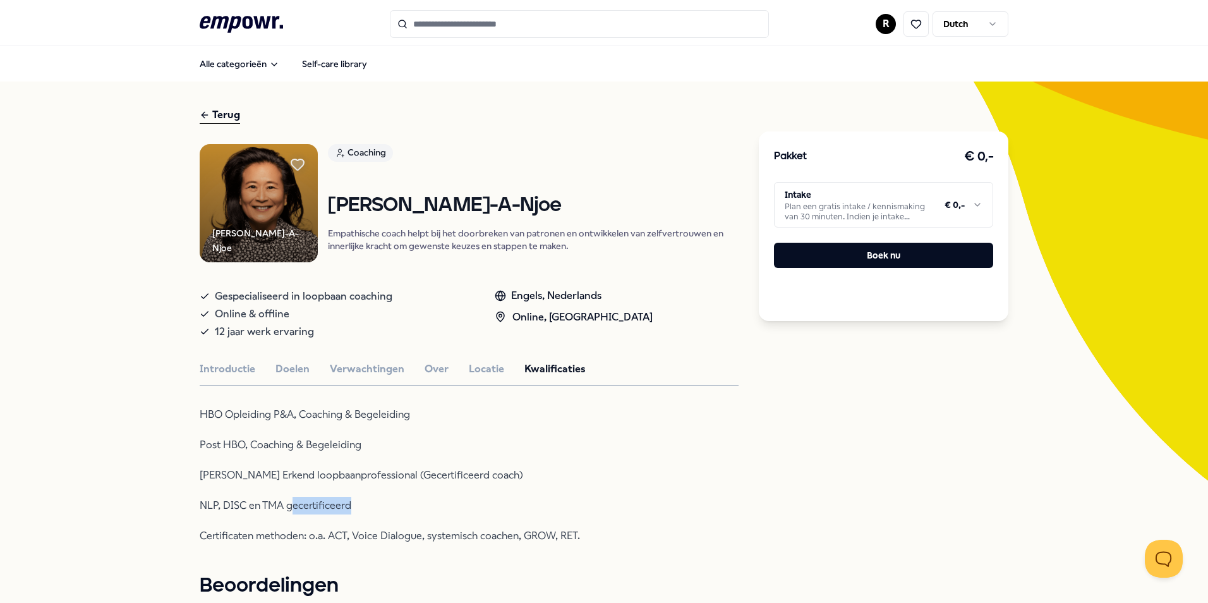
click at [448, 504] on p "NLP, DISC en TMA gecertificeerd" at bounding box center [405, 505] width 411 height 18
click at [451, 503] on p "NLP, DISC en TMA gecertificeerd" at bounding box center [405, 505] width 411 height 18
drag, startPoint x: 327, startPoint y: 204, endPoint x: 475, endPoint y: 207, distance: 147.8
click at [475, 207] on h1 "[PERSON_NAME]-A-Njoe" at bounding box center [533, 206] width 411 height 22
drag, startPoint x: 475, startPoint y: 207, endPoint x: 454, endPoint y: 210, distance: 21.2
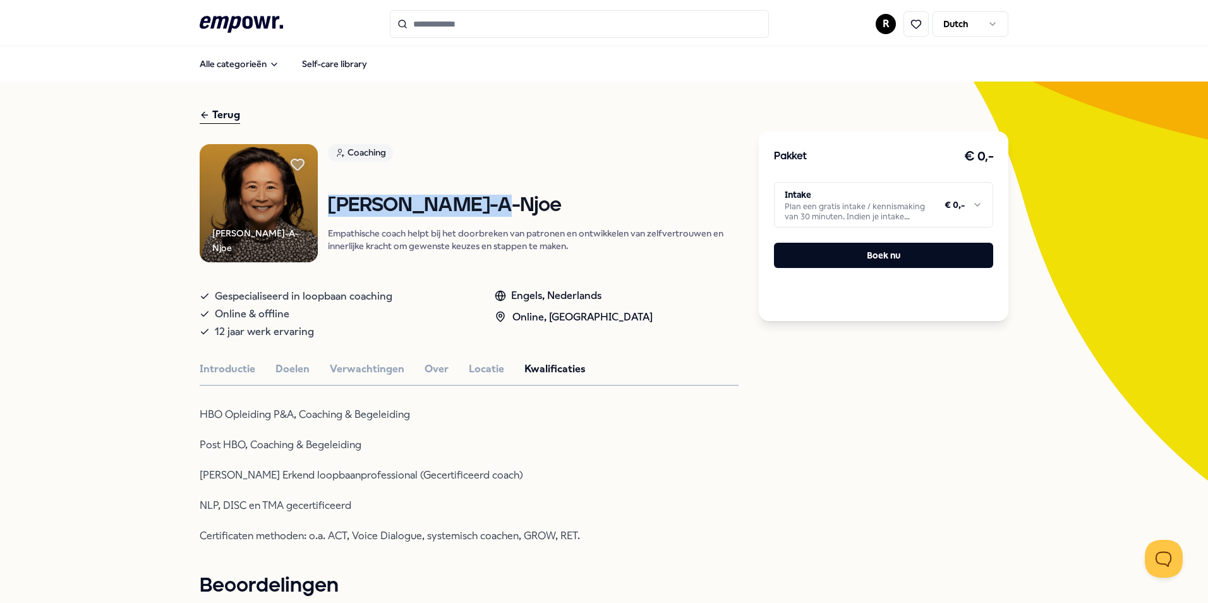
copy h1 "[PERSON_NAME]-A-Njoe"
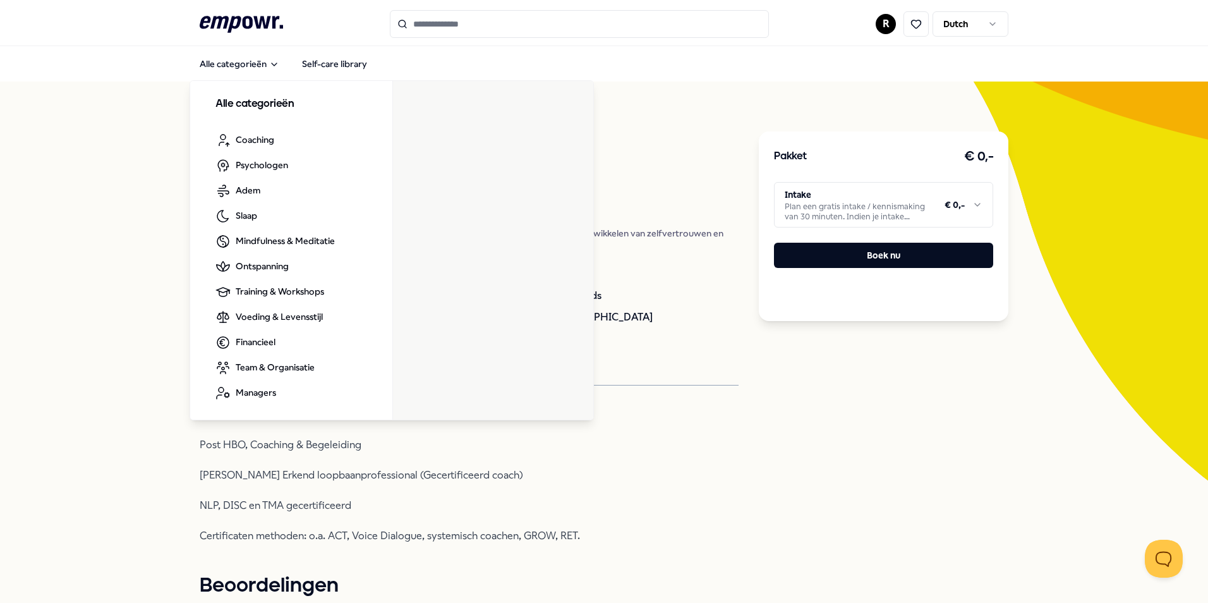
click at [470, 21] on input "Search for products, categories or subcategories" at bounding box center [579, 24] width 379 height 28
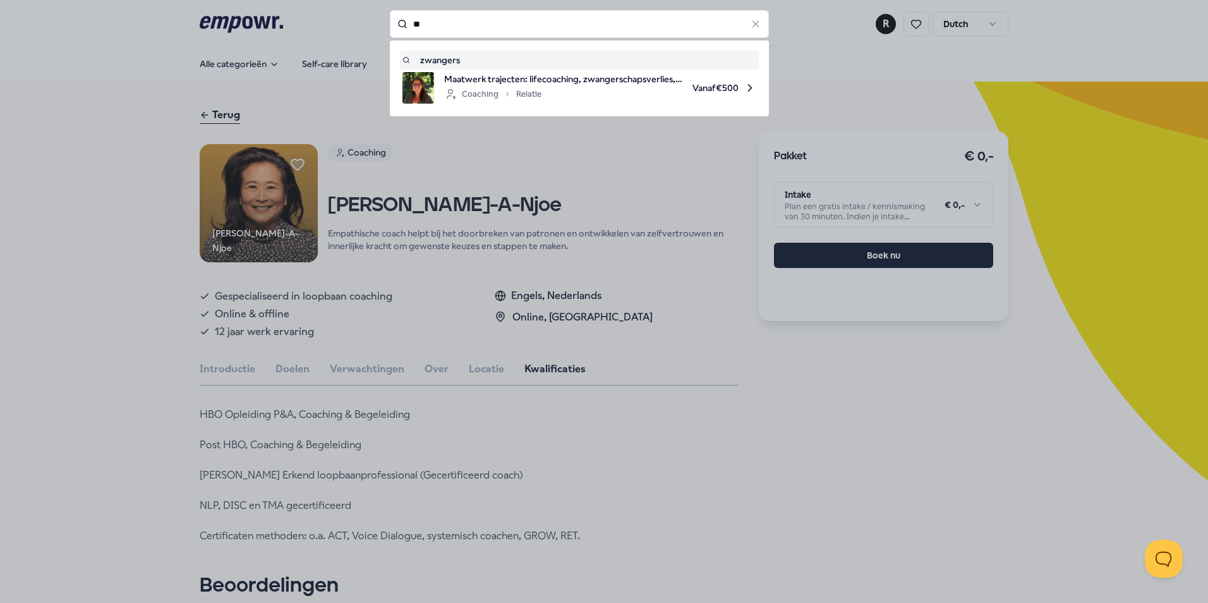
type input "*"
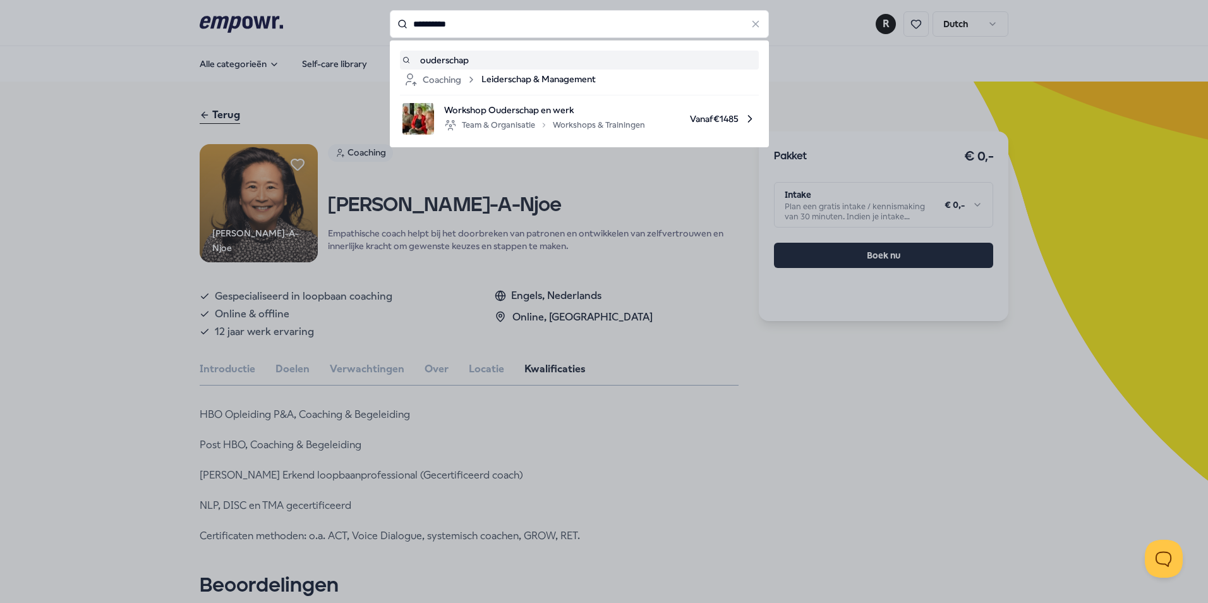
type input "**********"
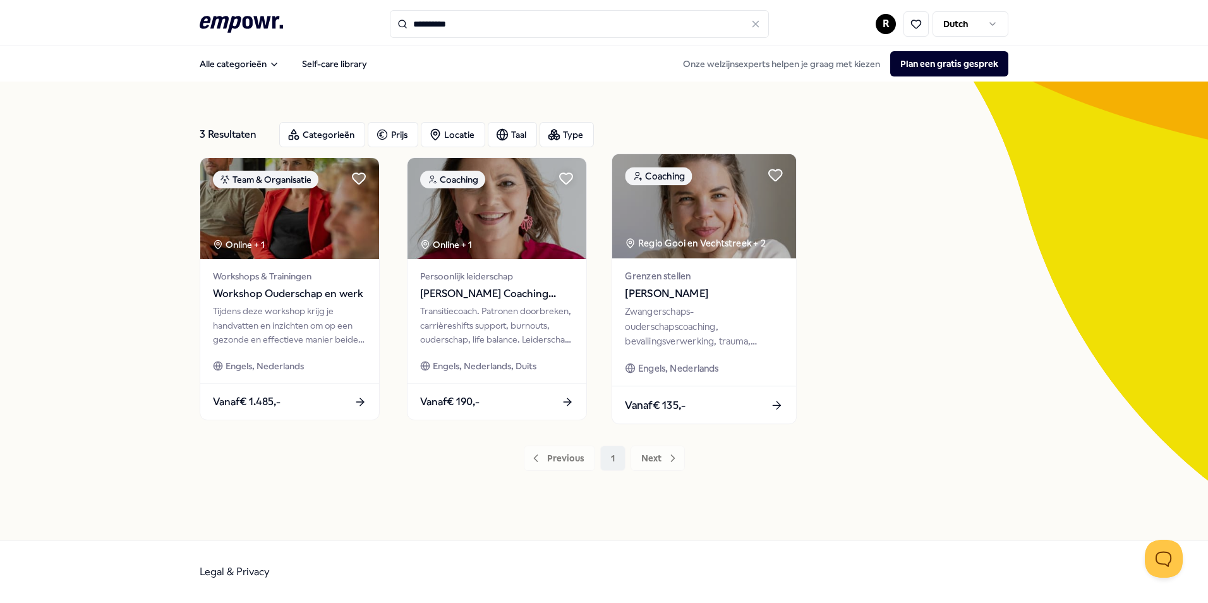
click at [737, 315] on div "Zwangerschaps- ouderschapscoaching, bevallingsverwerking, trauma, (prik)angst &…" at bounding box center [704, 326] width 158 height 44
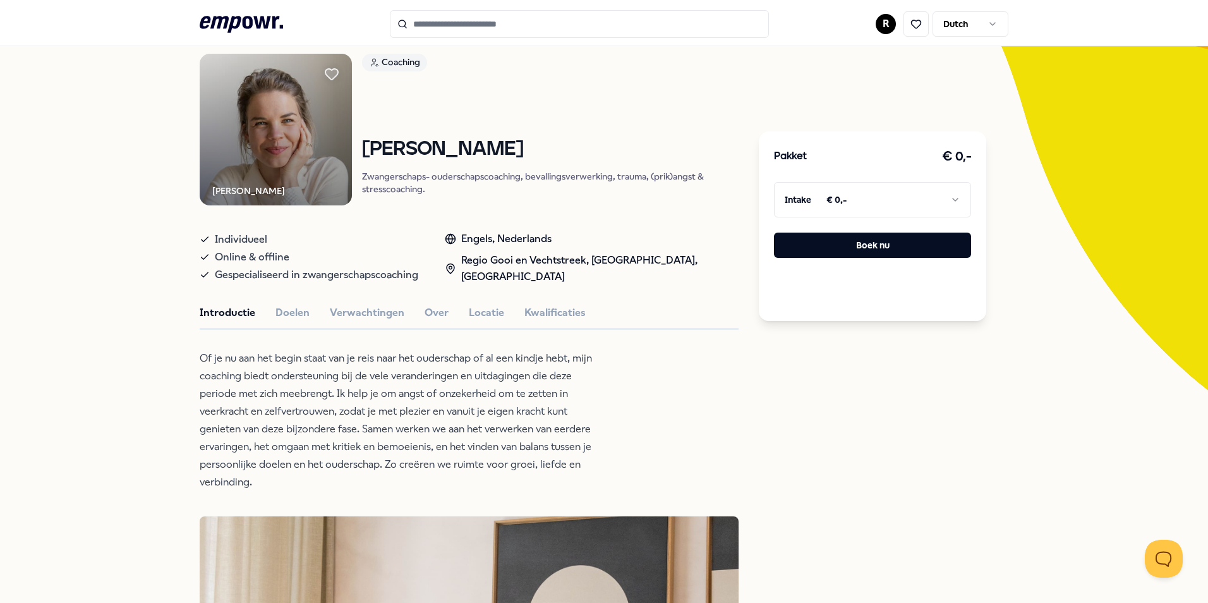
scroll to position [126, 0]
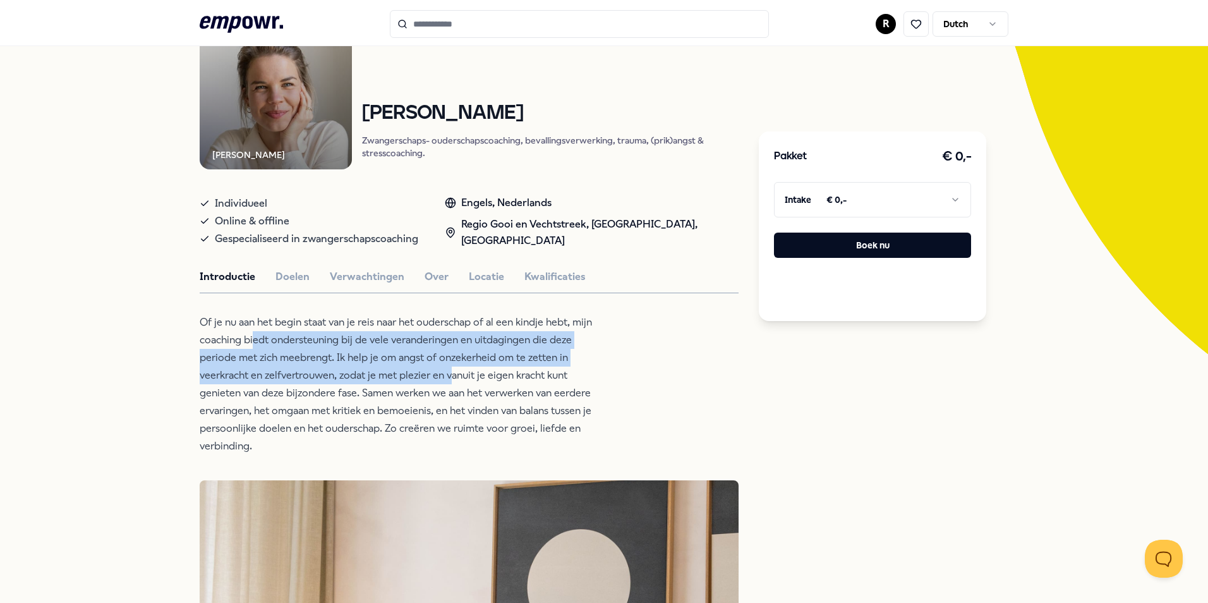
drag, startPoint x: 340, startPoint y: 335, endPoint x: 448, endPoint y: 366, distance: 112.5
click at [448, 366] on p "Of je nu aan het begin staat van je reis naar het ouderschap of al een kindje h…" at bounding box center [405, 383] width 411 height 141
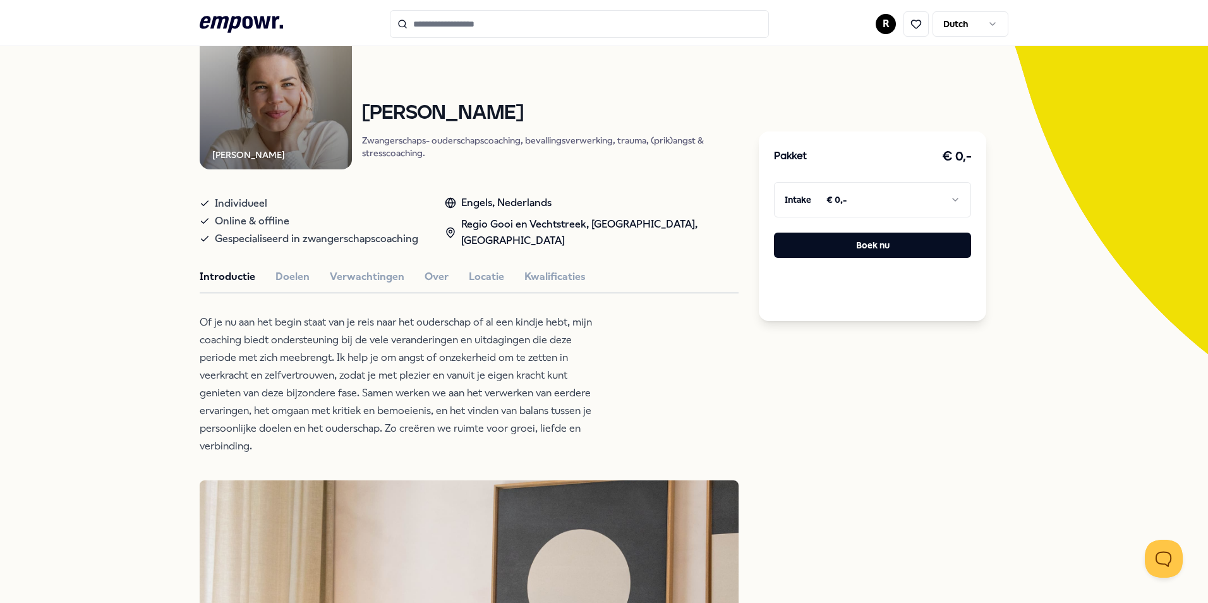
drag, startPoint x: 448, startPoint y: 366, endPoint x: 465, endPoint y: 380, distance: 21.6
click at [465, 380] on p "Of je nu aan het begin staat van je reis naar het ouderschap of al een kindje h…" at bounding box center [405, 383] width 411 height 141
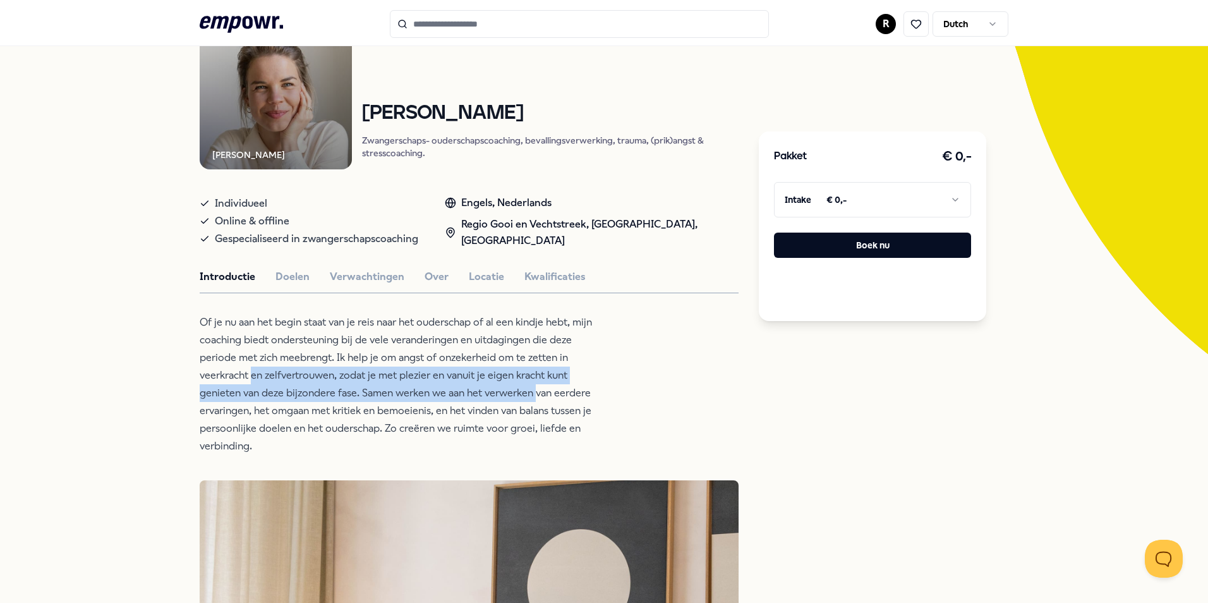
drag, startPoint x: 269, startPoint y: 375, endPoint x: 532, endPoint y: 385, distance: 262.9
click at [532, 385] on p "Of je nu aan het begin staat van je reis naar het ouderschap of al een kindje h…" at bounding box center [405, 383] width 411 height 141
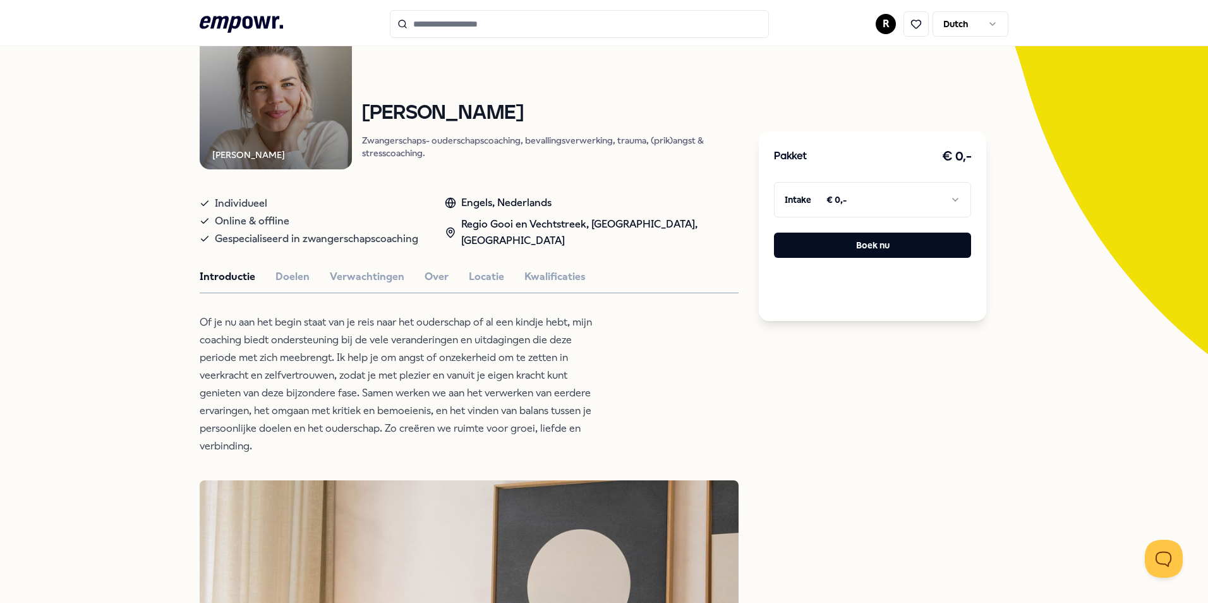
drag, startPoint x: 532, startPoint y: 385, endPoint x: 495, endPoint y: 414, distance: 47.6
click at [495, 414] on p "Of je nu aan het begin staat van je reis naar het ouderschap of al een kindje h…" at bounding box center [405, 383] width 411 height 141
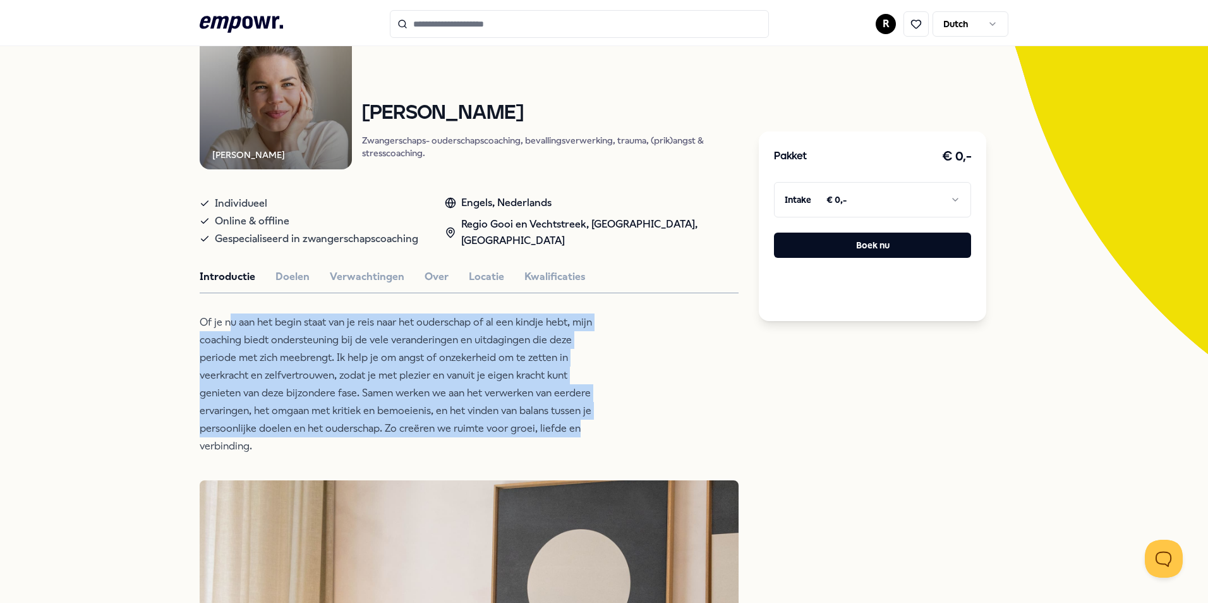
drag, startPoint x: 227, startPoint y: 328, endPoint x: 578, endPoint y: 431, distance: 365.4
click at [578, 431] on p "Of je nu aan het begin staat van je reis naar het ouderschap of al een kindje h…" at bounding box center [405, 383] width 411 height 141
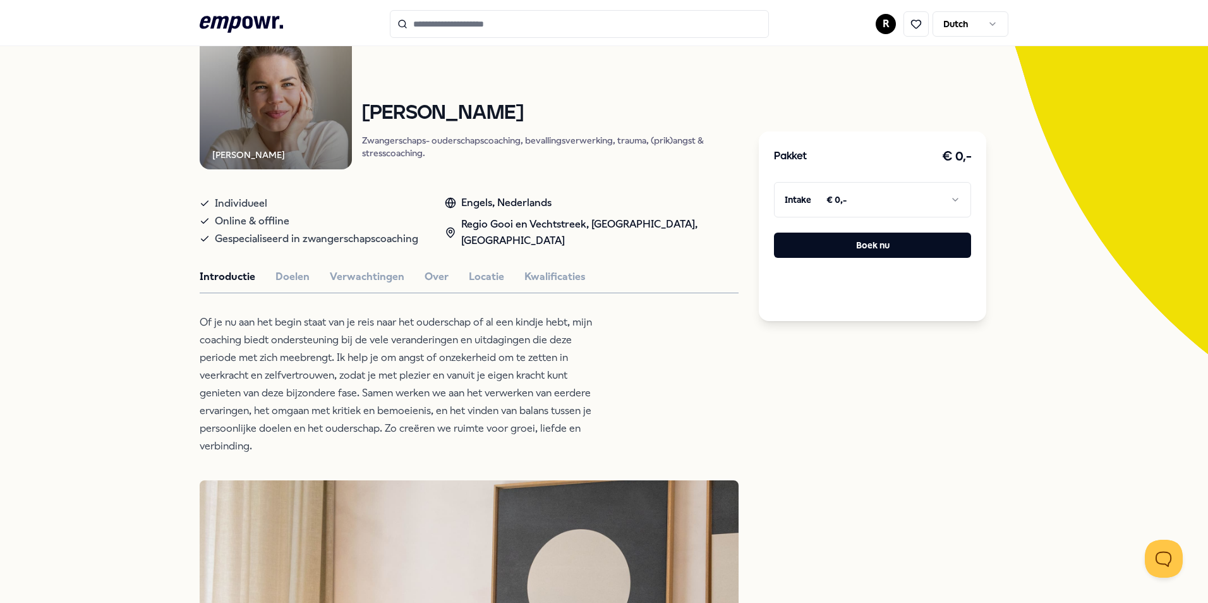
drag, startPoint x: 578, startPoint y: 431, endPoint x: 434, endPoint y: 447, distance: 144.8
click at [434, 447] on p "Of je nu aan het begin staat van je reis naar het ouderschap of al een kindje h…" at bounding box center [405, 383] width 411 height 141
type input "**********"
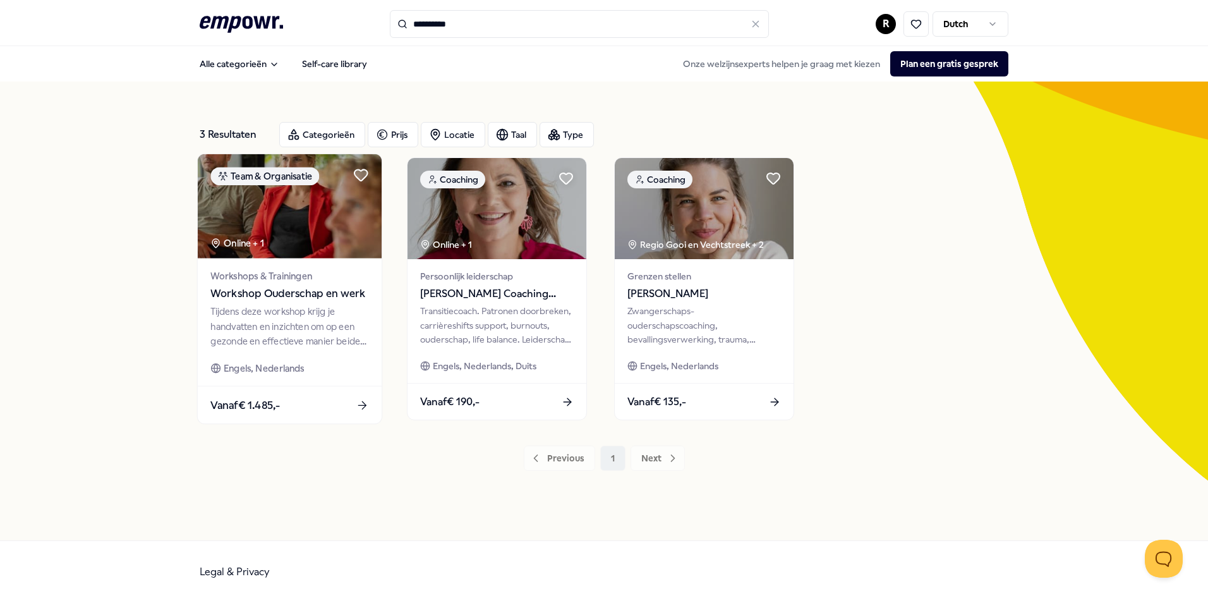
click at [339, 303] on div "Workshops & Trainingen Workshop Ouderschap en werk Tijdens deze workshop krijg …" at bounding box center [290, 322] width 184 height 128
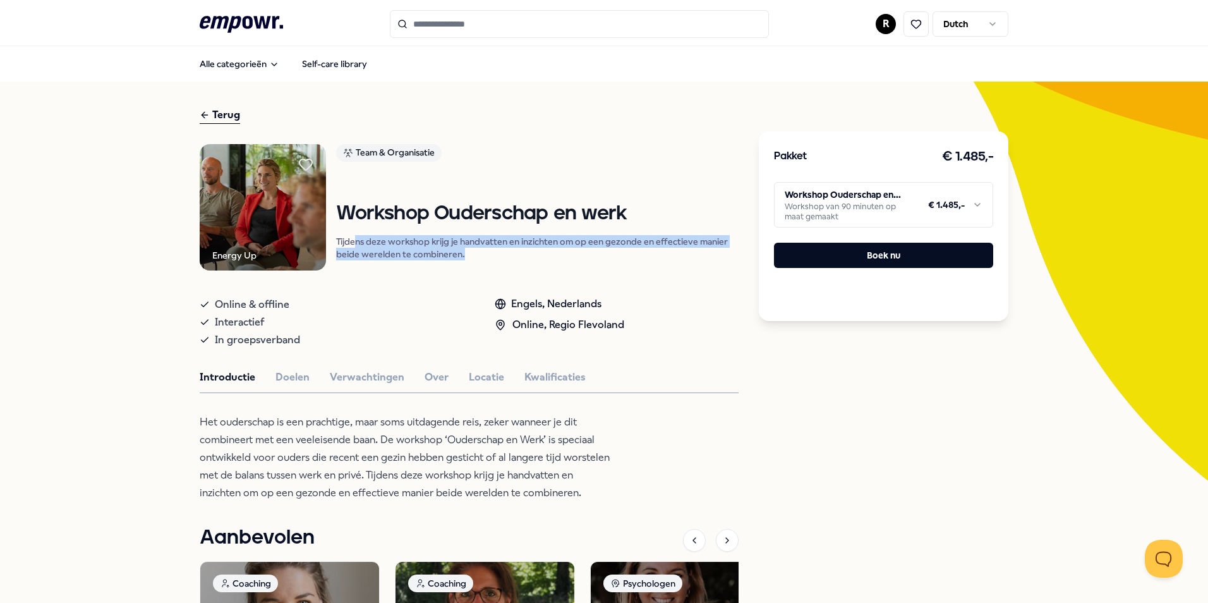
drag, startPoint x: 352, startPoint y: 244, endPoint x: 535, endPoint y: 255, distance: 182.9
click at [535, 255] on p "Tijdens deze workshop krijg je handvatten en inzichten om op een gezonde en eff…" at bounding box center [537, 247] width 402 height 25
click at [881, 204] on html ".empowr-logo_svg__cls-1{fill:#03032f} R Dutch Alle categorieën Self-care librar…" at bounding box center [604, 301] width 1208 height 603
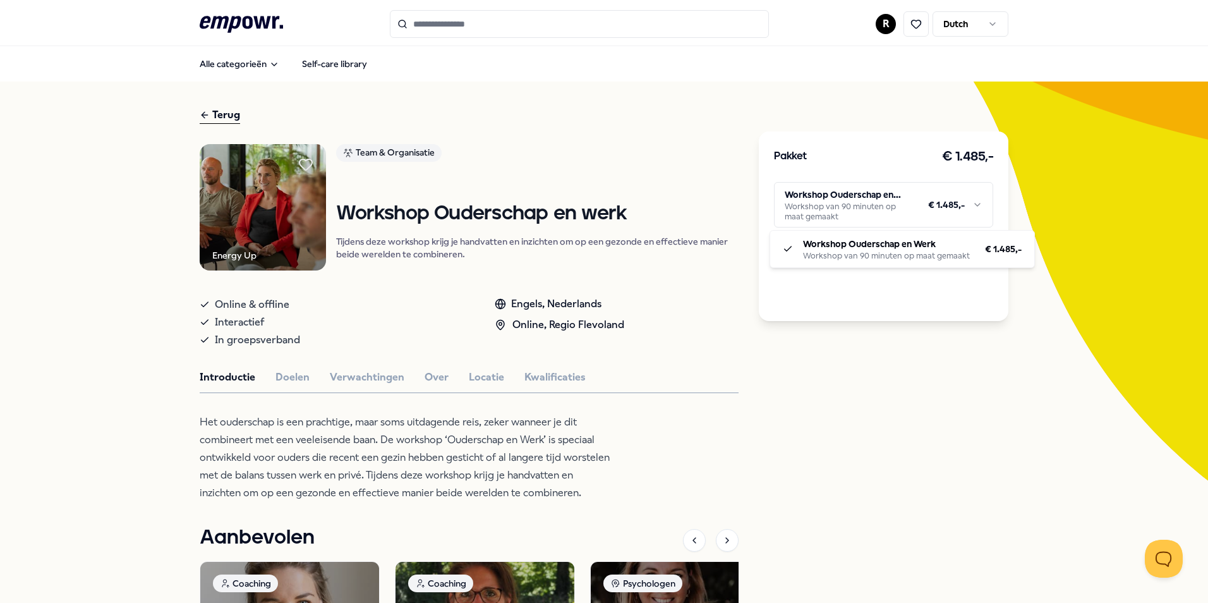
click at [889, 204] on html ".empowr-logo_svg__cls-1{fill:#03032f} R Dutch Alle categorieën Self-care librar…" at bounding box center [604, 301] width 1208 height 603
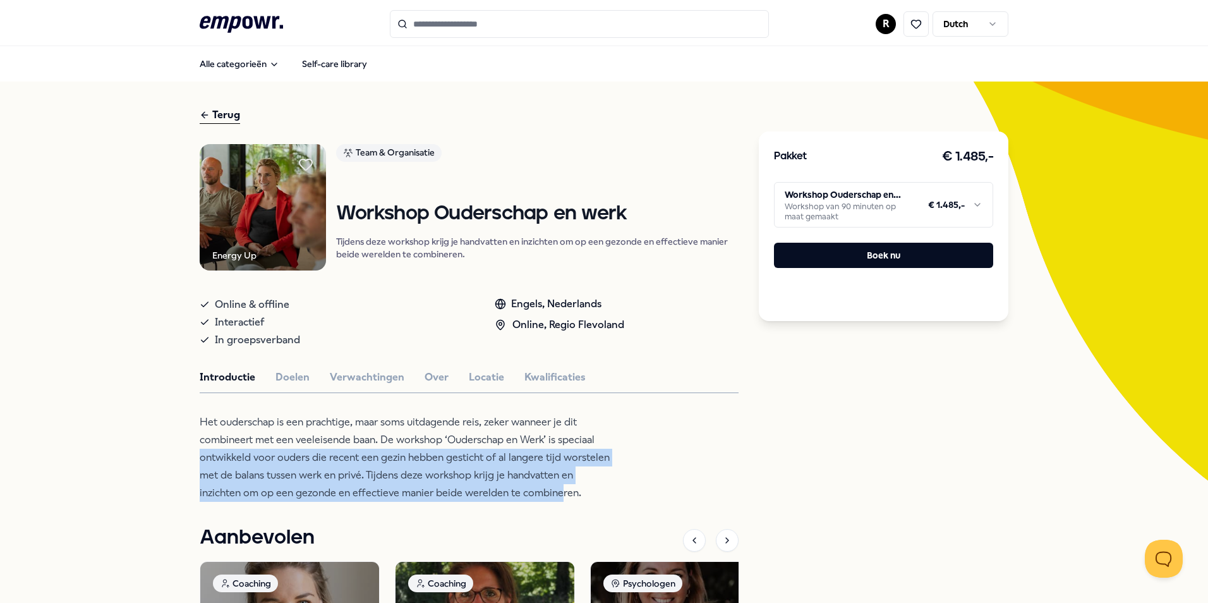
drag, startPoint x: 201, startPoint y: 454, endPoint x: 554, endPoint y: 496, distance: 355.1
click at [554, 496] on p "Het ouderschap is een prachtige, maar soms uitdagende reis, zeker wanneer je di…" at bounding box center [405, 457] width 411 height 88
drag, startPoint x: 554, startPoint y: 496, endPoint x: 392, endPoint y: 490, distance: 162.5
click at [392, 490] on p "Het ouderschap is een prachtige, maar soms uitdagende reis, zeker wanneer je di…" at bounding box center [405, 457] width 411 height 88
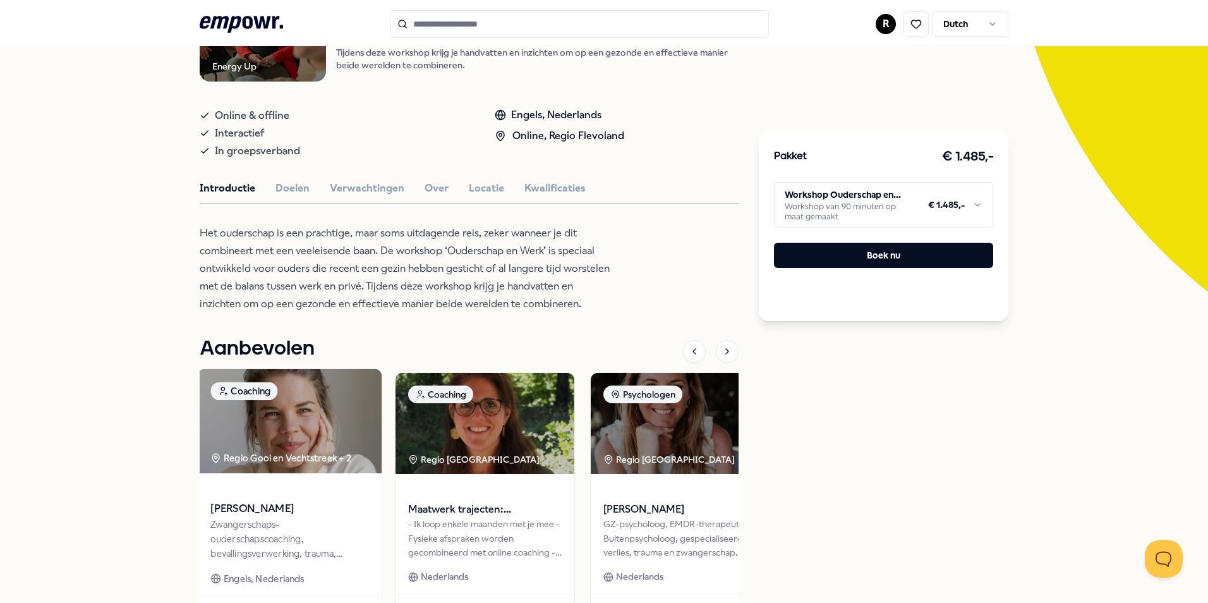
scroll to position [189, 0]
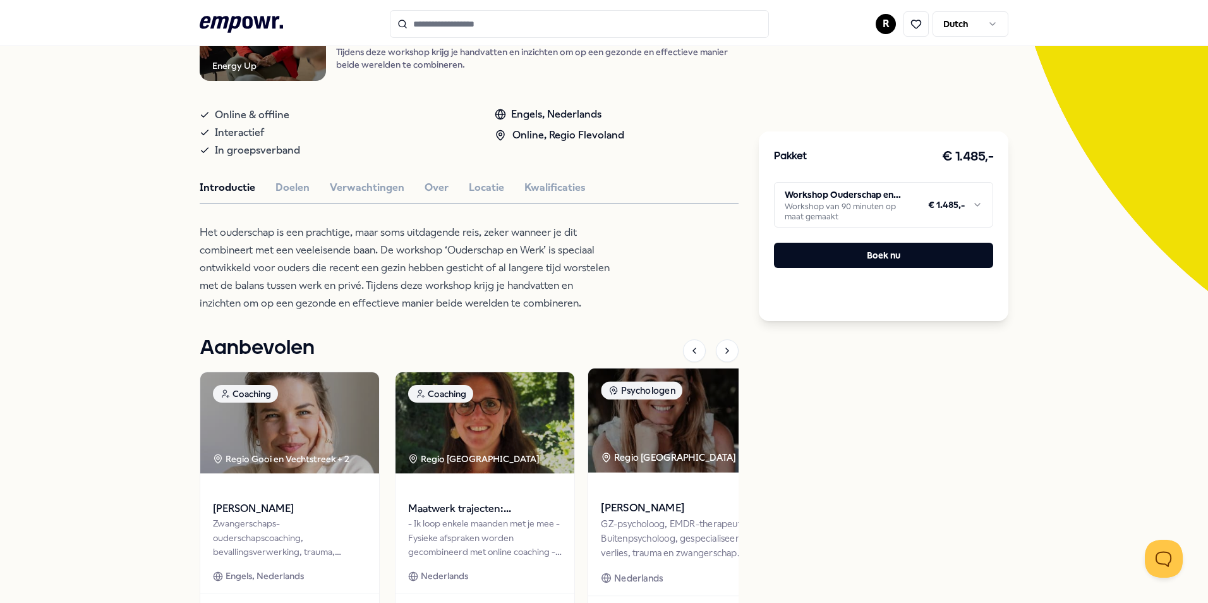
click at [679, 532] on div "GZ-psycholoog, EMDR-therapeut en Buitenpsycholoog, gespecialiseerd in verlies, …" at bounding box center [680, 539] width 158 height 44
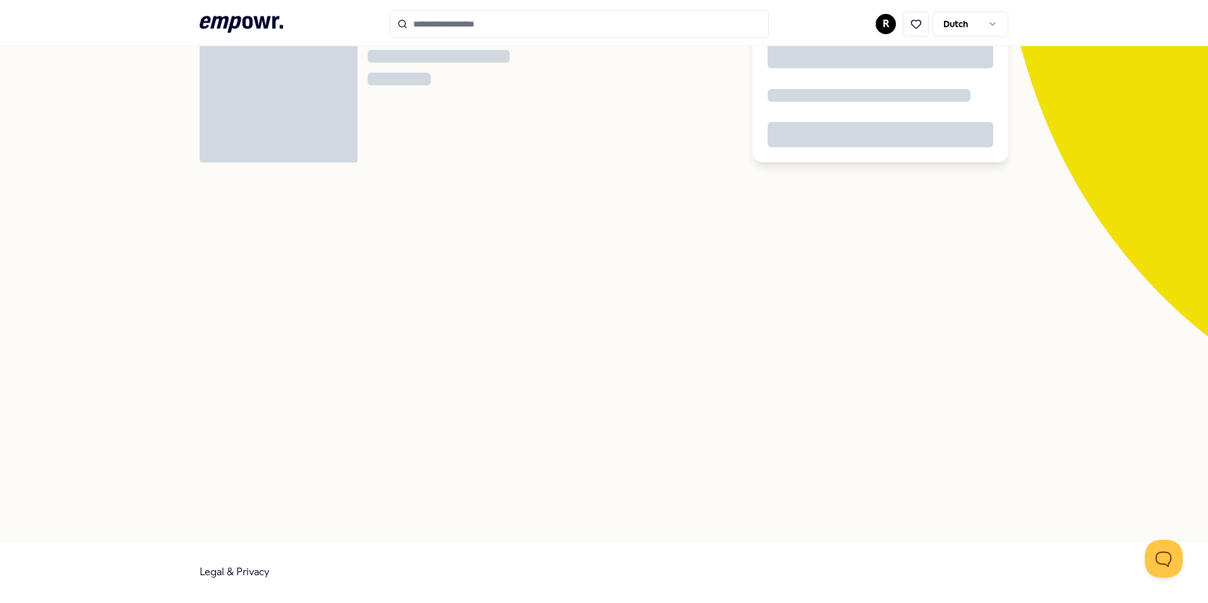
scroll to position [81, 0]
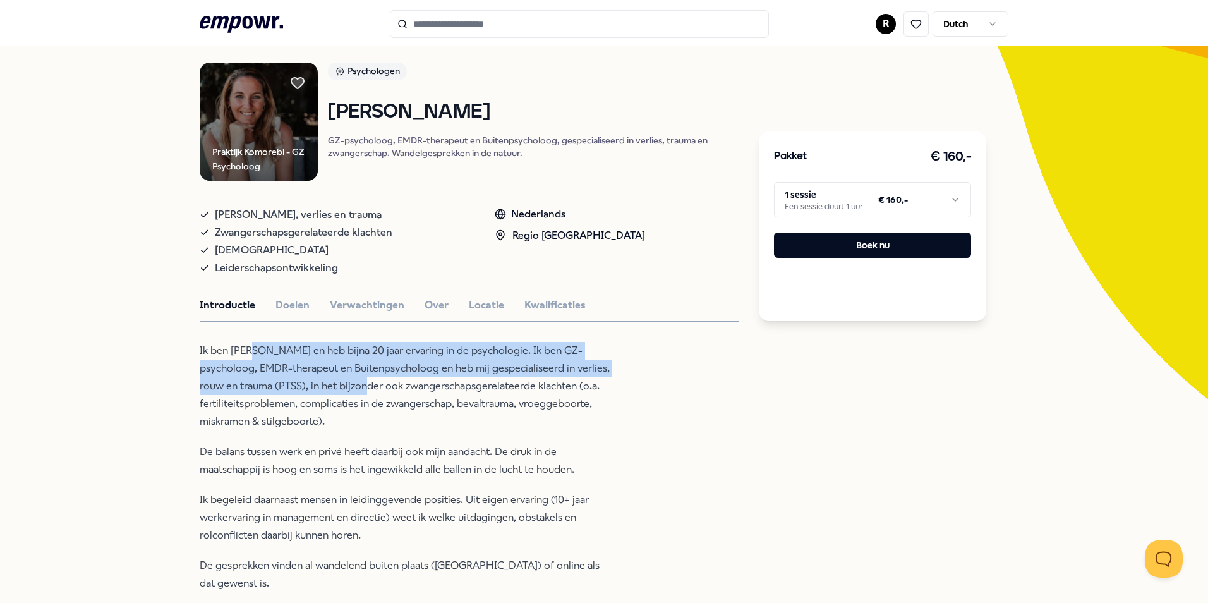
drag, startPoint x: 256, startPoint y: 354, endPoint x: 360, endPoint y: 376, distance: 106.1
click at [360, 376] on p "Ik ben Renee en heb bijna 20 jaar ervaring in de psychologie. Ik ben GZ-psychol…" at bounding box center [405, 386] width 411 height 88
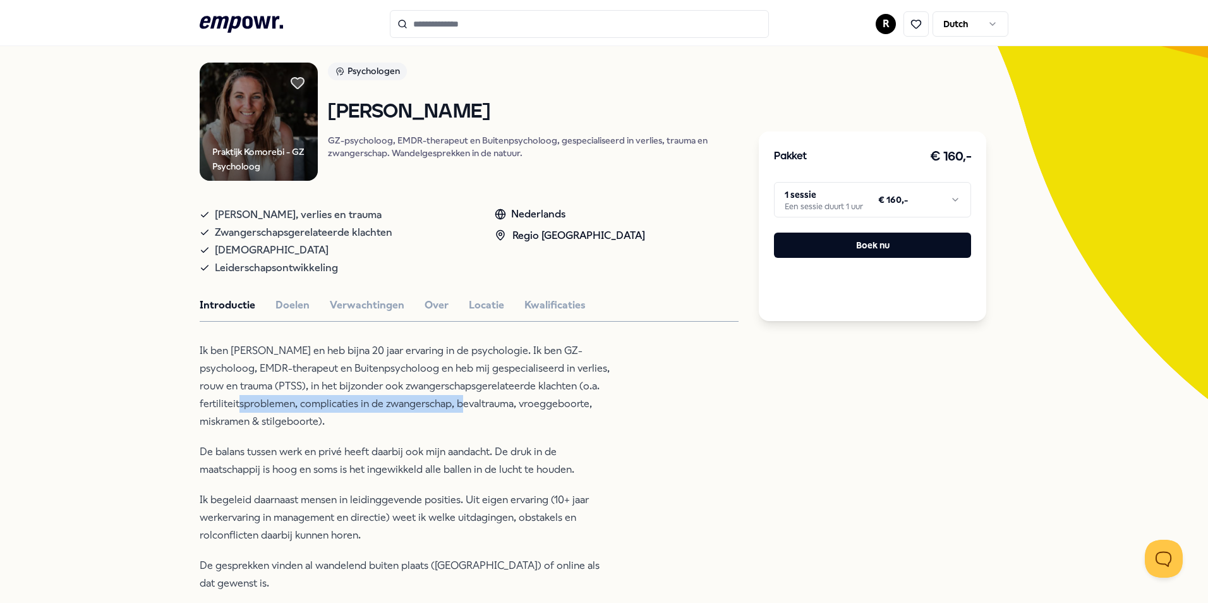
drag, startPoint x: 360, startPoint y: 376, endPoint x: 495, endPoint y: 404, distance: 137.3
click at [495, 404] on p "Ik ben Renee en heb bijna 20 jaar ervaring in de psychologie. Ik ben GZ-psychol…" at bounding box center [405, 386] width 411 height 88
drag, startPoint x: 495, startPoint y: 404, endPoint x: 434, endPoint y: 420, distance: 62.8
click at [436, 420] on p "Ik ben Renee en heb bijna 20 jaar ervaring in de psychologie. Ik ben GZ-psychol…" at bounding box center [405, 386] width 411 height 88
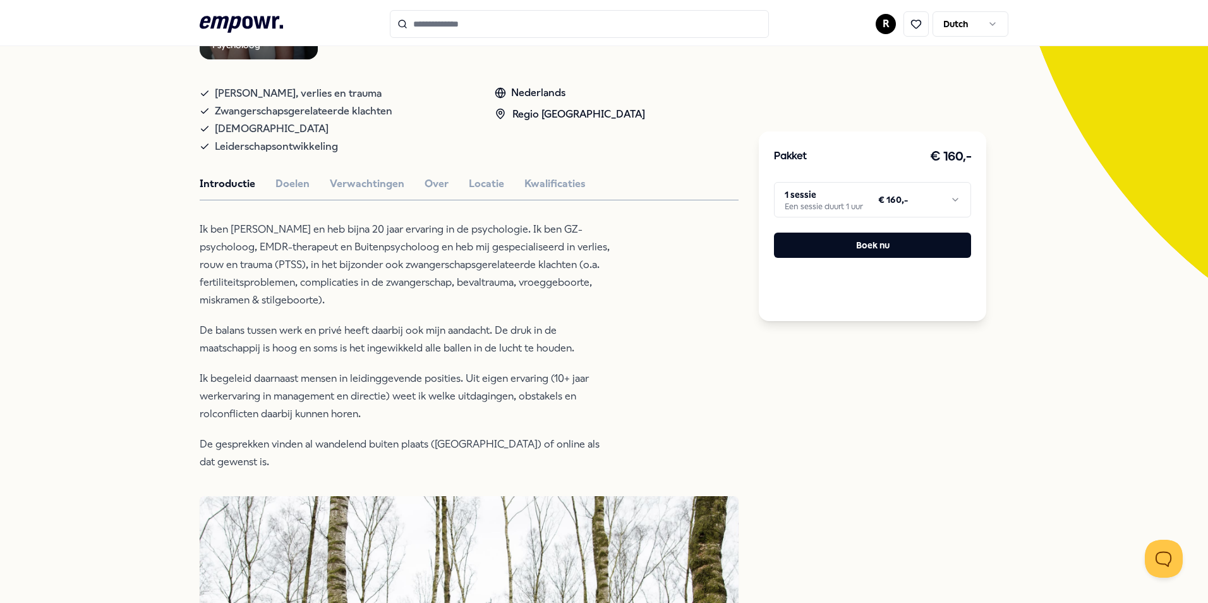
scroll to position [208, 0]
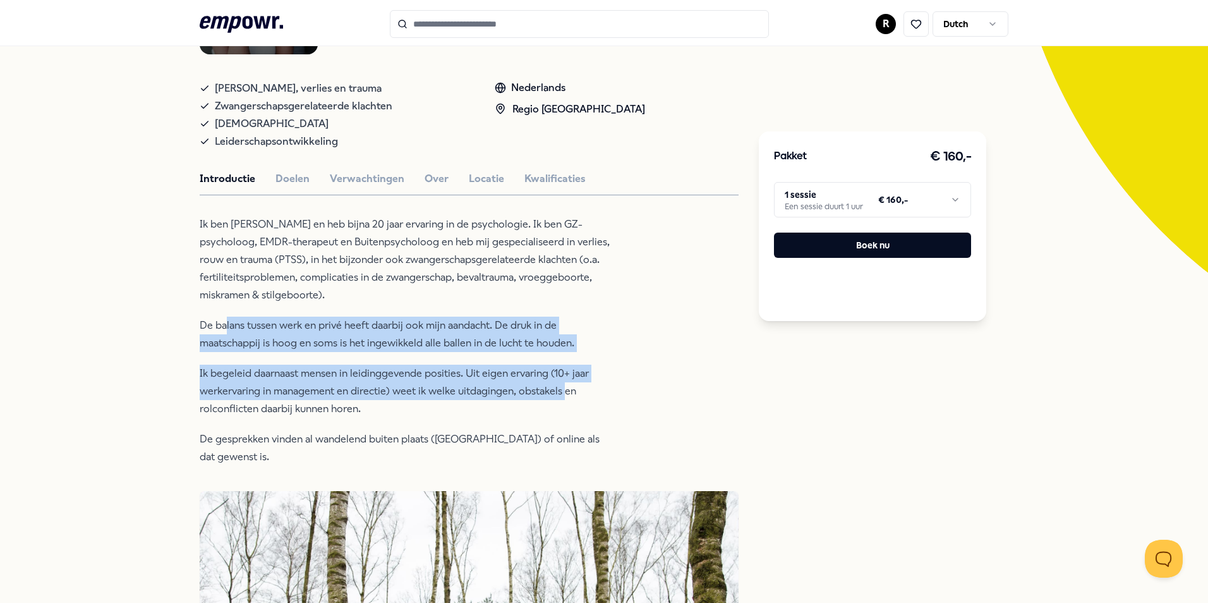
drag, startPoint x: 243, startPoint y: 329, endPoint x: 560, endPoint y: 383, distance: 322.2
click at [560, 383] on div "Ik ben Renee en heb bijna 20 jaar ervaring in de psychologie. Ik ben GZ-psychol…" at bounding box center [405, 340] width 411 height 250
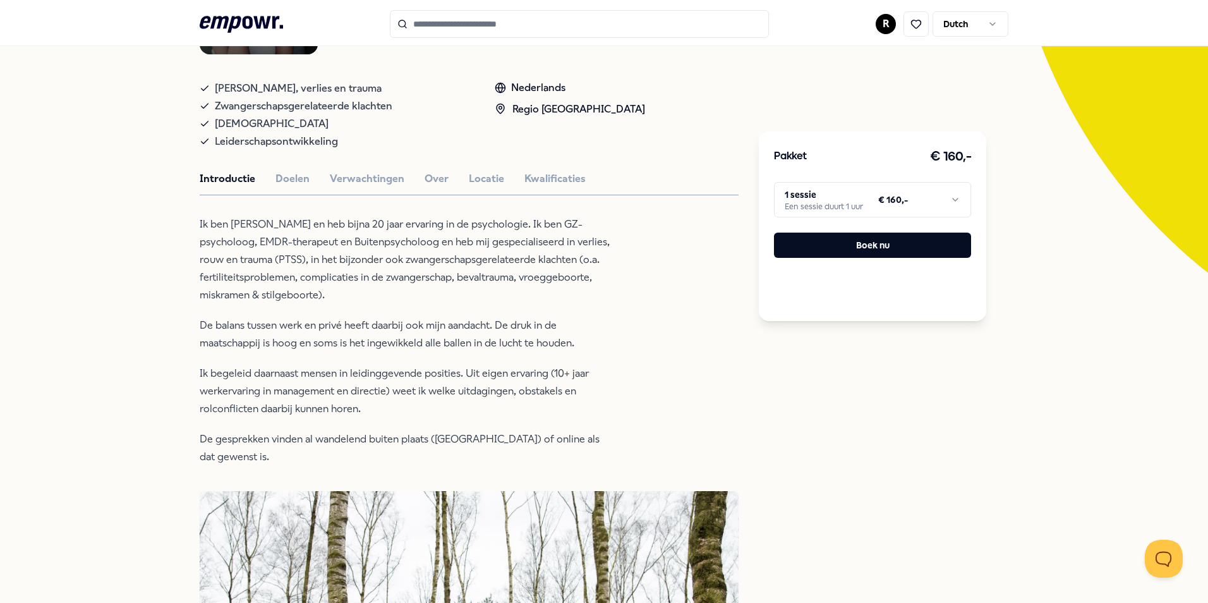
drag, startPoint x: 560, startPoint y: 383, endPoint x: 520, endPoint y: 406, distance: 46.7
click at [520, 406] on p "Ik begeleid daarnaast mensen in leidinggevende posities. Uit eigen ervaring (10…" at bounding box center [405, 390] width 411 height 53
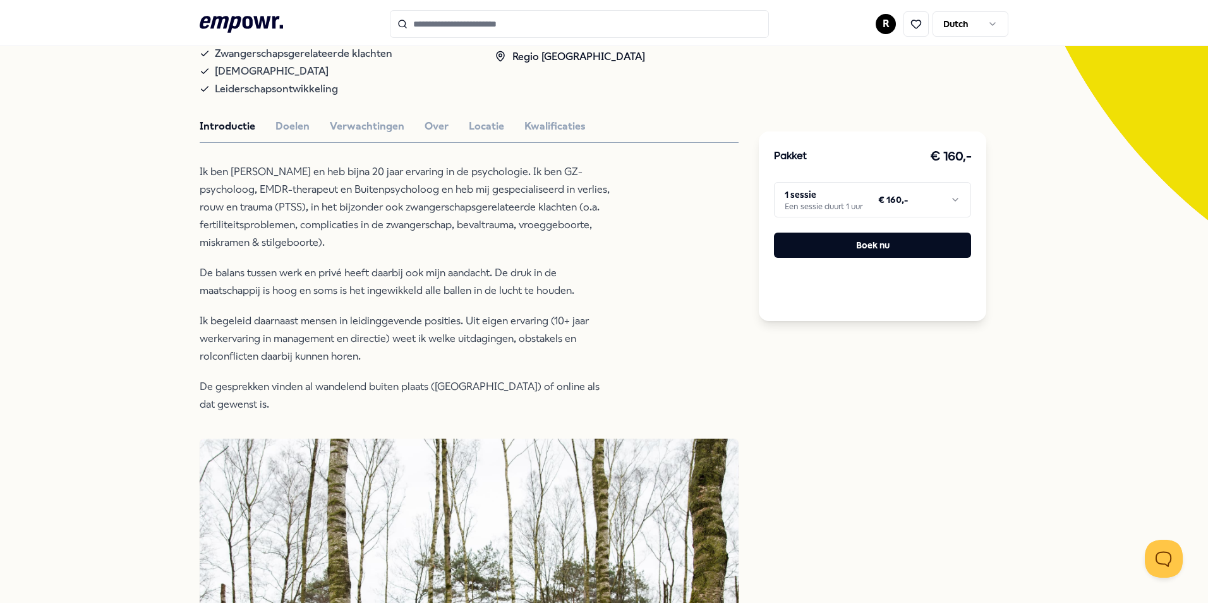
scroll to position [0, 0]
